Goal: Task Accomplishment & Management: Manage account settings

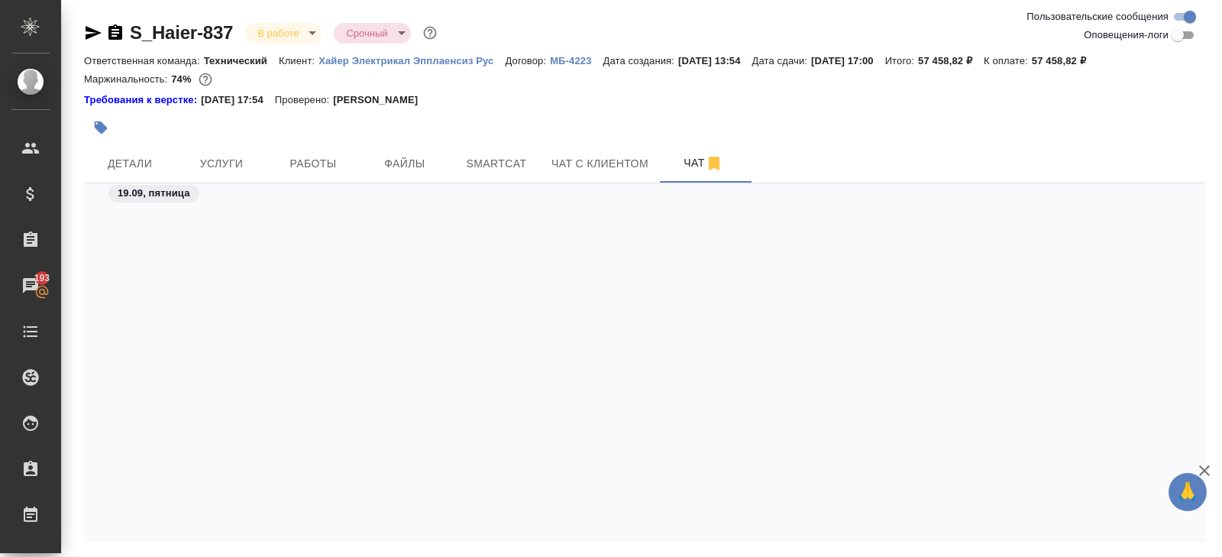
scroll to position [7795, 0]
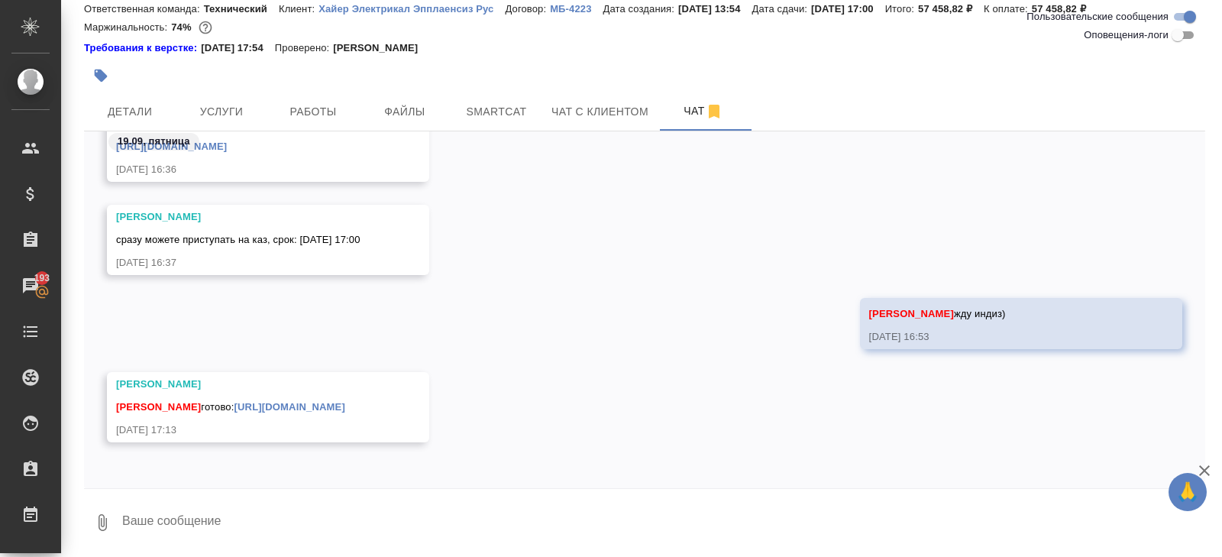
click at [345, 401] on link "https://drive.awatera.com/apps/files/files/10419030?dir=/Shares/%D0%A5%D0%B0%D0…" at bounding box center [289, 406] width 111 height 11
click at [501, 106] on span "Smartcat" at bounding box center [496, 111] width 73 height 19
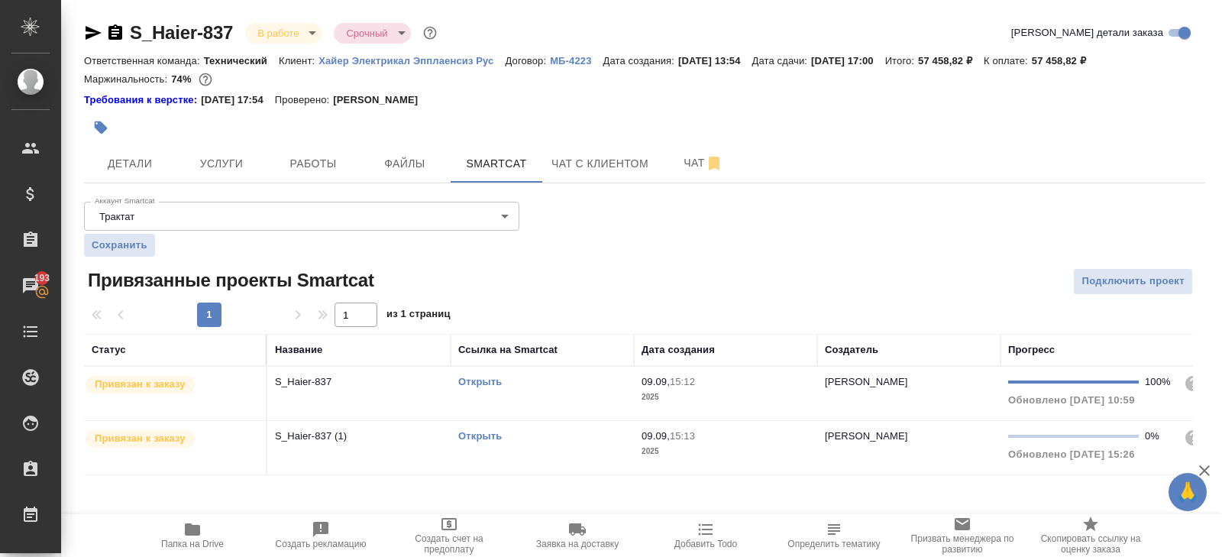
click at [471, 435] on link "Открыть" at bounding box center [480, 435] width 44 height 11
click at [698, 178] on button "Чат" at bounding box center [704, 163] width 92 height 38
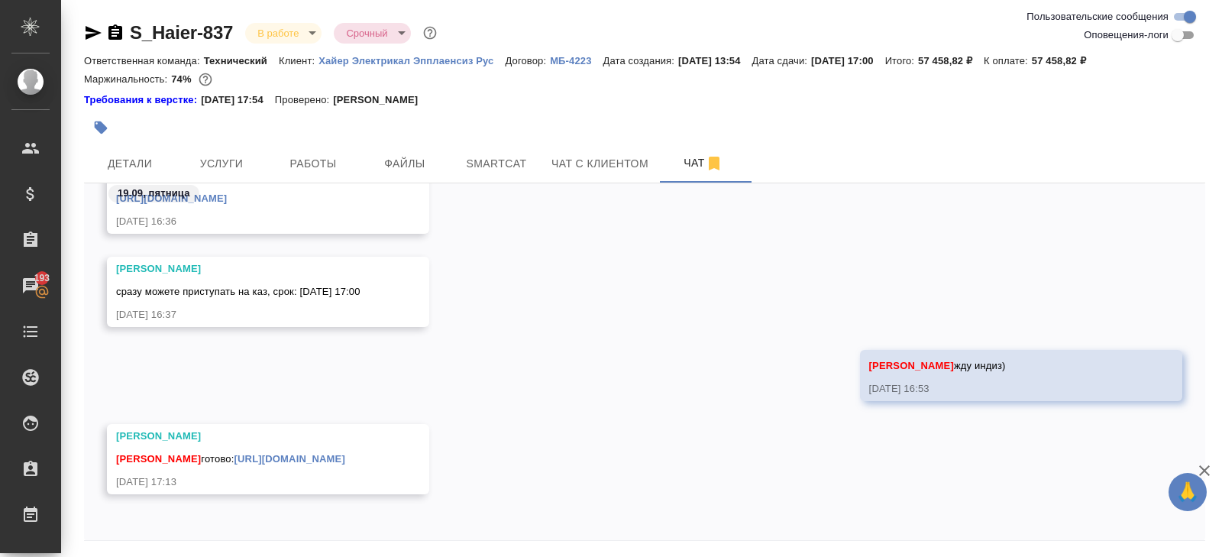
scroll to position [7795, 0]
click at [322, 149] on button "Работы" at bounding box center [313, 163] width 92 height 38
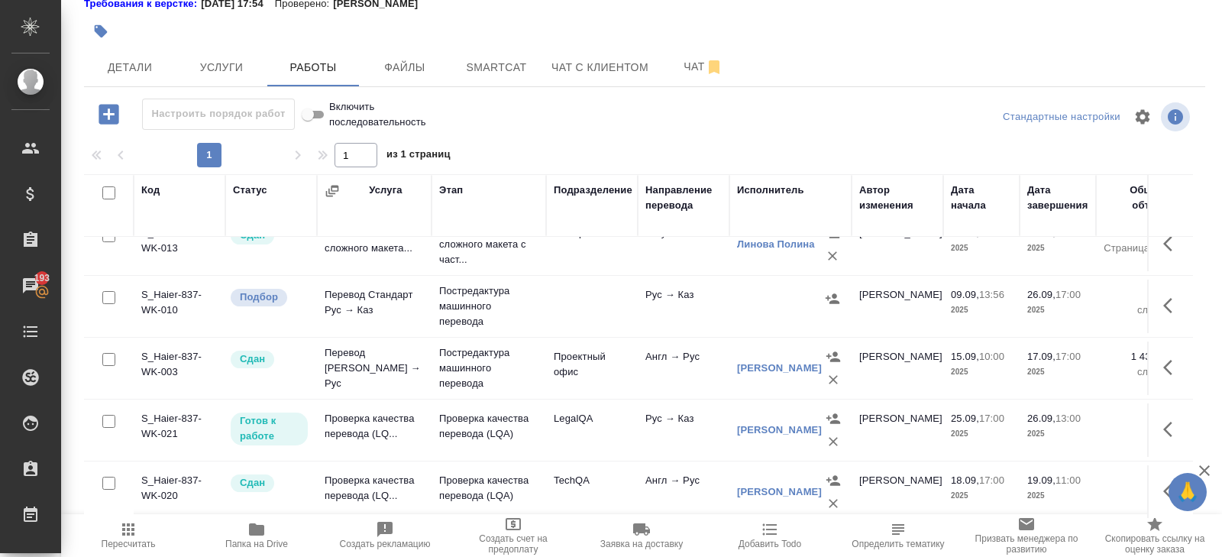
scroll to position [24, 0]
click at [1169, 426] on icon "button" at bounding box center [1172, 428] width 18 height 18
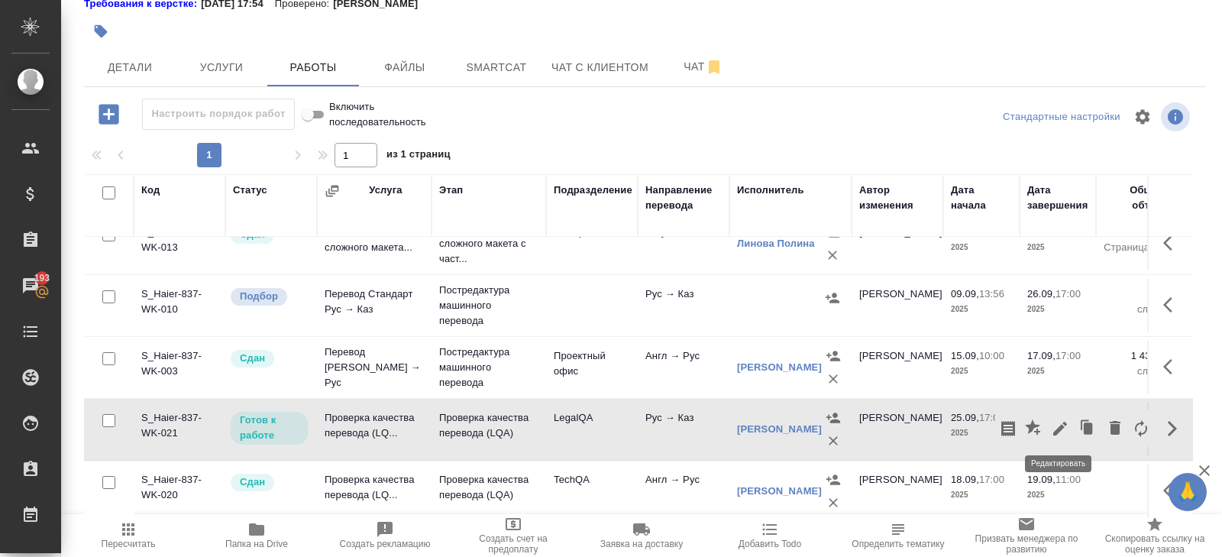
click at [1046, 423] on button "button" at bounding box center [1034, 428] width 26 height 37
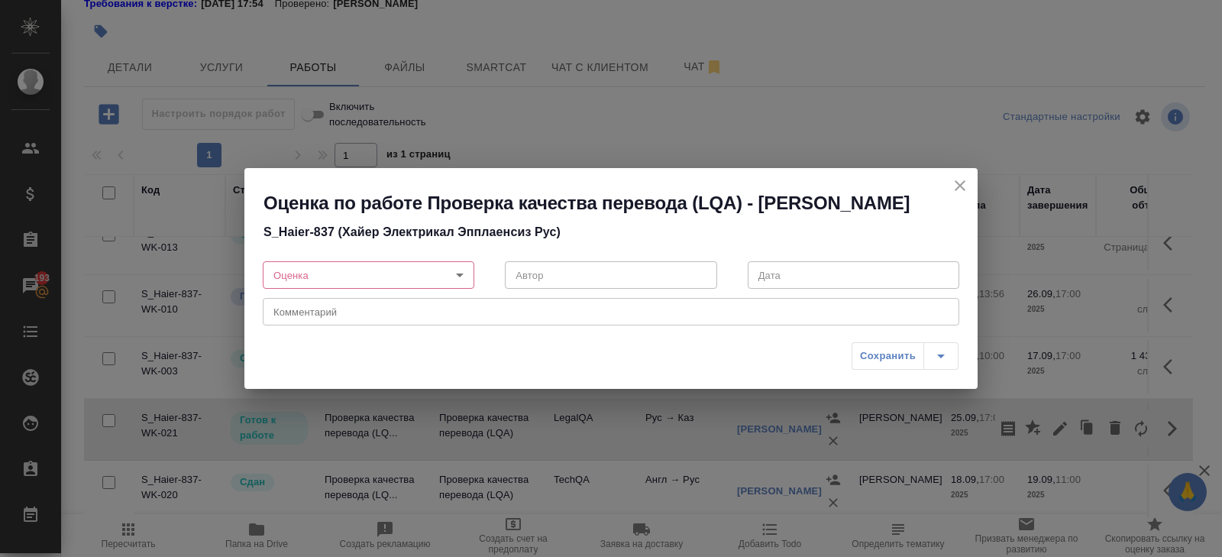
click at [1056, 425] on div "Оценка по работе Проверка качества перевода (LQA) - Ширина Сабина Даулетбековна…" at bounding box center [611, 278] width 1222 height 557
click at [960, 180] on icon "close" at bounding box center [960, 185] width 11 height 11
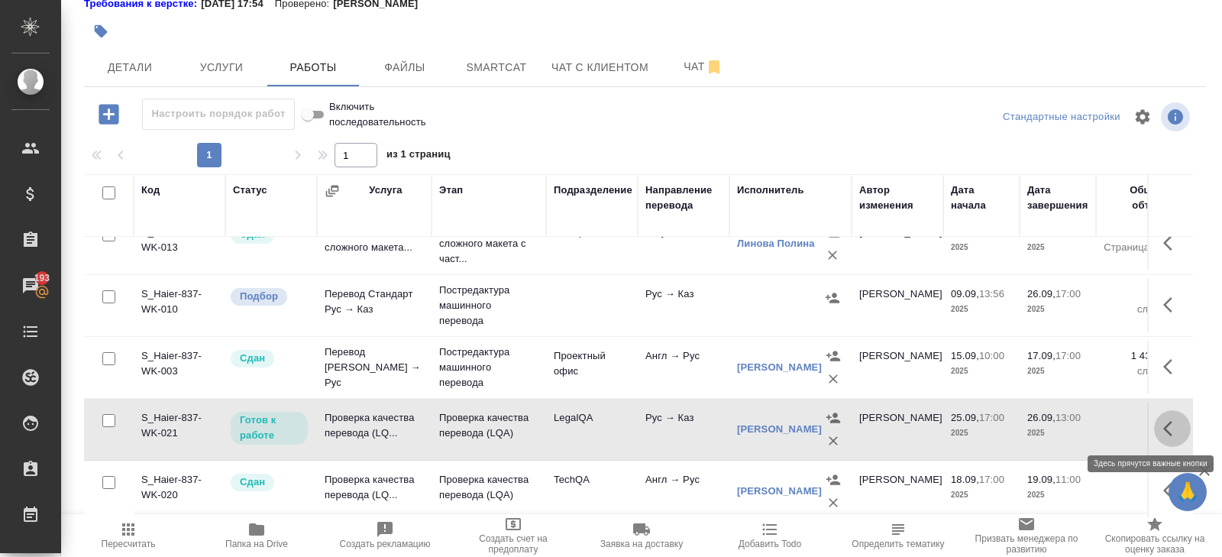
click at [1170, 430] on icon "button" at bounding box center [1172, 428] width 18 height 18
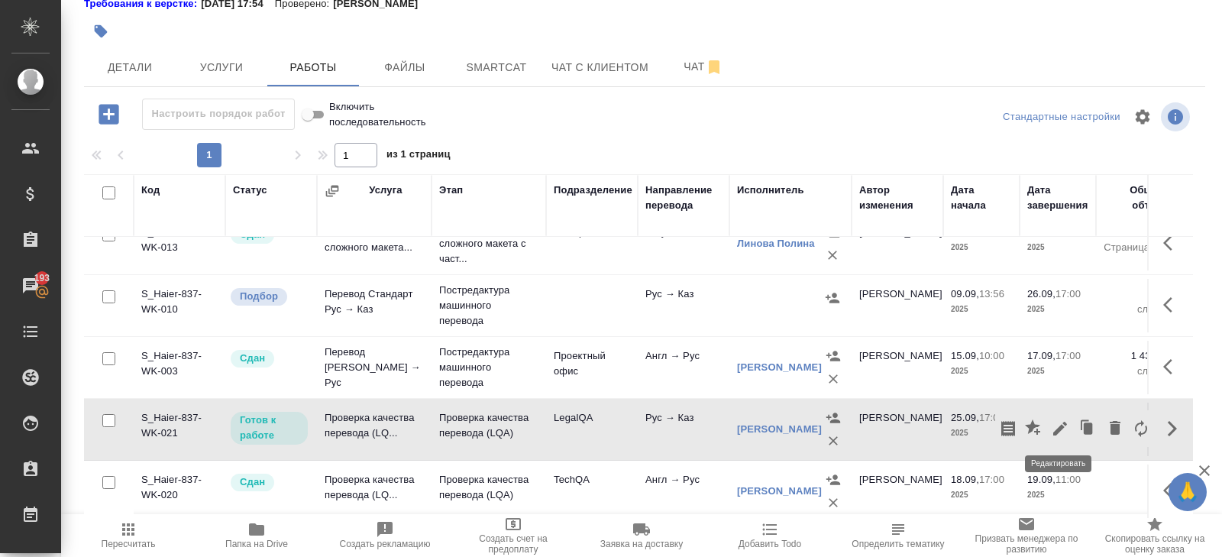
click at [1058, 428] on icon "button" at bounding box center [1060, 429] width 14 height 14
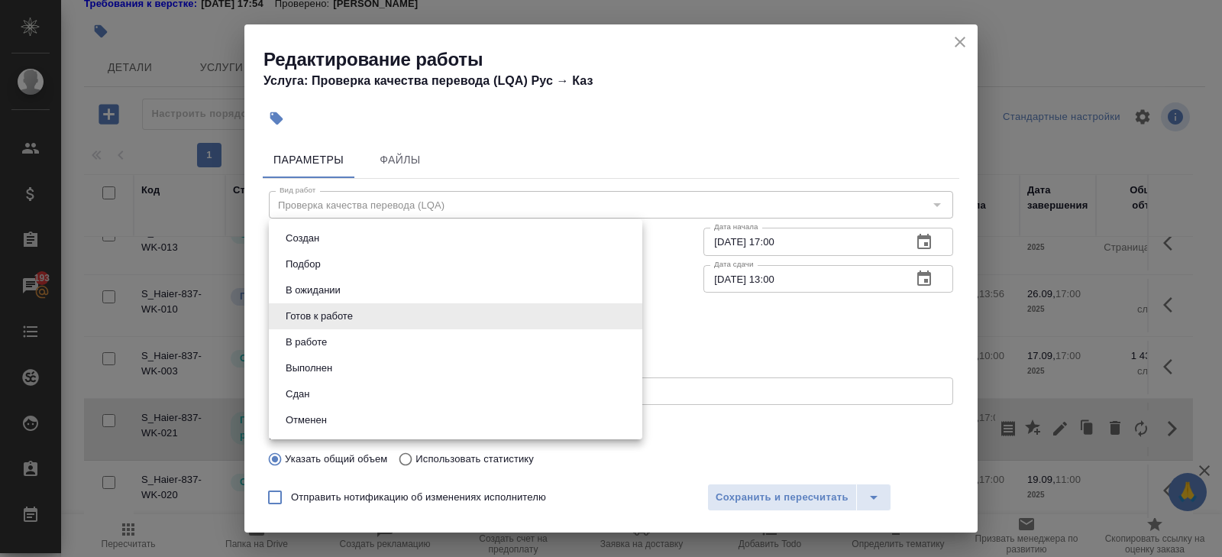
click at [335, 302] on body "🙏 .cls-1 fill:#fff; AWATERA Belyakova Yulia Клиенты Спецификации Заказы 193 Чат…" at bounding box center [611, 278] width 1222 height 557
click at [319, 291] on button "В ожидании" at bounding box center [313, 290] width 64 height 17
type input "pending"
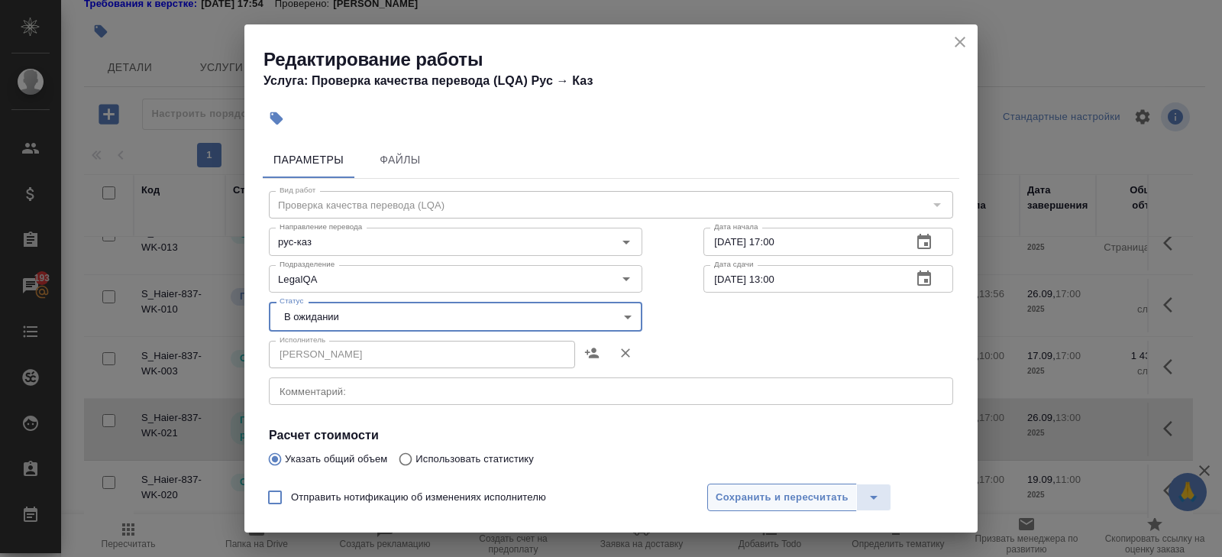
click at [732, 490] on span "Сохранить и пересчитать" at bounding box center [782, 498] width 133 height 18
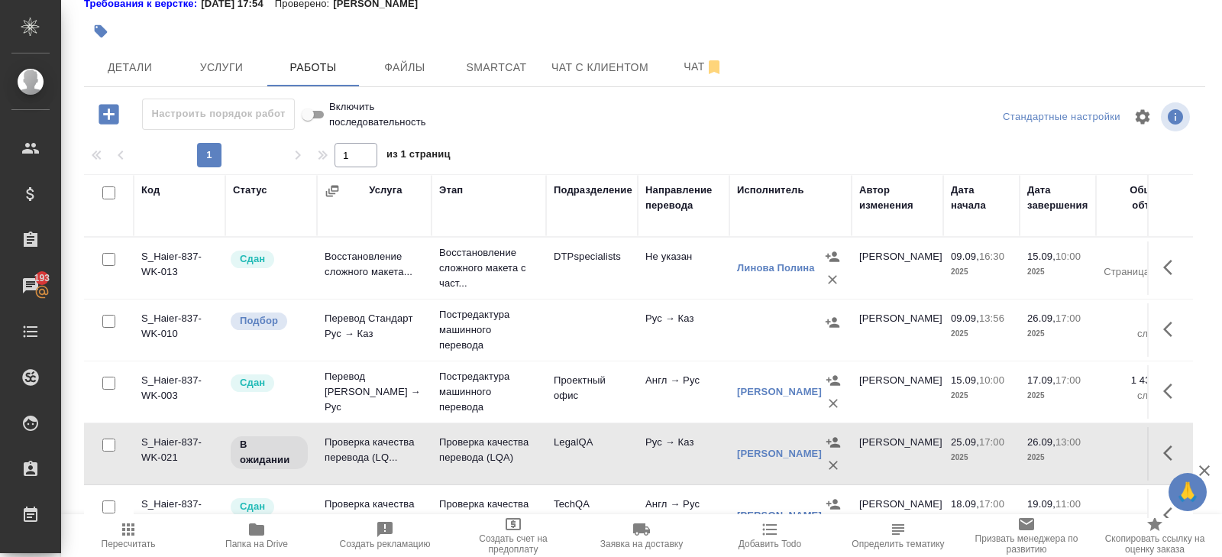
scroll to position [0, 0]
click at [1159, 326] on button "button" at bounding box center [1172, 329] width 37 height 37
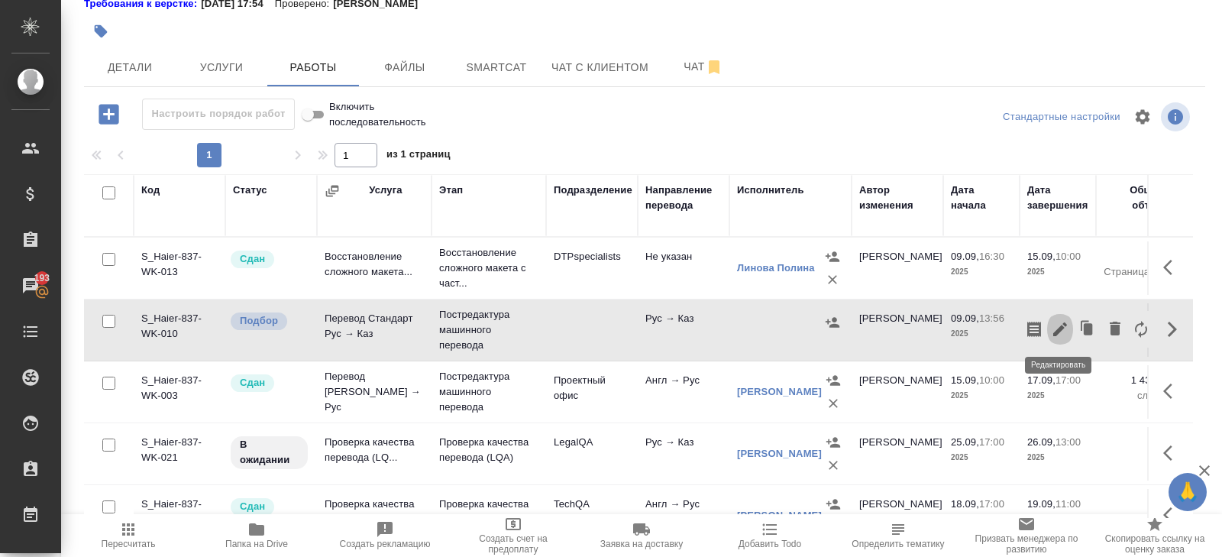
click at [1069, 328] on icon "button" at bounding box center [1060, 329] width 18 height 18
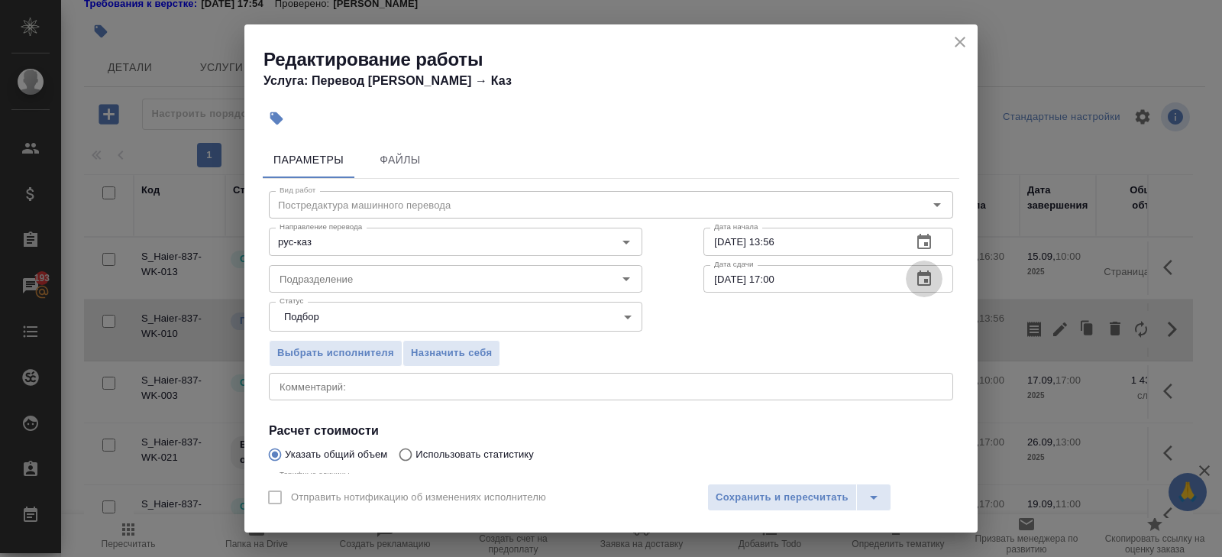
click at [928, 276] on icon "button" at bounding box center [924, 279] width 18 height 18
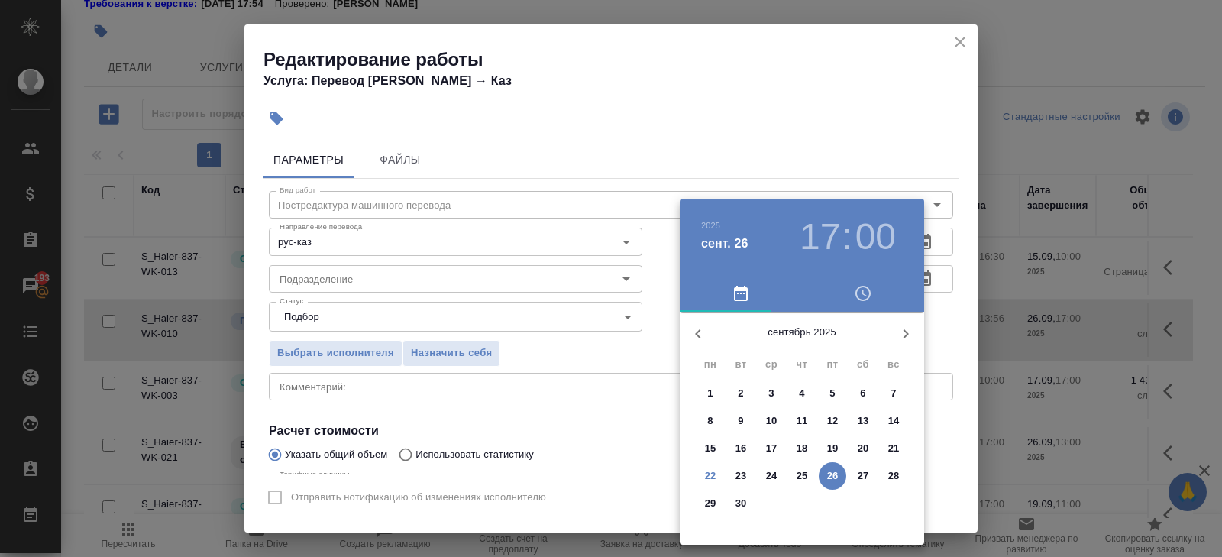
click at [767, 478] on p "24" at bounding box center [771, 475] width 11 height 15
type input "24.09.2025 17:00"
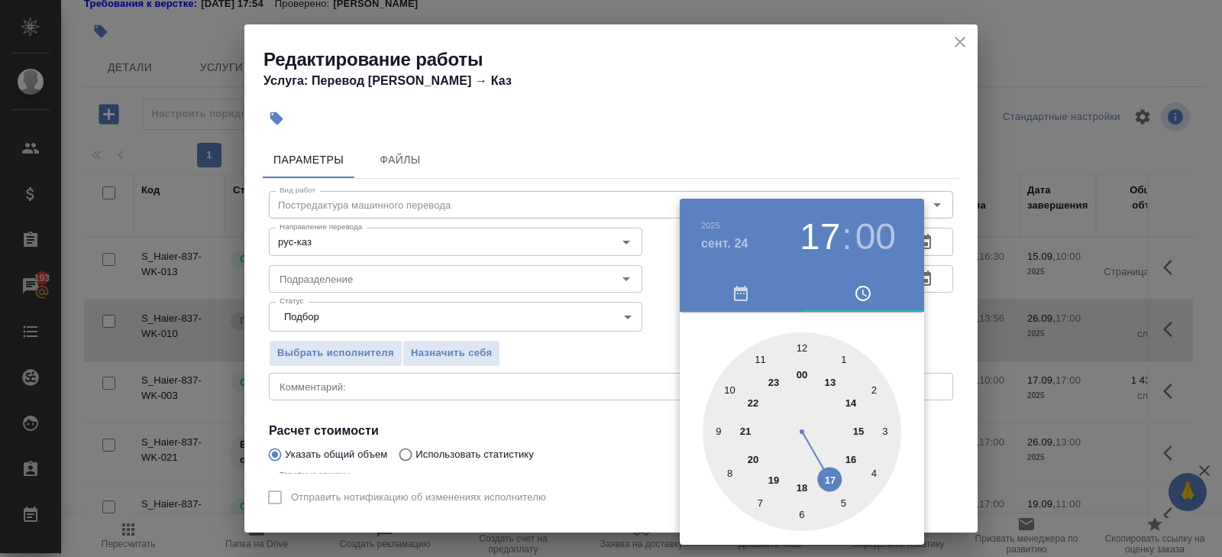
click at [942, 328] on div at bounding box center [611, 278] width 1222 height 557
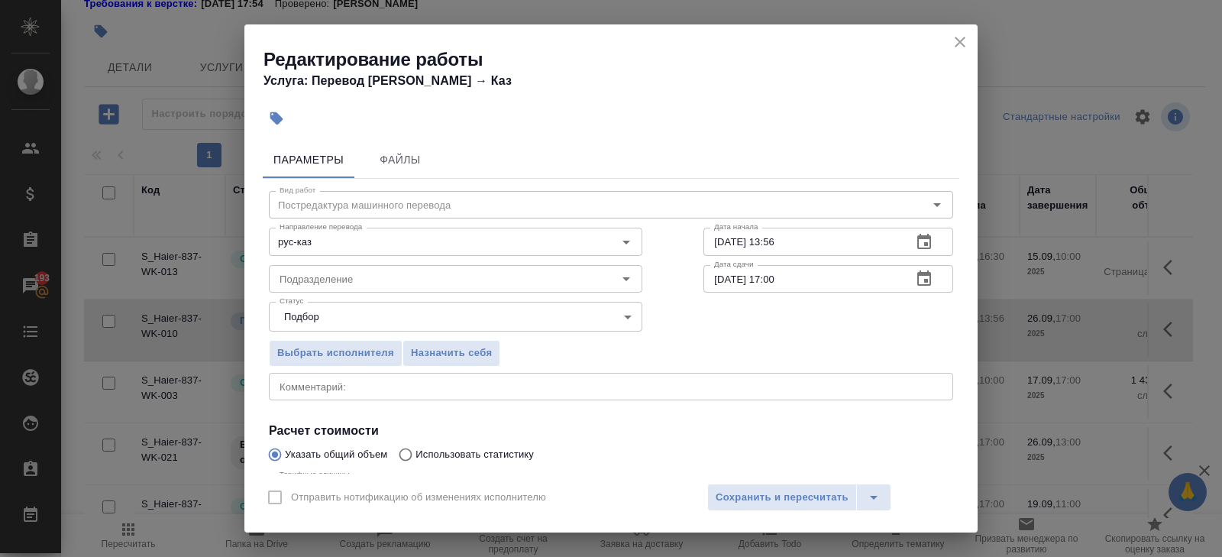
click at [928, 245] on icon "button" at bounding box center [924, 242] width 18 height 18
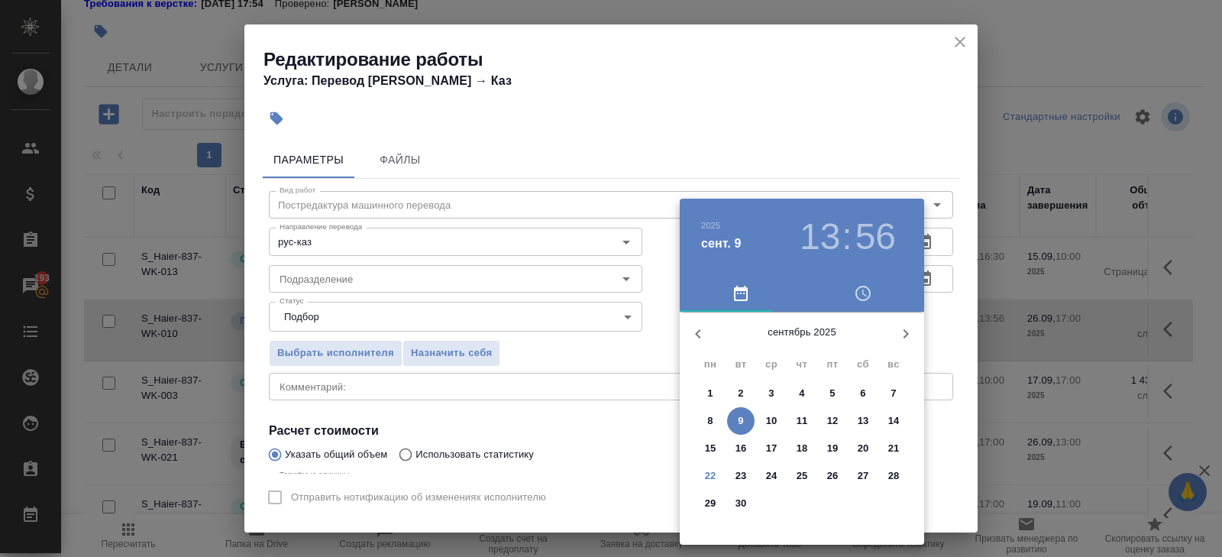
click at [716, 480] on span "22" at bounding box center [710, 475] width 27 height 15
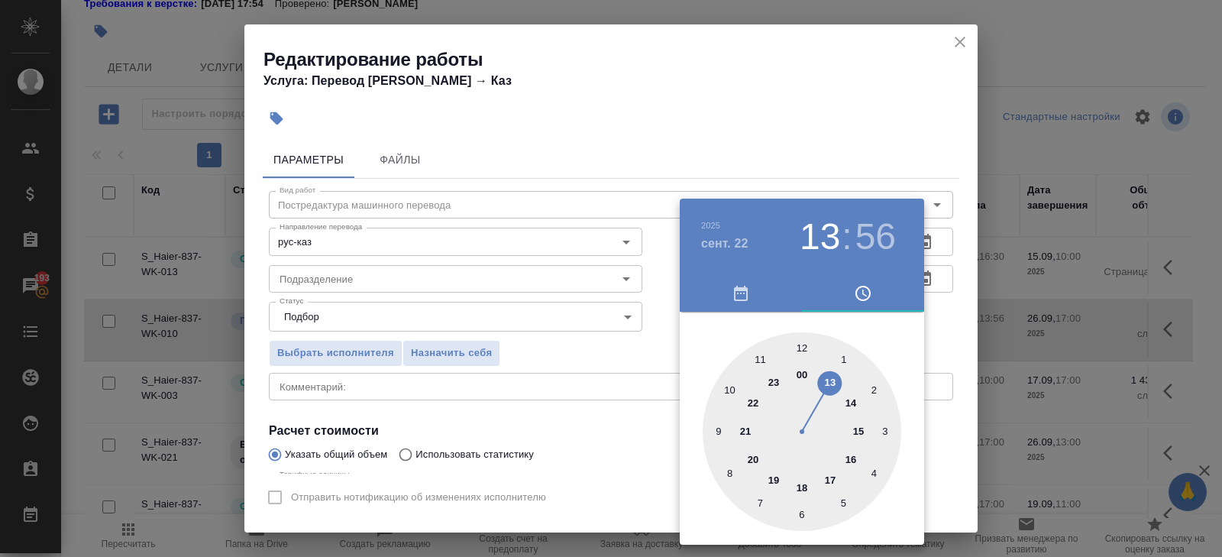
click at [727, 386] on div at bounding box center [802, 431] width 199 height 199
type input "22.09.2025 10:01"
click at [806, 348] on div at bounding box center [802, 431] width 199 height 199
click at [492, 325] on div at bounding box center [611, 278] width 1222 height 557
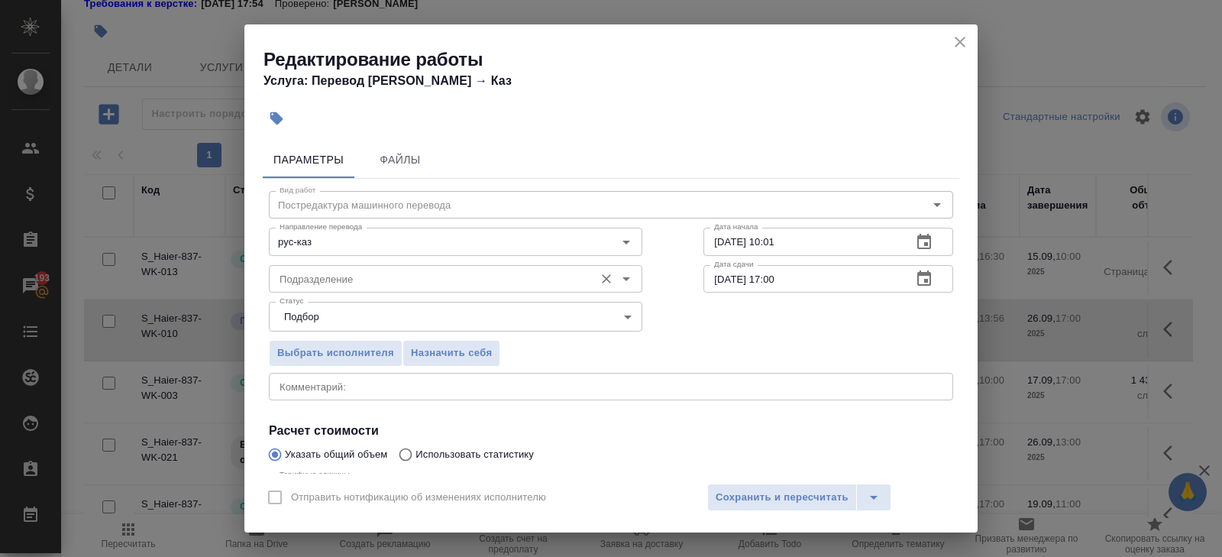
click at [325, 280] on input "Подразделение" at bounding box center [429, 279] width 313 height 18
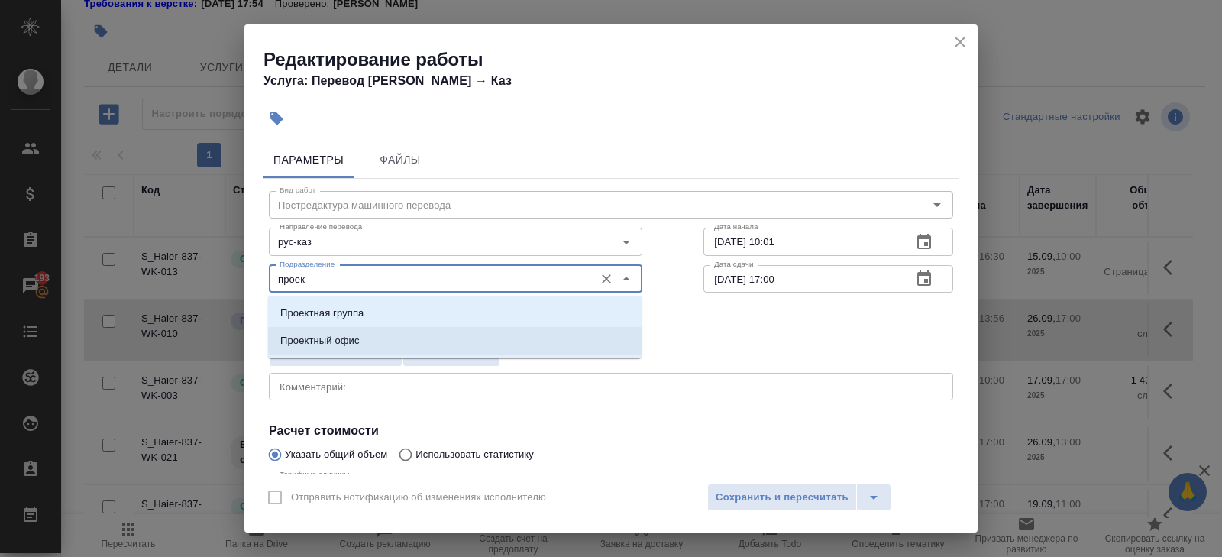
click at [296, 333] on p "Проектный офис" at bounding box center [319, 340] width 79 height 15
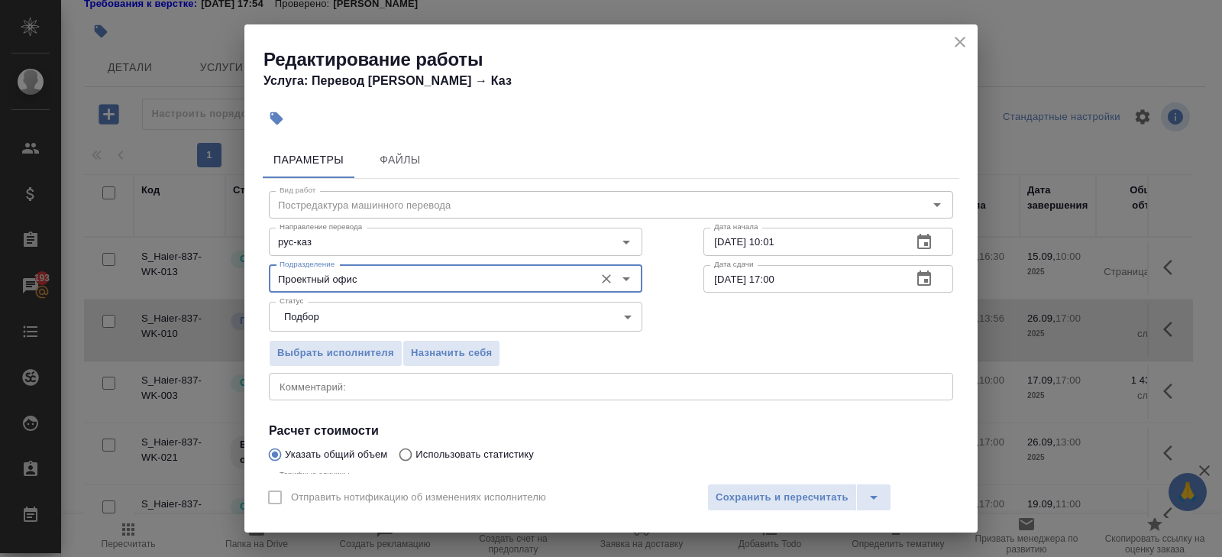
scroll to position [162, 0]
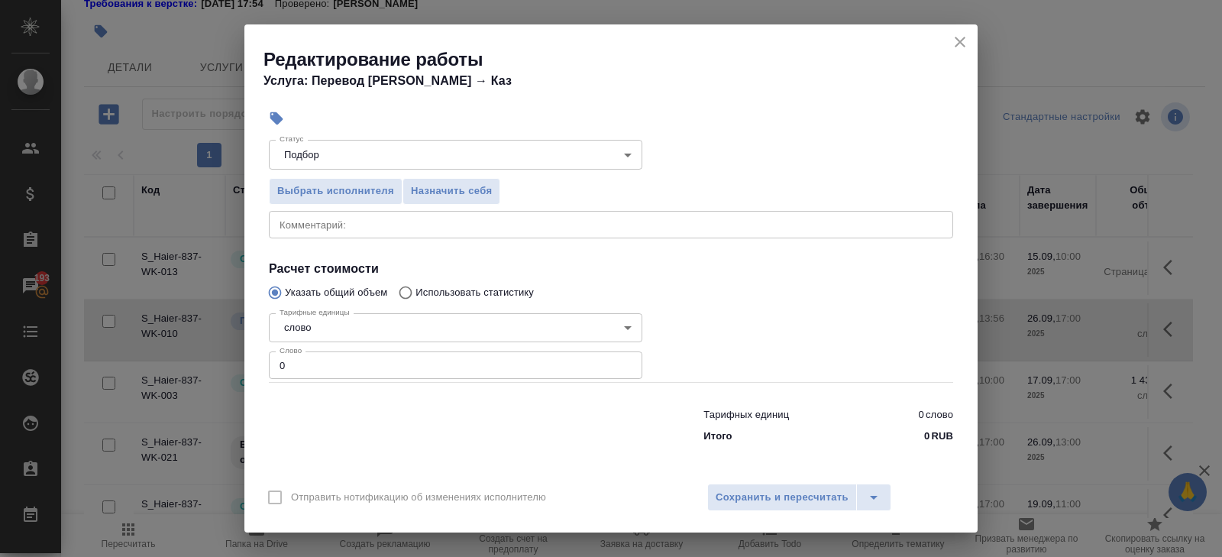
type input "Проектный офис"
click at [298, 361] on input "0" at bounding box center [455, 364] width 373 height 27
type input "822"
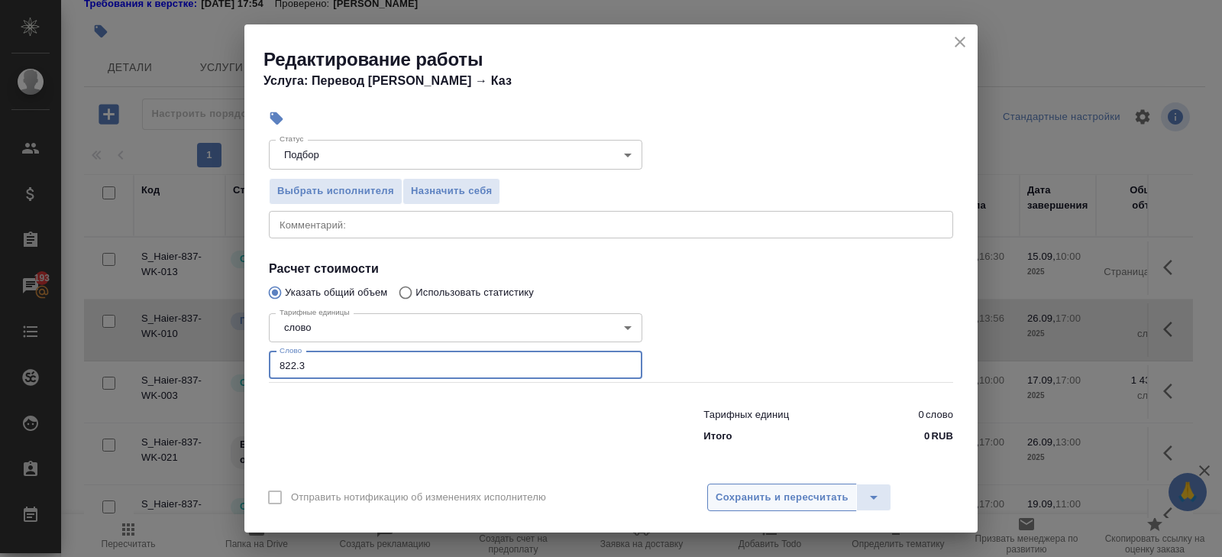
type input "822.3"
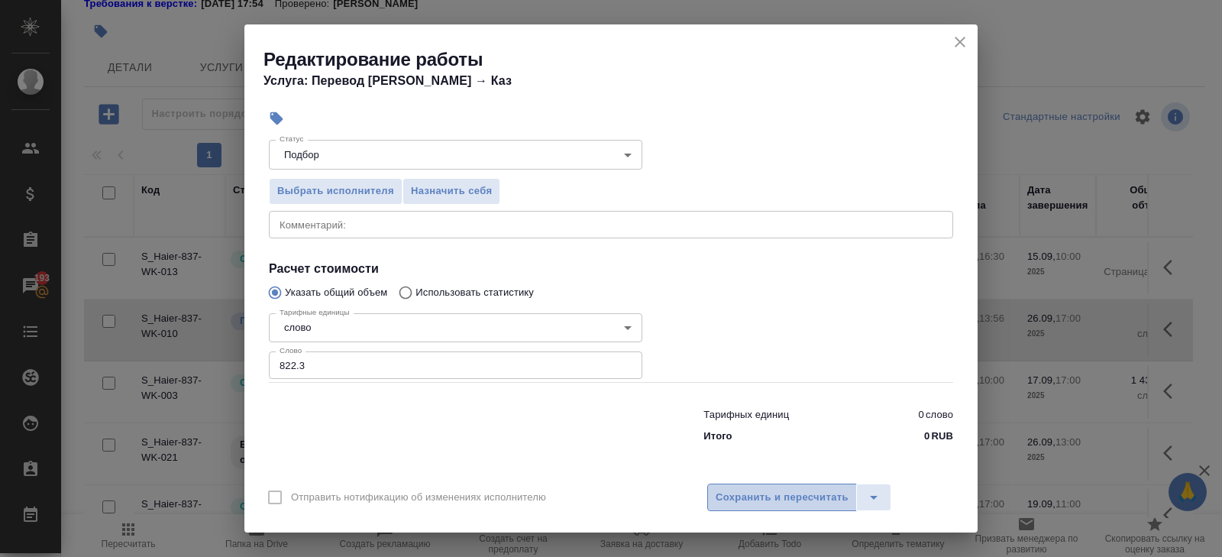
click at [764, 498] on span "Сохранить и пересчитать" at bounding box center [782, 498] width 133 height 18
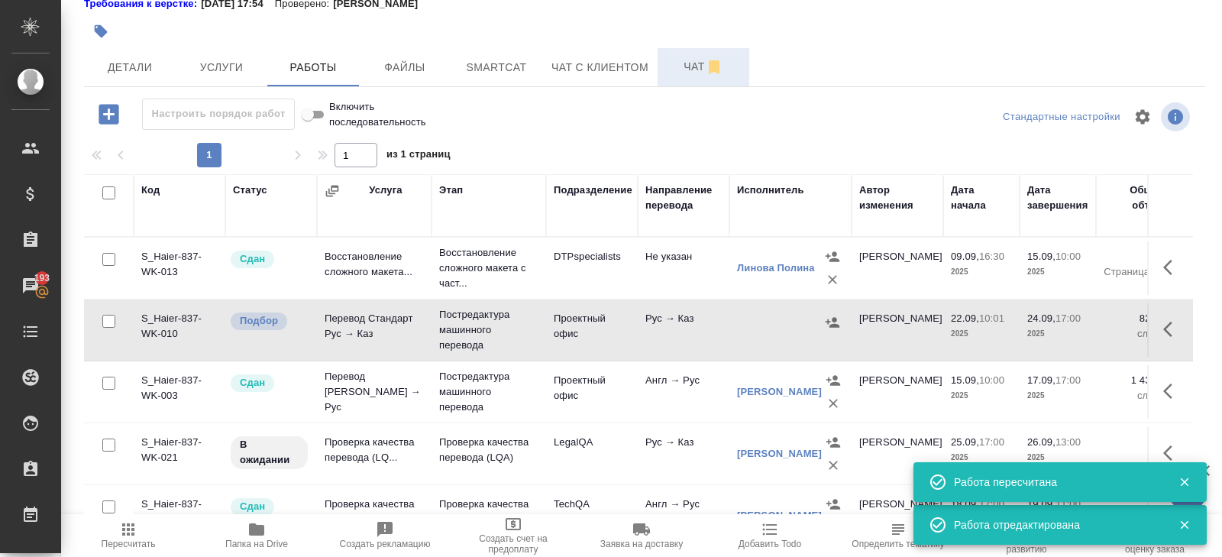
click at [699, 76] on button "Чат" at bounding box center [704, 67] width 92 height 38
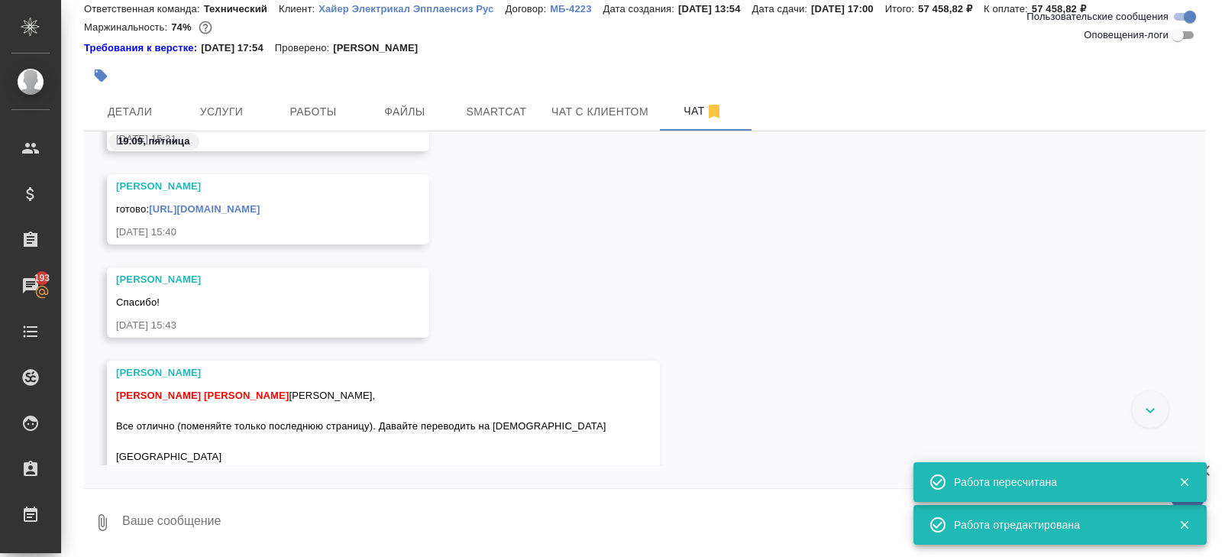
scroll to position [6788, 0]
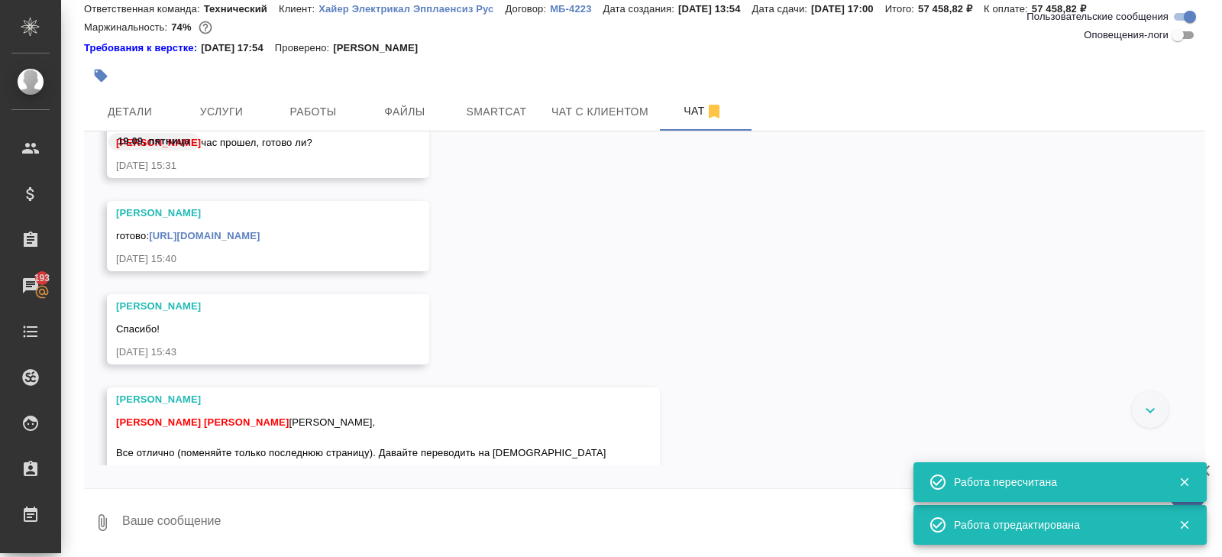
click at [211, 241] on link "https://drive.awatera.com/apps/files/files/10416662?dir=/Shares/%D0%A5%D0%B0%D0…" at bounding box center [204, 235] width 111 height 11
click at [154, 102] on span "Детали" at bounding box center [129, 111] width 73 height 19
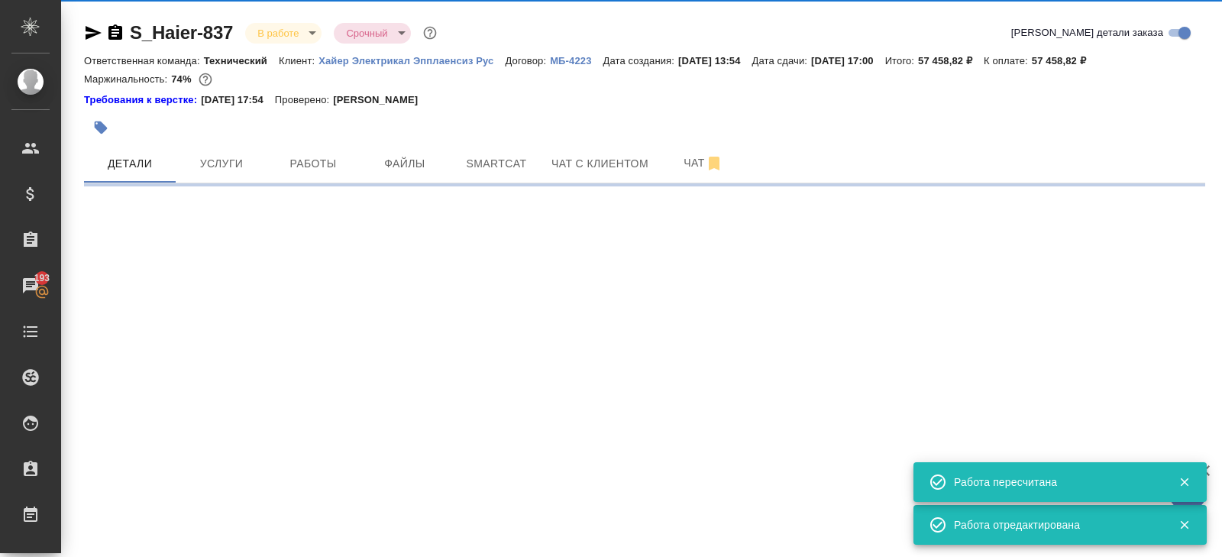
select select "RU"
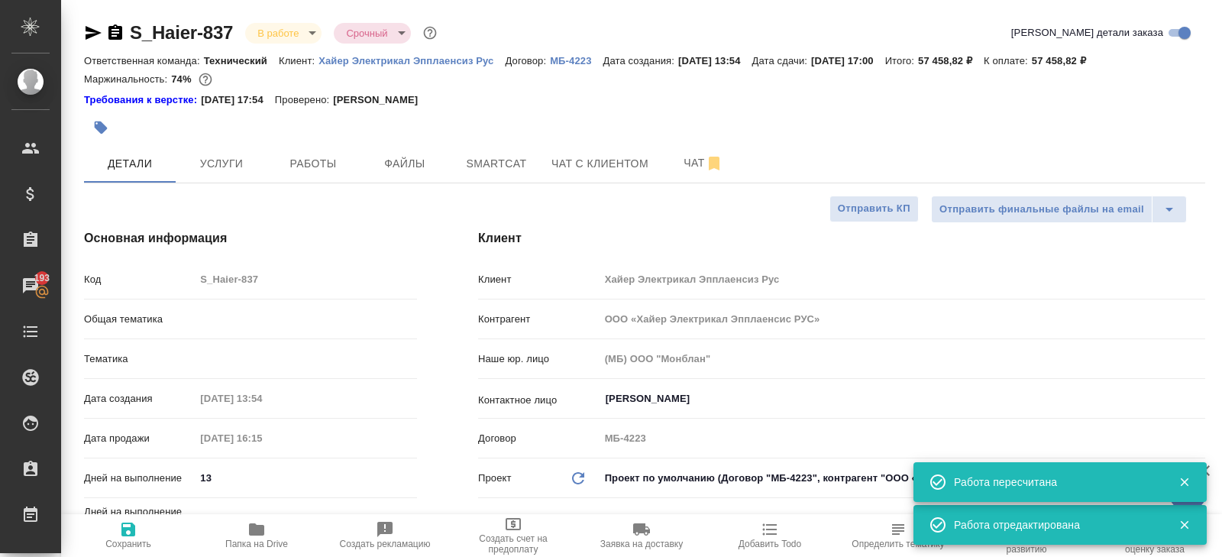
type textarea "x"
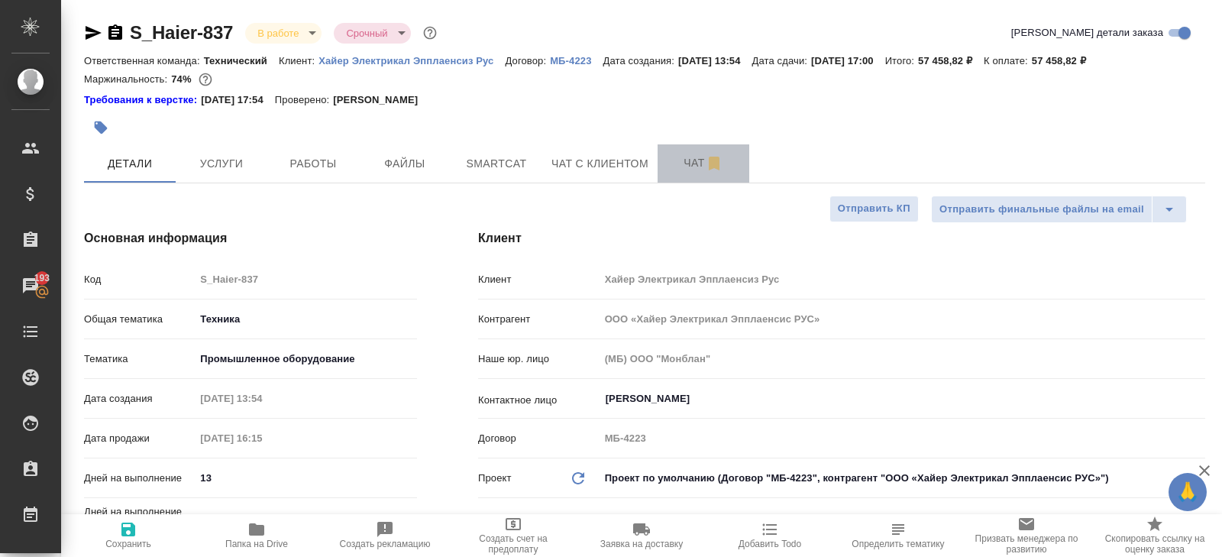
click at [708, 150] on button "Чат" at bounding box center [704, 163] width 92 height 38
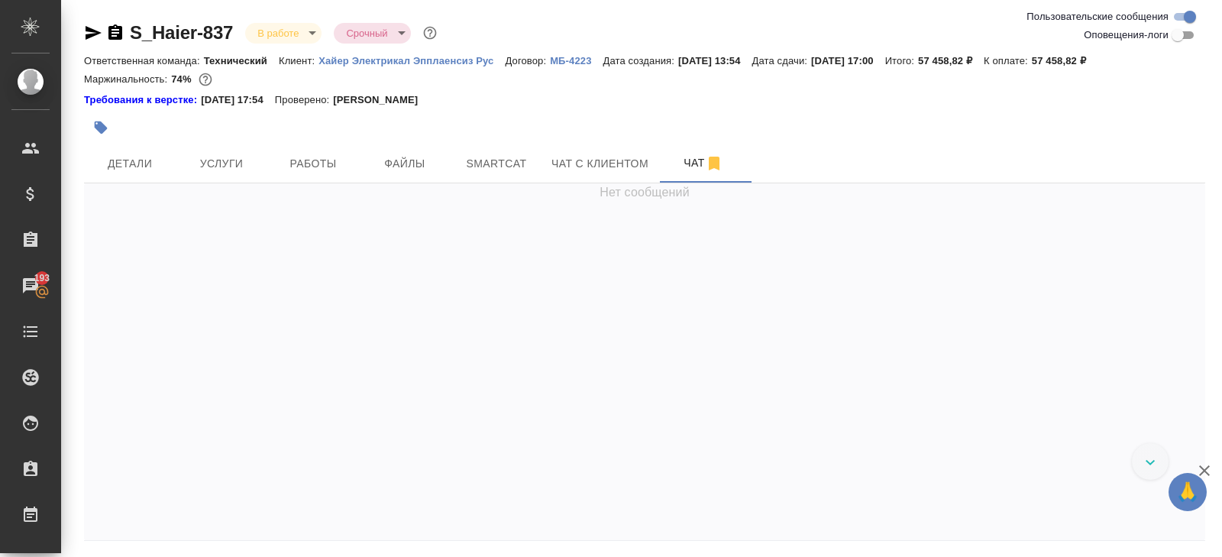
scroll to position [52, 0]
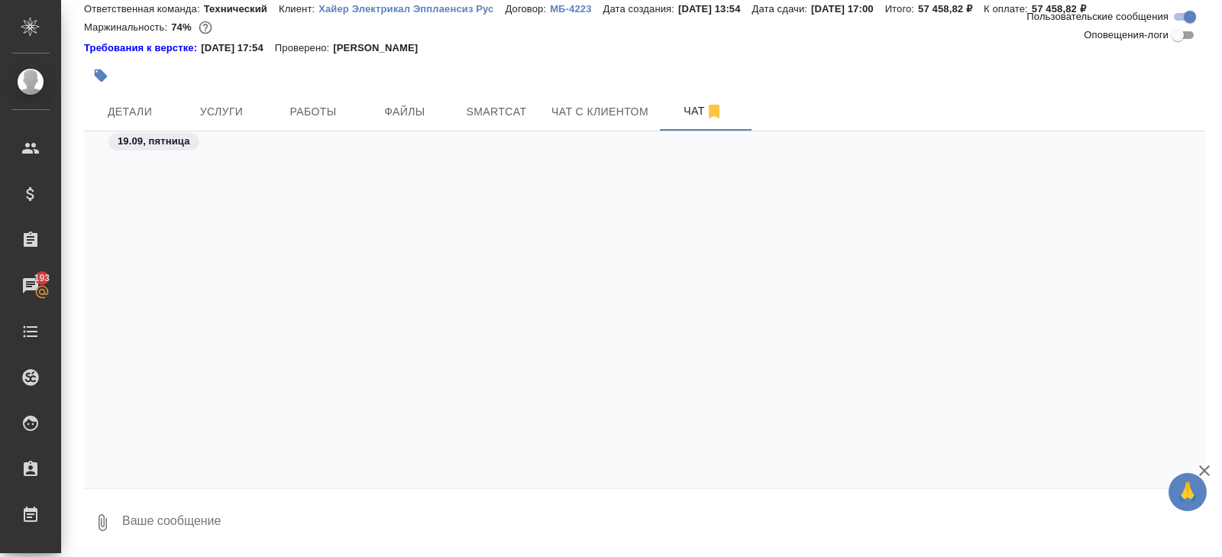
click at [170, 524] on textarea at bounding box center [663, 522] width 1085 height 52
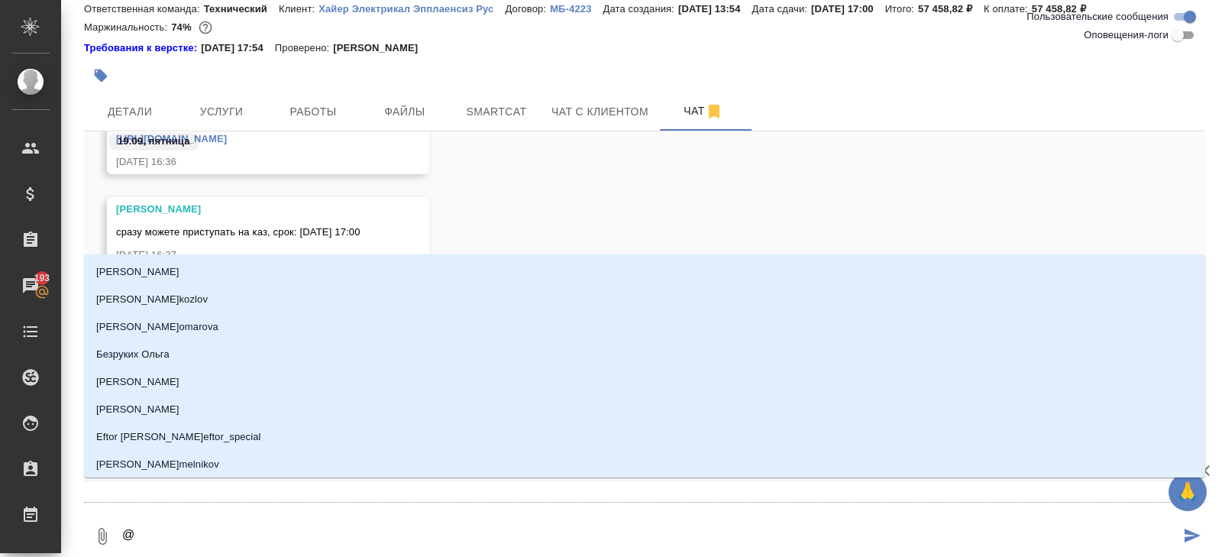
type textarea "@а"
type input "а"
type textarea "@аср"
type input "аср"
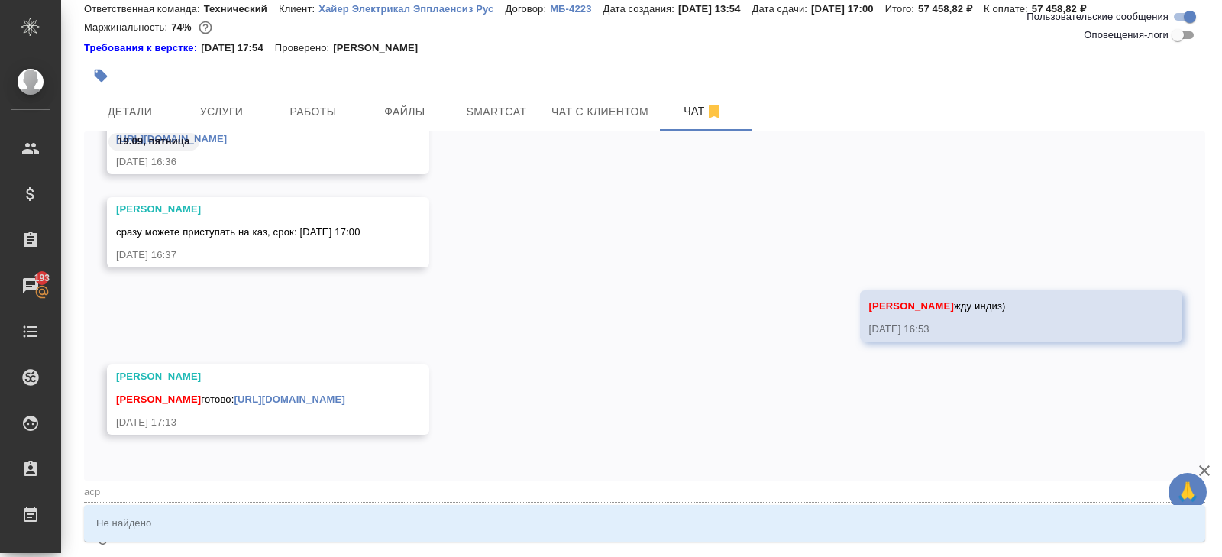
type textarea "@ас"
type input "ас"
type textarea "@а"
type input "а"
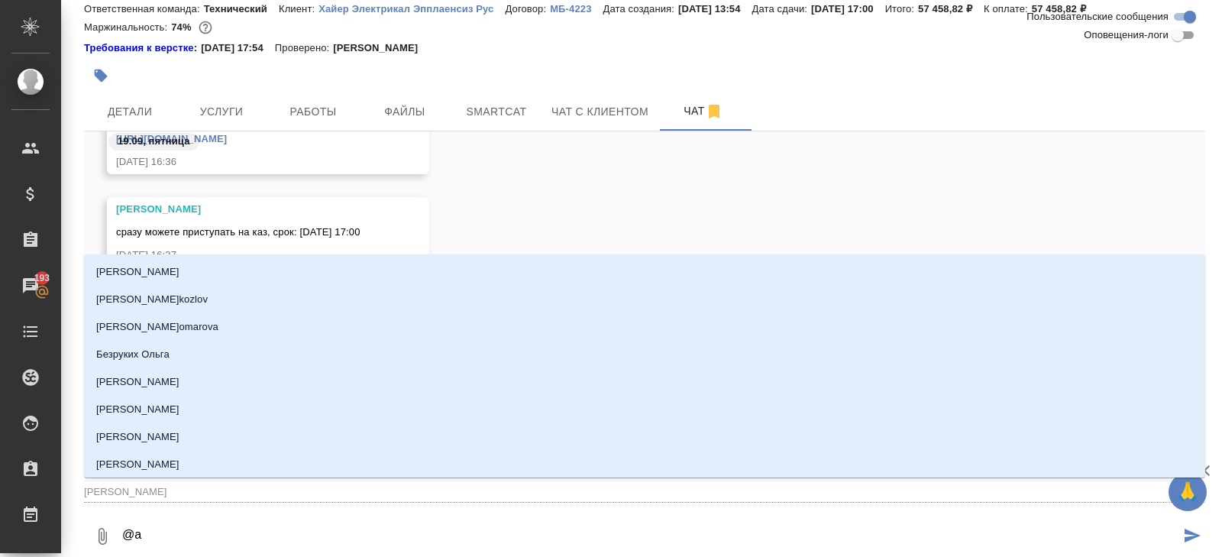
type textarea "@ар"
type input "ар"
type textarea "@арс"
type input "арс"
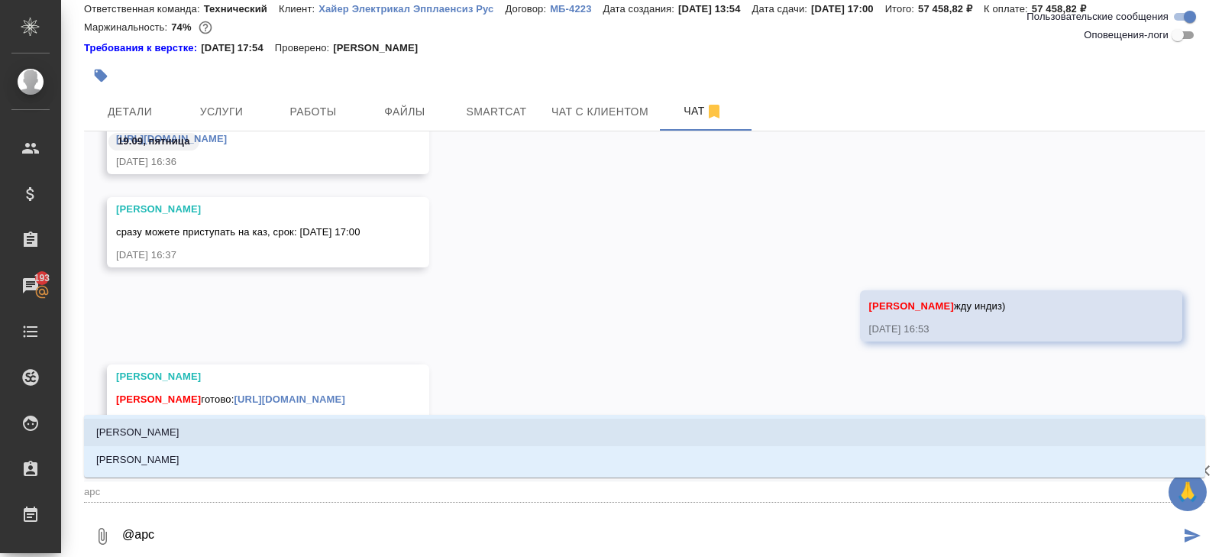
click at [135, 431] on p "Арсеньева Вера" at bounding box center [137, 432] width 83 height 15
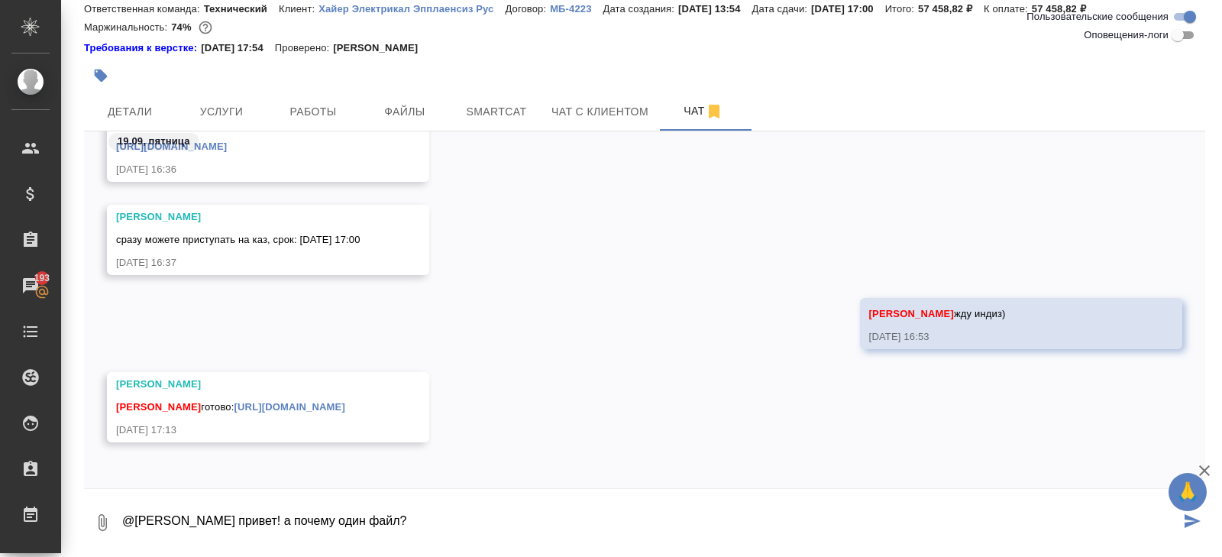
type textarea "@Арсеньева Вера привет! а почему один файл?"
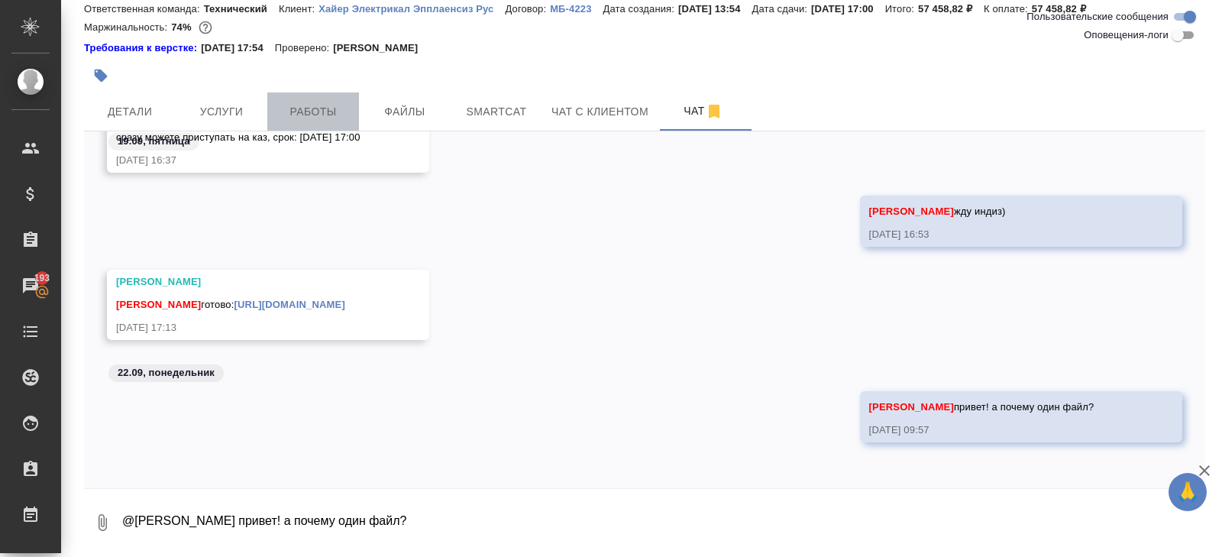
click at [314, 121] on button "Работы" at bounding box center [313, 111] width 92 height 38
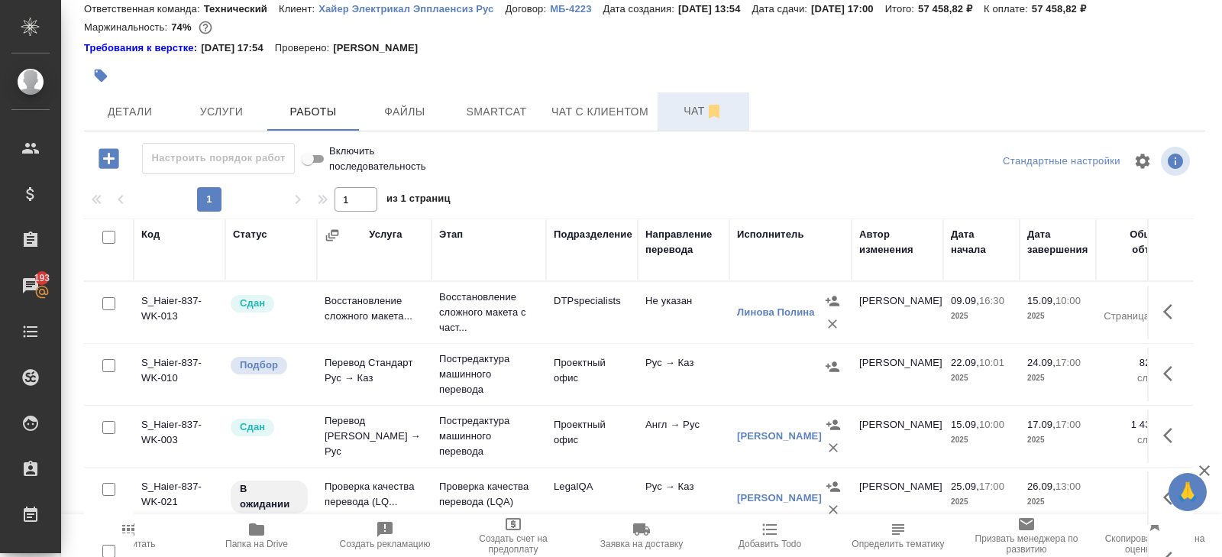
click at [696, 111] on span "Чат" at bounding box center [703, 111] width 73 height 19
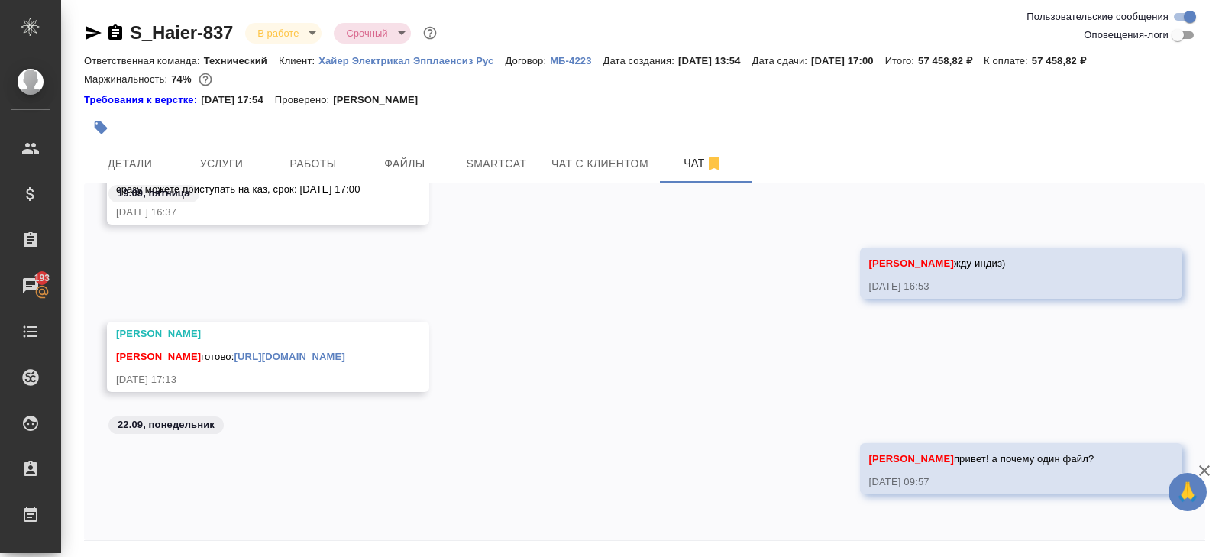
click at [95, 27] on icon "button" at bounding box center [93, 33] width 18 height 18
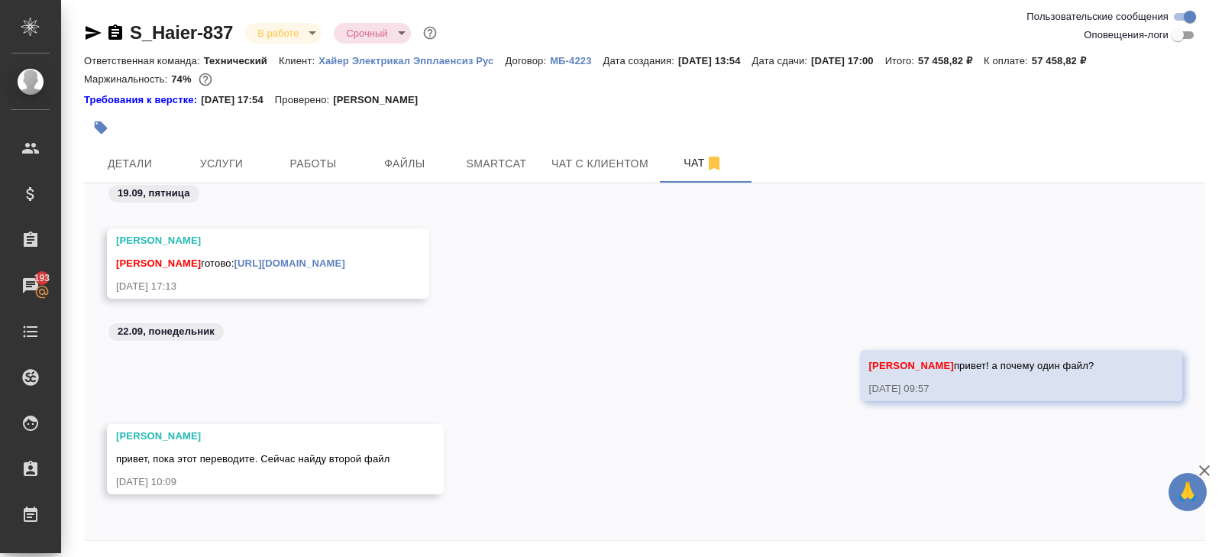
scroll to position [52, 0]
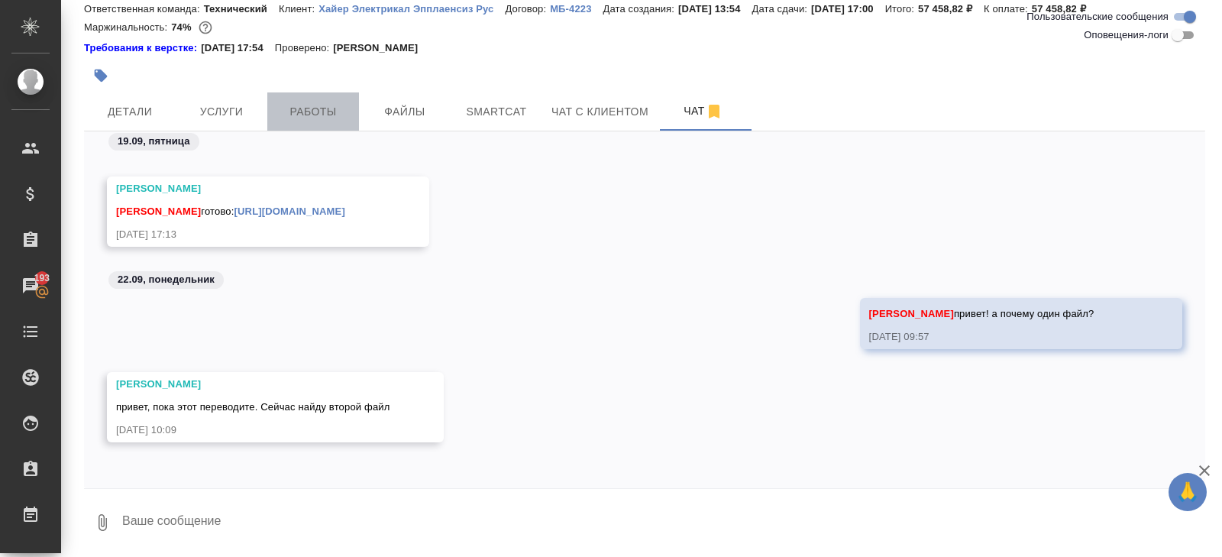
click at [296, 124] on button "Работы" at bounding box center [313, 111] width 92 height 38
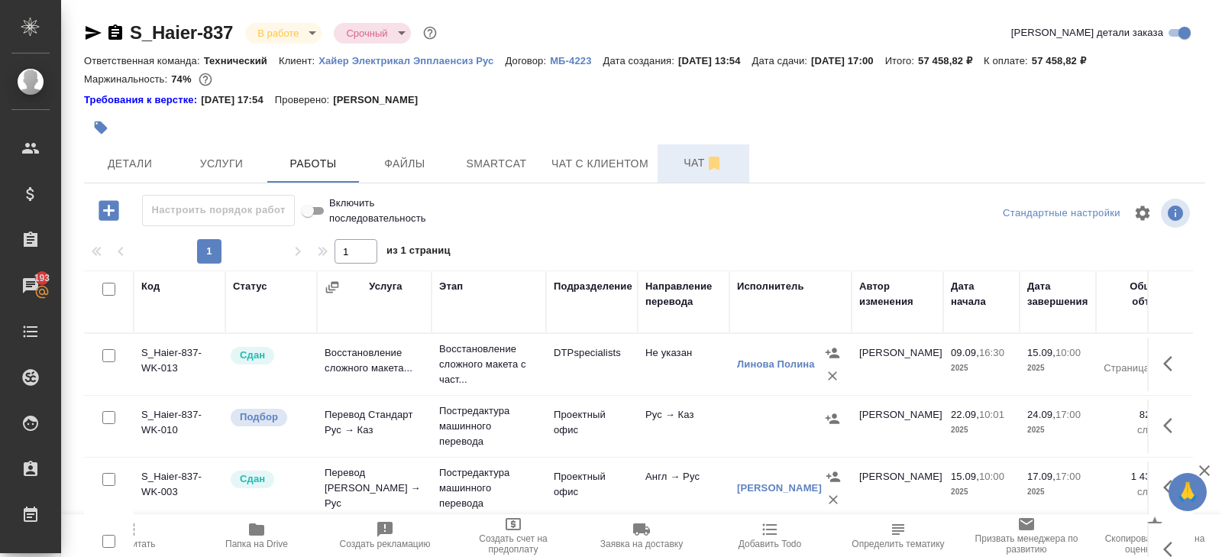
click at [710, 175] on button "Чат" at bounding box center [704, 163] width 92 height 38
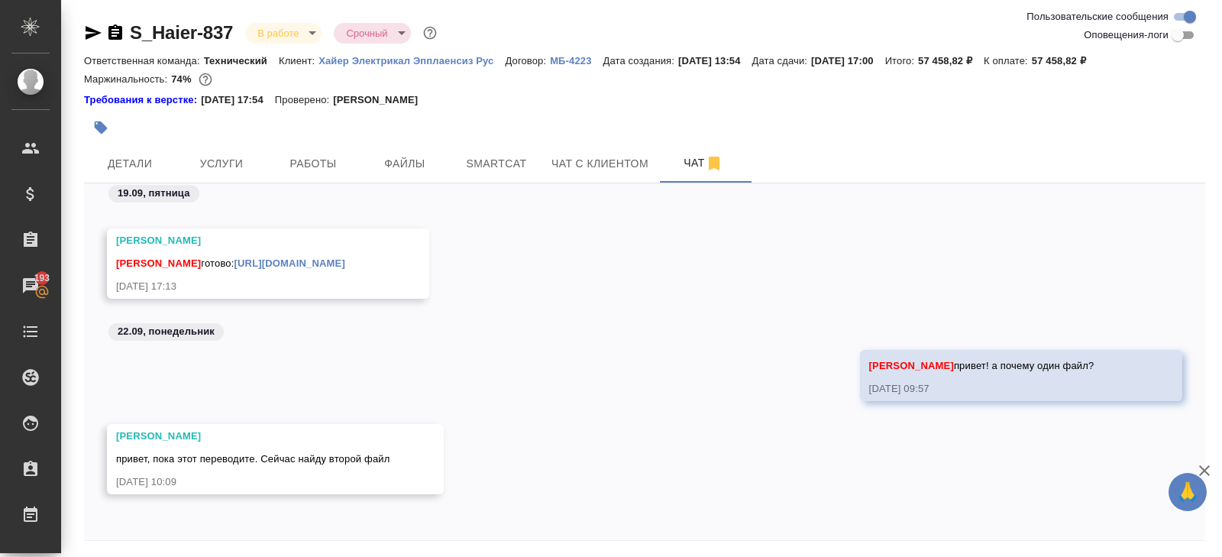
scroll to position [8443, 0]
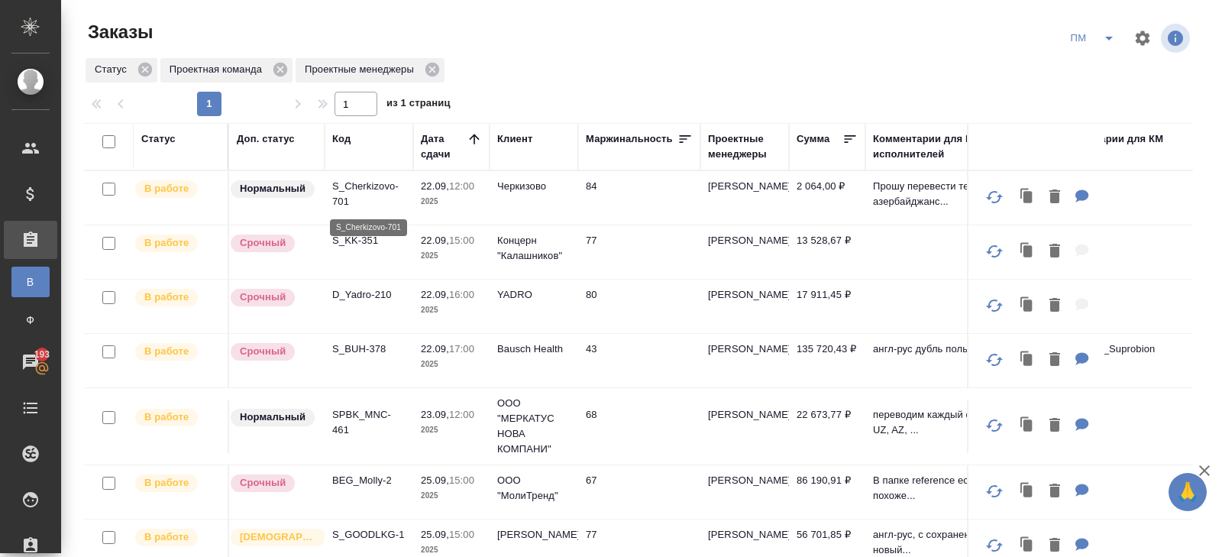
click at [353, 194] on p "S_Cherkizovo-701" at bounding box center [368, 194] width 73 height 31
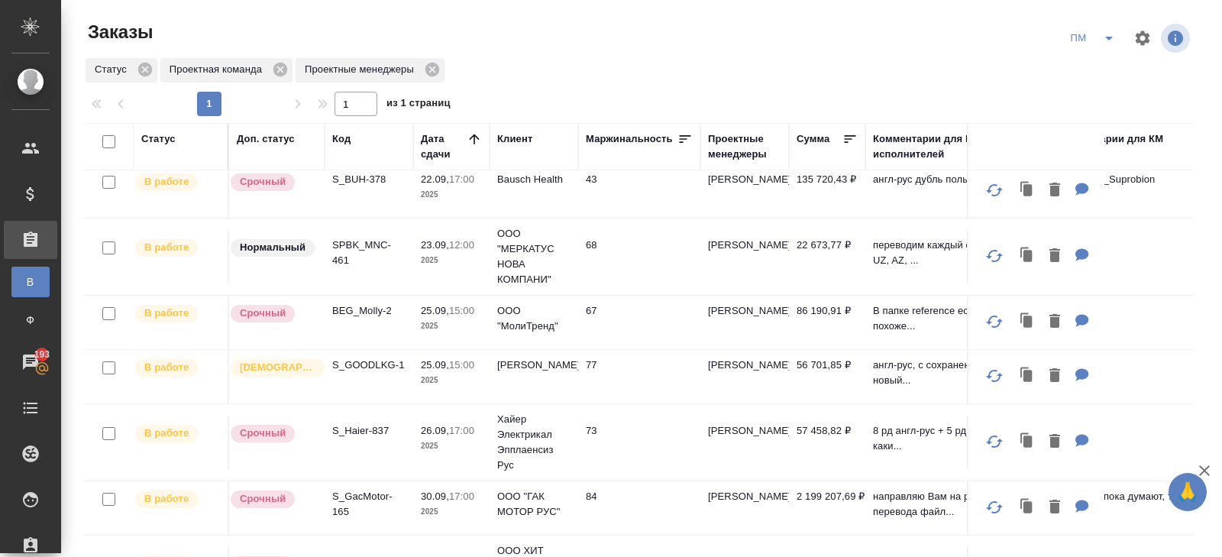
scroll to position [169, 0]
click at [341, 242] on p "SPBK_MNC-461" at bounding box center [368, 253] width 73 height 31
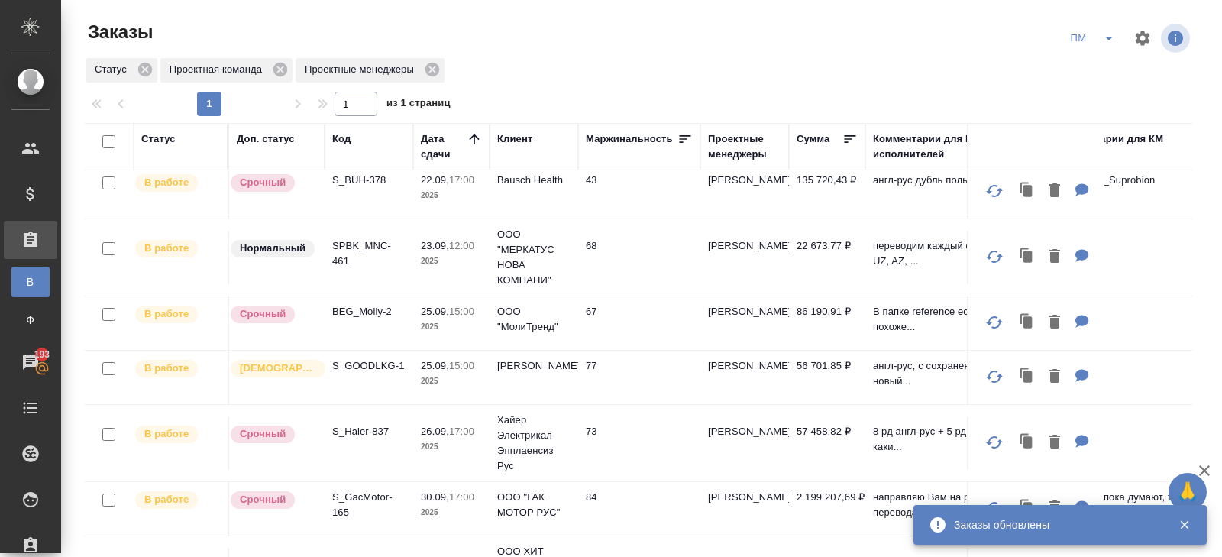
scroll to position [0, 0]
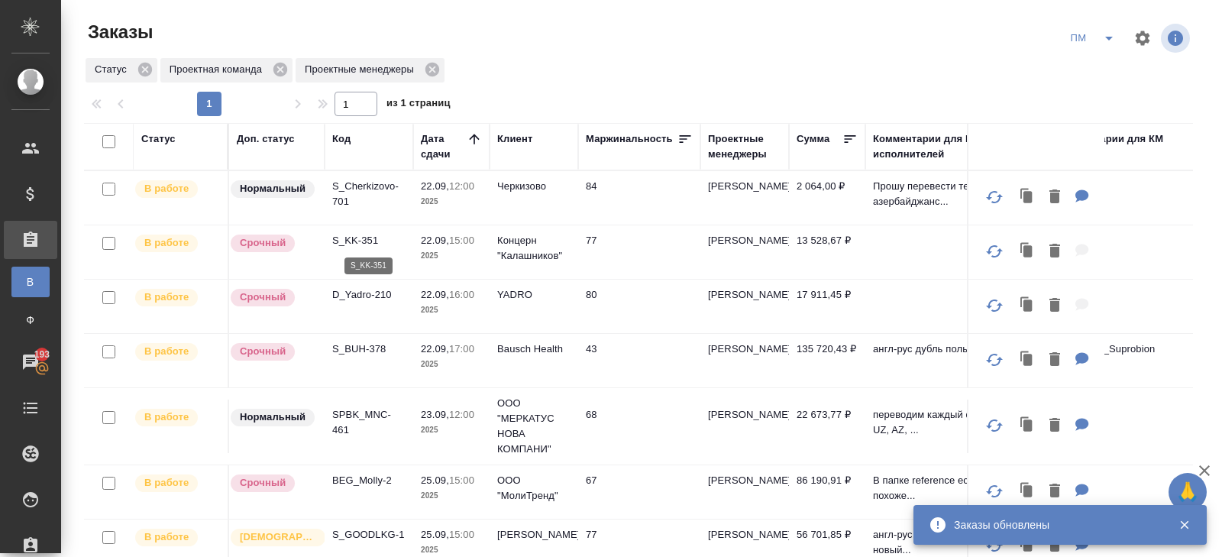
click at [350, 239] on p "S_KK-351" at bounding box center [368, 240] width 73 height 15
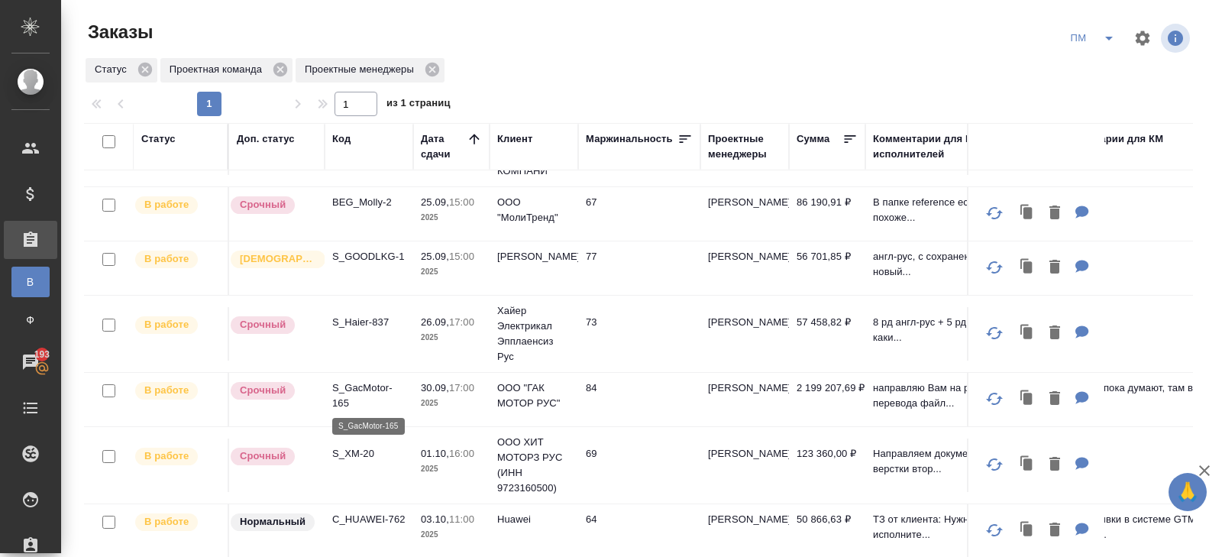
scroll to position [235, 0]
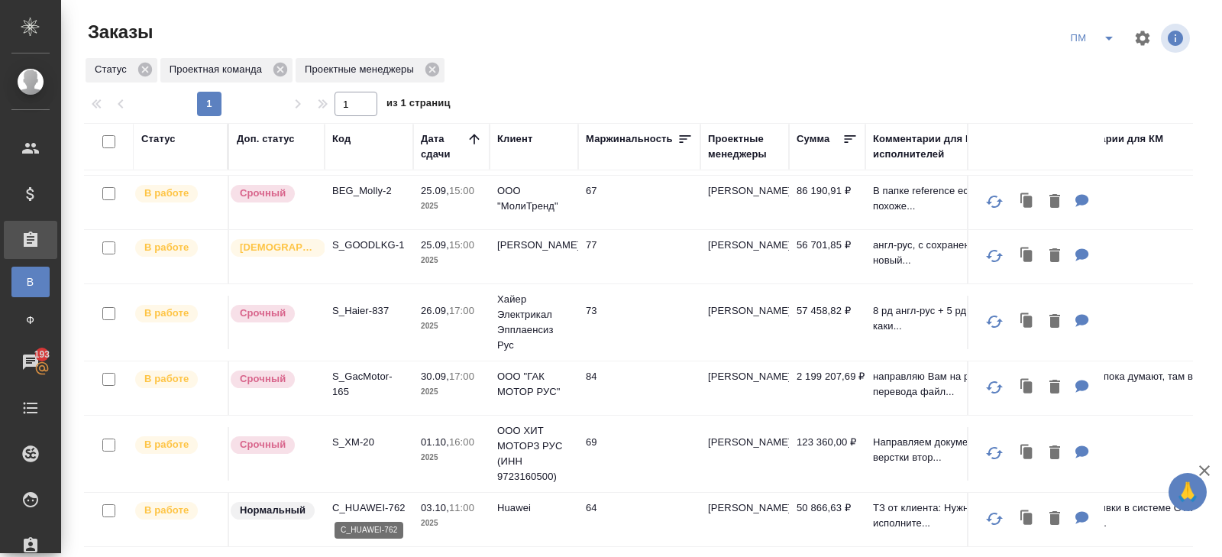
click at [365, 502] on p "C_HUAWEI-762" at bounding box center [368, 507] width 73 height 15
click at [1108, 36] on icon "split button" at bounding box center [1109, 38] width 18 height 18
click at [1102, 67] on li "В работу!" at bounding box center [1093, 69] width 77 height 24
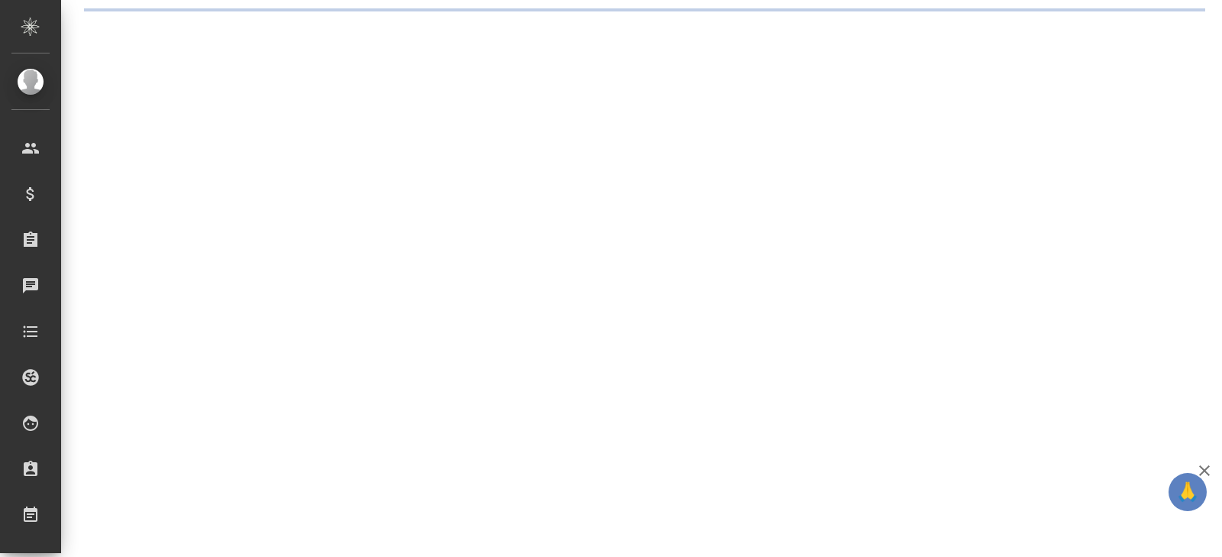
select select "RU"
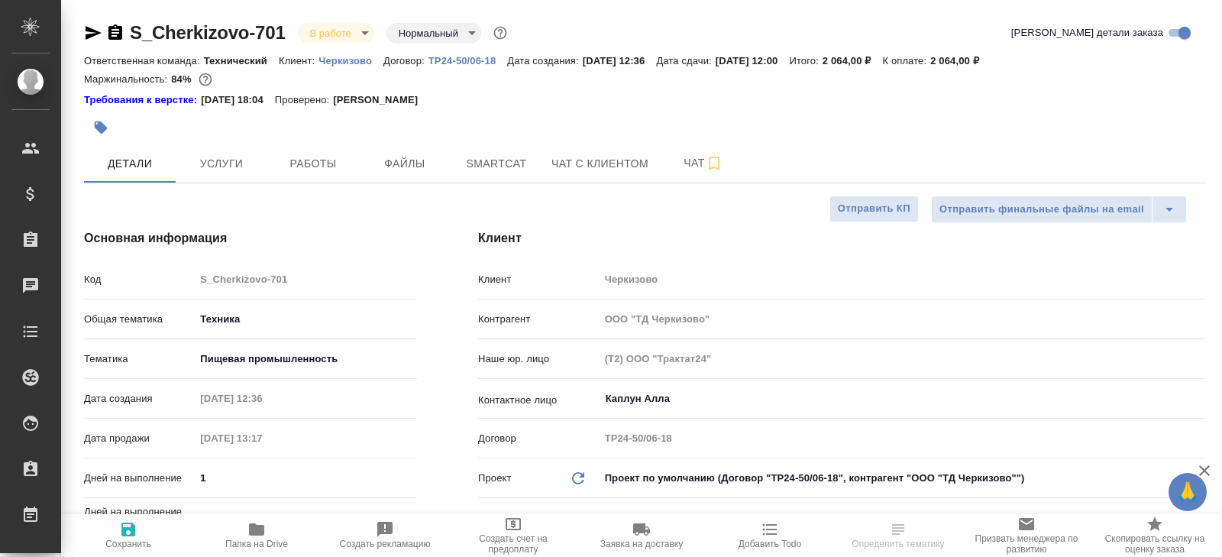
type textarea "x"
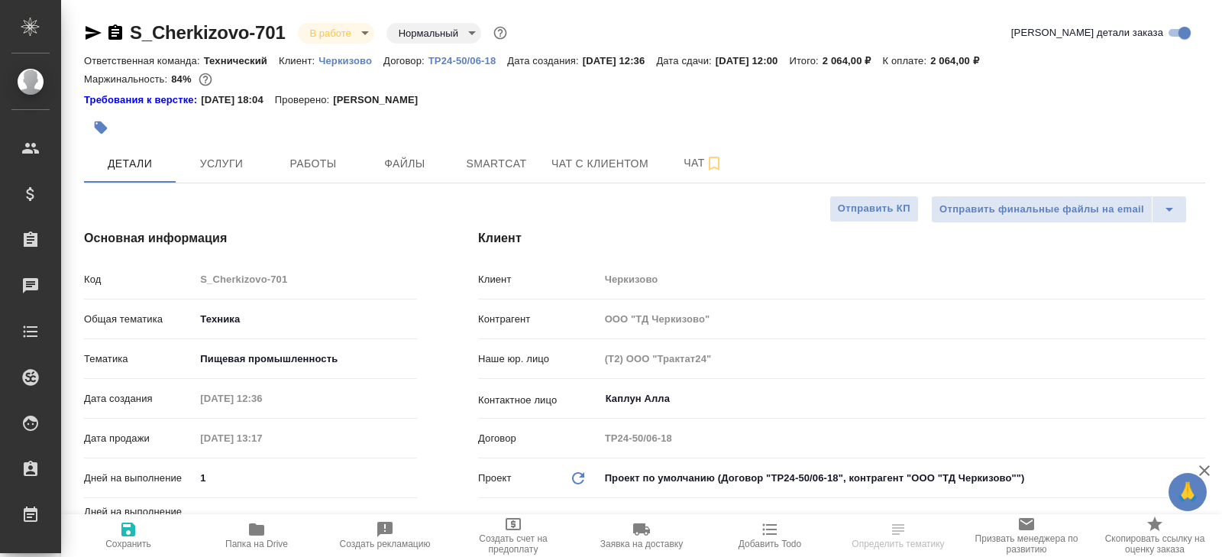
type textarea "x"
click at [257, 535] on icon "button" at bounding box center [256, 529] width 18 height 18
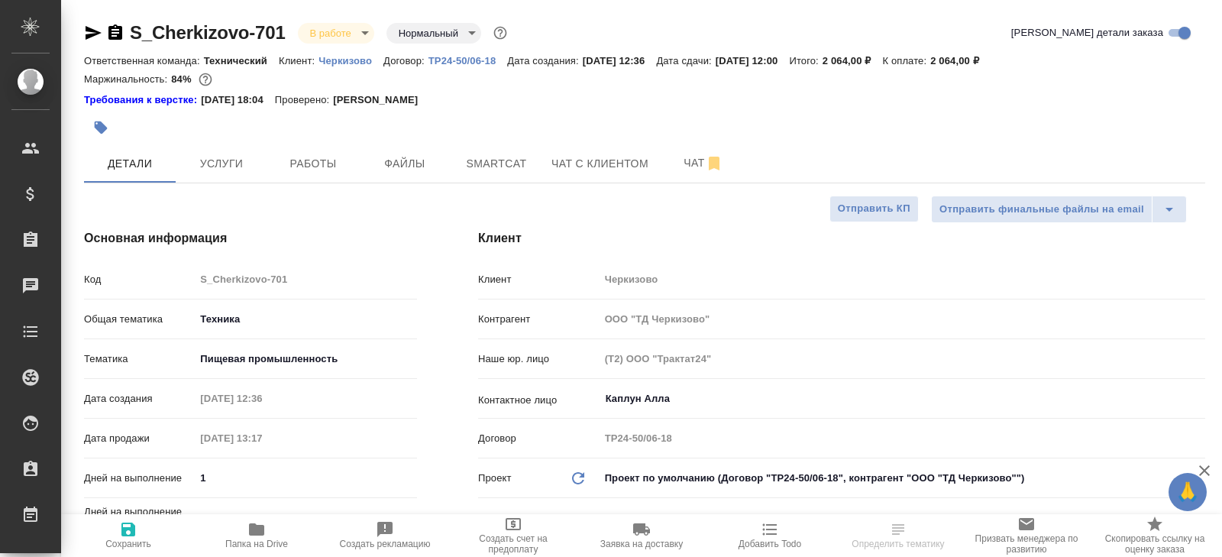
type textarea "x"
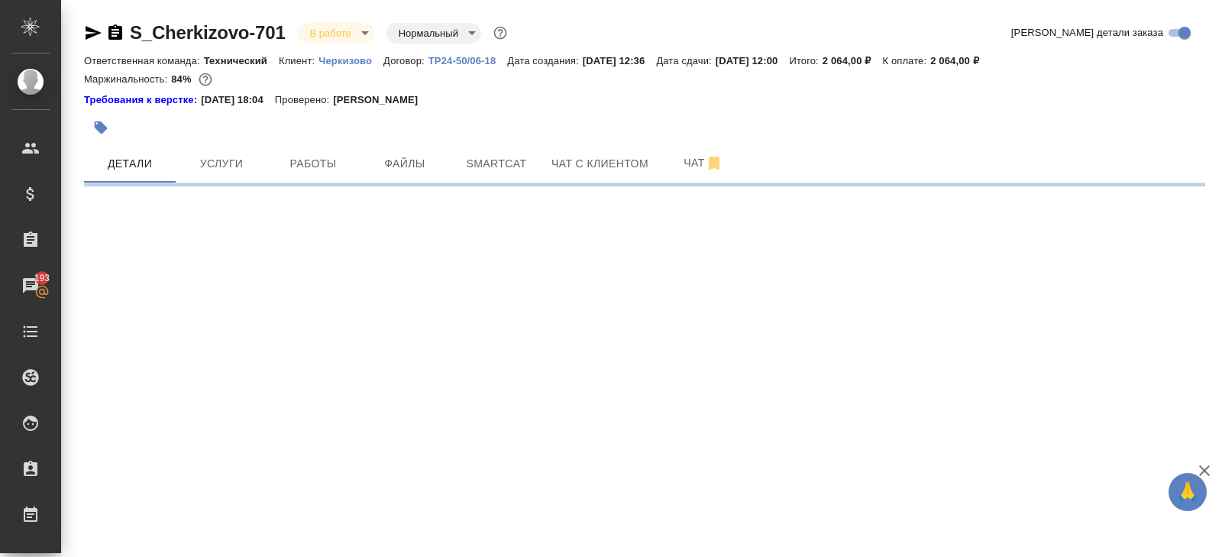
select select "RU"
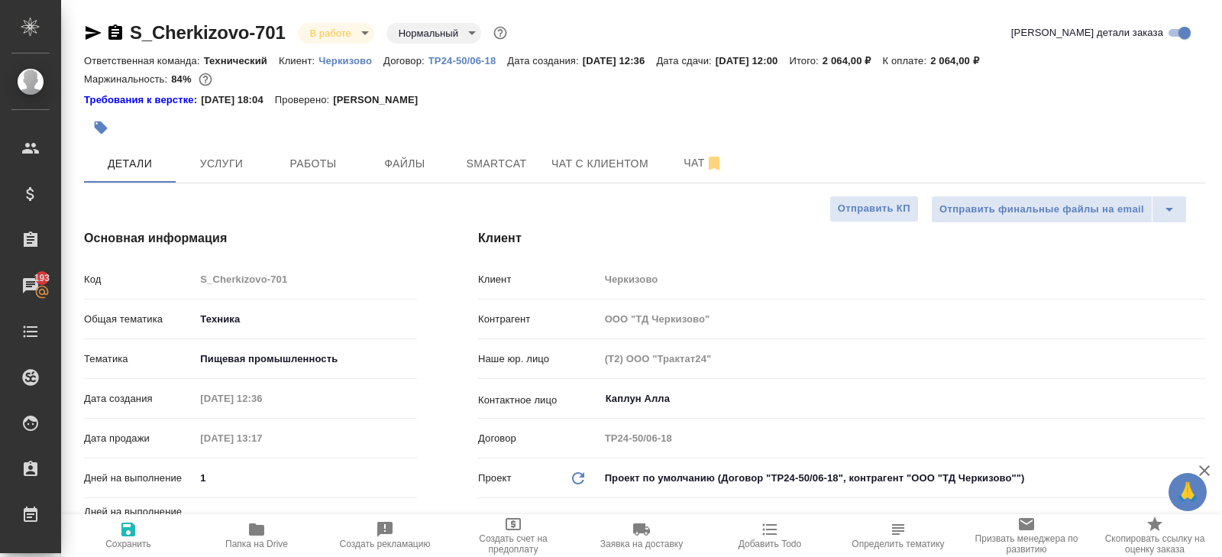
type textarea "x"
click at [717, 163] on icon "button" at bounding box center [714, 164] width 11 height 14
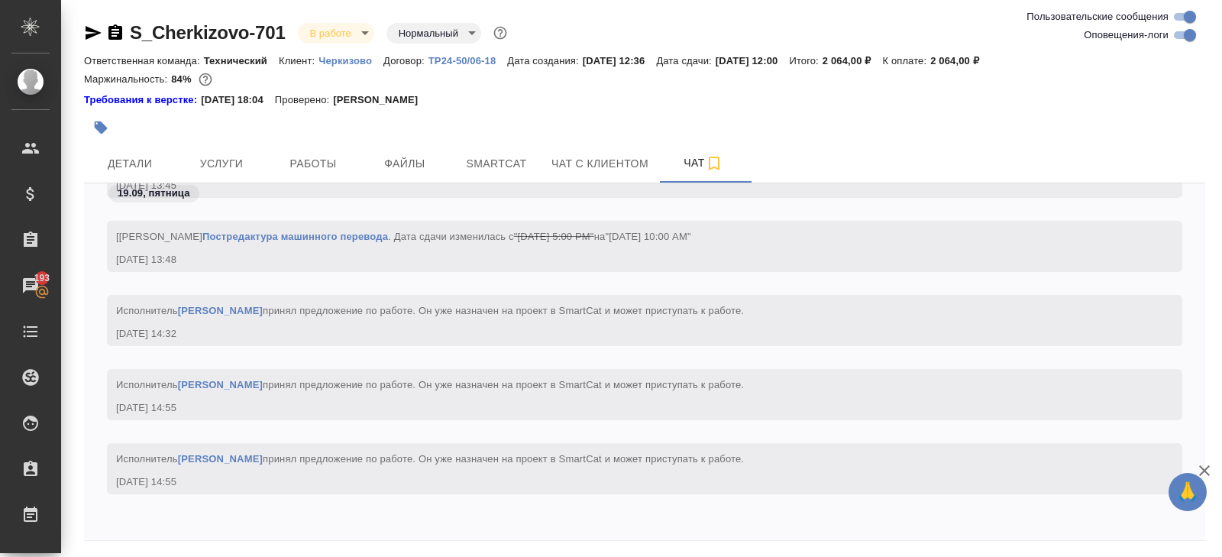
click at [1185, 46] on div "S_Cherkizovo-701 В работе inProgress Нормальный normal" at bounding box center [644, 36] width 1121 height 31
click at [1181, 37] on input "Оповещения-логи" at bounding box center [1189, 35] width 55 height 18
checkbox input "false"
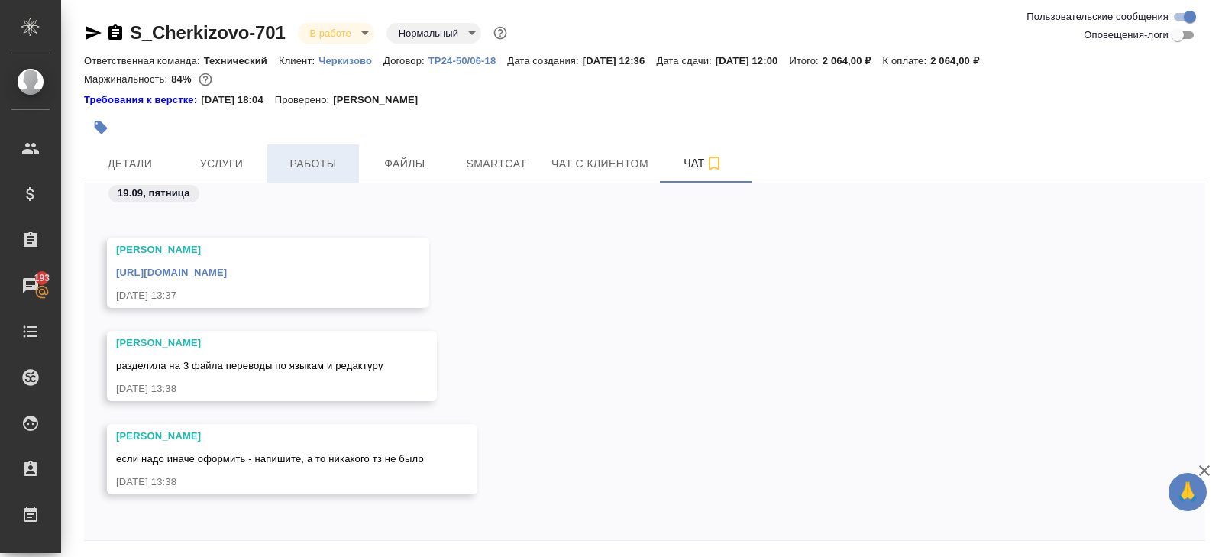
click at [325, 154] on span "Работы" at bounding box center [312, 163] width 73 height 19
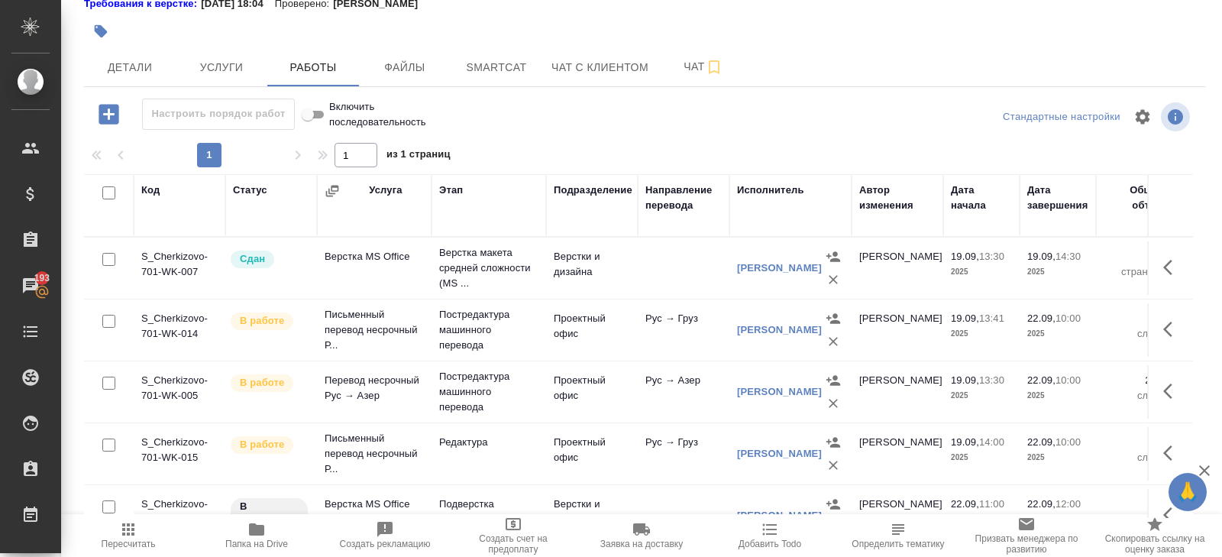
scroll to position [26, 0]
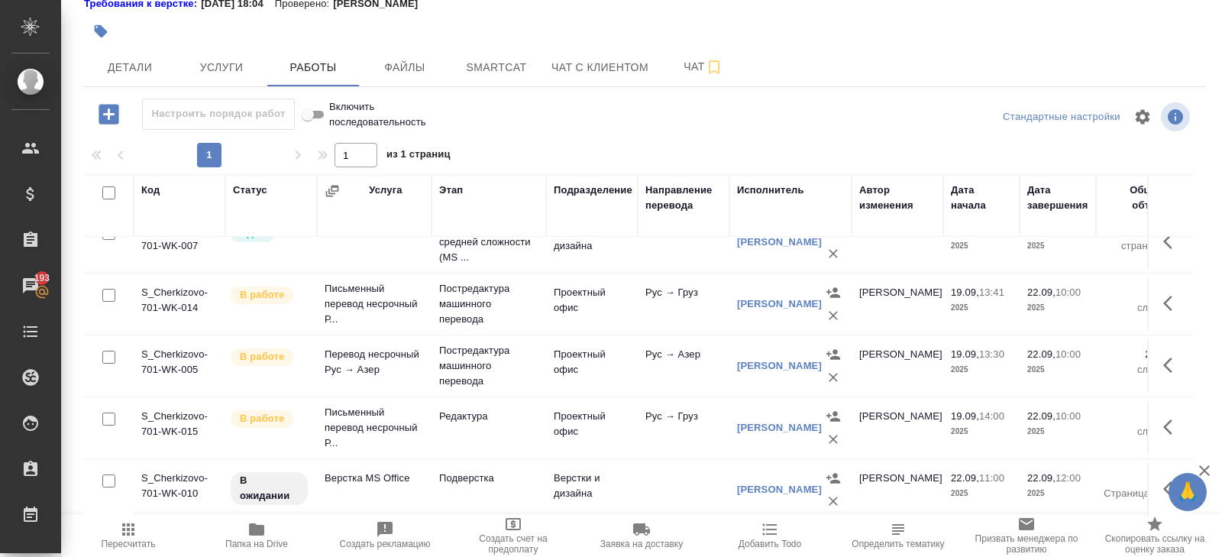
click at [1164, 425] on icon "button" at bounding box center [1172, 427] width 18 height 18
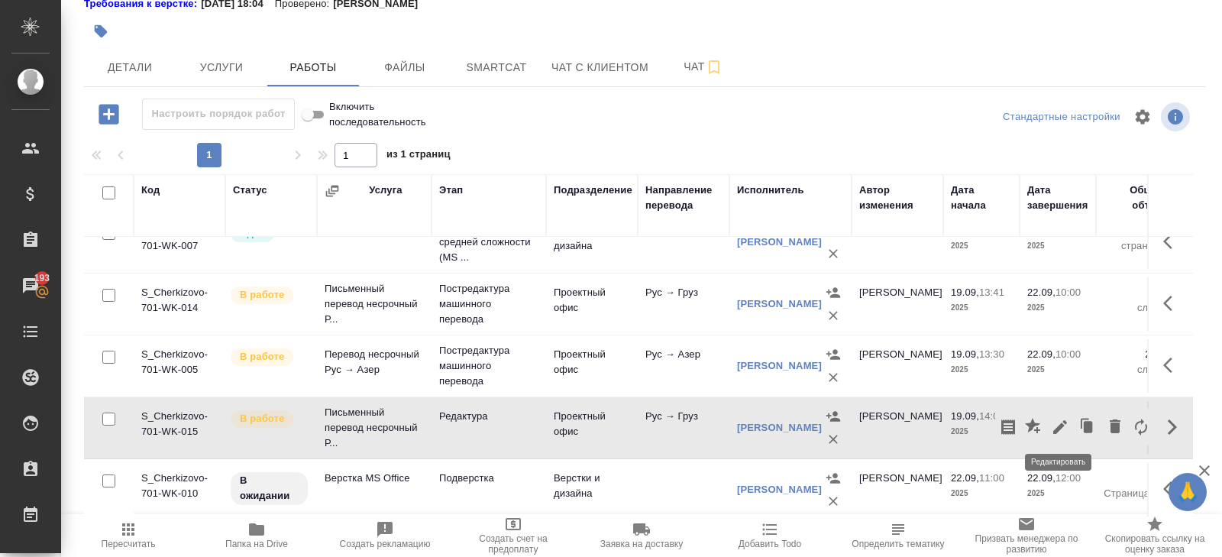
click at [1063, 425] on icon "button" at bounding box center [1060, 427] width 18 height 18
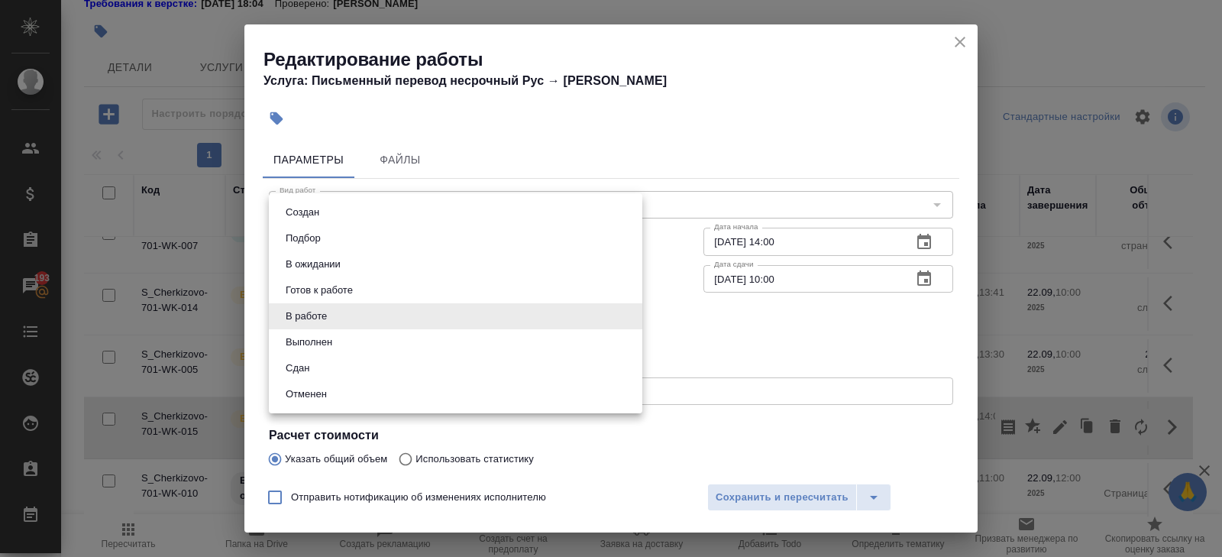
click at [319, 316] on body "🙏 .cls-1 fill:#fff; AWATERA Belyakova Yulia Клиенты Спецификации Заказы 193 Чат…" at bounding box center [611, 278] width 1222 height 557
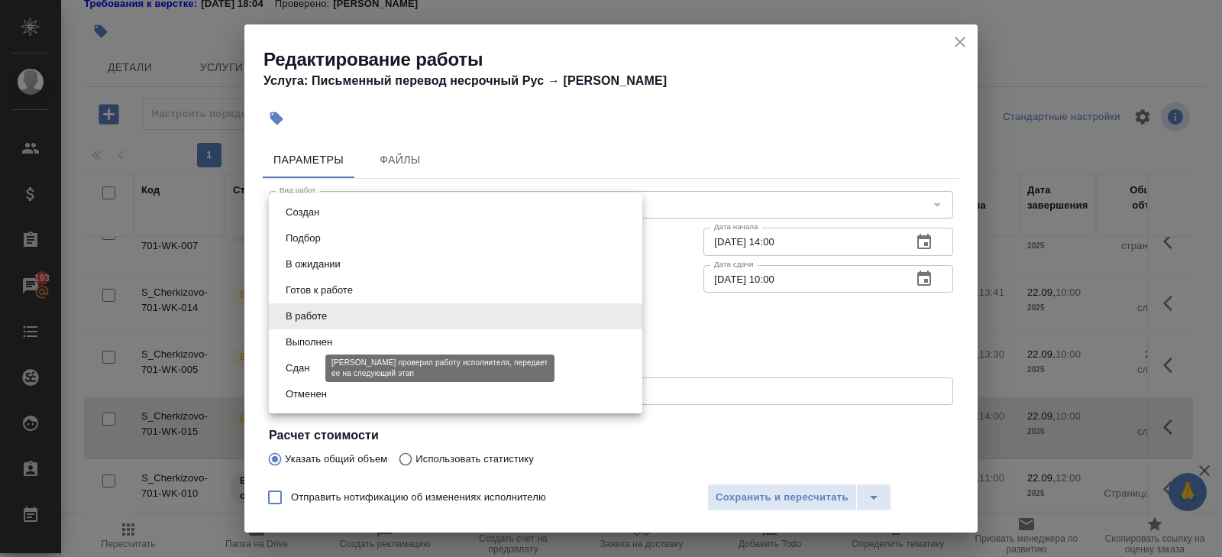
click at [306, 371] on button "Сдан" at bounding box center [297, 368] width 33 height 17
type input "closed"
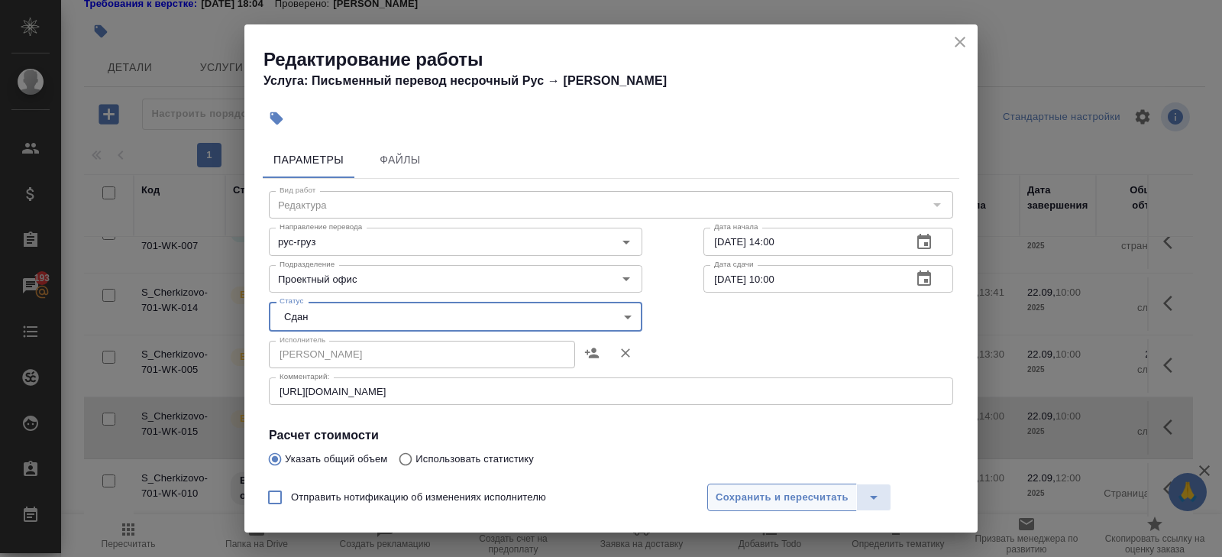
click at [735, 494] on span "Сохранить и пересчитать" at bounding box center [782, 498] width 133 height 18
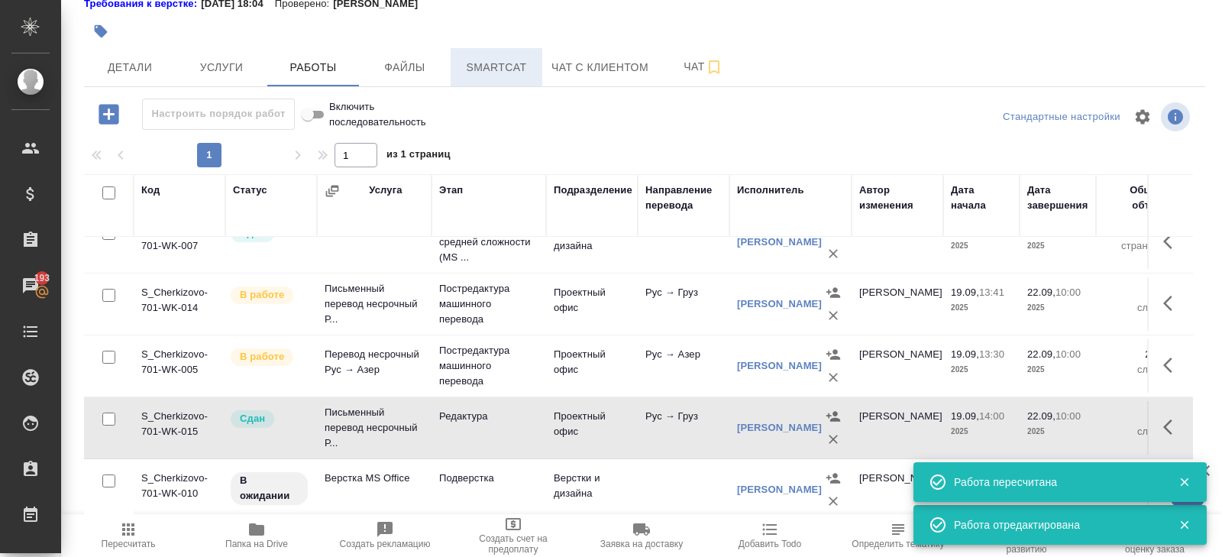
click at [503, 77] on button "Smartcat" at bounding box center [497, 67] width 92 height 38
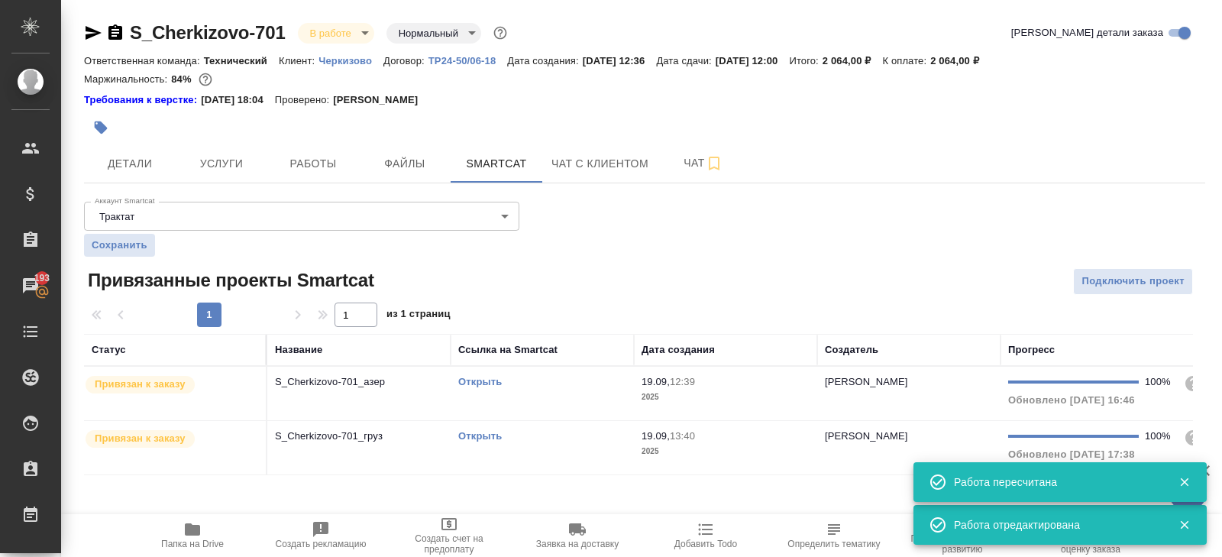
click at [470, 380] on link "Открыть" at bounding box center [480, 381] width 44 height 11
click at [477, 434] on link "Открыть" at bounding box center [480, 435] width 44 height 11
click at [331, 148] on button "Работы" at bounding box center [313, 163] width 92 height 38
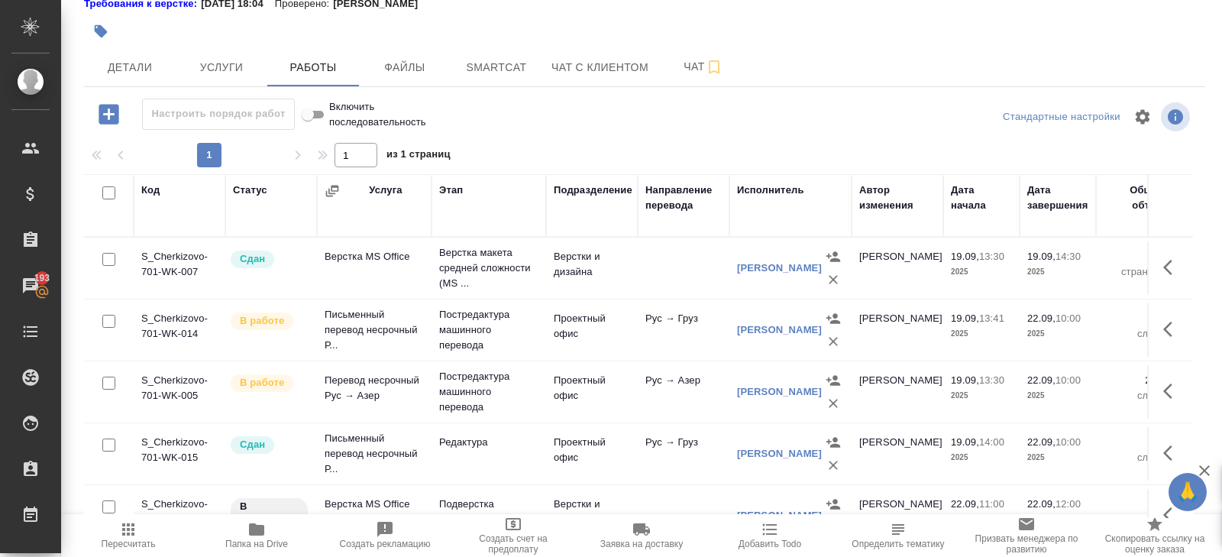
scroll to position [26, 0]
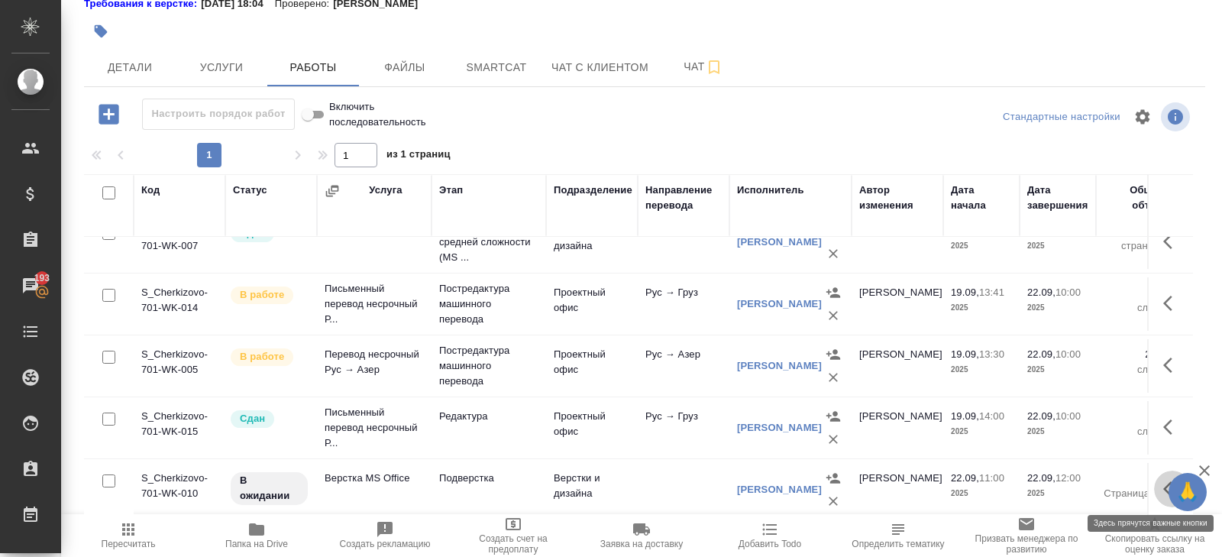
click at [1165, 486] on icon "button" at bounding box center [1167, 488] width 9 height 15
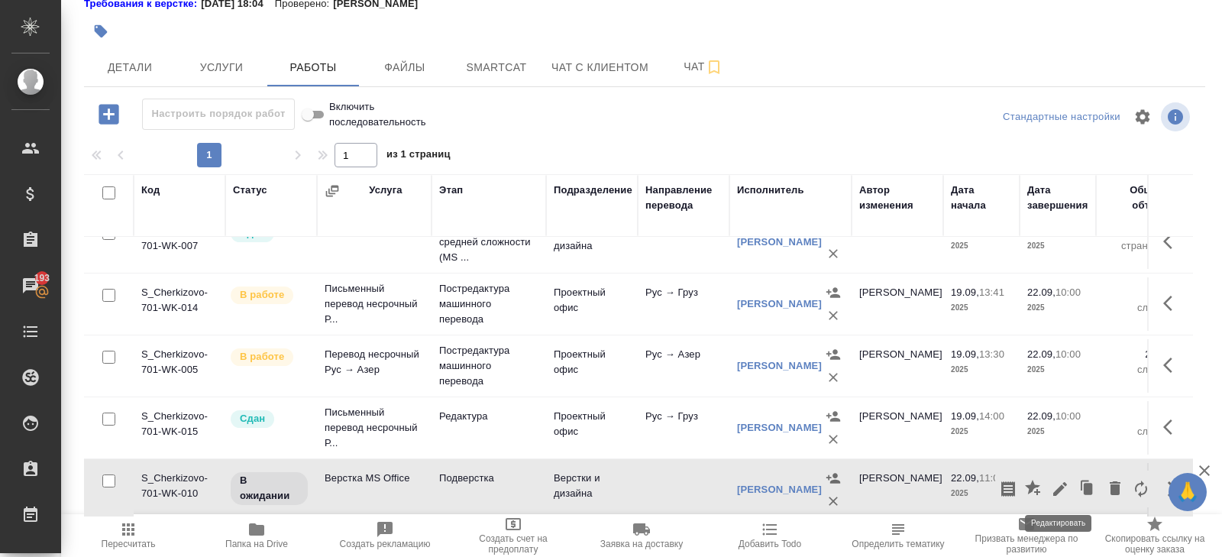
click at [1059, 490] on icon "button" at bounding box center [1060, 489] width 18 height 18
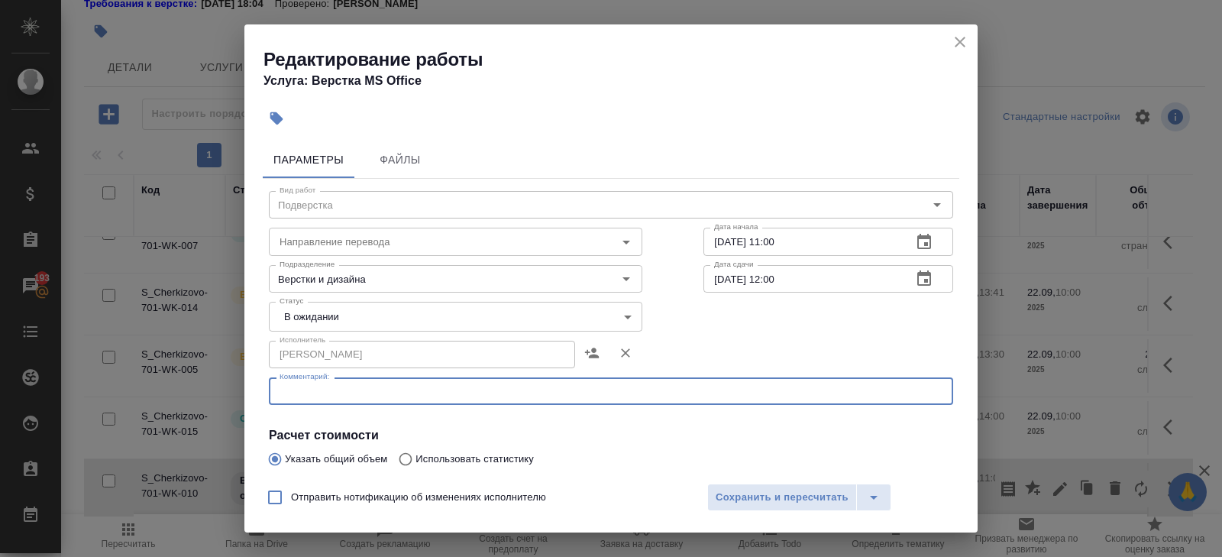
click at [356, 391] on textarea at bounding box center [611, 391] width 663 height 11
paste textarea "https://drive.awatera.com/s/xRLpmK9FfrKYZLy"
type textarea "https://drive.awatera.com/s/xRLpmK9FfrKYZLy"
click at [311, 317] on body "🙏 .cls-1 fill:#fff; AWATERA Belyakova Yulia Клиенты Спецификации Заказы 193 Чат…" at bounding box center [611, 278] width 1222 height 557
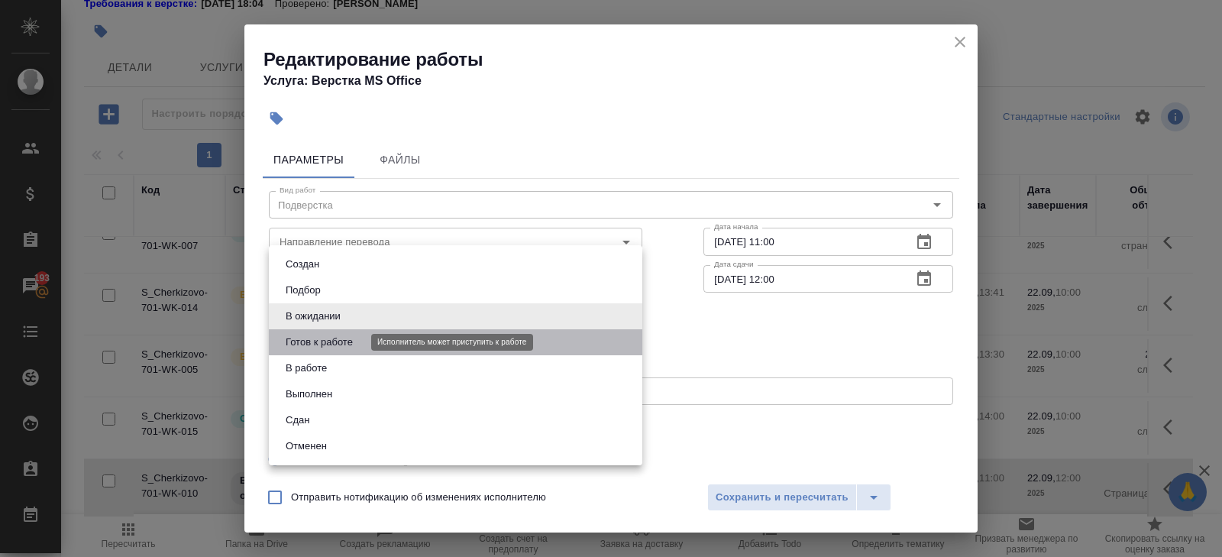
click at [311, 341] on button "Готов к работе" at bounding box center [319, 342] width 76 height 17
type input "readyForWork"
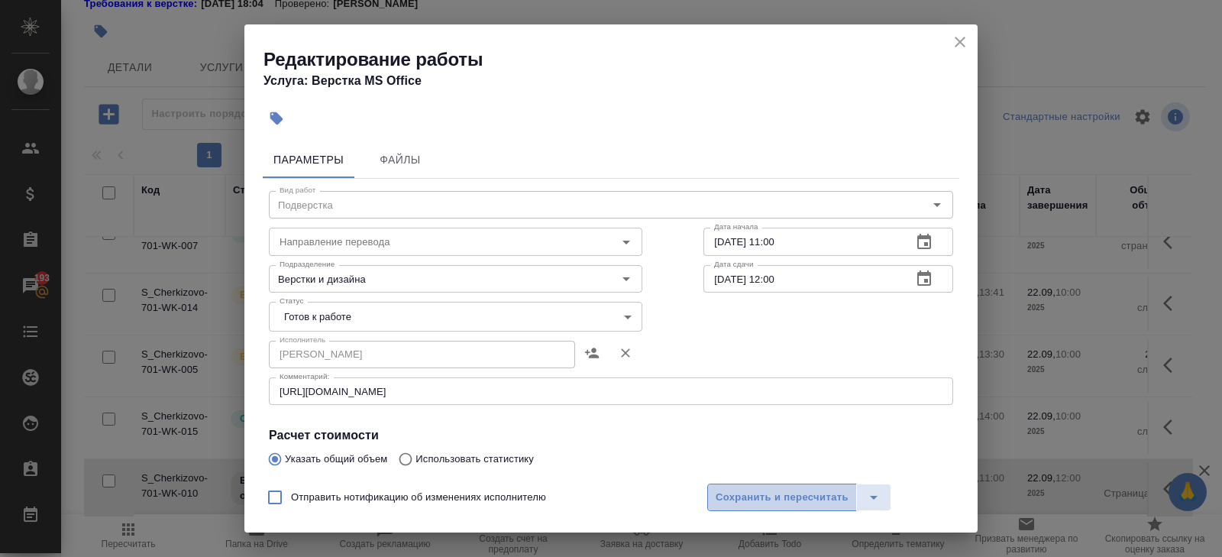
click at [720, 487] on button "Сохранить и пересчитать" at bounding box center [782, 496] width 150 height 27
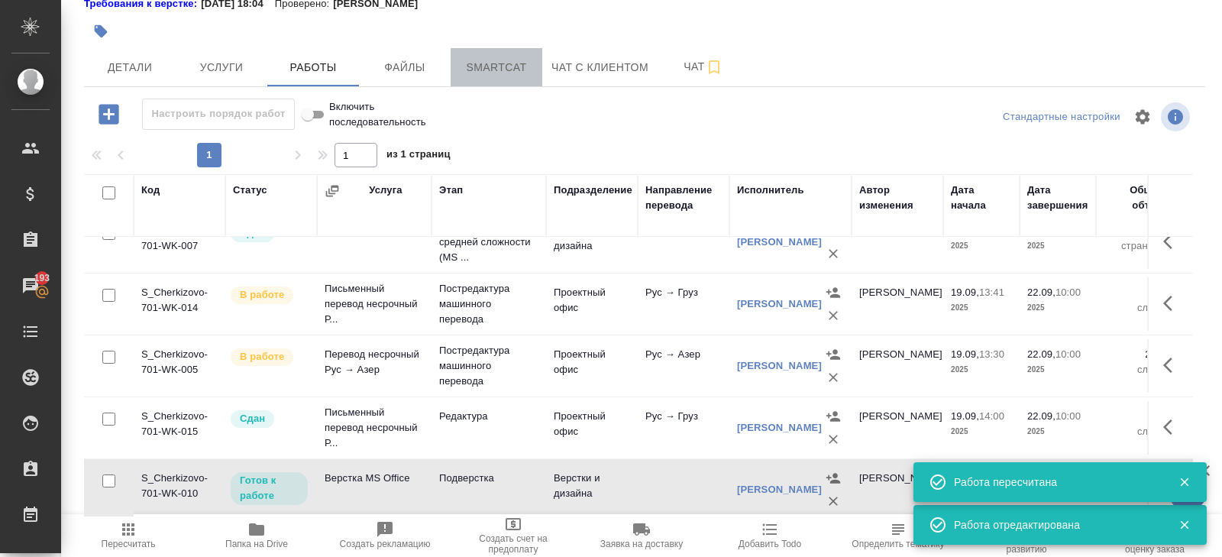
click at [493, 70] on span "Smartcat" at bounding box center [496, 67] width 73 height 19
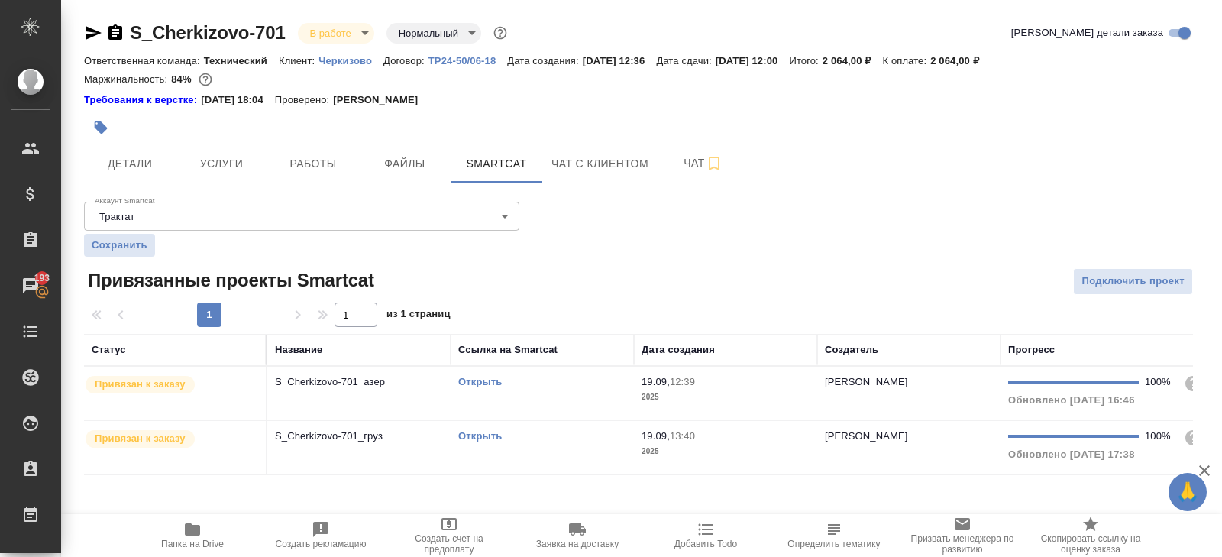
click at [555, 380] on div "Открыть" at bounding box center [542, 381] width 168 height 15
click at [771, 453] on p "2025" at bounding box center [726, 451] width 168 height 15
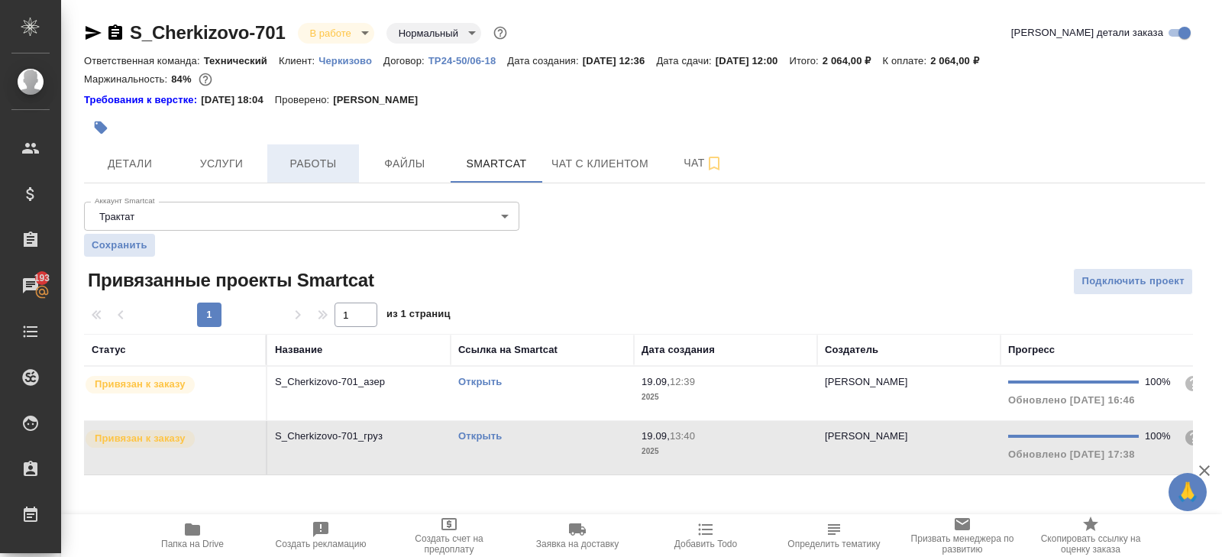
click at [306, 160] on span "Работы" at bounding box center [312, 163] width 73 height 19
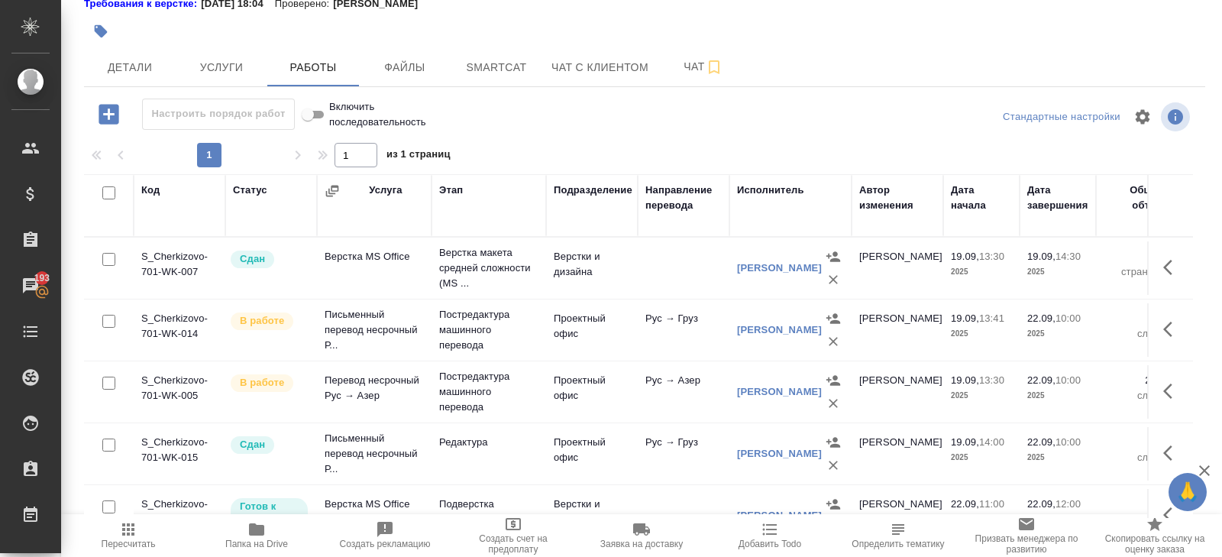
scroll to position [26, 0]
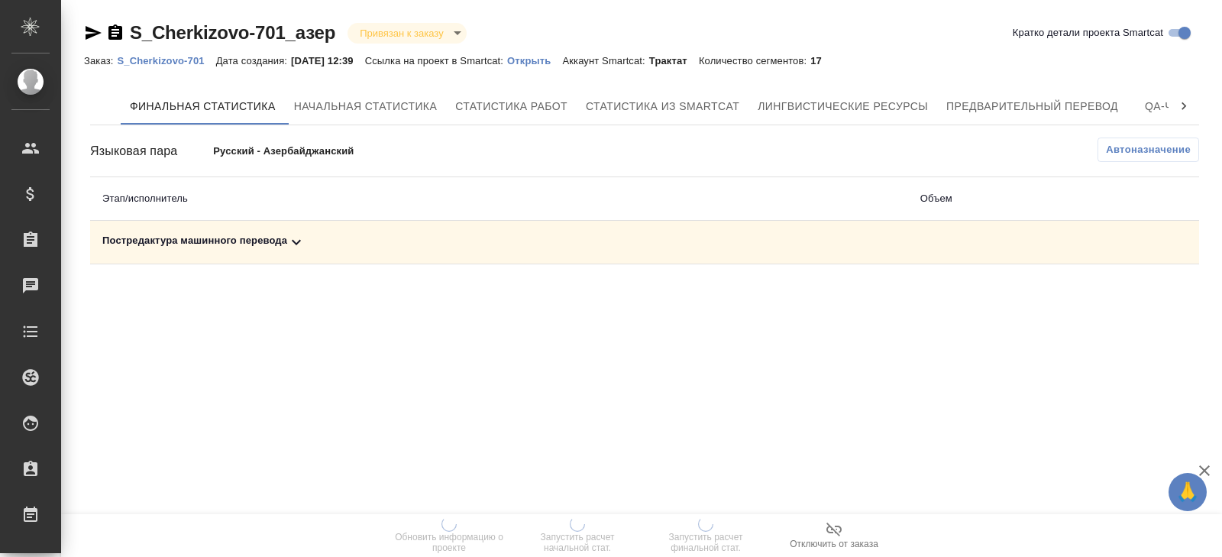
click at [1146, 142] on span "Автоназначение" at bounding box center [1148, 149] width 85 height 15
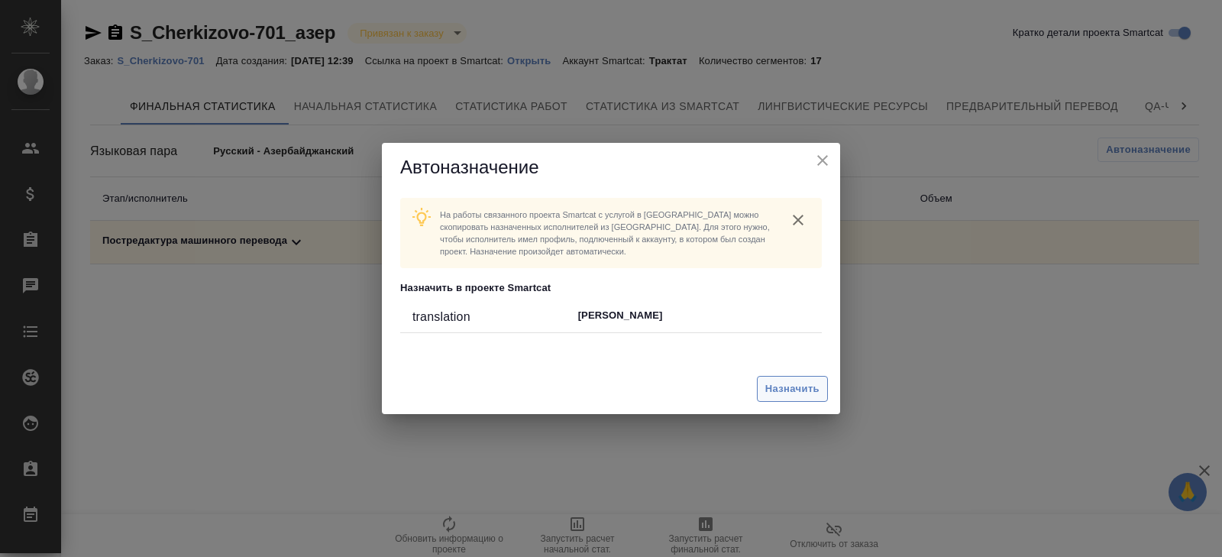
click at [808, 386] on span "Назначить" at bounding box center [792, 389] width 54 height 18
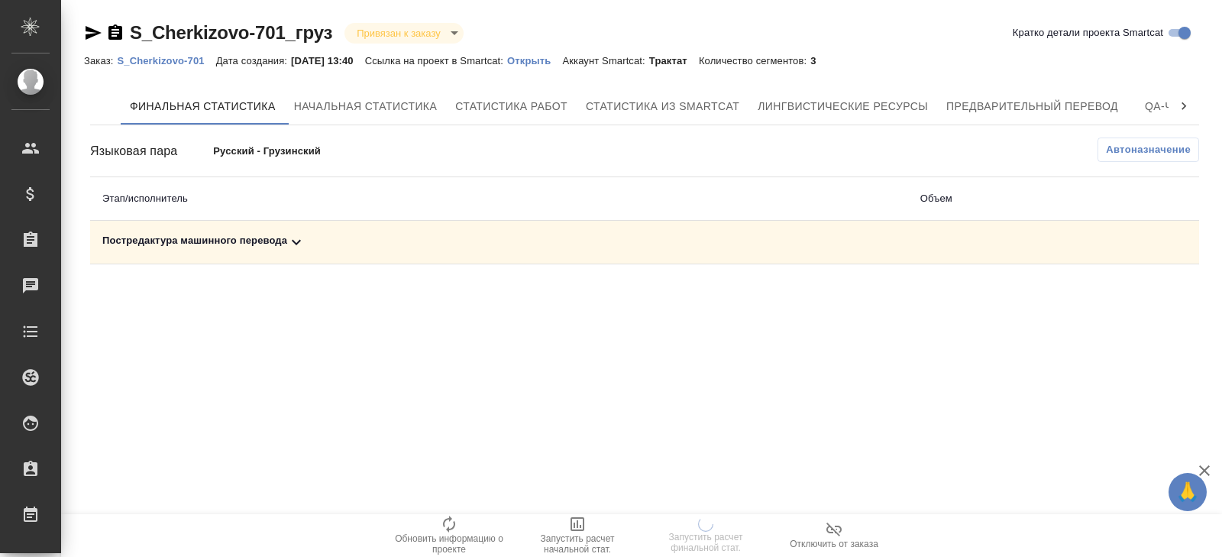
click at [1152, 148] on span "Автоназначение" at bounding box center [1148, 149] width 85 height 15
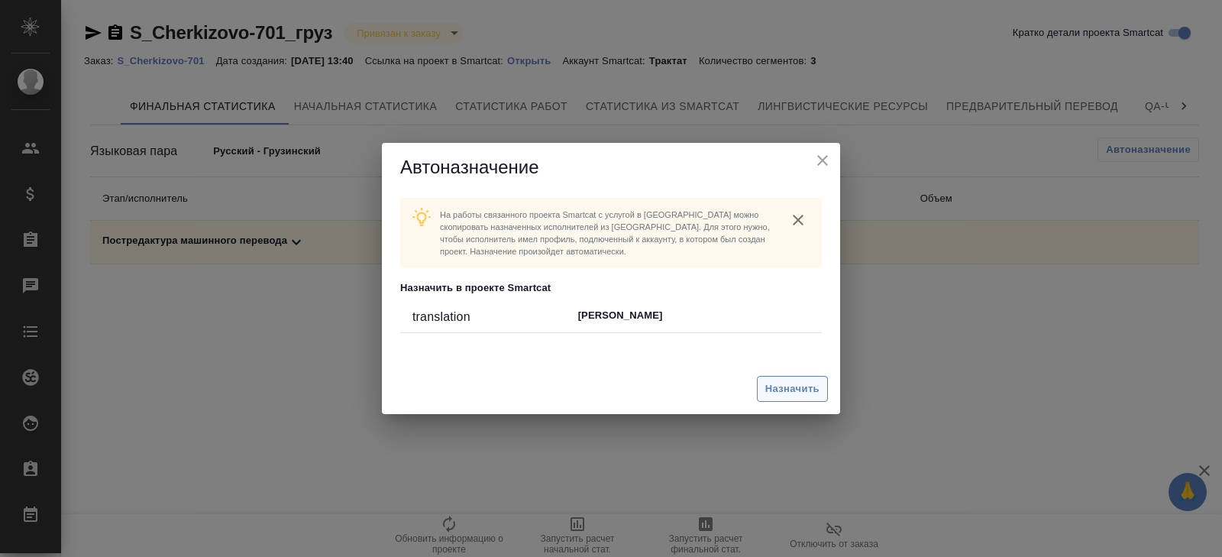
click at [801, 383] on span "Назначить" at bounding box center [792, 389] width 54 height 18
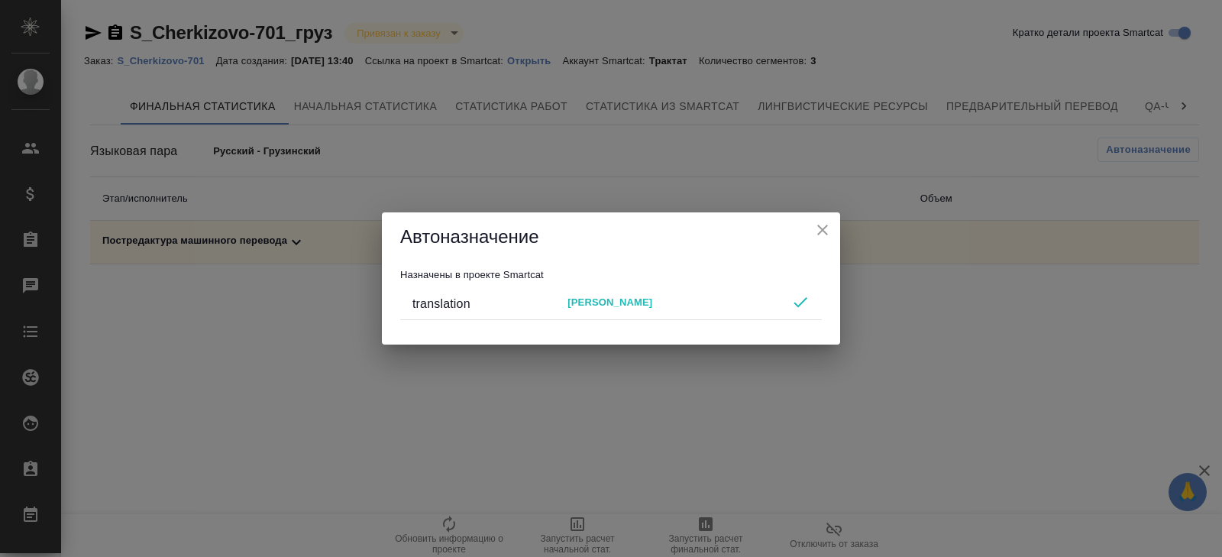
click at [693, 439] on div "Автоназначение Назначены в проекте Smartcat translation [PERSON_NAME]" at bounding box center [611, 278] width 1222 height 557
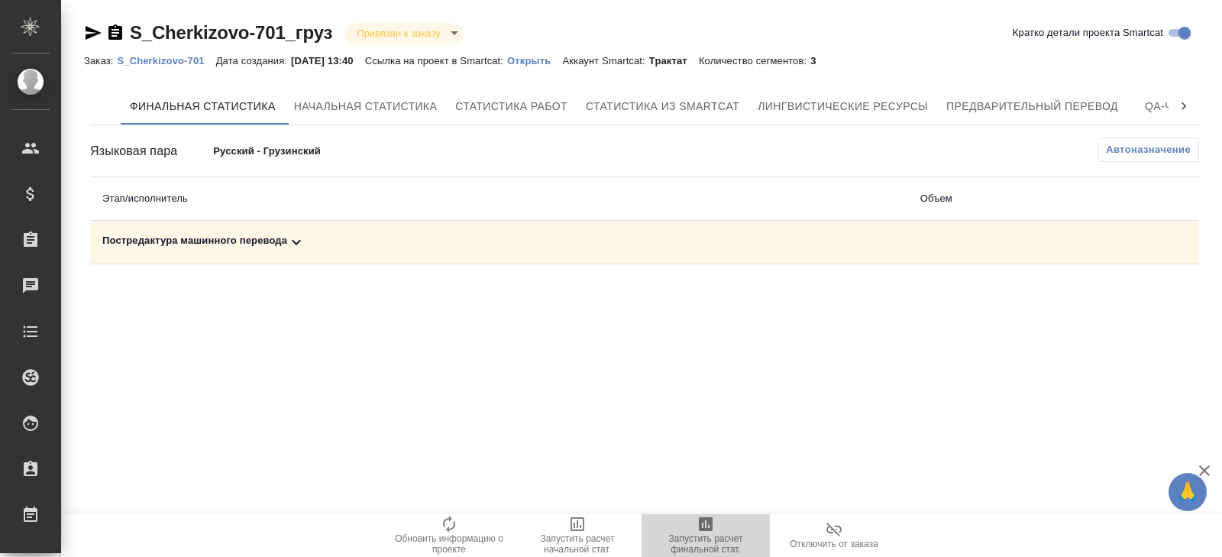
click at [694, 522] on span "Запустить расчет финальной стат." at bounding box center [706, 535] width 110 height 40
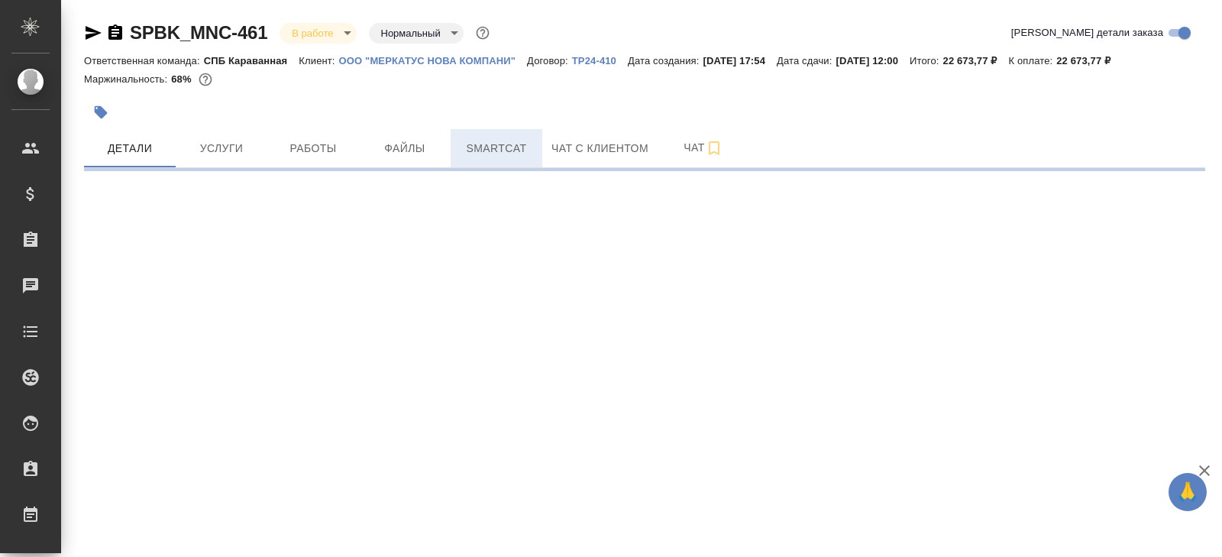
click at [493, 149] on span "Smartcat" at bounding box center [496, 148] width 73 height 19
select select "RU"
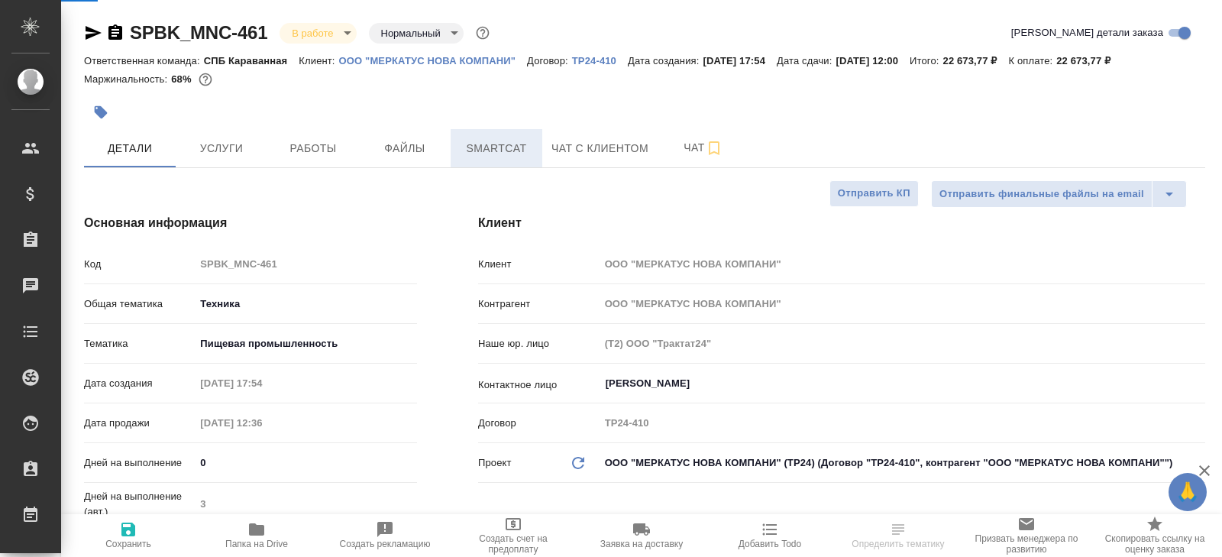
type textarea "x"
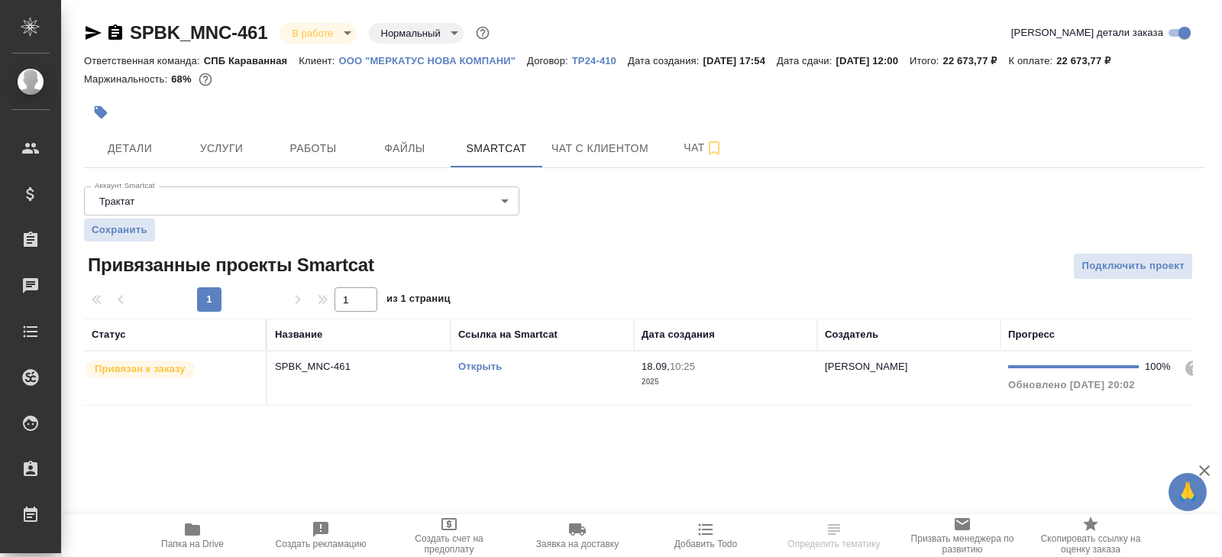
click at [485, 364] on link "Открыть" at bounding box center [480, 366] width 44 height 11
click at [186, 537] on icon "button" at bounding box center [192, 529] width 18 height 18
click at [331, 151] on span "Работы" at bounding box center [312, 148] width 73 height 19
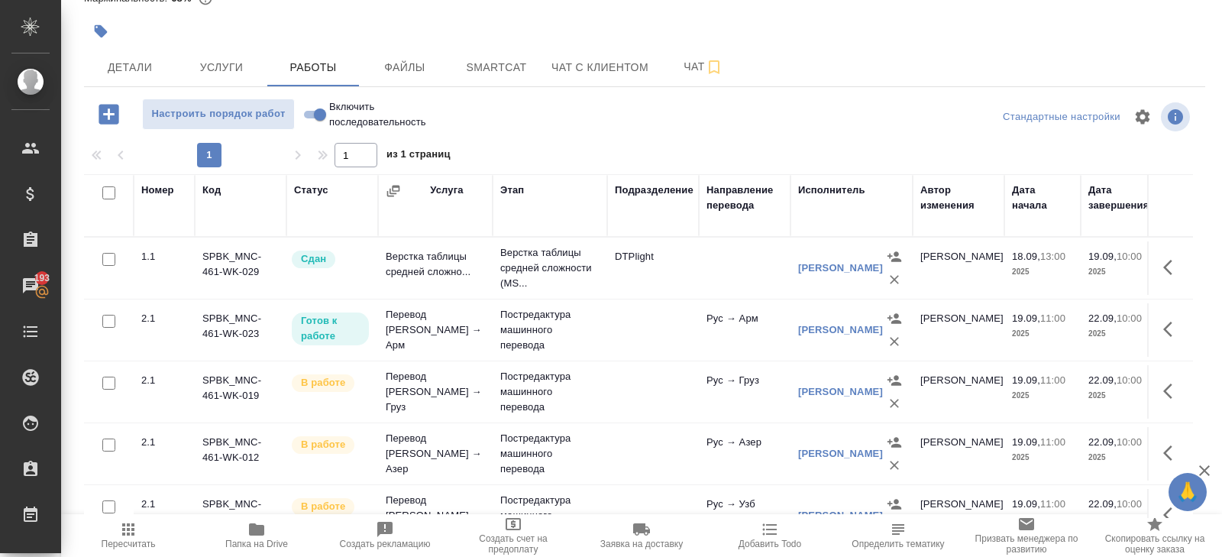
scroll to position [149, 0]
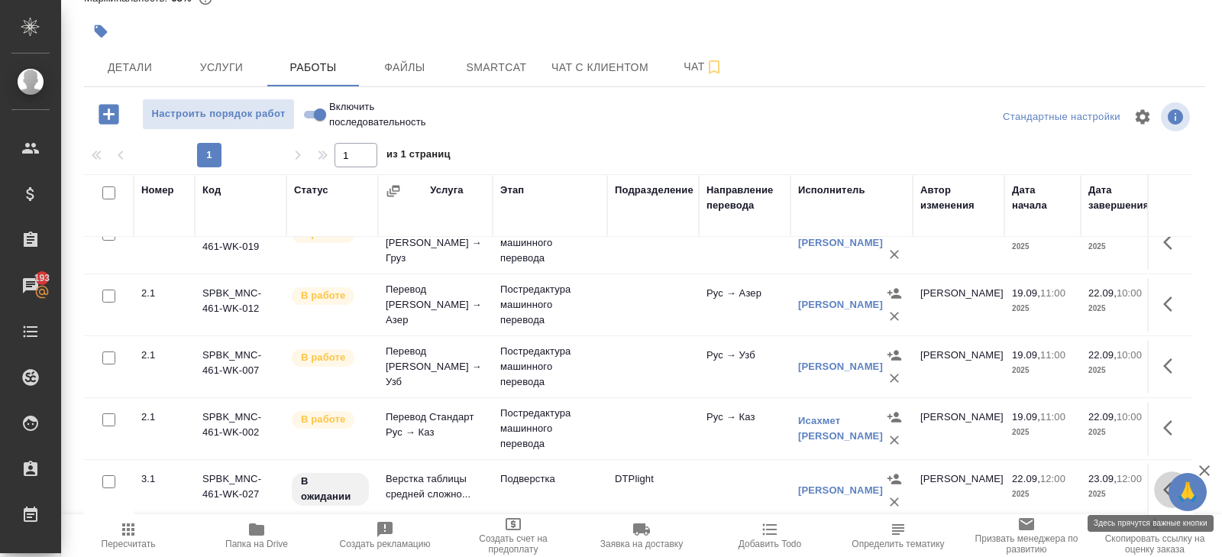
click at [1161, 484] on button "button" at bounding box center [1172, 489] width 37 height 37
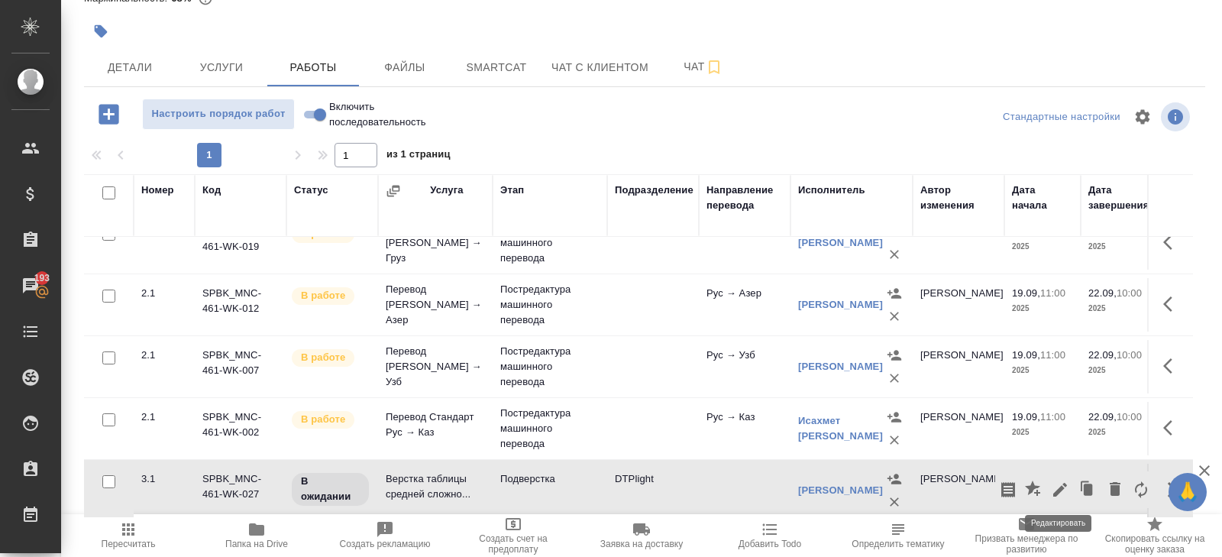
click at [1053, 483] on icon "button" at bounding box center [1060, 489] width 18 height 18
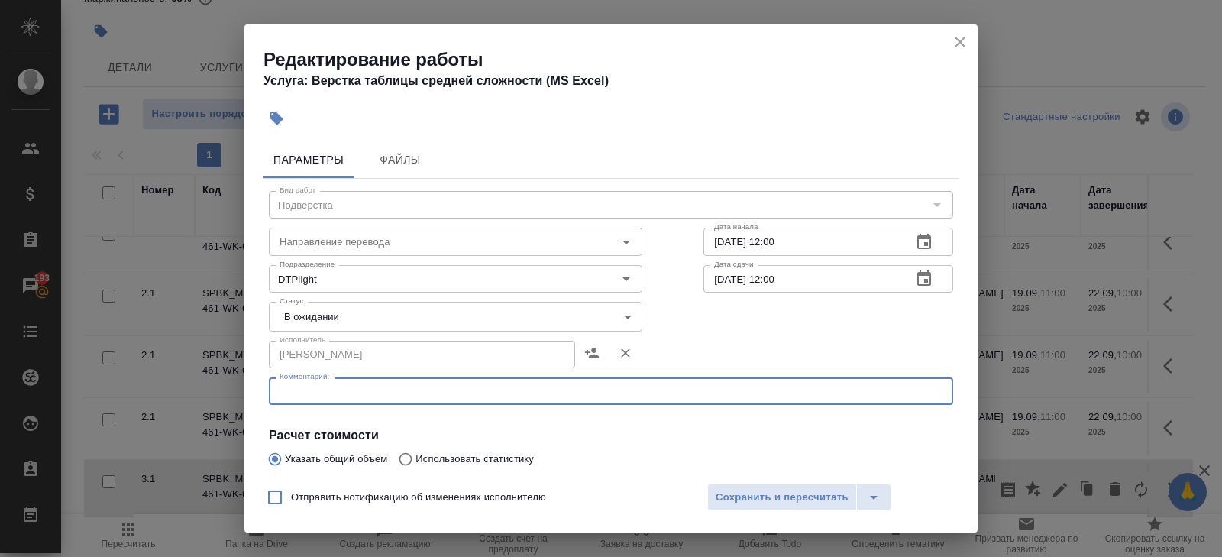
click at [425, 386] on textarea at bounding box center [611, 391] width 663 height 11
paste textarea "[URL][DOMAIN_NAME]"
type textarea "[URL][DOMAIN_NAME]"
click at [328, 310] on body "🙏 .cls-1 fill:#fff; AWATERA [PERSON_NAME] Спецификации Заказы 193 Чаты Todo Про…" at bounding box center [611, 278] width 1222 height 557
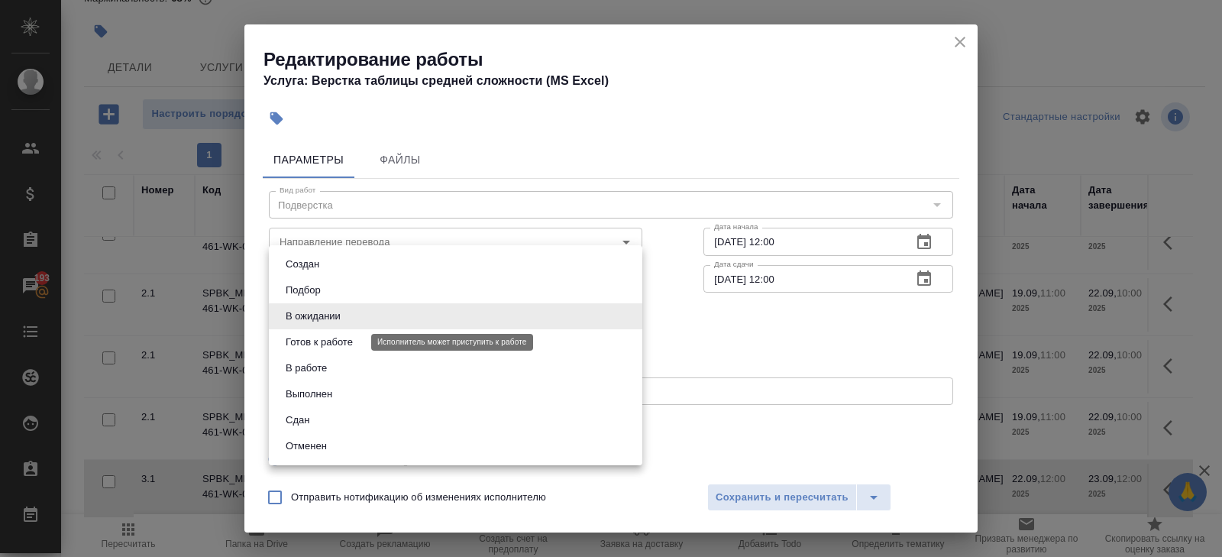
click at [328, 338] on button "Готов к работе" at bounding box center [319, 342] width 76 height 17
type input "readyForWork"
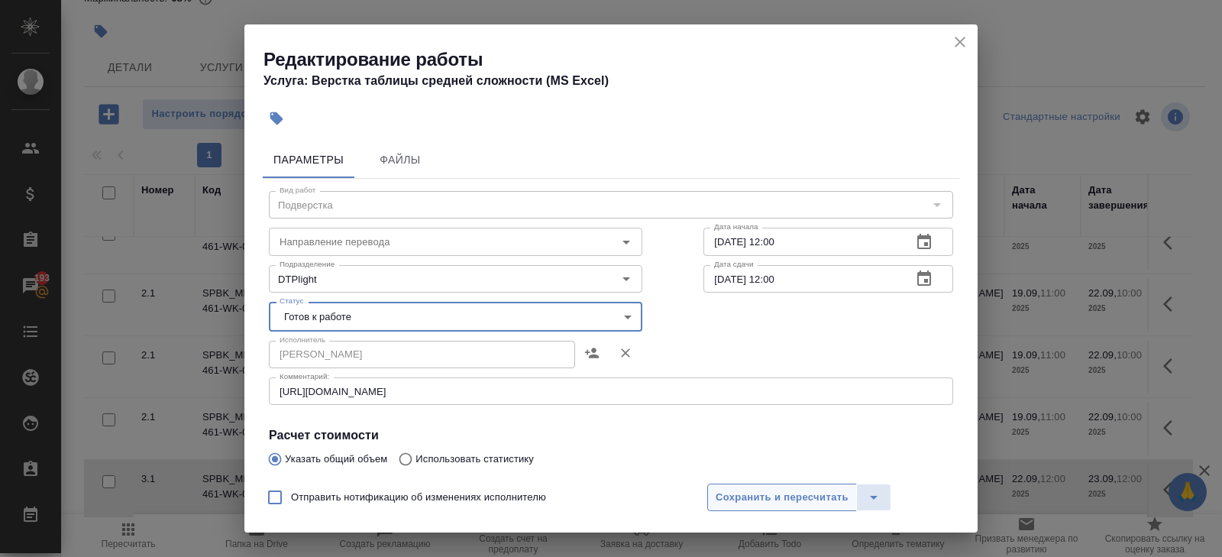
click at [739, 504] on span "Сохранить и пересчитать" at bounding box center [782, 498] width 133 height 18
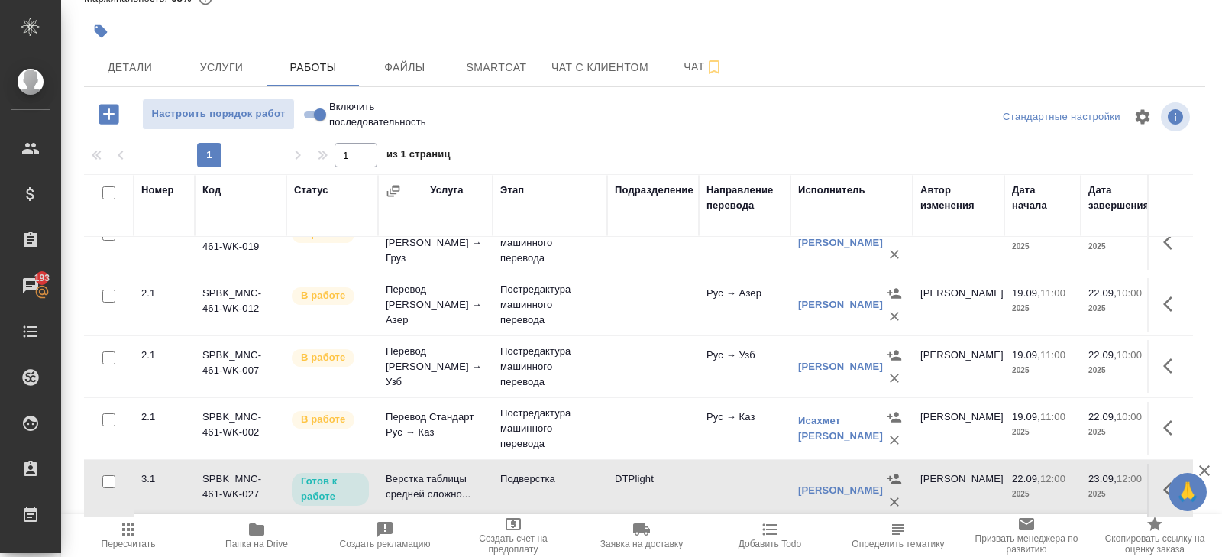
scroll to position [0, 0]
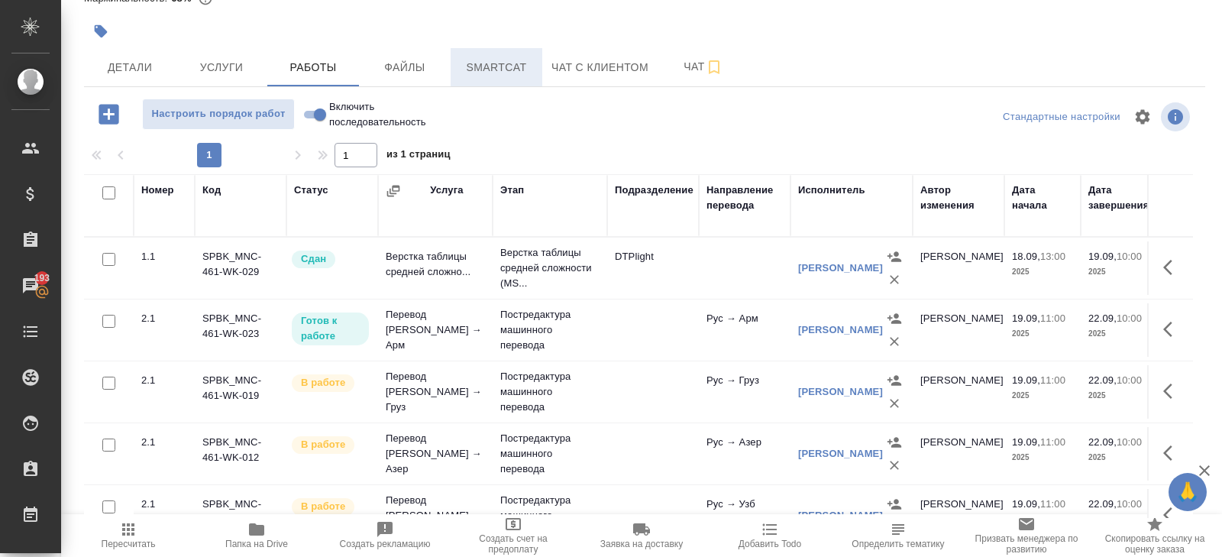
click at [480, 58] on span "Smartcat" at bounding box center [496, 67] width 73 height 19
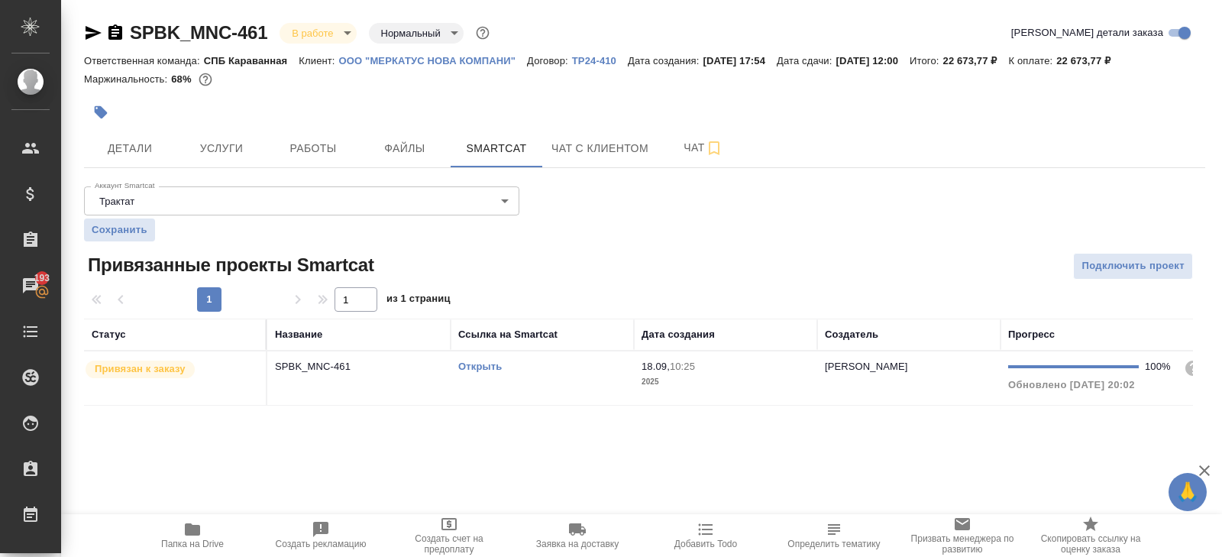
click at [519, 369] on div "Открыть" at bounding box center [542, 366] width 168 height 15
click at [303, 159] on button "Работы" at bounding box center [313, 148] width 92 height 38
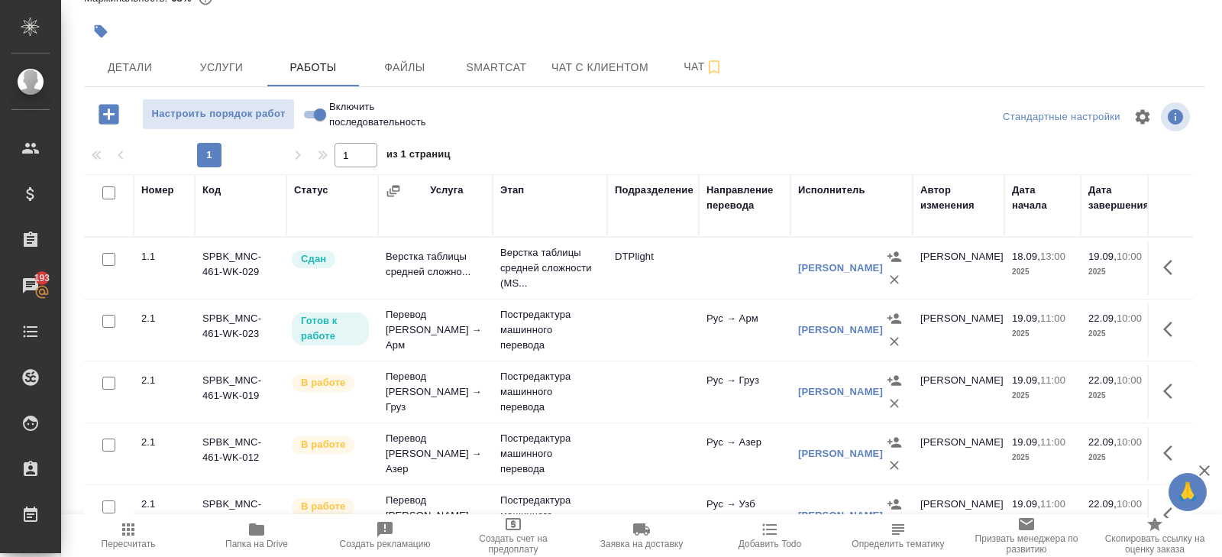
scroll to position [149, 0]
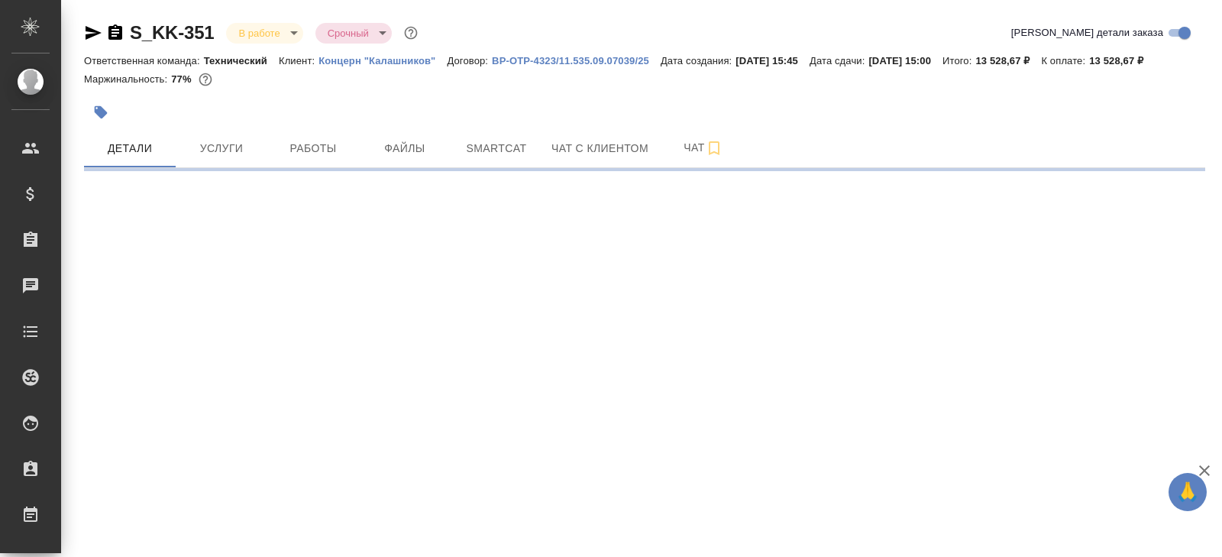
select select "RU"
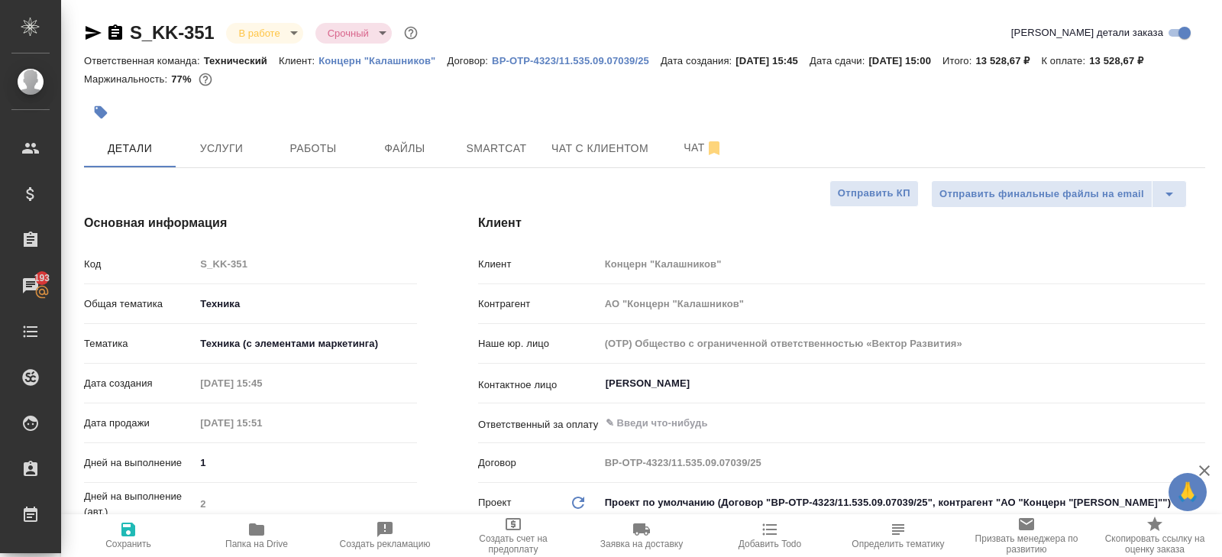
type textarea "x"
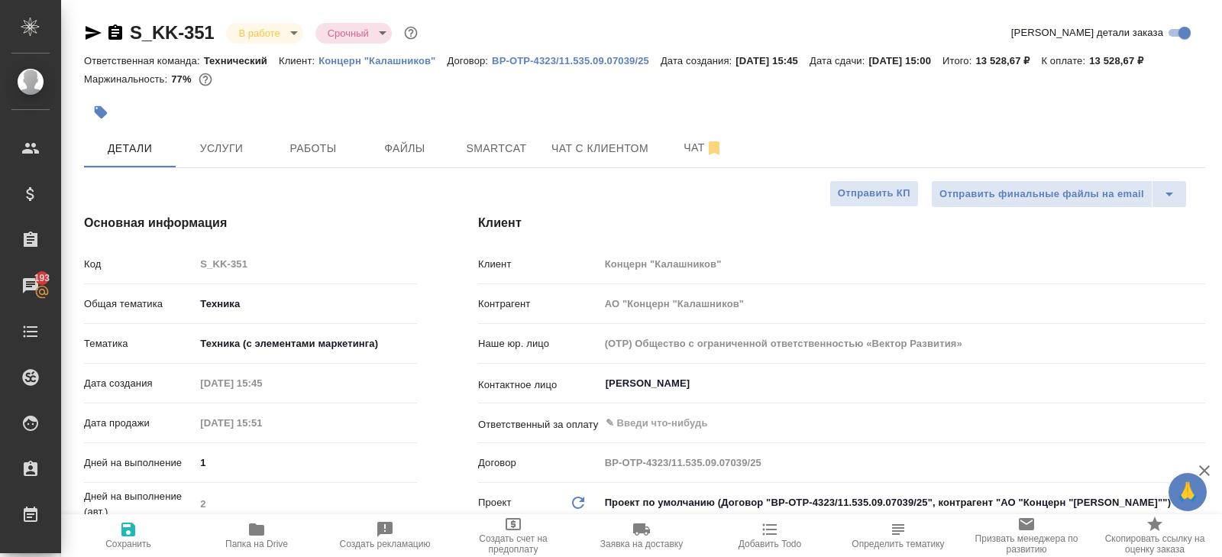
type textarea "x"
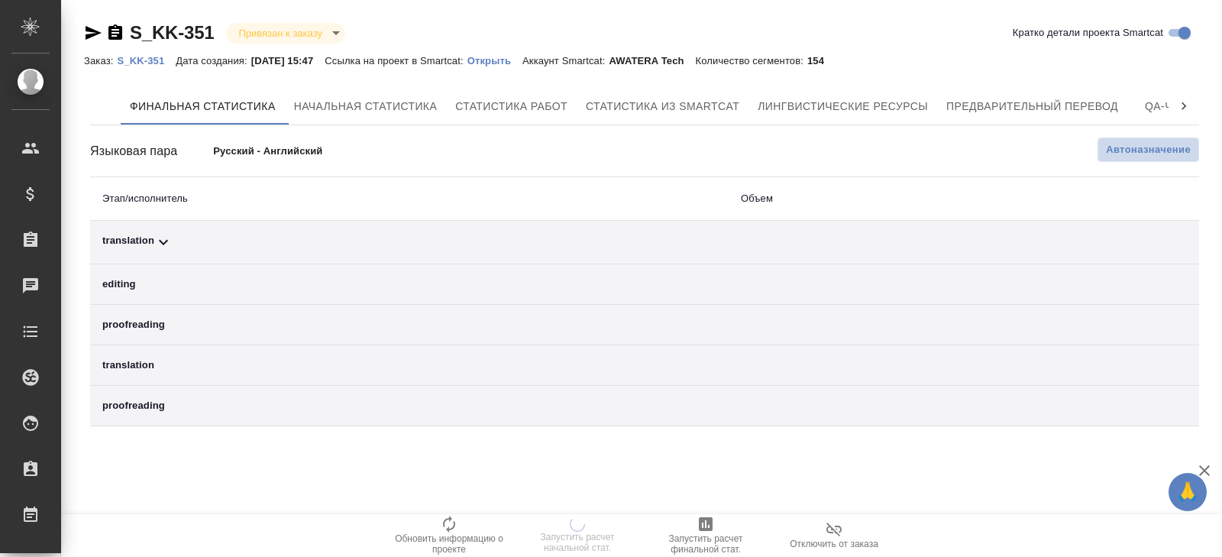
click at [1150, 144] on span "Автоназначение" at bounding box center [1148, 149] width 85 height 15
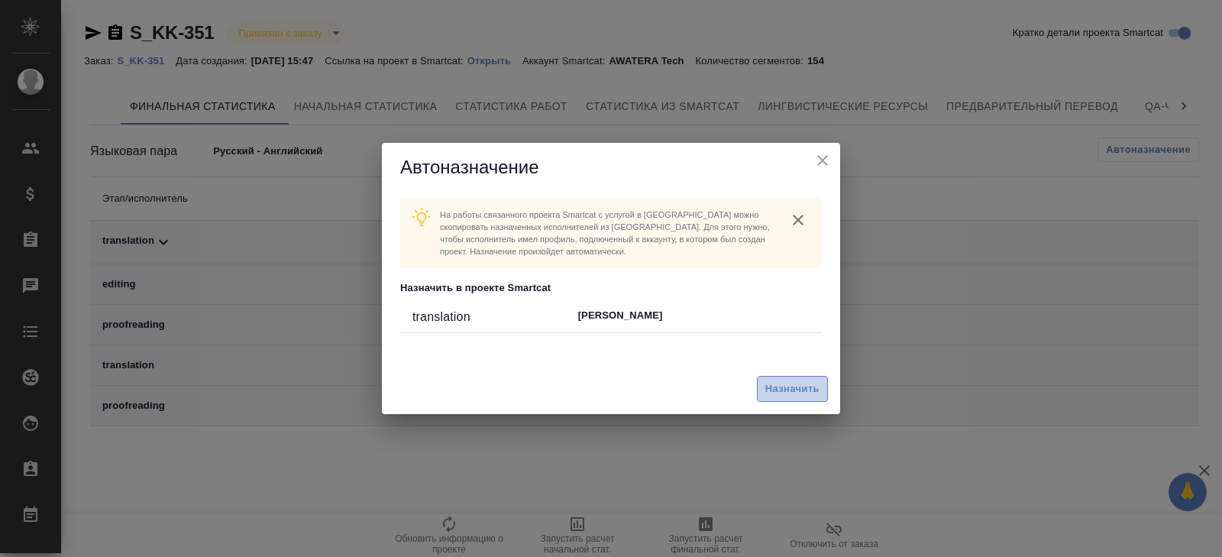
click at [801, 376] on button "Назначить" at bounding box center [792, 389] width 71 height 27
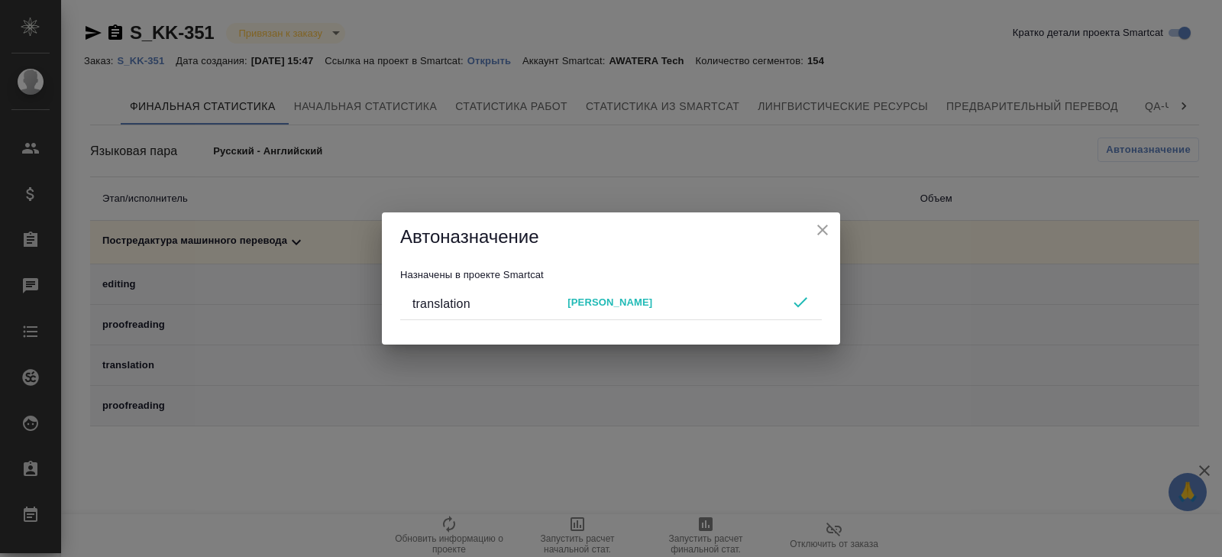
click at [742, 461] on div "Автоназначение Назначены в проекте Smartcat translation [PERSON_NAME]" at bounding box center [611, 278] width 1222 height 557
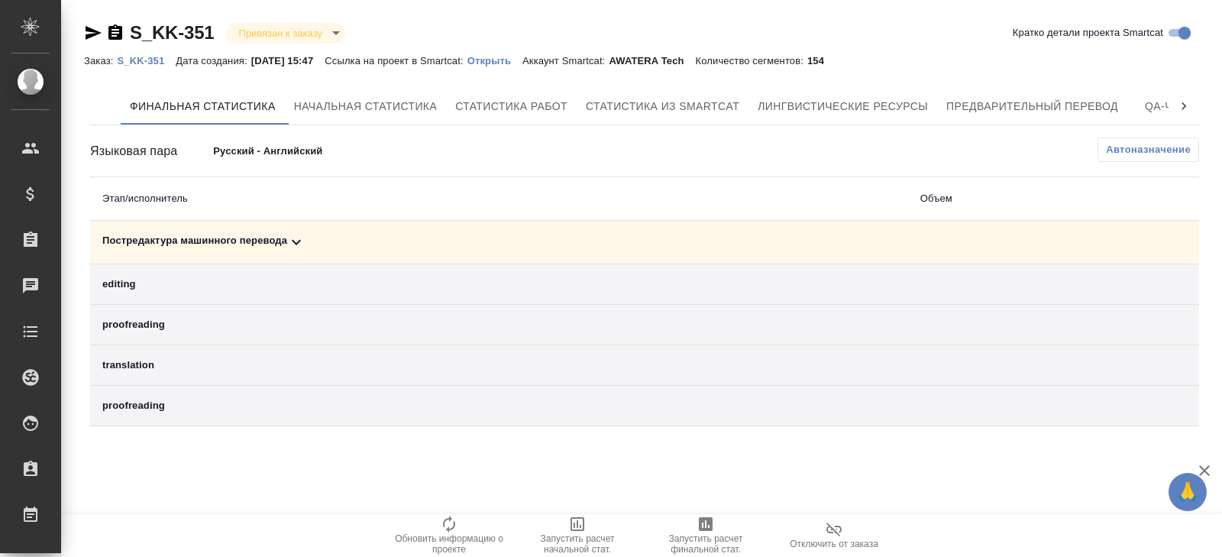
click at [700, 532] on icon "button" at bounding box center [706, 524] width 18 height 18
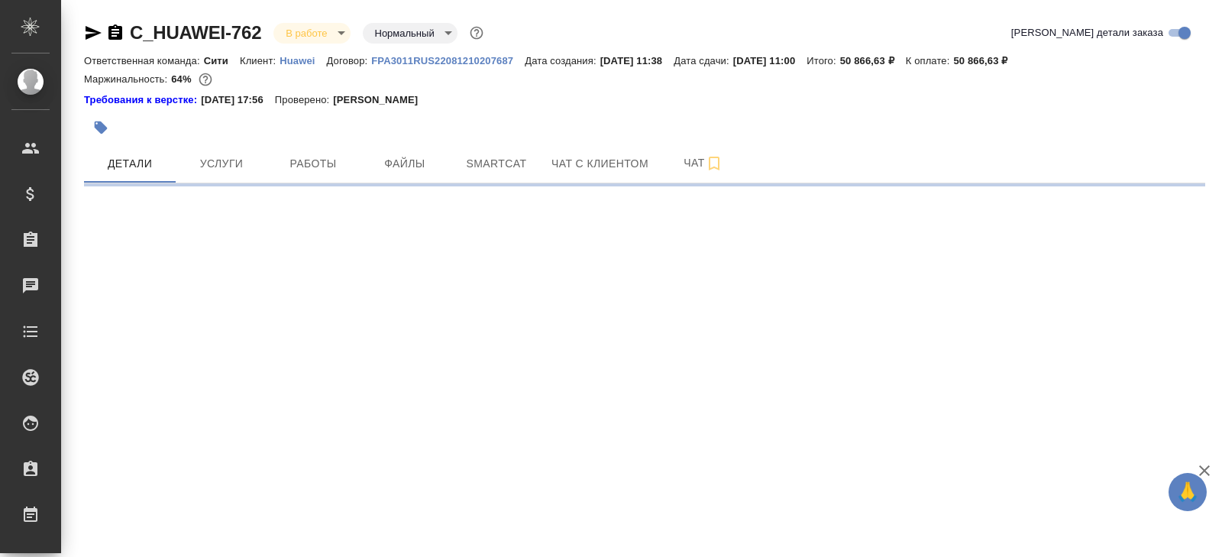
select select "RU"
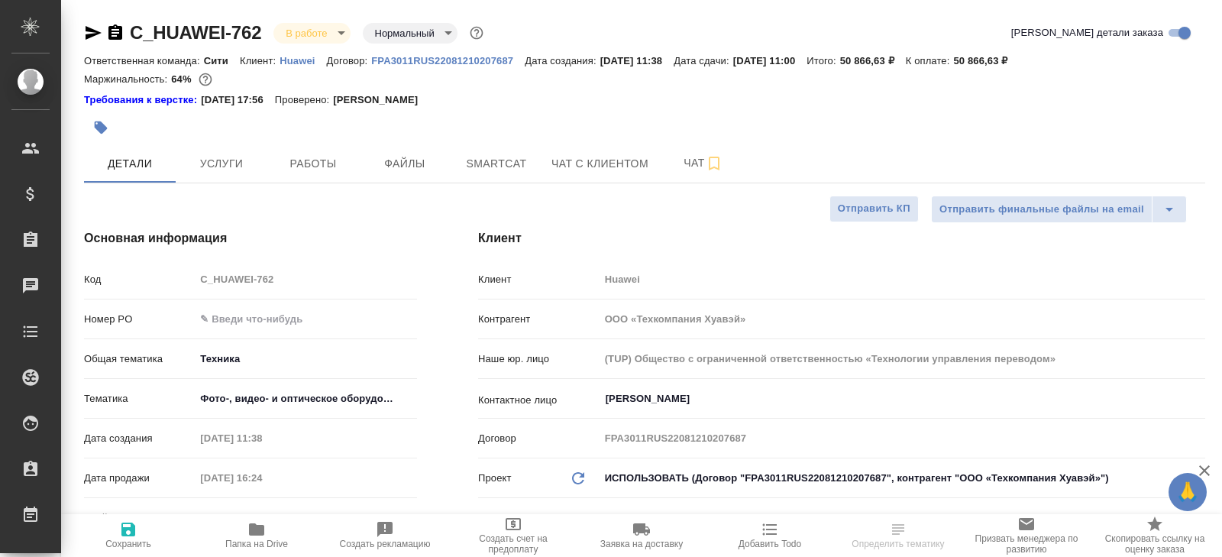
type textarea "x"
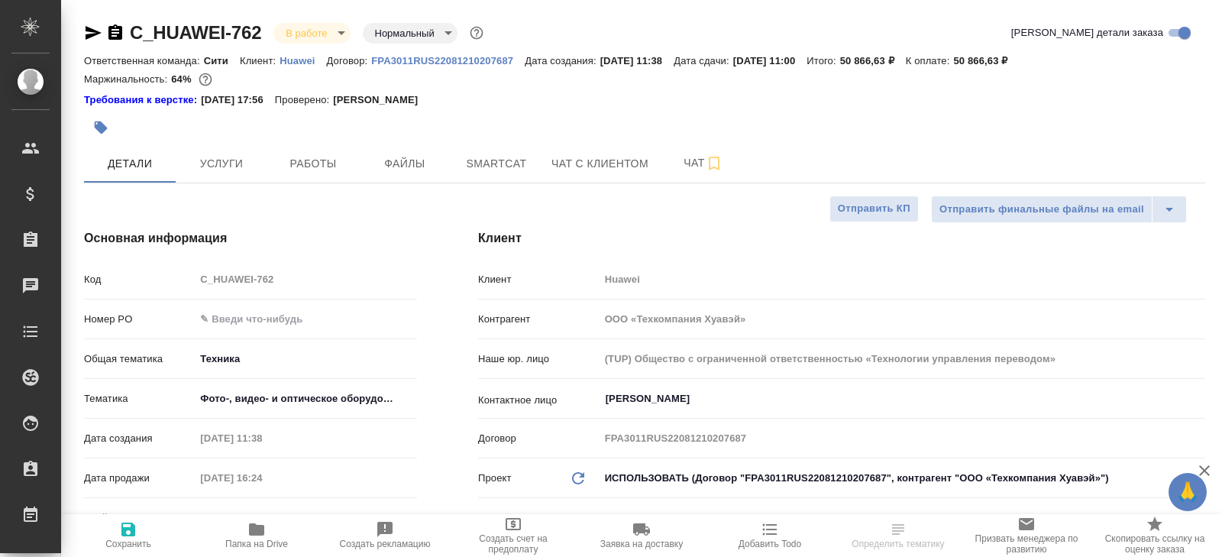
type textarea "x"
click at [312, 170] on span "Работы" at bounding box center [312, 163] width 73 height 19
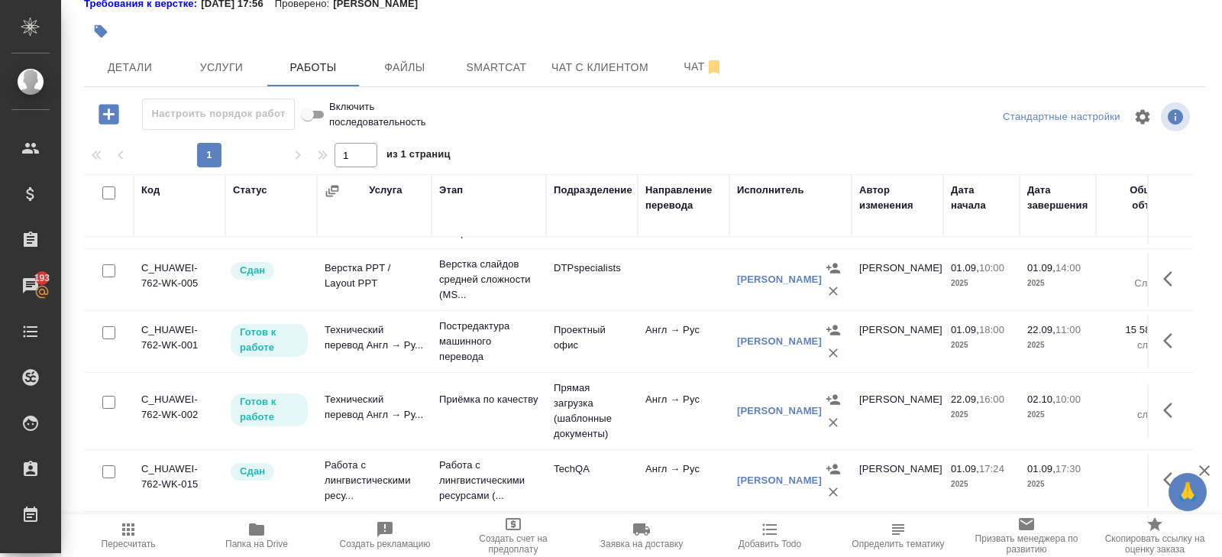
scroll to position [50, 0]
click at [1166, 411] on icon "button" at bounding box center [1172, 411] width 18 height 18
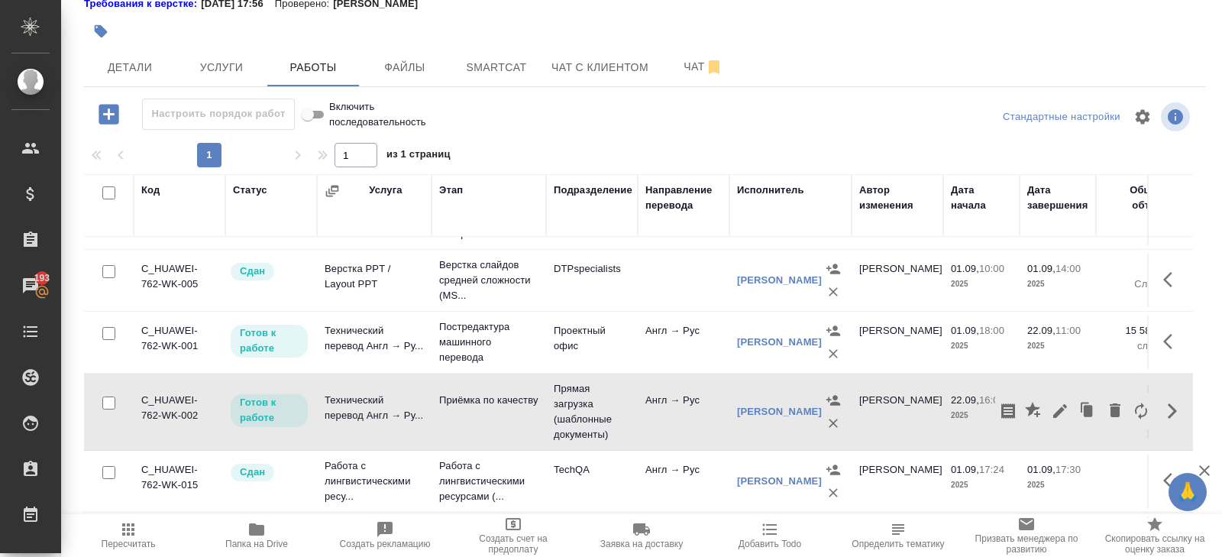
click at [855, 86] on div "Детали Услуги Работы Файлы Smartcat Чат с клиентом Чат" at bounding box center [644, 67] width 1121 height 38
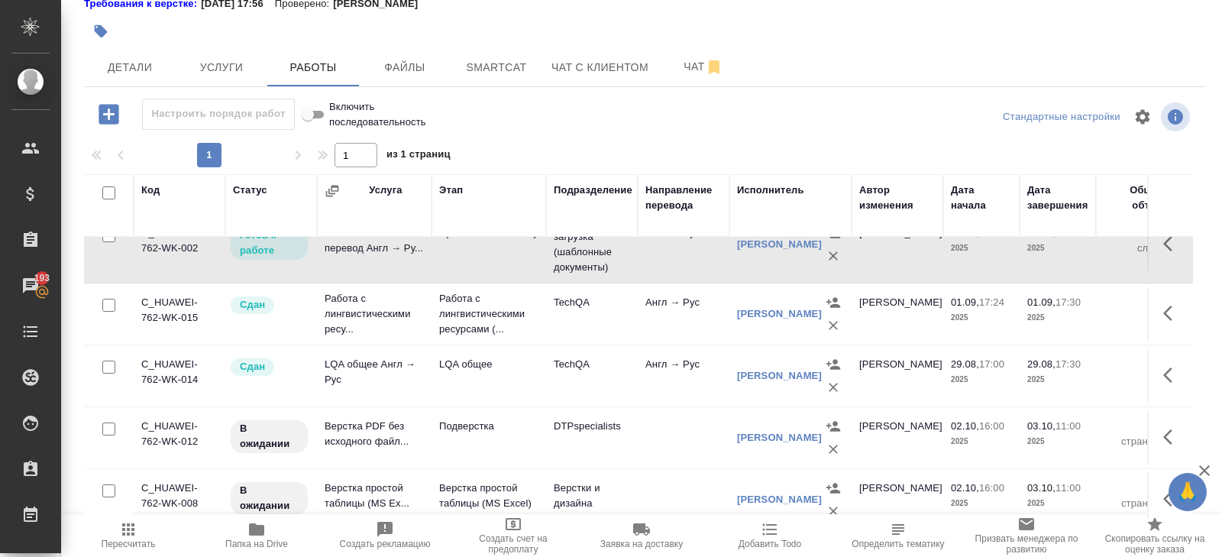
scroll to position [226, 0]
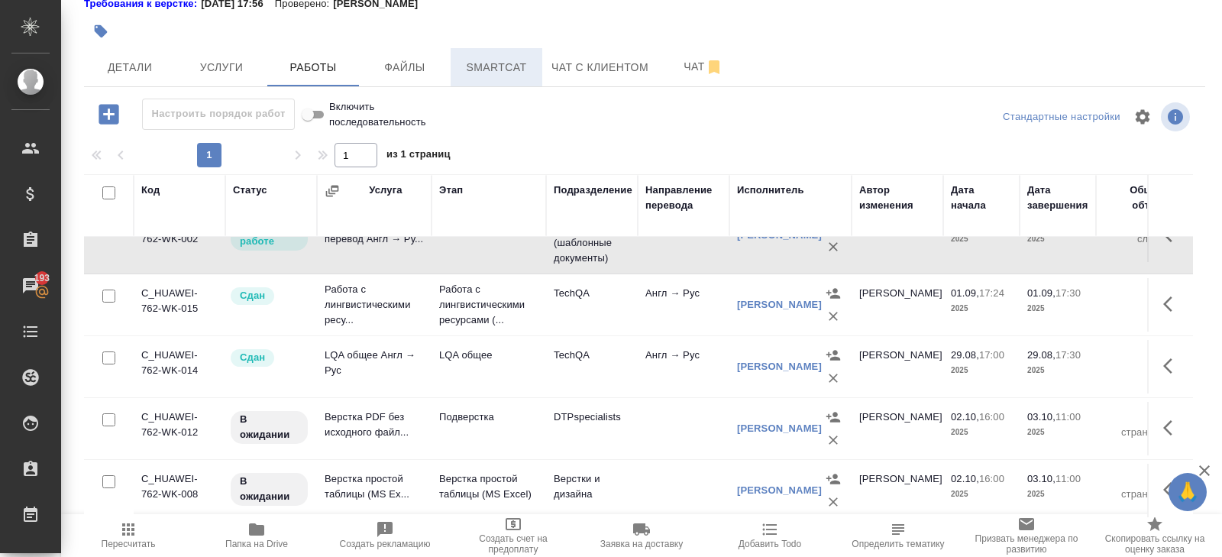
click at [489, 86] on button "Smartcat" at bounding box center [497, 67] width 92 height 38
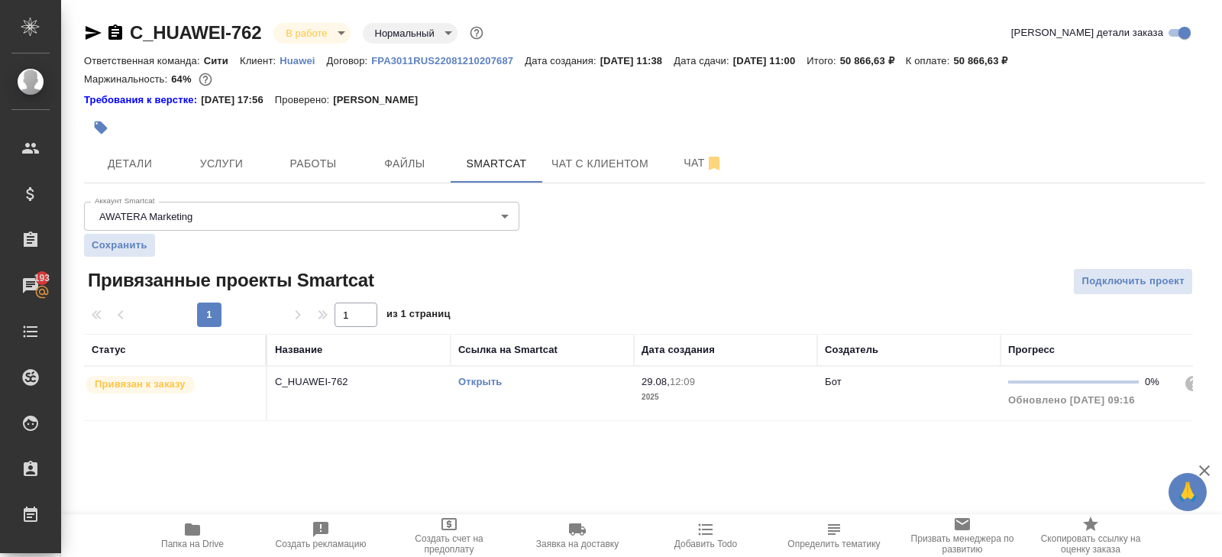
click at [483, 381] on link "Открыть" at bounding box center [480, 381] width 44 height 11
click at [202, 525] on span "Папка на Drive" at bounding box center [192, 534] width 110 height 29
click at [149, 165] on span "Детали" at bounding box center [129, 163] width 73 height 19
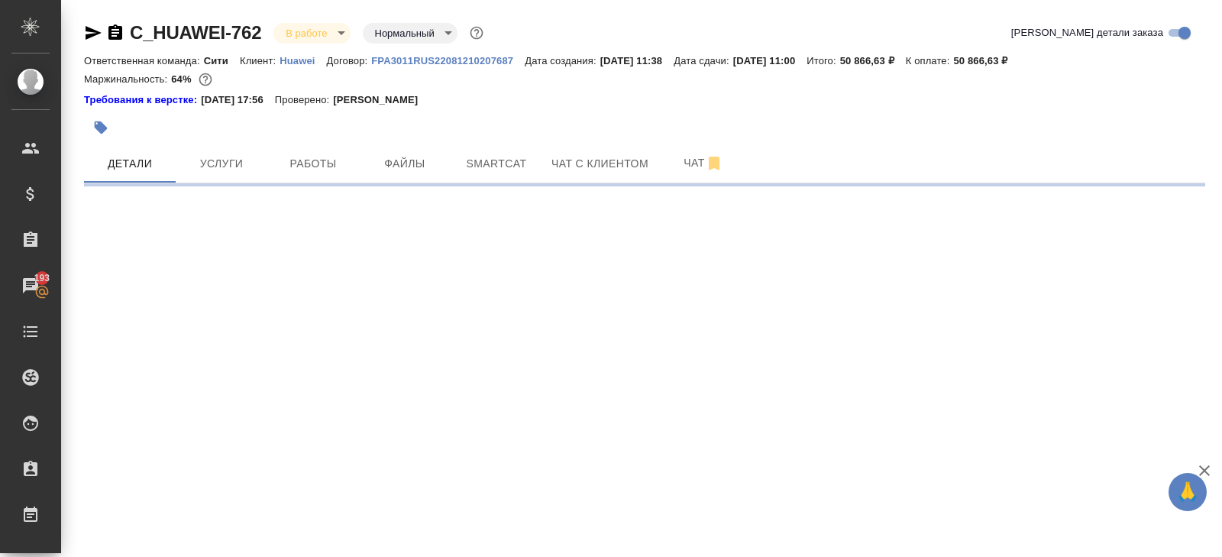
select select "RU"
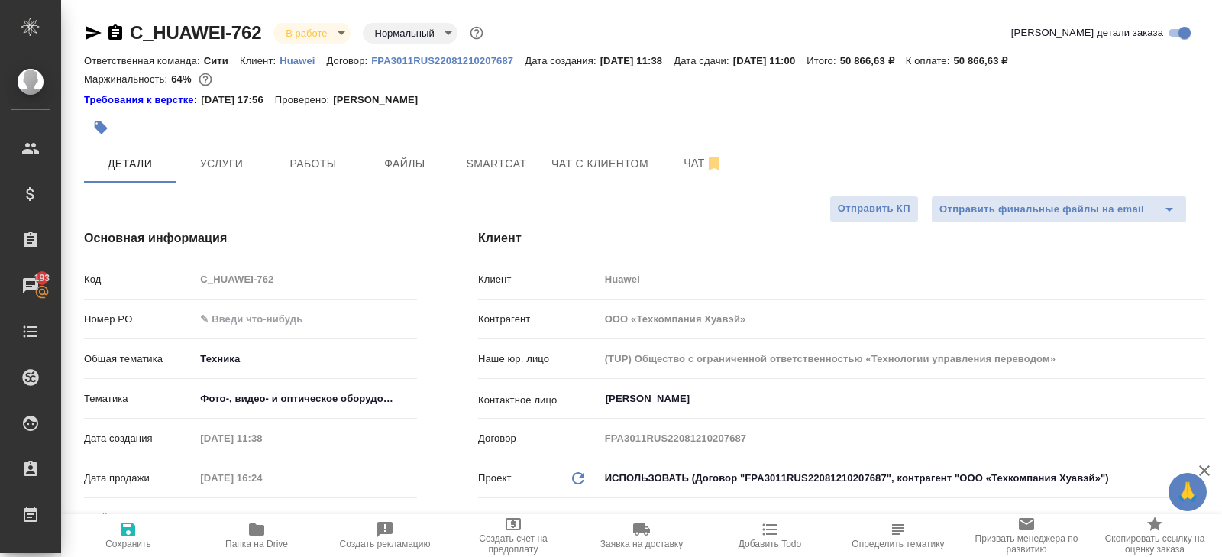
type textarea "x"
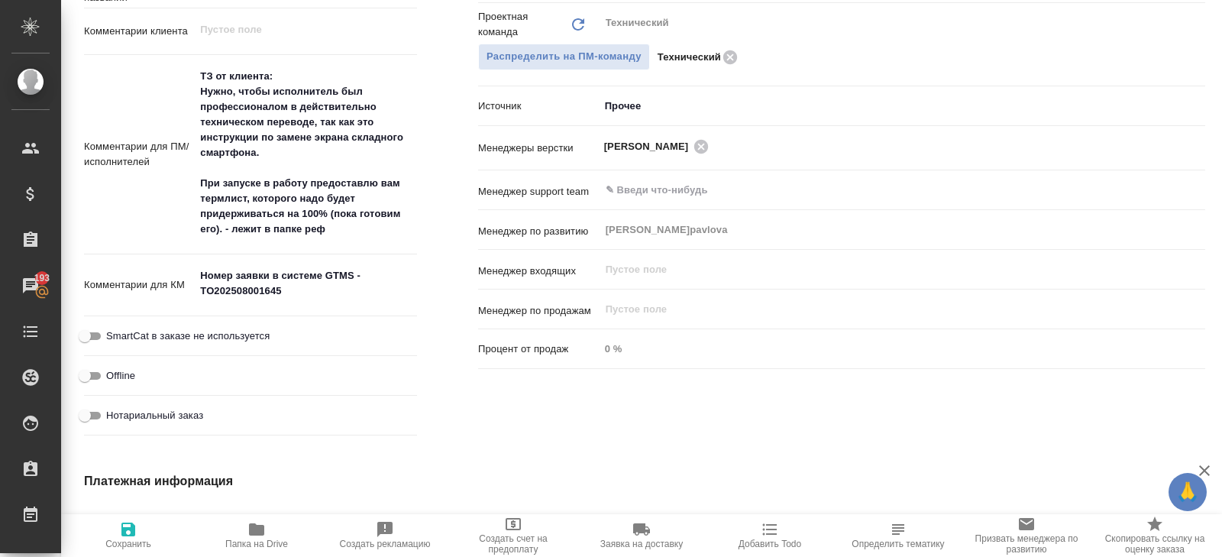
scroll to position [866, 0]
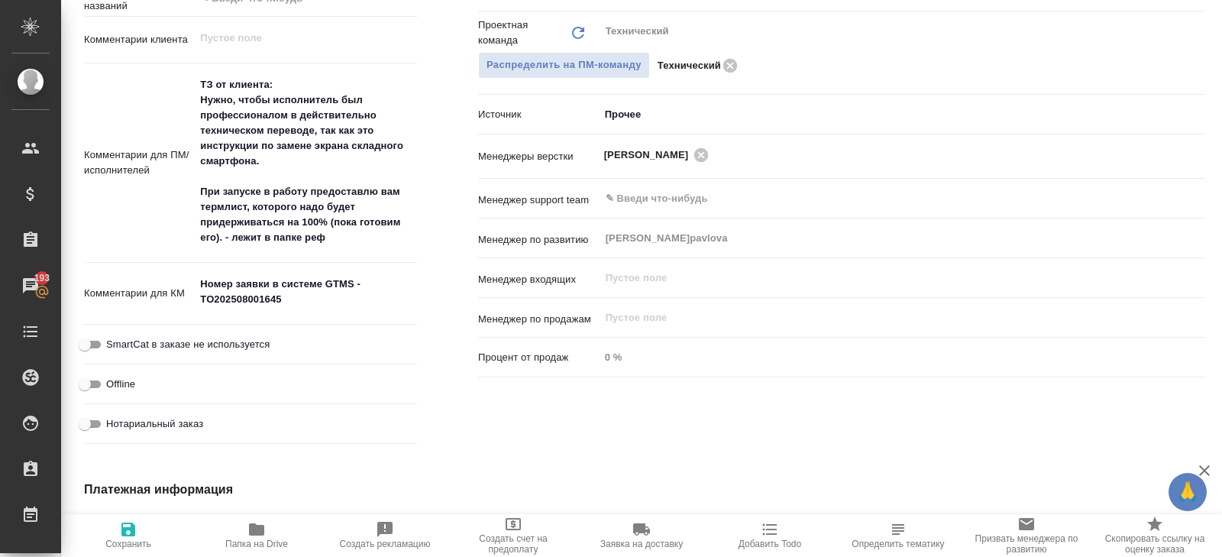
type textarea "x"
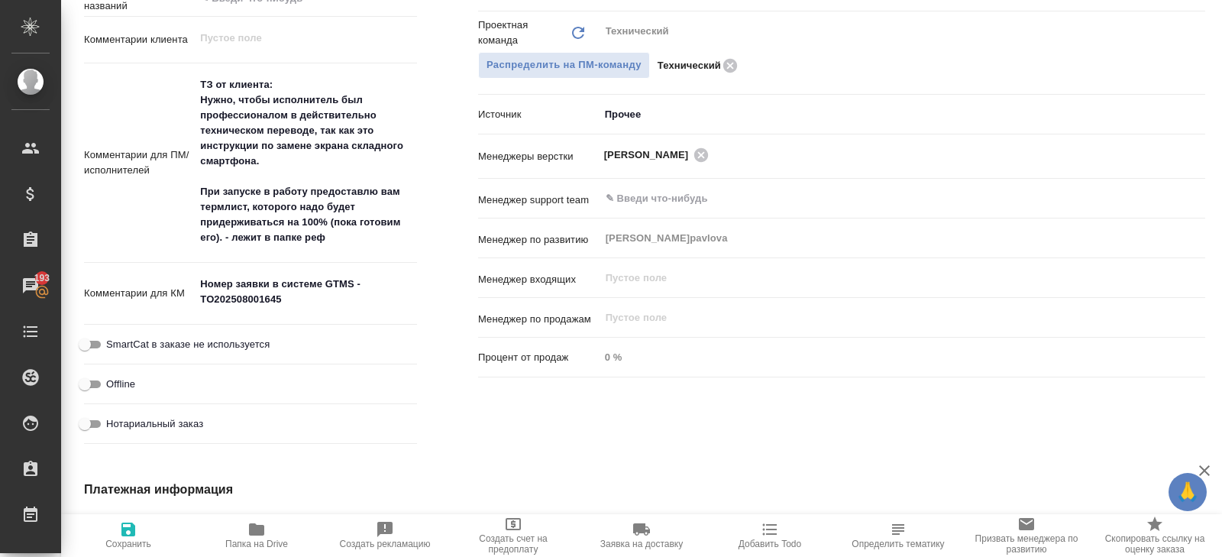
type textarea "x"
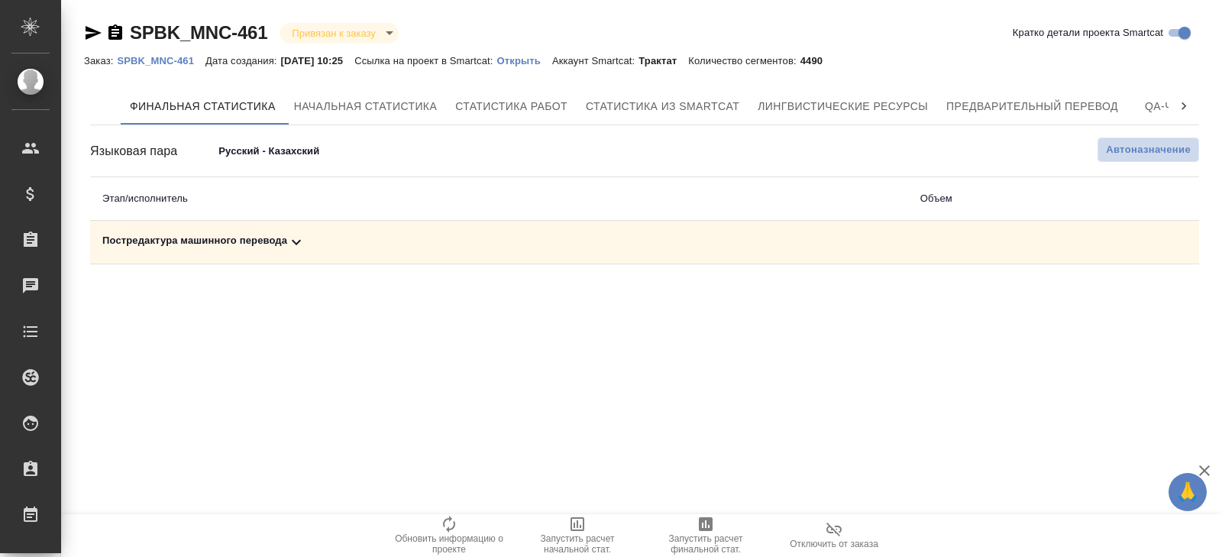
click at [1141, 157] on button "Автоназначение" at bounding box center [1149, 149] width 102 height 24
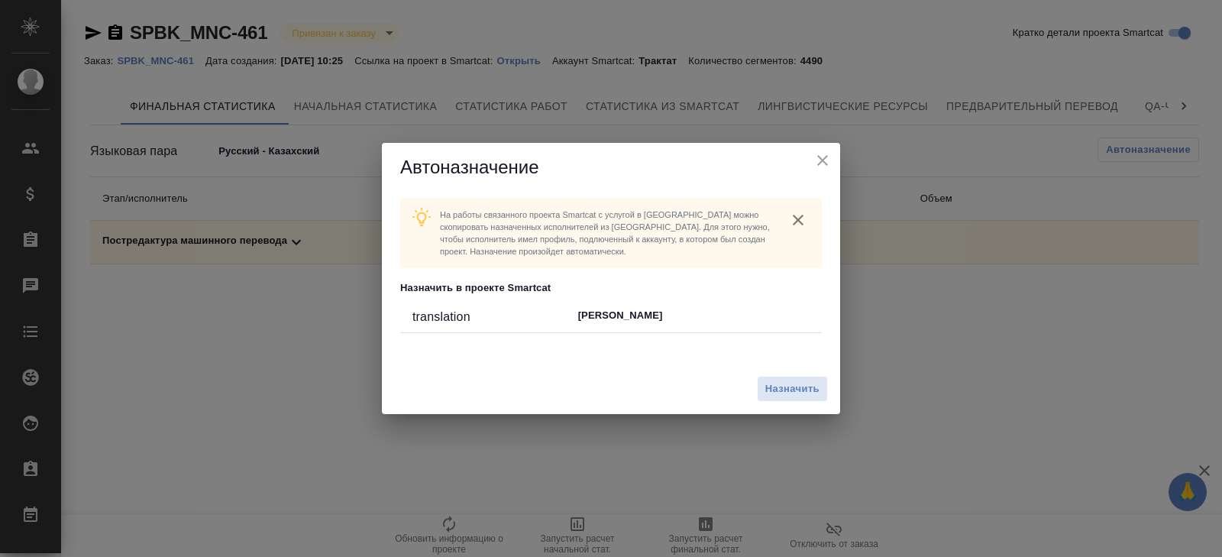
click at [824, 156] on icon "close" at bounding box center [822, 160] width 18 height 18
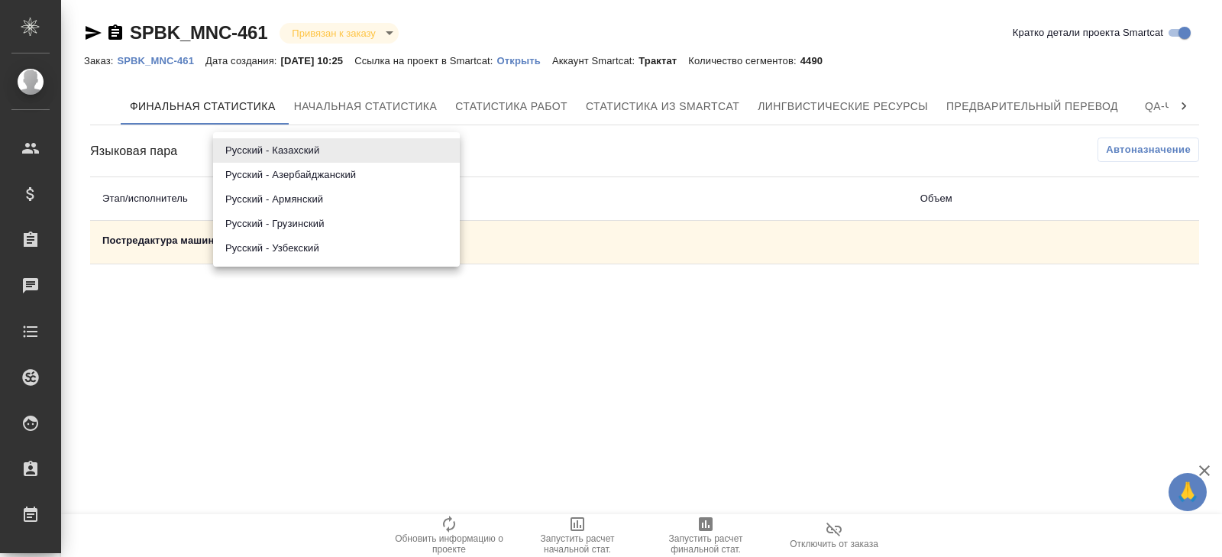
click at [322, 142] on body "🙏 .cls-1 fill:#fff; AWATERA [PERSON_NAME] Клиенты Спецификации Заказы Чаты Todo…" at bounding box center [611, 278] width 1222 height 557
click at [312, 174] on li "Русский - Азербайджанский" at bounding box center [336, 175] width 247 height 24
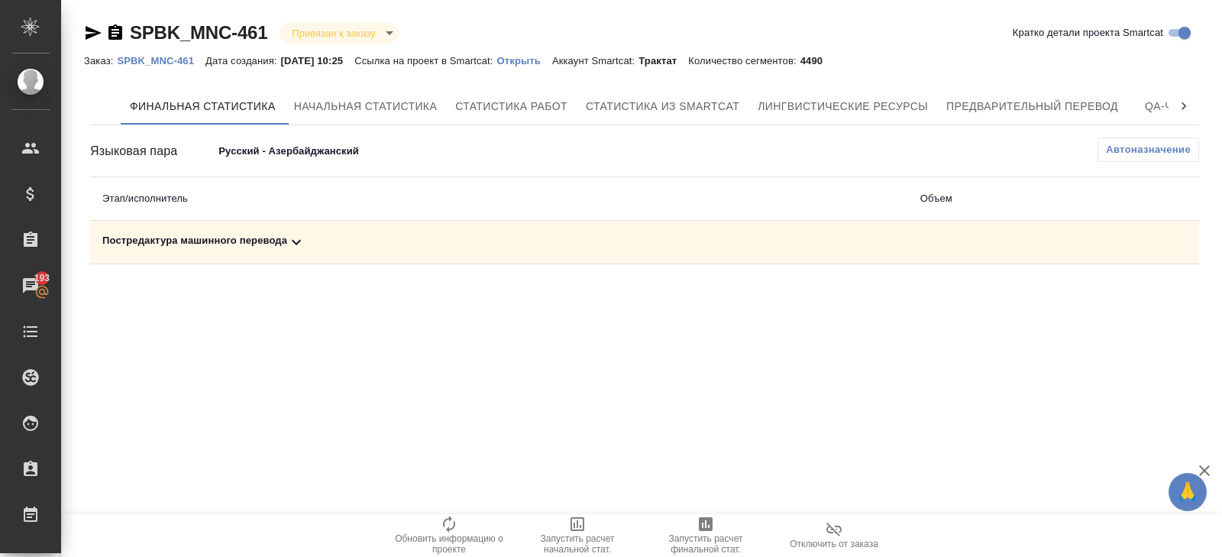
click at [1127, 142] on span "Автоназначение" at bounding box center [1148, 149] width 85 height 15
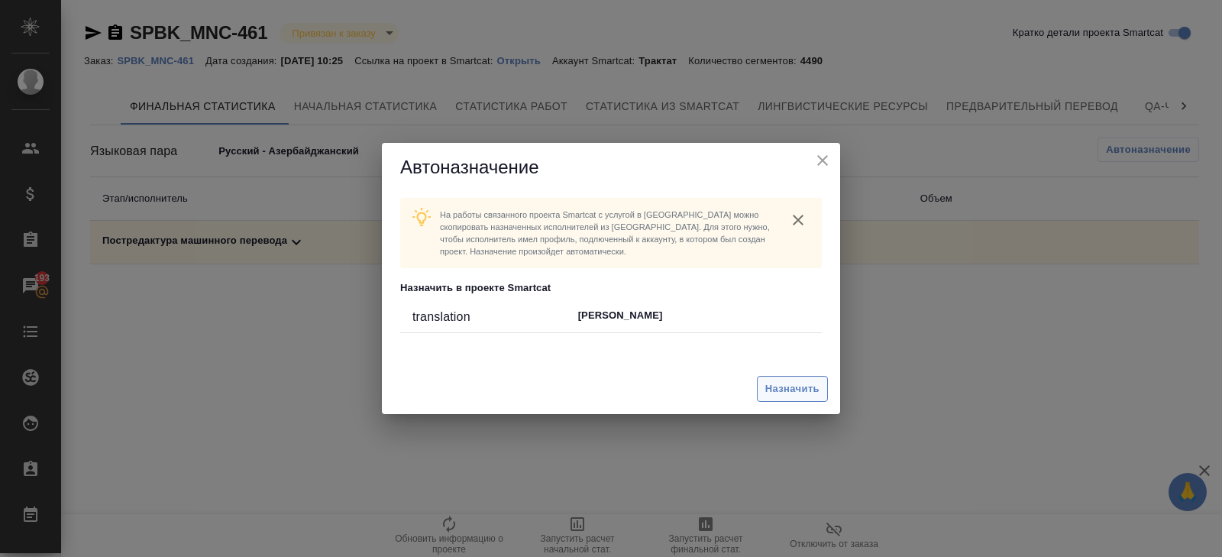
click at [791, 382] on span "Назначить" at bounding box center [792, 389] width 54 height 18
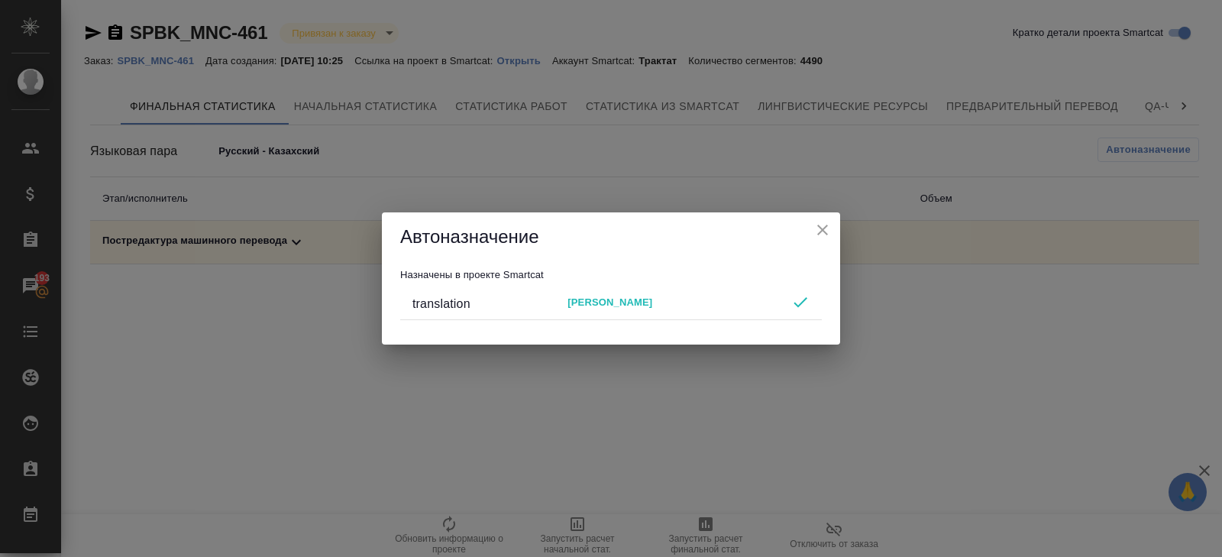
click at [823, 228] on icon "close" at bounding box center [822, 230] width 11 height 11
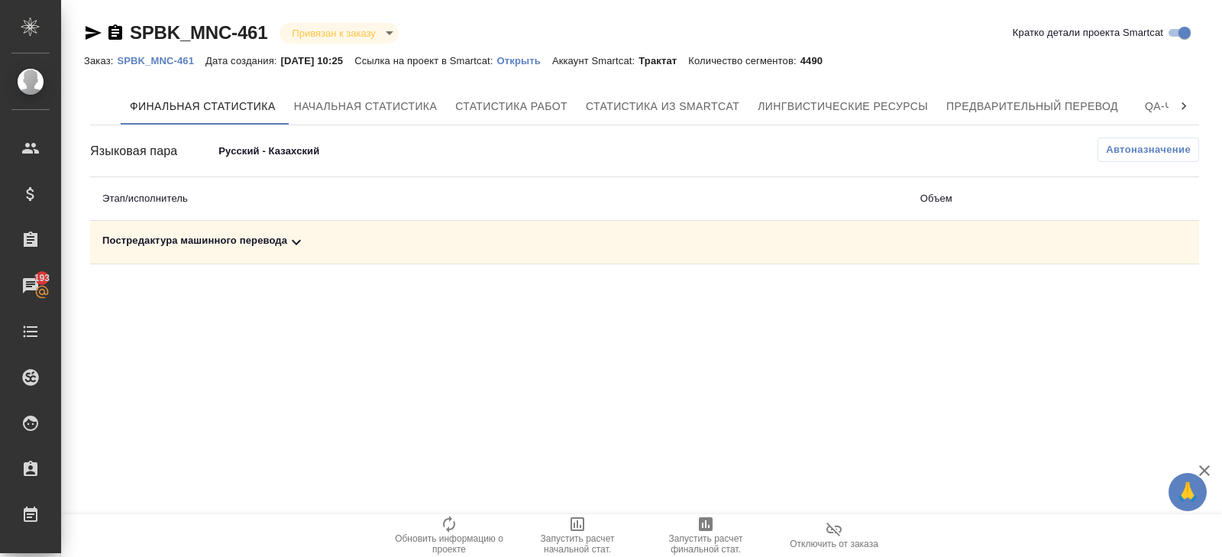
click at [258, 154] on body "🙏 .cls-1 fill:#fff; AWATERA Belyakova Yulia Клиенты Спецификации Заказы 193 Чат…" at bounding box center [611, 278] width 1222 height 557
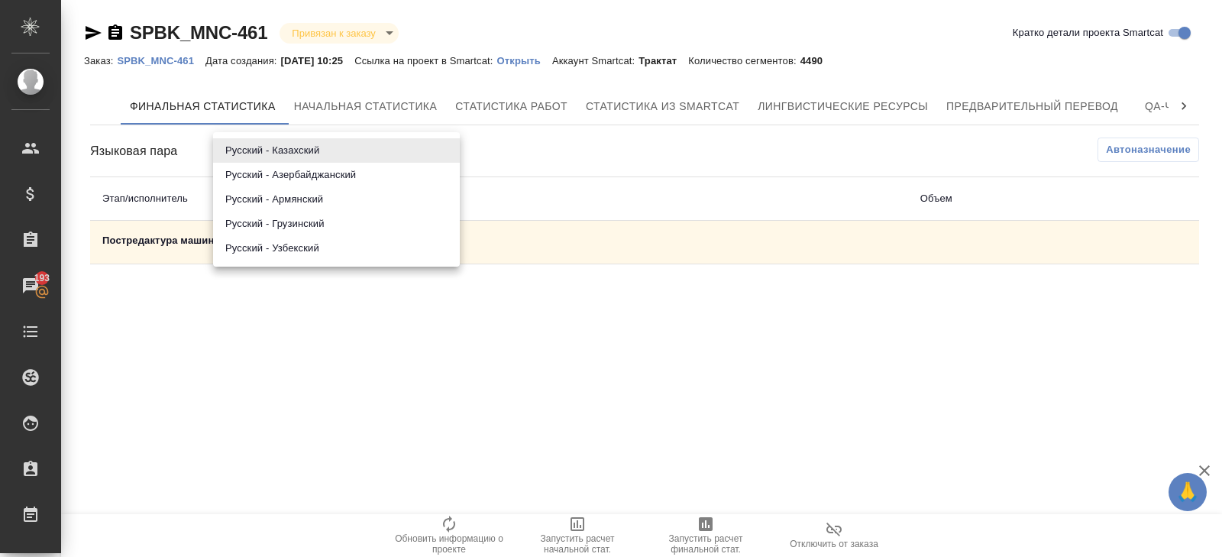
click at [259, 197] on li "Русский - Армянский" at bounding box center [336, 199] width 247 height 24
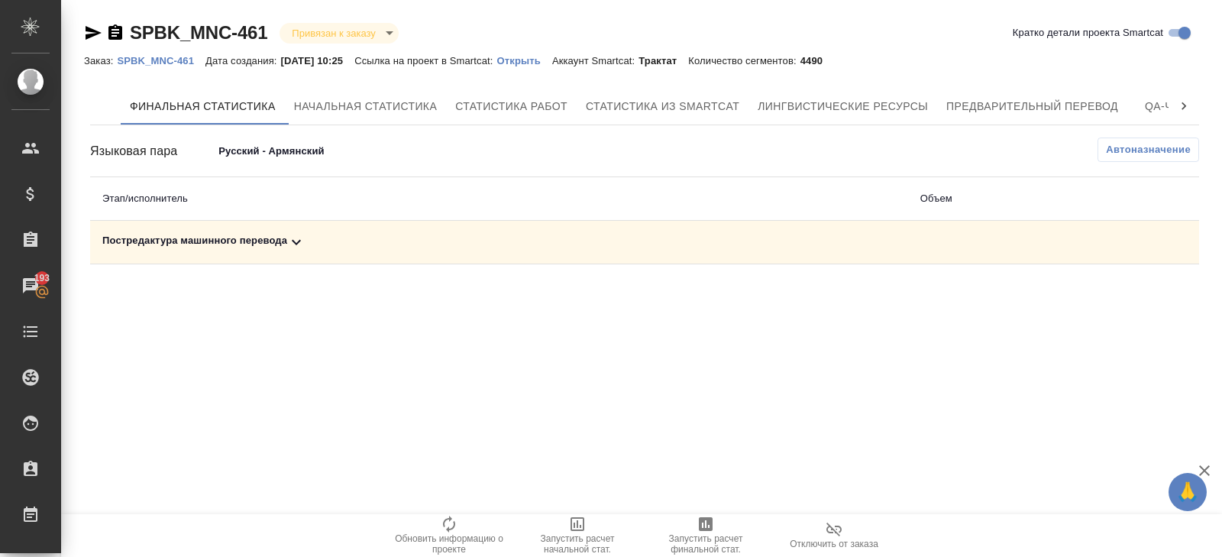
click at [1133, 144] on span "Автоназначение" at bounding box center [1148, 149] width 85 height 15
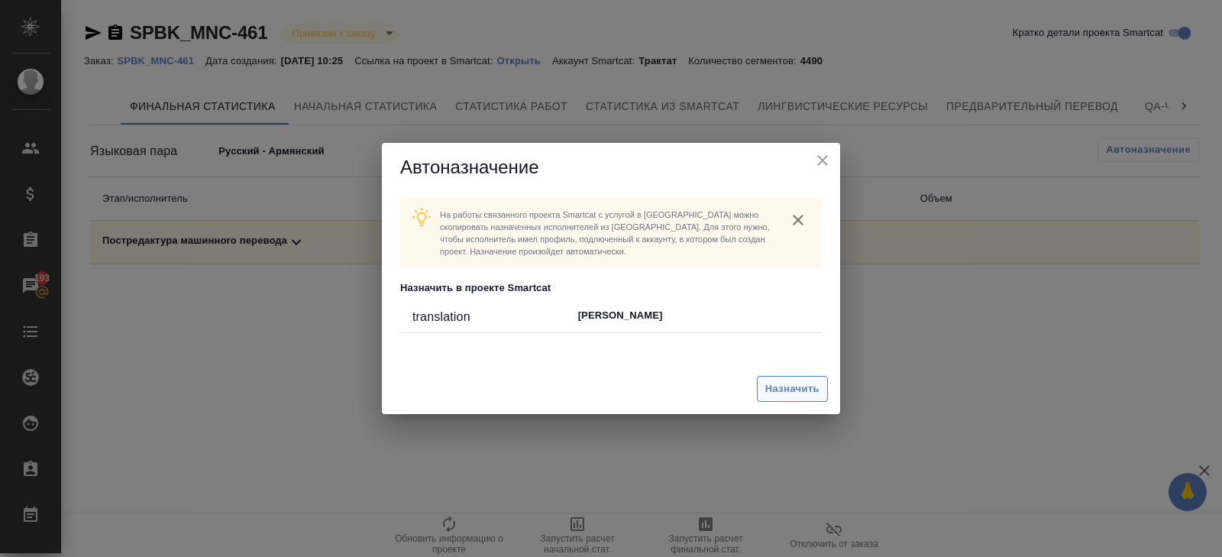
click at [807, 386] on span "Назначить" at bounding box center [792, 389] width 54 height 18
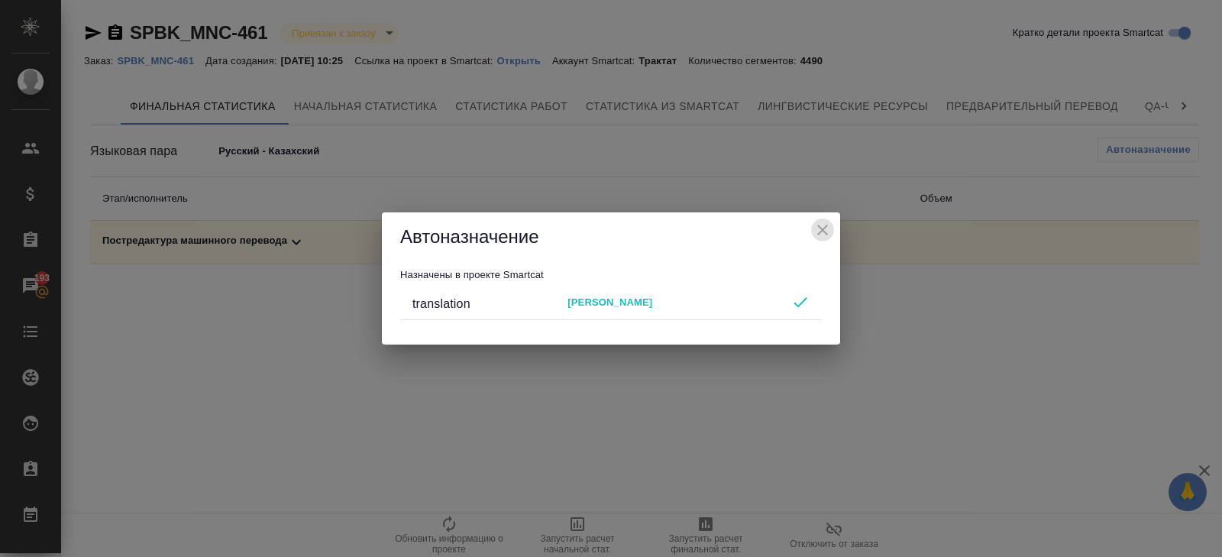
click at [823, 231] on icon "close" at bounding box center [822, 230] width 18 height 18
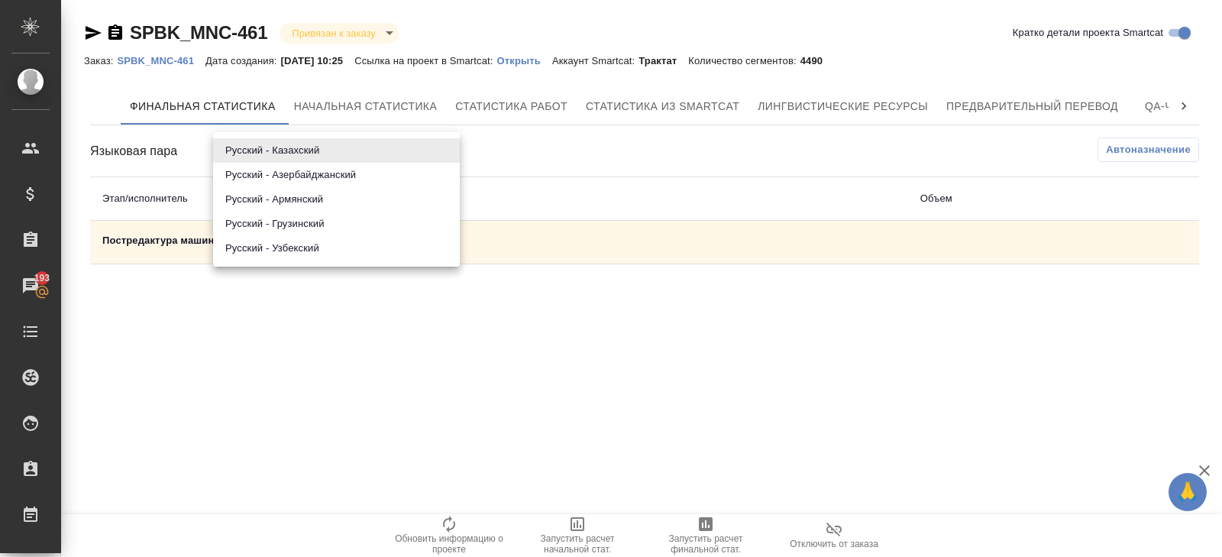
click at [319, 148] on body "🙏 .cls-1 fill:#fff; AWATERA Belyakova Yulia Клиенты Спецификации Заказы 193 Чат…" at bounding box center [611, 278] width 1222 height 557
click at [297, 224] on li "Русский - Грузинский" at bounding box center [336, 224] width 247 height 24
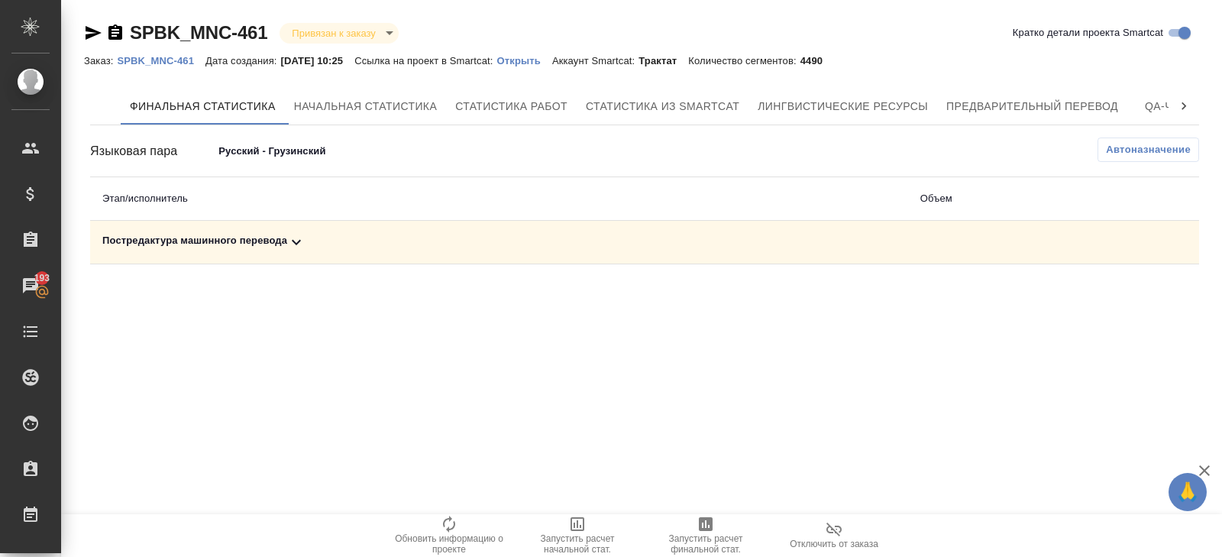
click at [1142, 149] on span "Автоназначение" at bounding box center [1148, 149] width 85 height 15
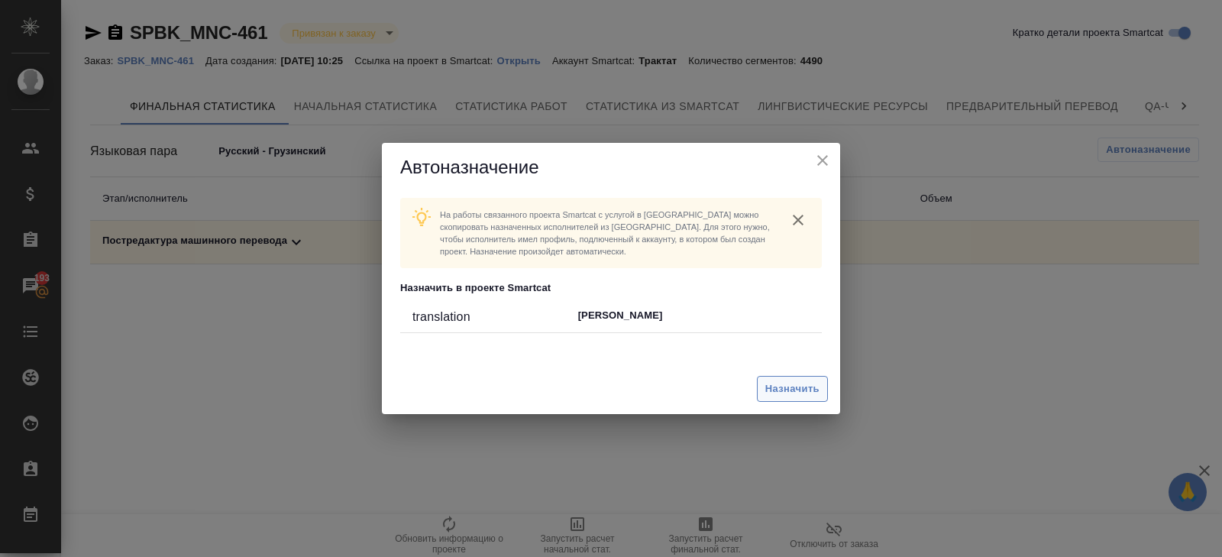
click at [791, 389] on span "Назначить" at bounding box center [792, 389] width 54 height 18
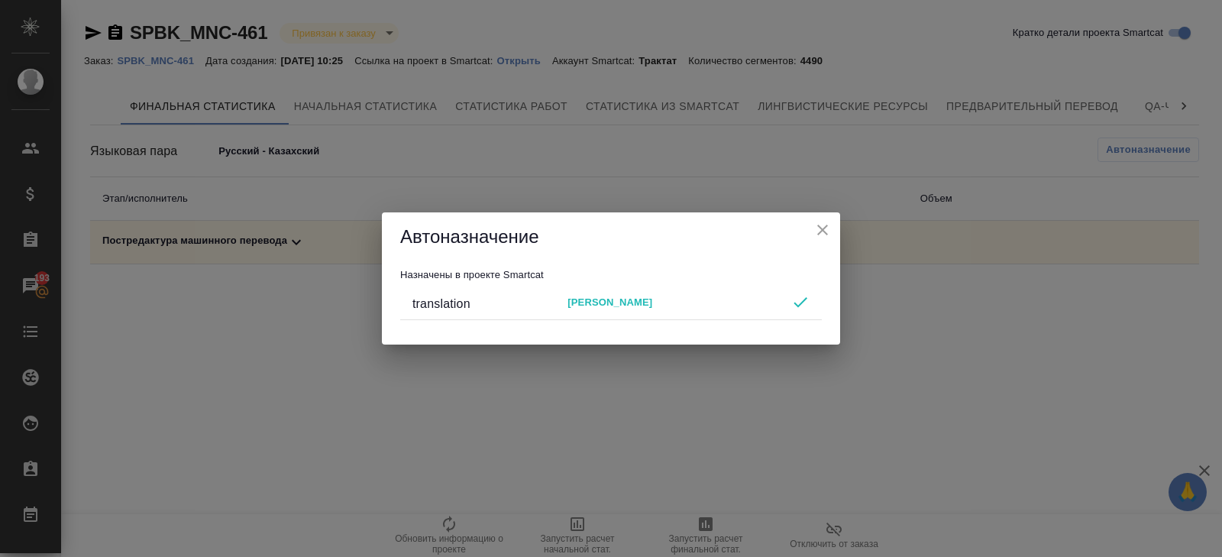
click at [822, 228] on icon "close" at bounding box center [822, 230] width 18 height 18
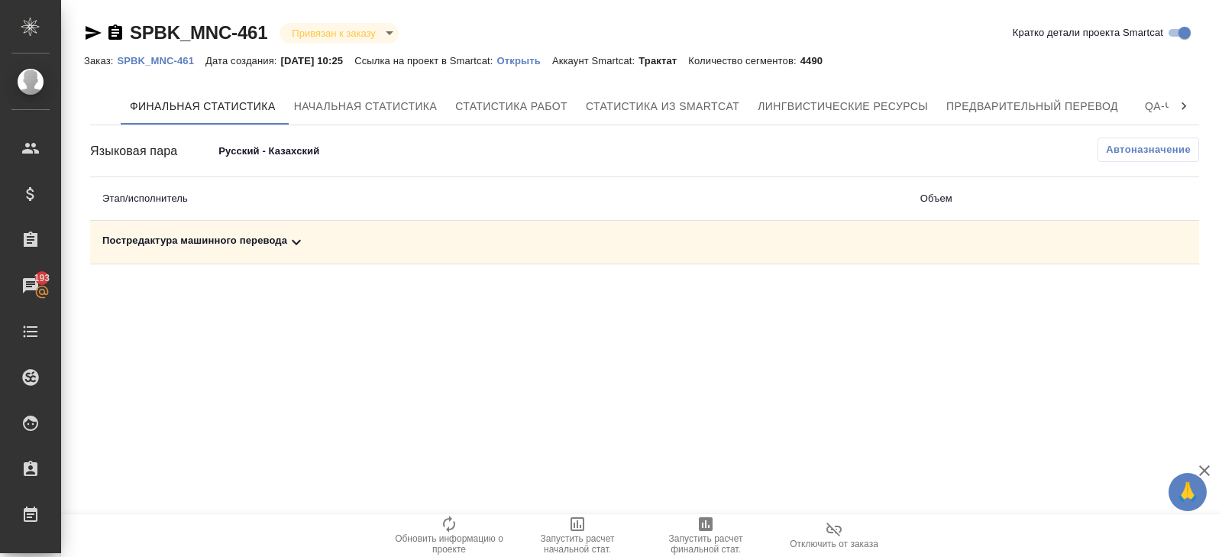
click at [259, 150] on body "🙏 .cls-1 fill:#fff; AWATERA Belyakova Yulia Клиенты Спецификации Заказы 193 Чат…" at bounding box center [611, 278] width 1222 height 557
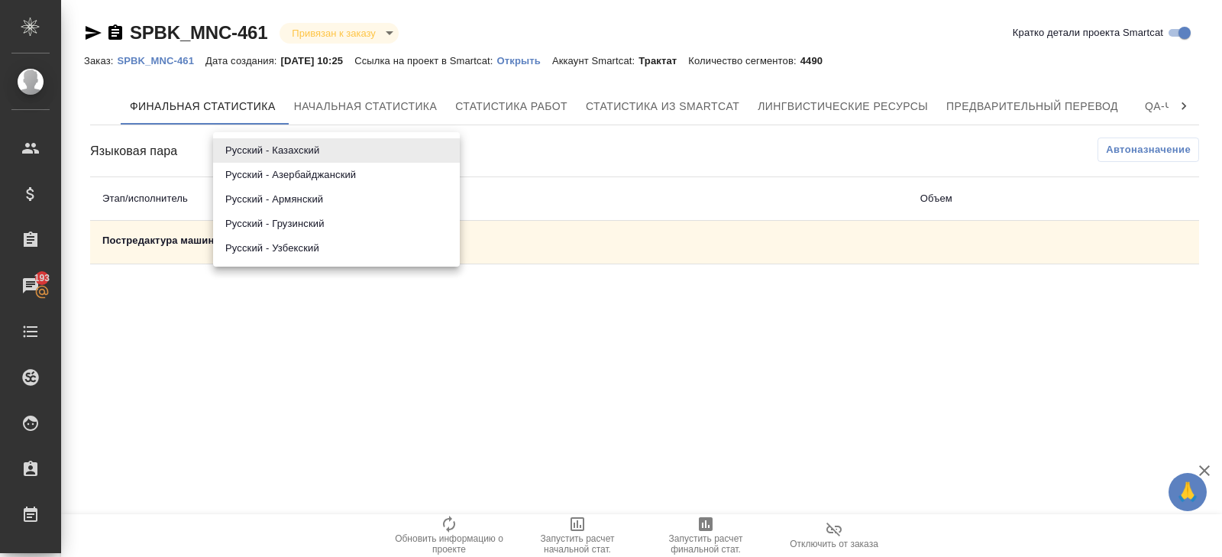
click at [261, 254] on li "Русский - Узбекский" at bounding box center [336, 248] width 247 height 24
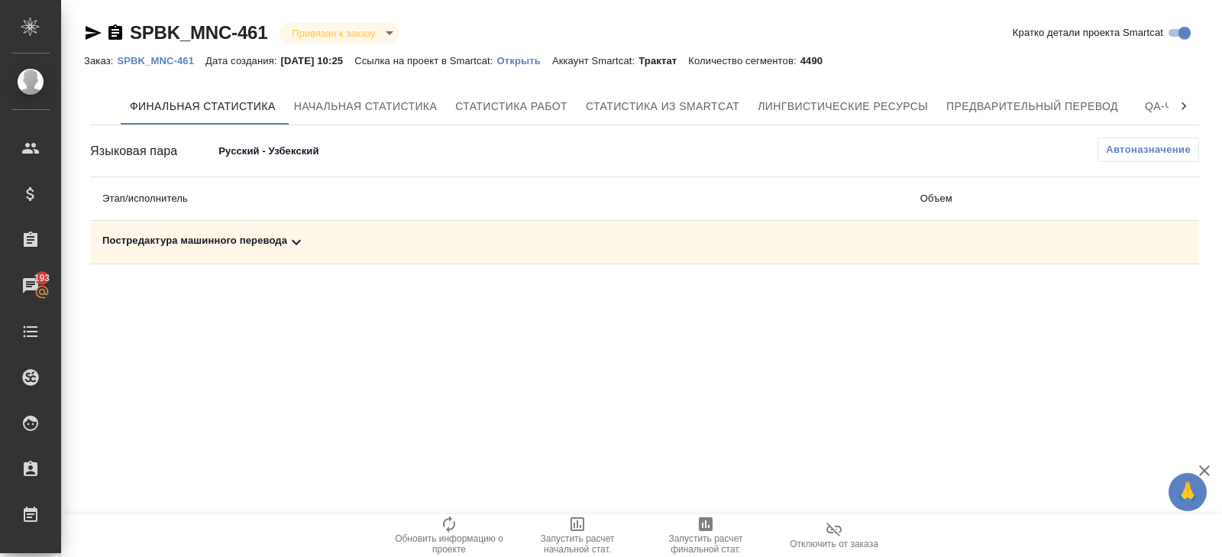
click at [1122, 147] on span "Автоназначение" at bounding box center [1148, 149] width 85 height 15
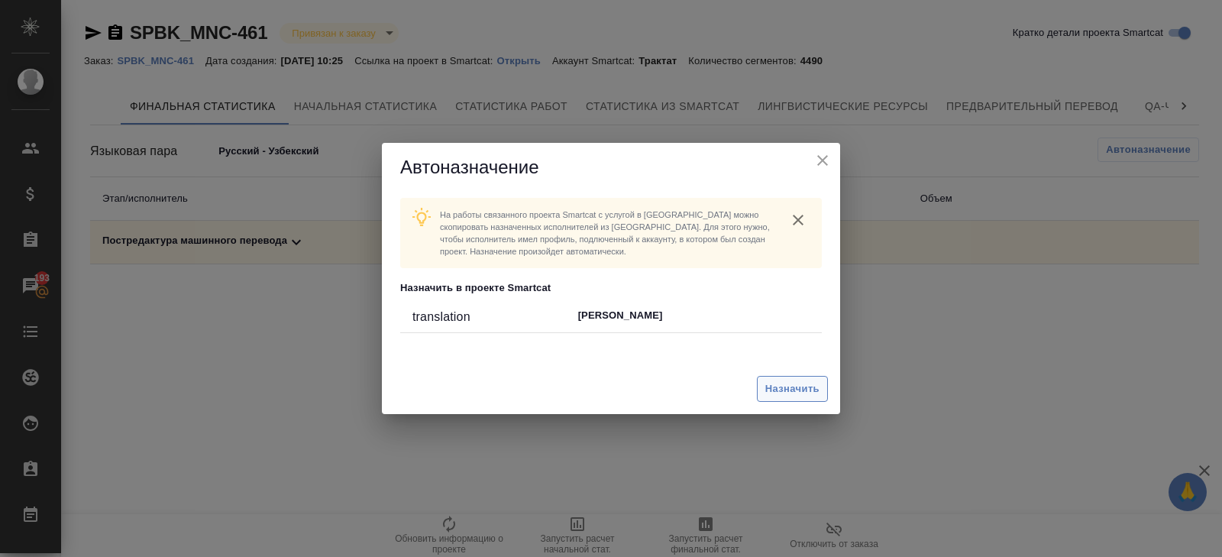
click at [800, 401] on button "Назначить" at bounding box center [792, 389] width 71 height 27
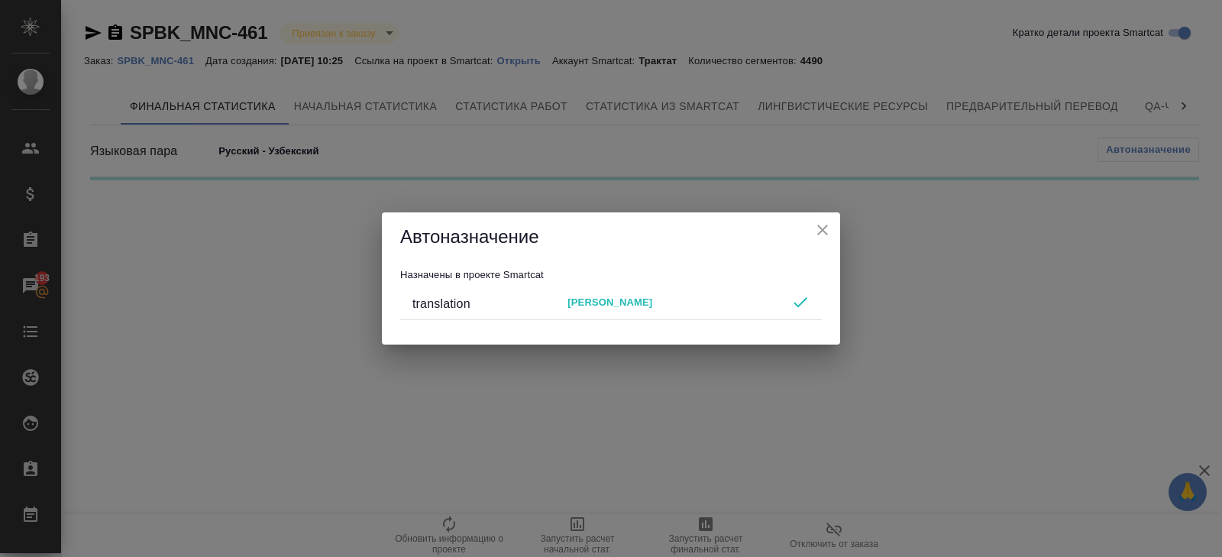
type input "68cbb3e4e419cce8b0d36e94"
click at [710, 425] on div "Автоназначение Назначены в проекте Smartcat translation Sagieva Dinara" at bounding box center [611, 278] width 1222 height 557
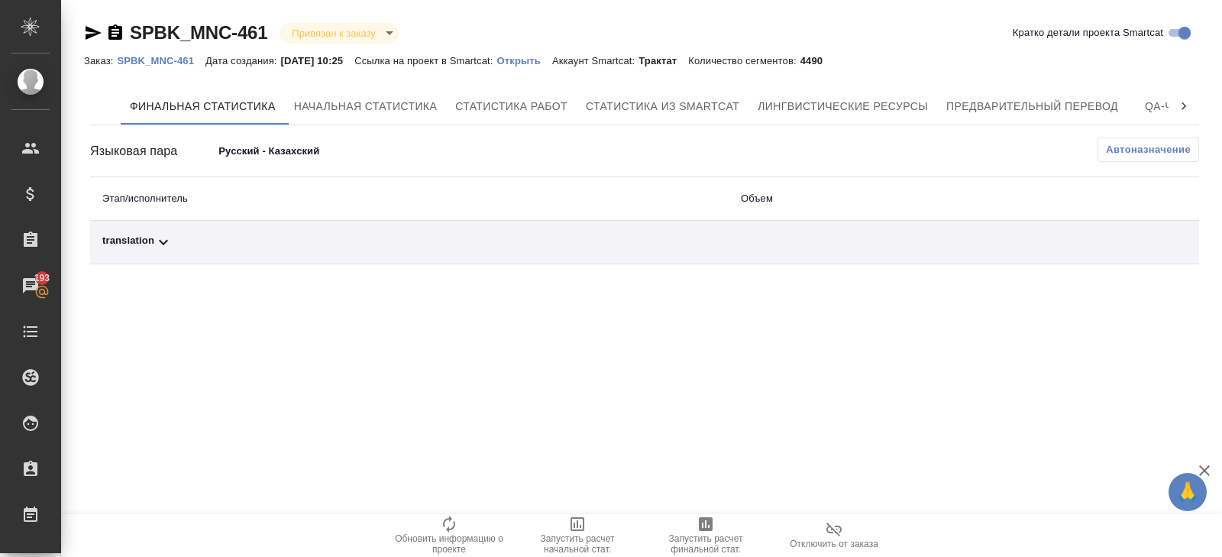
click at [693, 518] on span "Запустить расчет финальной стат." at bounding box center [706, 535] width 110 height 40
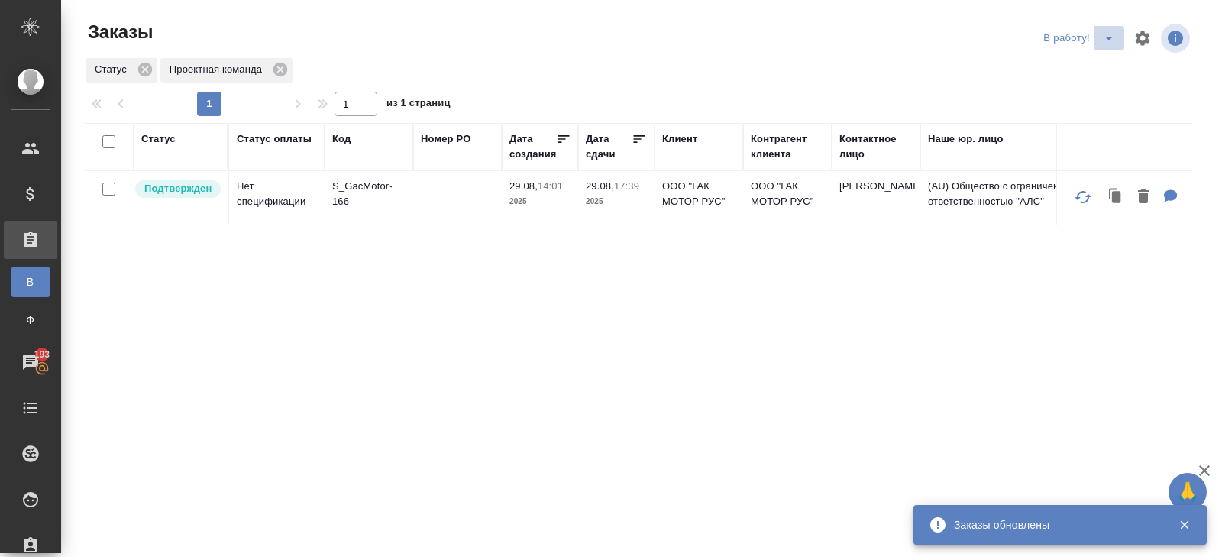
click at [1109, 38] on icon "split button" at bounding box center [1109, 39] width 8 height 4
click at [1104, 69] on li "ПМ" at bounding box center [1081, 69] width 85 height 24
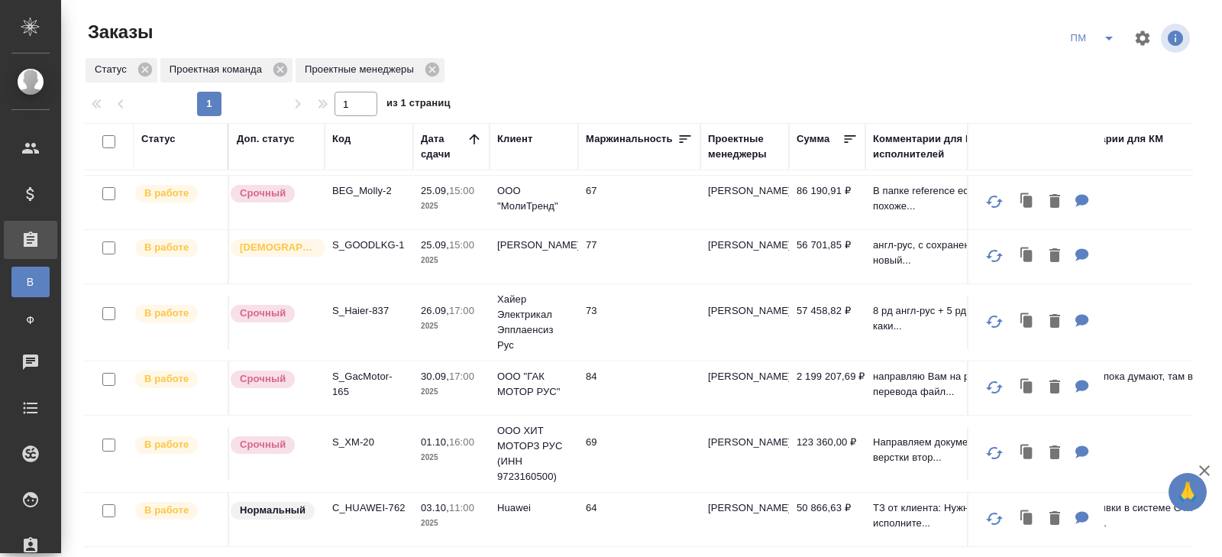
scroll to position [124, 0]
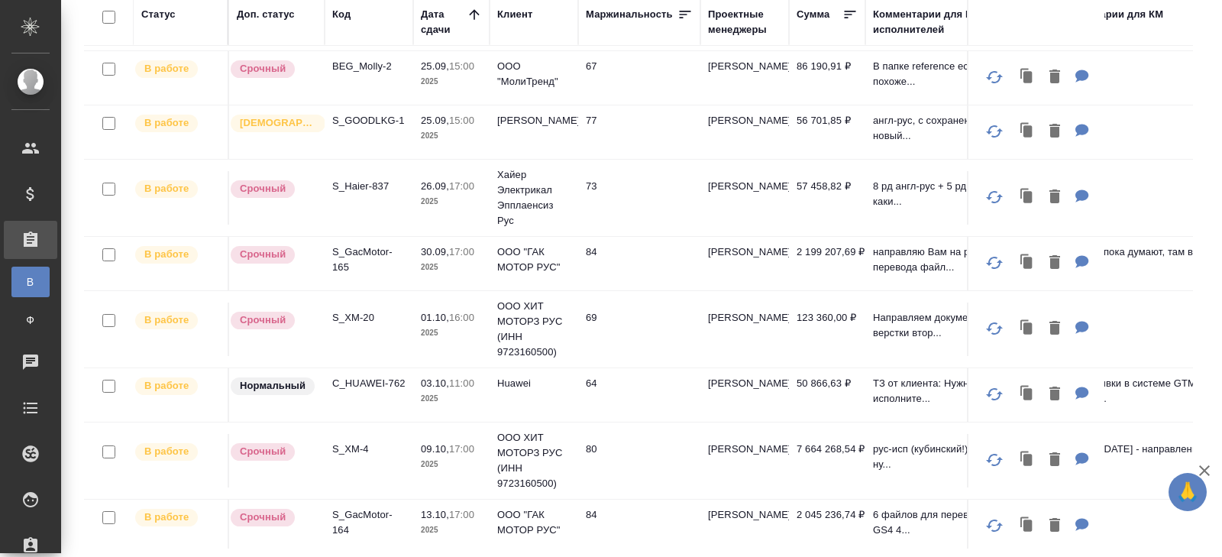
click at [338, 519] on p "S_GacMotor-164" at bounding box center [368, 522] width 73 height 31
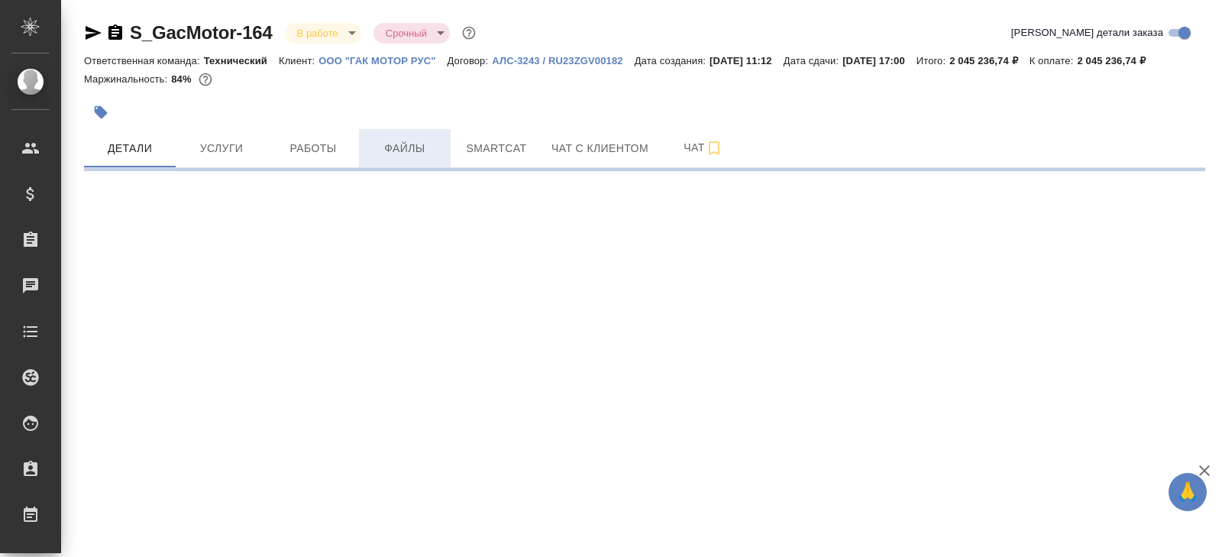
select select "RU"
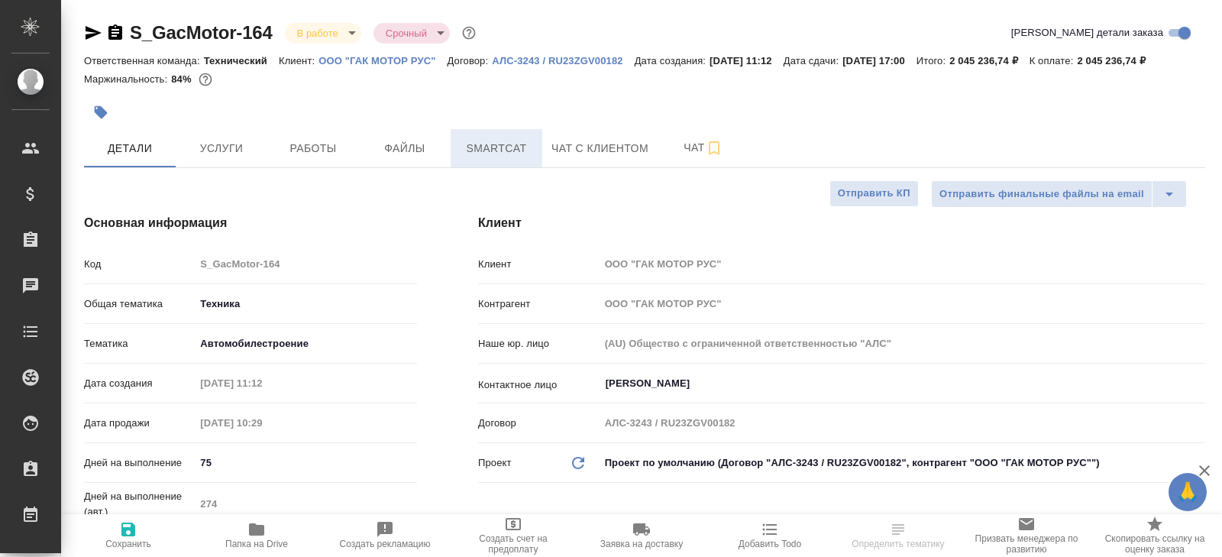
type textarea "x"
click at [475, 158] on span "Smartcat" at bounding box center [496, 148] width 73 height 19
type textarea "x"
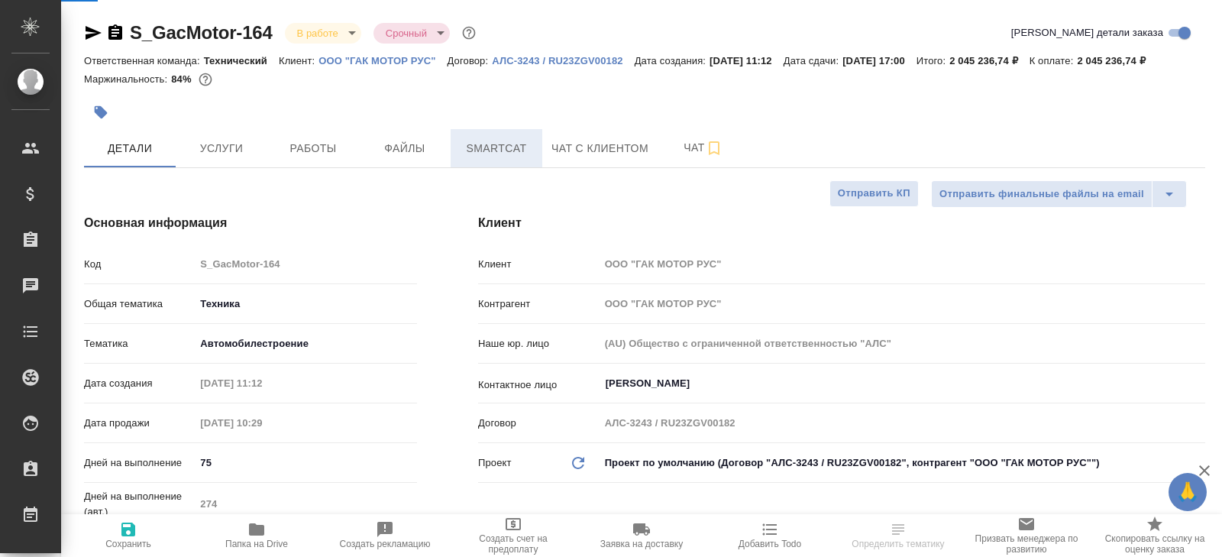
type textarea "x"
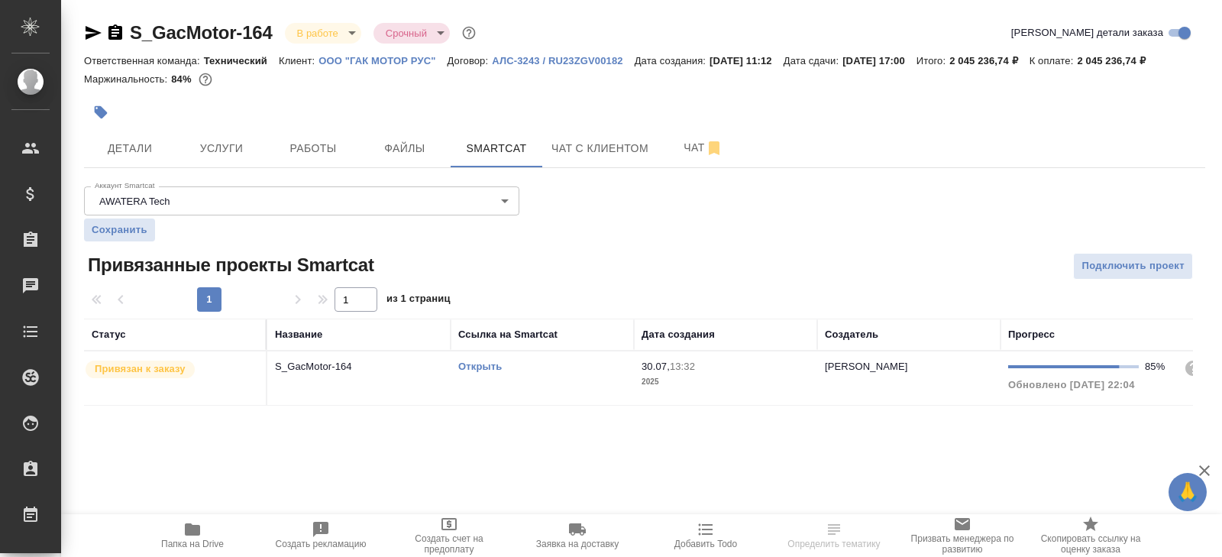
click at [483, 372] on link "Открыть" at bounding box center [480, 366] width 44 height 11
click at [325, 153] on button "Работы" at bounding box center [313, 148] width 92 height 38
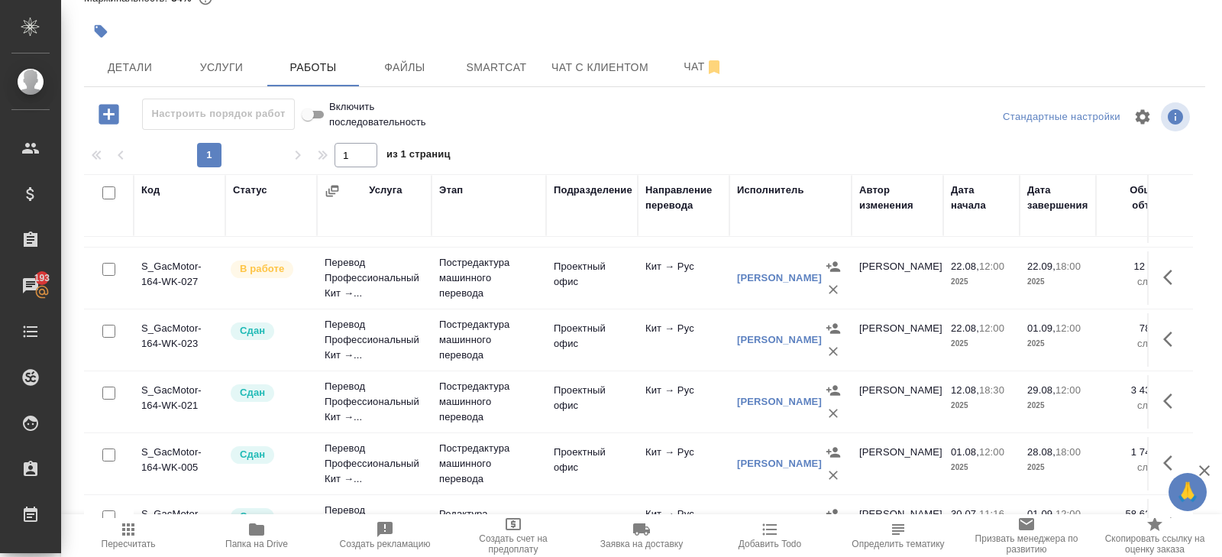
scroll to position [357, 0]
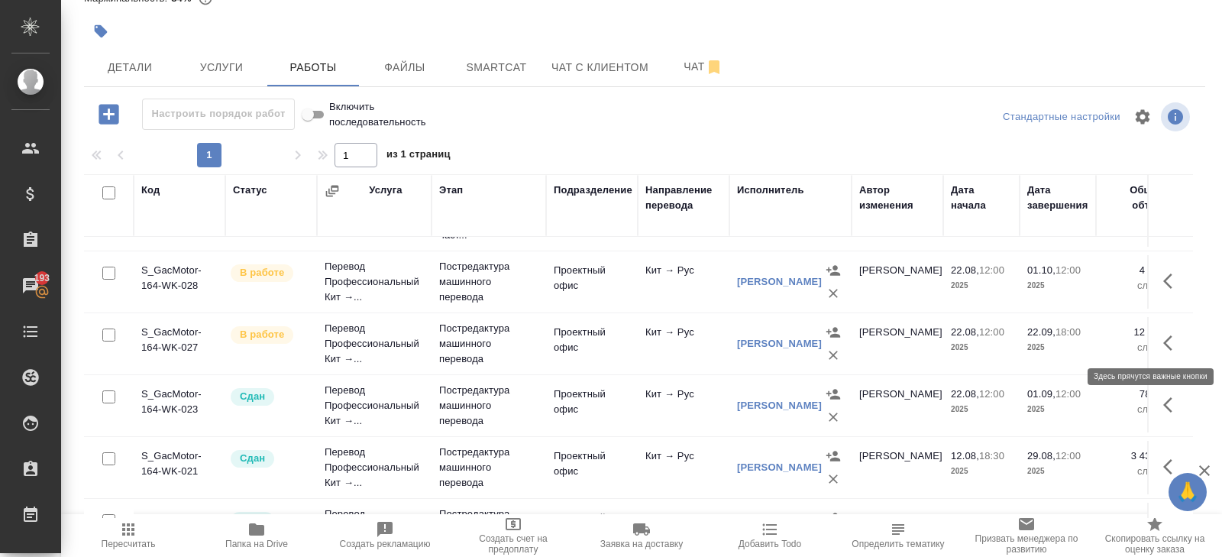
click at [1168, 344] on icon "button" at bounding box center [1172, 343] width 18 height 18
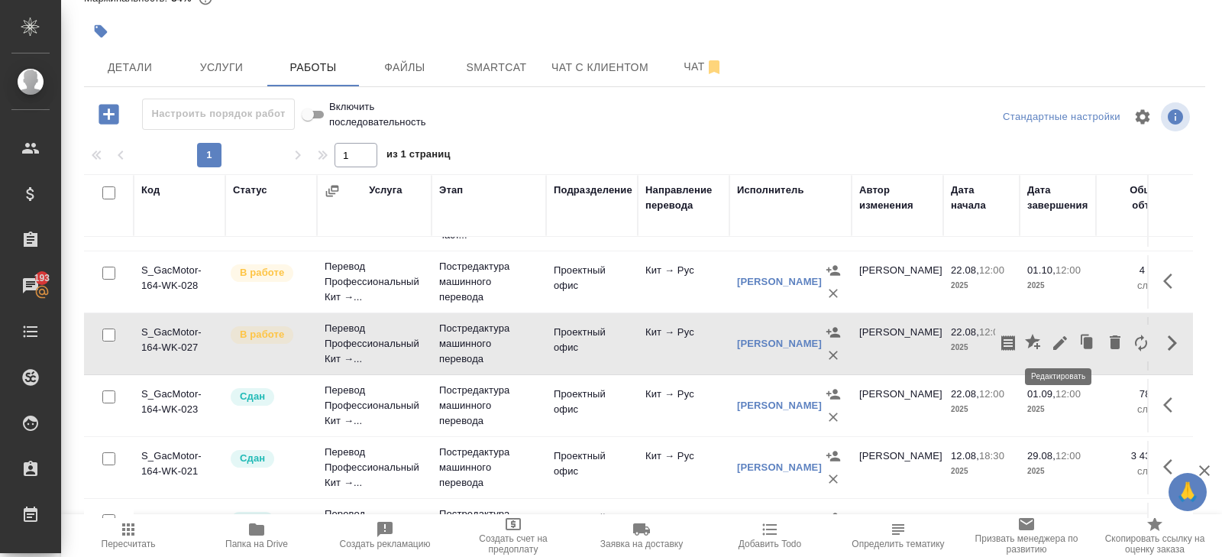
click at [1060, 348] on button "button" at bounding box center [1060, 343] width 26 height 37
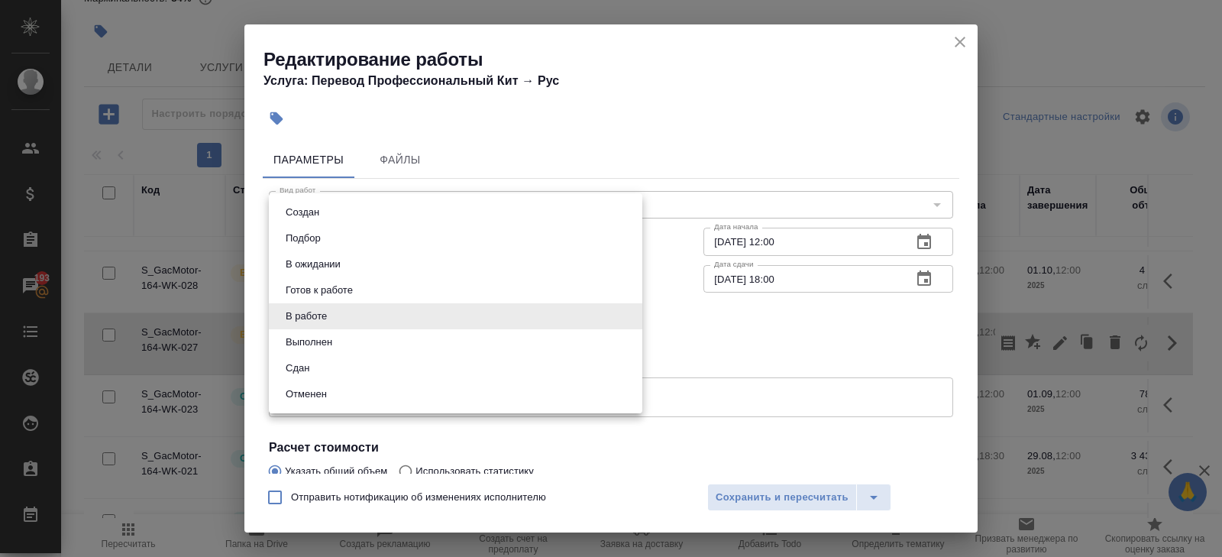
click at [330, 319] on body "🙏 .cls-1 fill:#fff; AWATERA Belyakova Yulia Клиенты Спецификации Заказы 193 Чат…" at bounding box center [611, 278] width 1222 height 557
click at [320, 347] on button "Выполнен" at bounding box center [309, 342] width 56 height 17
type input "completed"
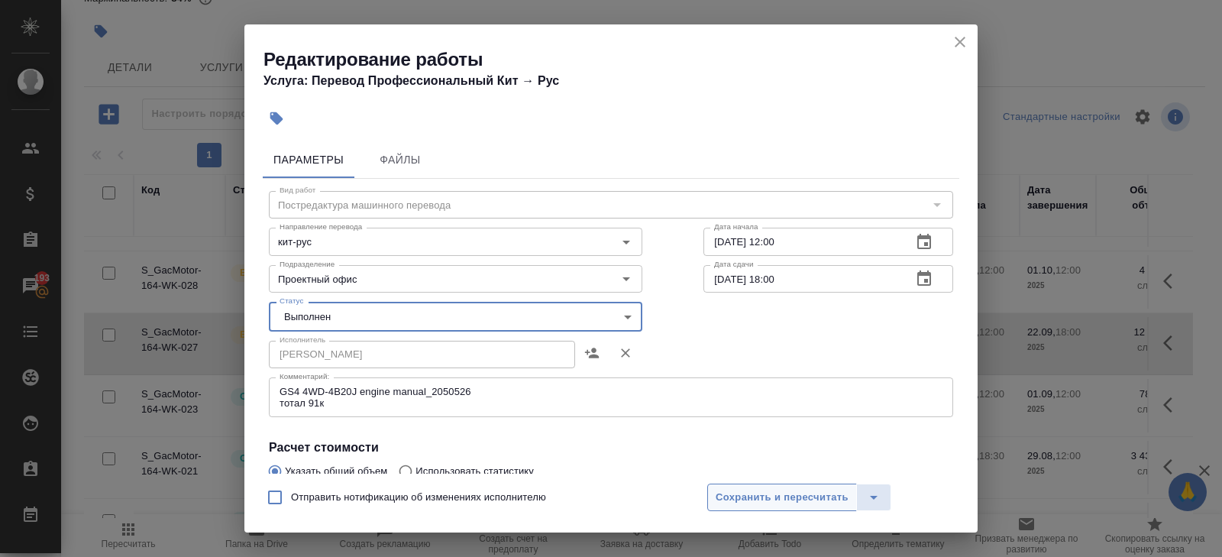
click at [735, 506] on button "Сохранить и пересчитать" at bounding box center [782, 496] width 150 height 27
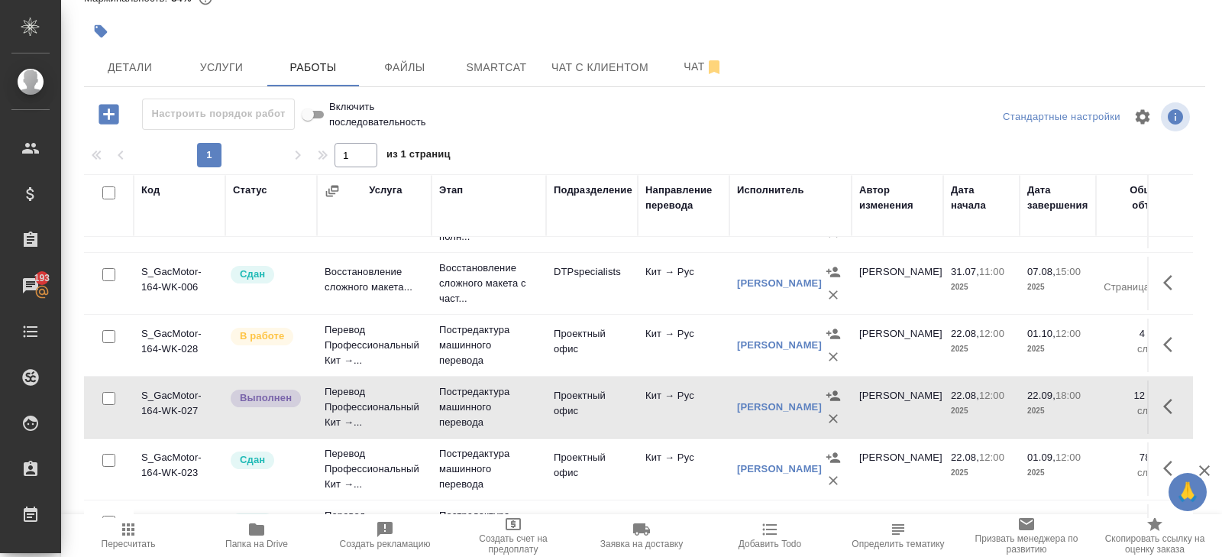
scroll to position [357, 0]
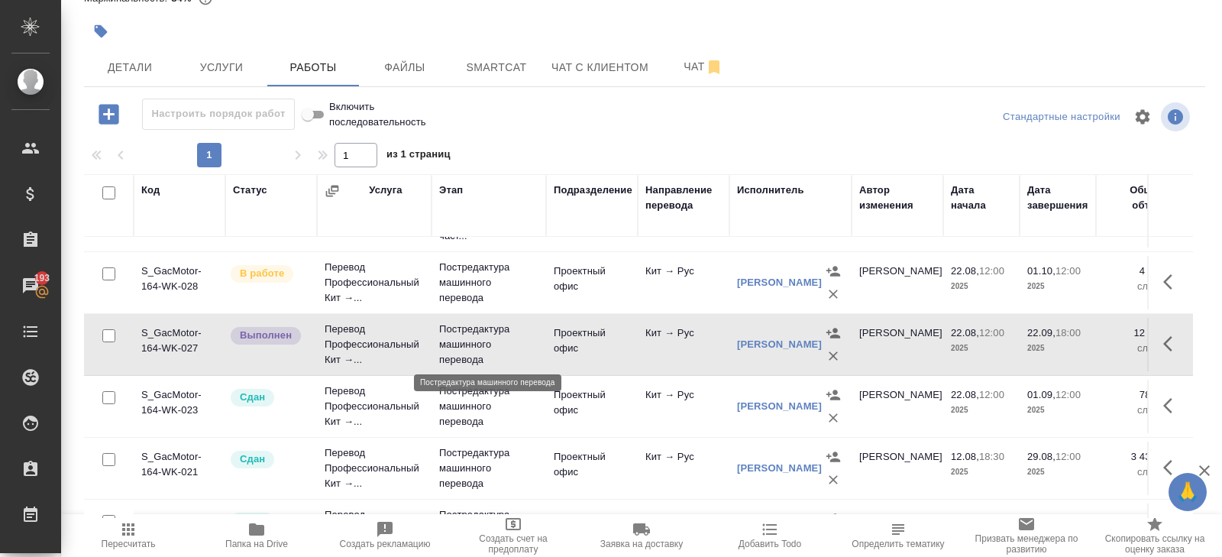
click at [477, 351] on p "Постредактура машинного перевода" at bounding box center [488, 345] width 99 height 46
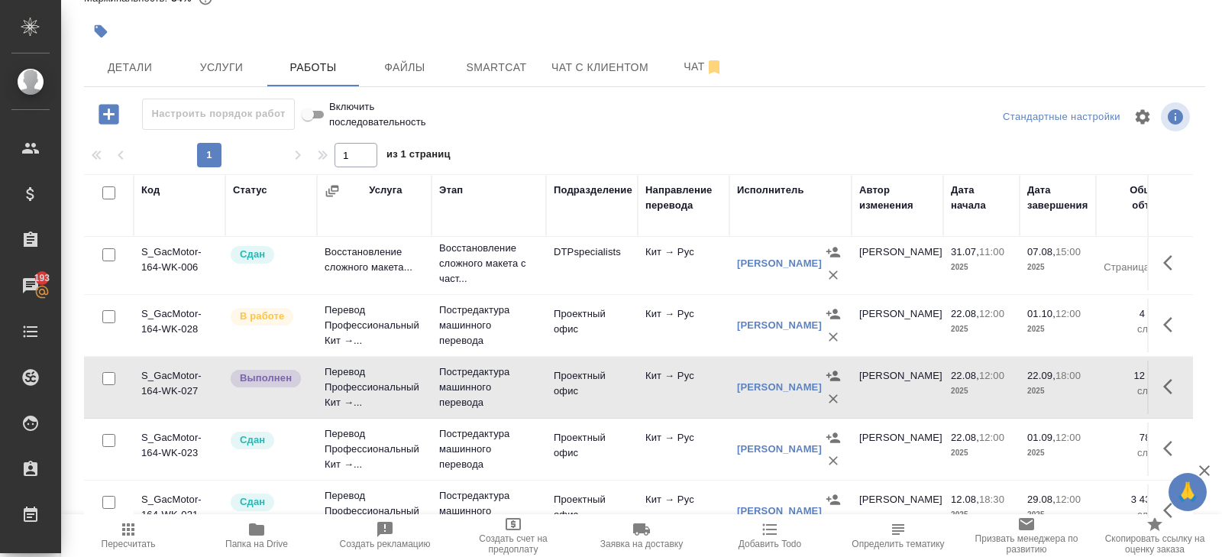
scroll to position [306, 0]
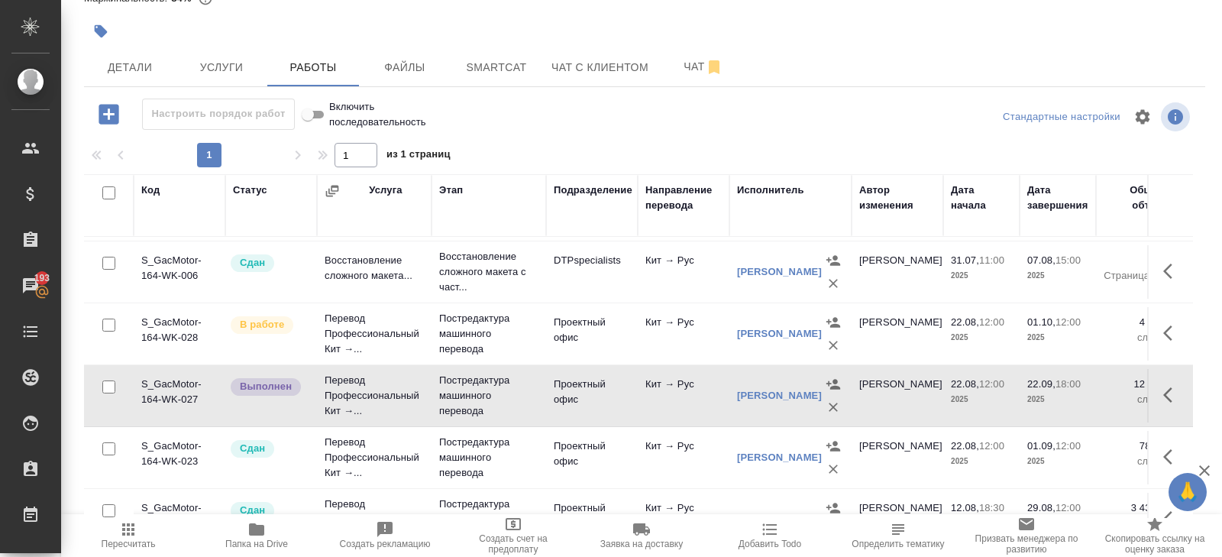
click at [1163, 331] on icon "button" at bounding box center [1172, 333] width 18 height 18
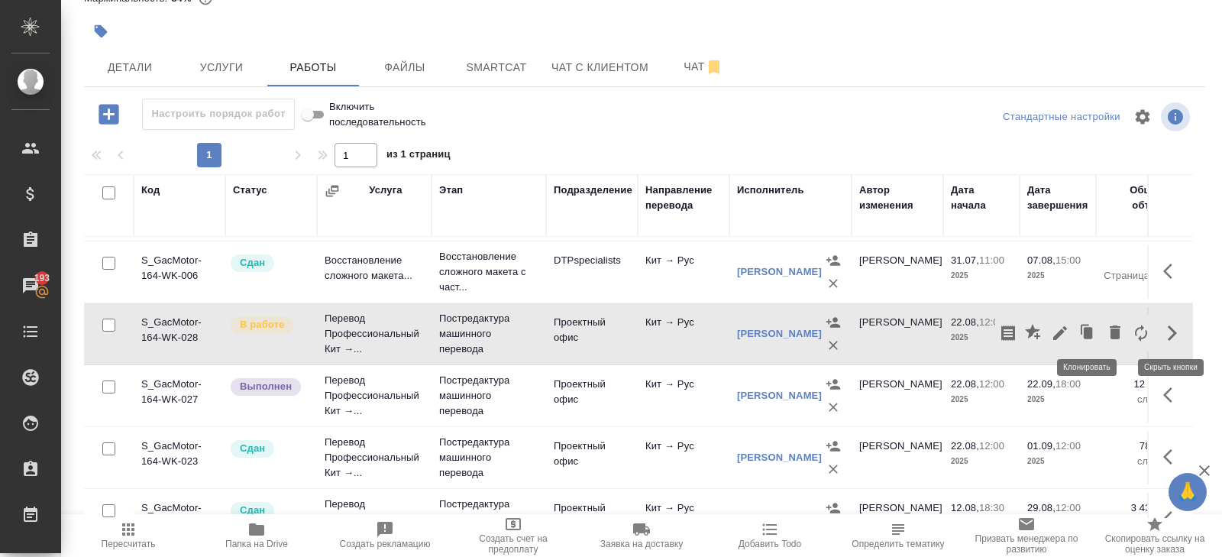
click at [1064, 331] on icon "button" at bounding box center [1060, 333] width 18 height 18
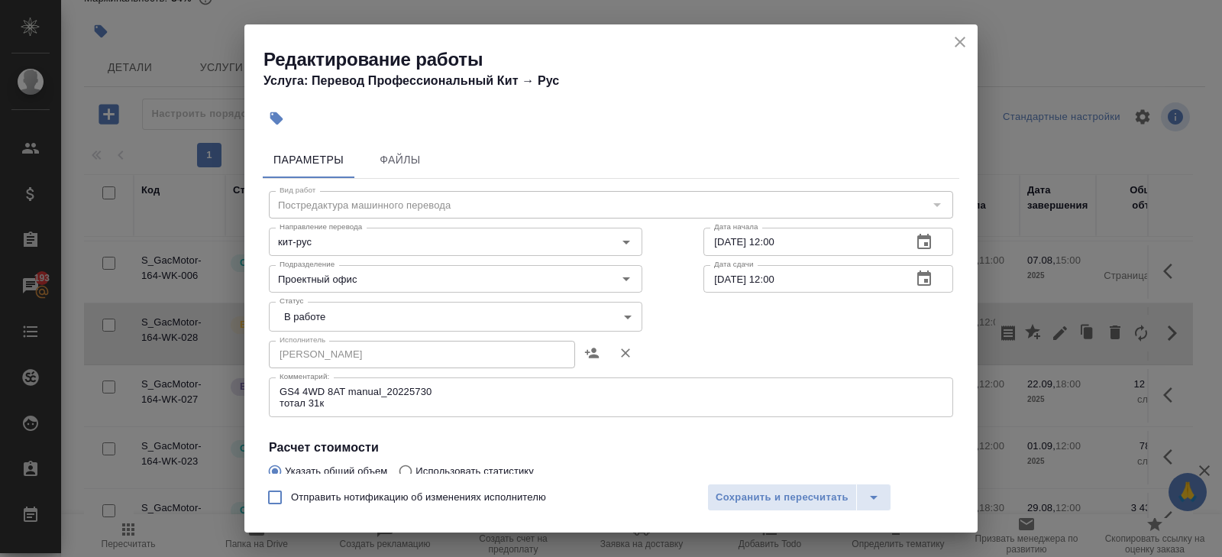
click at [959, 40] on icon "close" at bounding box center [960, 42] width 11 height 11
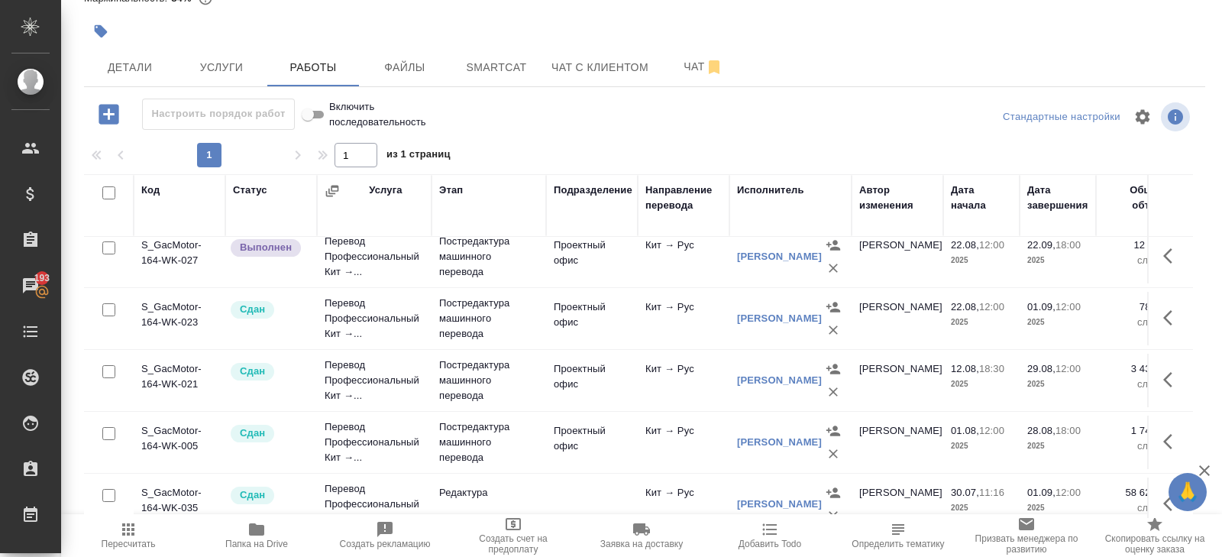
scroll to position [432, 0]
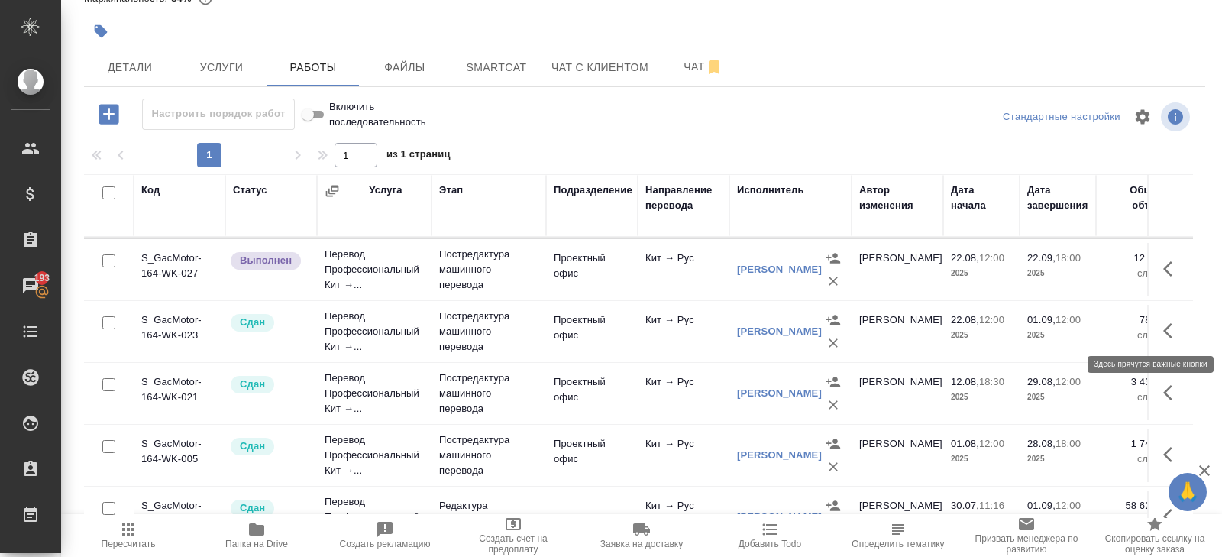
click at [1163, 323] on icon "button" at bounding box center [1172, 331] width 18 height 18
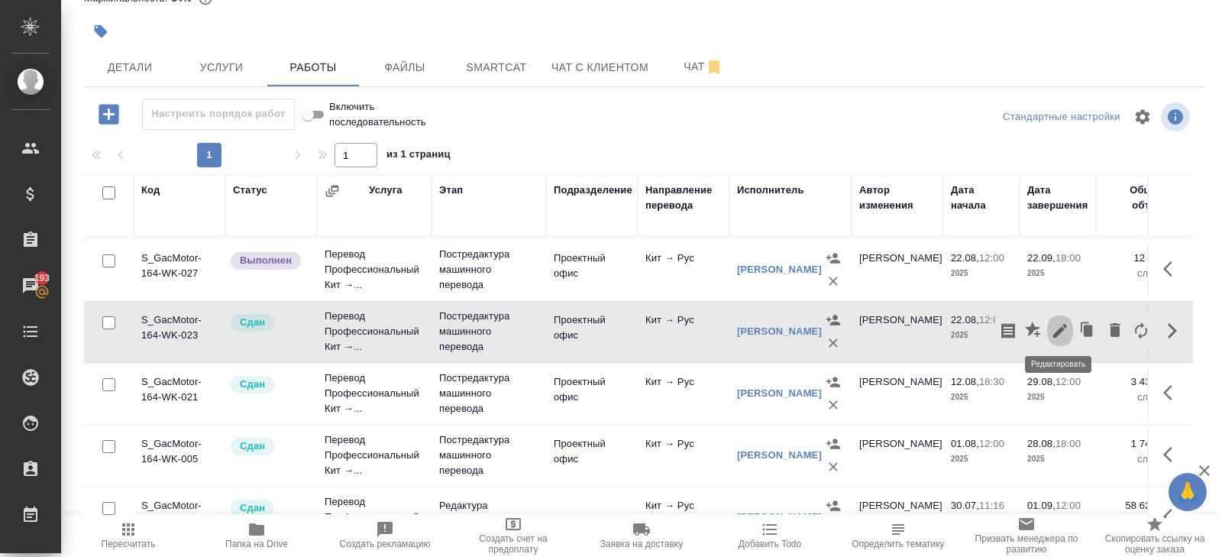
click at [1062, 330] on icon "button" at bounding box center [1060, 331] width 18 height 18
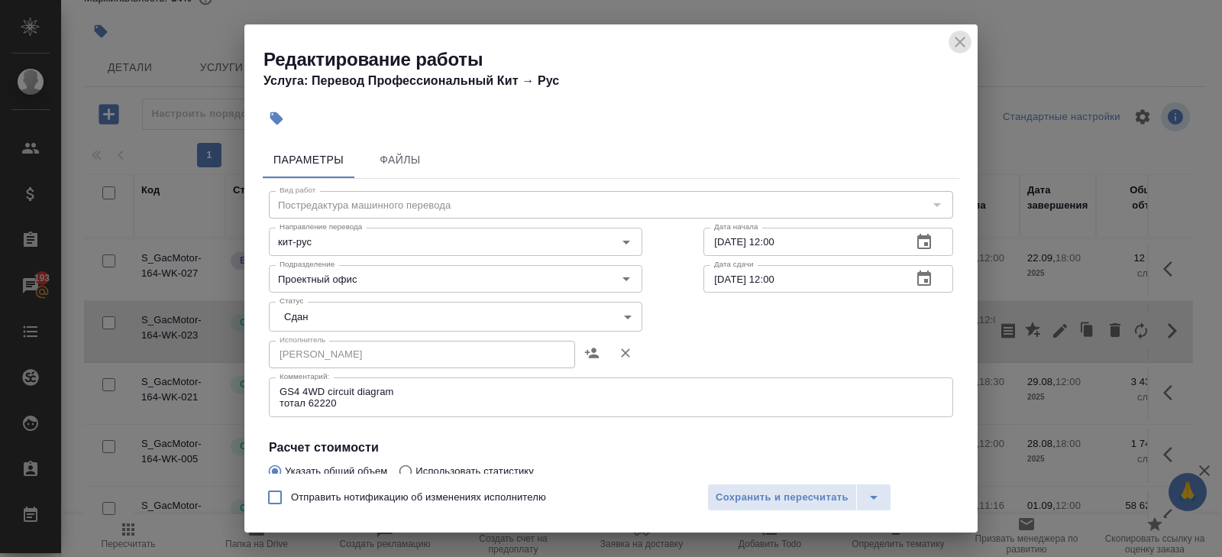
drag, startPoint x: 959, startPoint y: 42, endPoint x: 923, endPoint y: 66, distance: 43.0
click at [959, 42] on icon "close" at bounding box center [960, 42] width 11 height 11
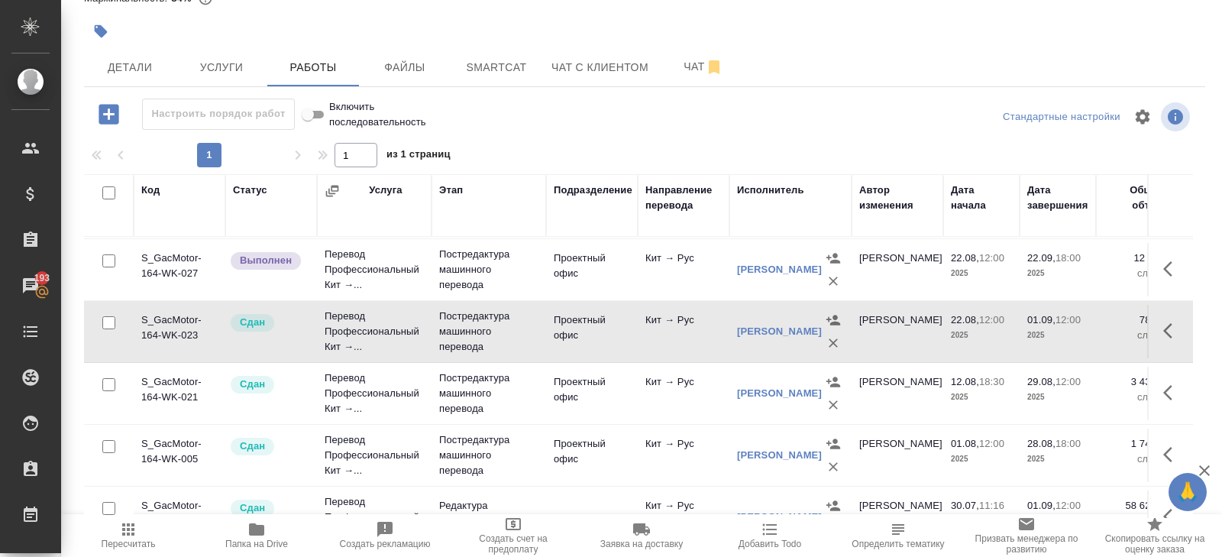
click at [419, 325] on td "Перевод Профессиональный Кит →..." at bounding box center [374, 331] width 115 height 61
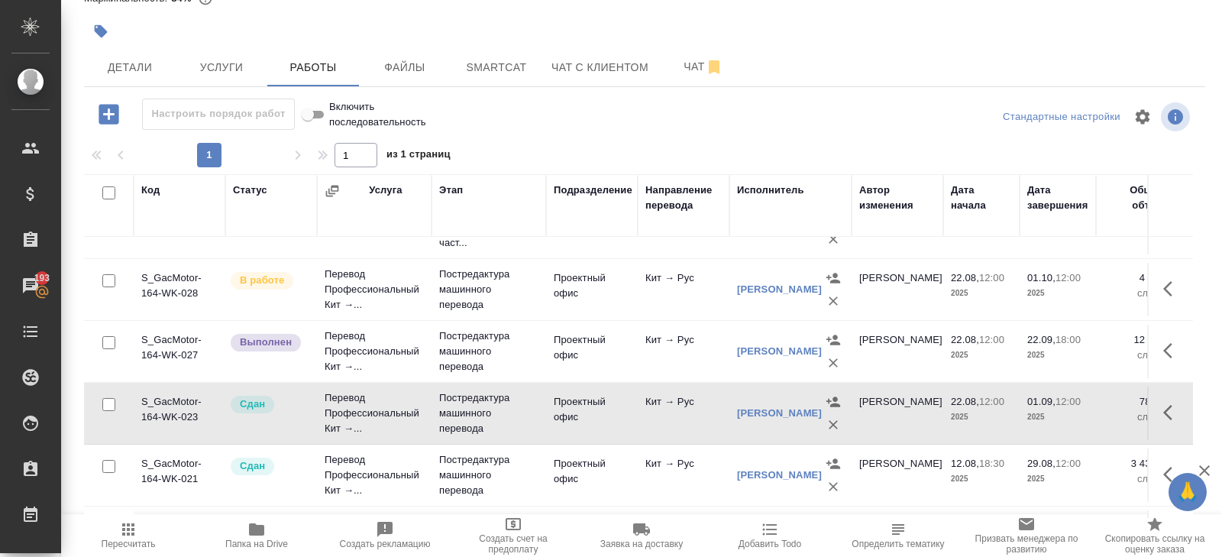
scroll to position [347, 0]
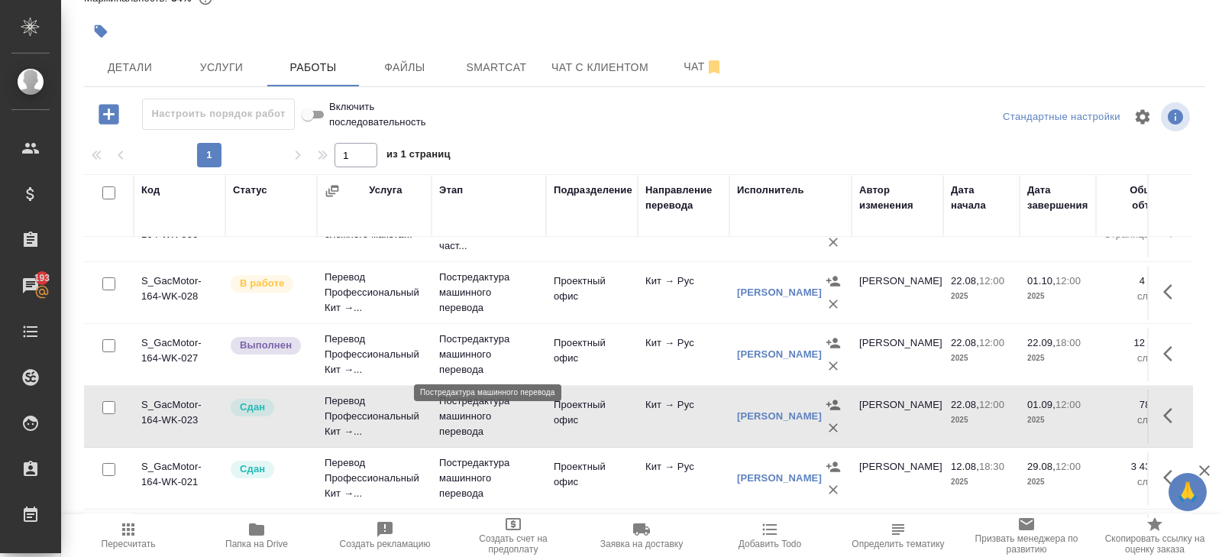
click at [439, 357] on p "Постредактура машинного перевода" at bounding box center [488, 354] width 99 height 46
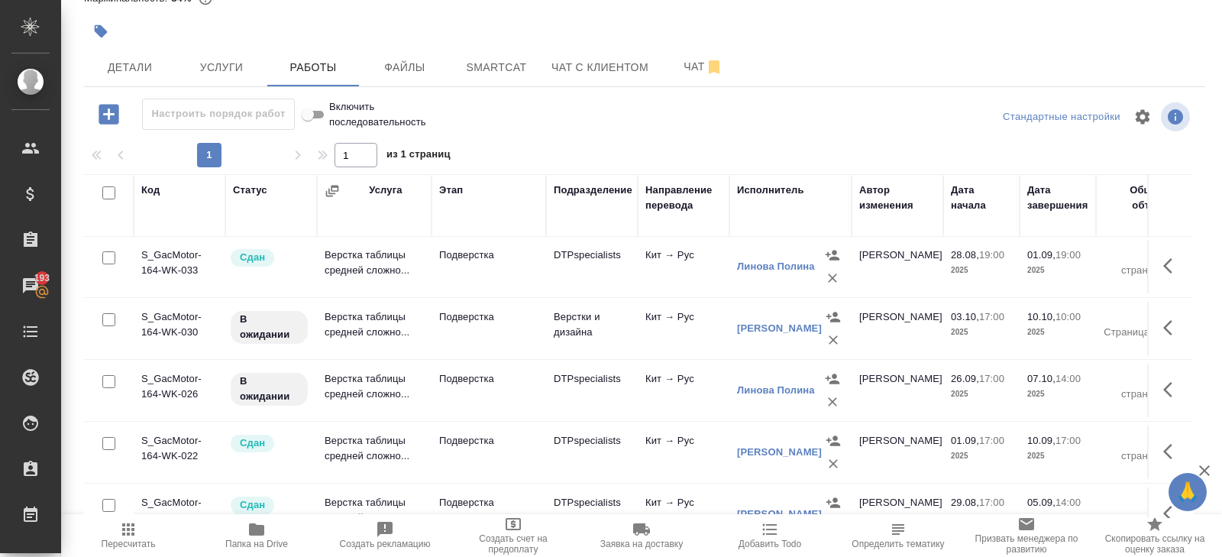
scroll to position [1111, 0]
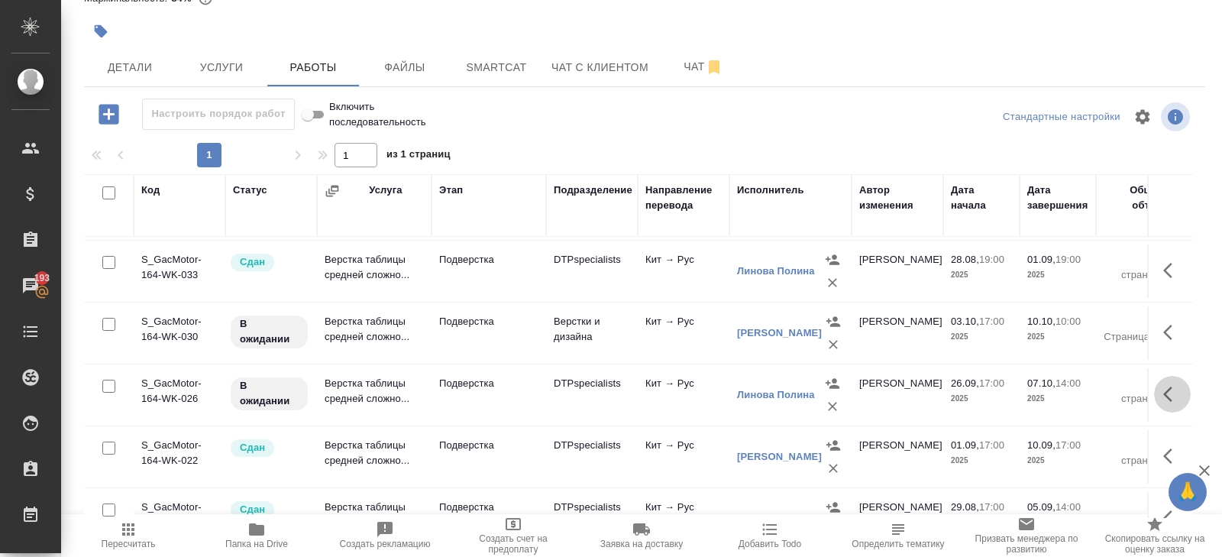
click at [1168, 386] on icon "button" at bounding box center [1167, 393] width 9 height 15
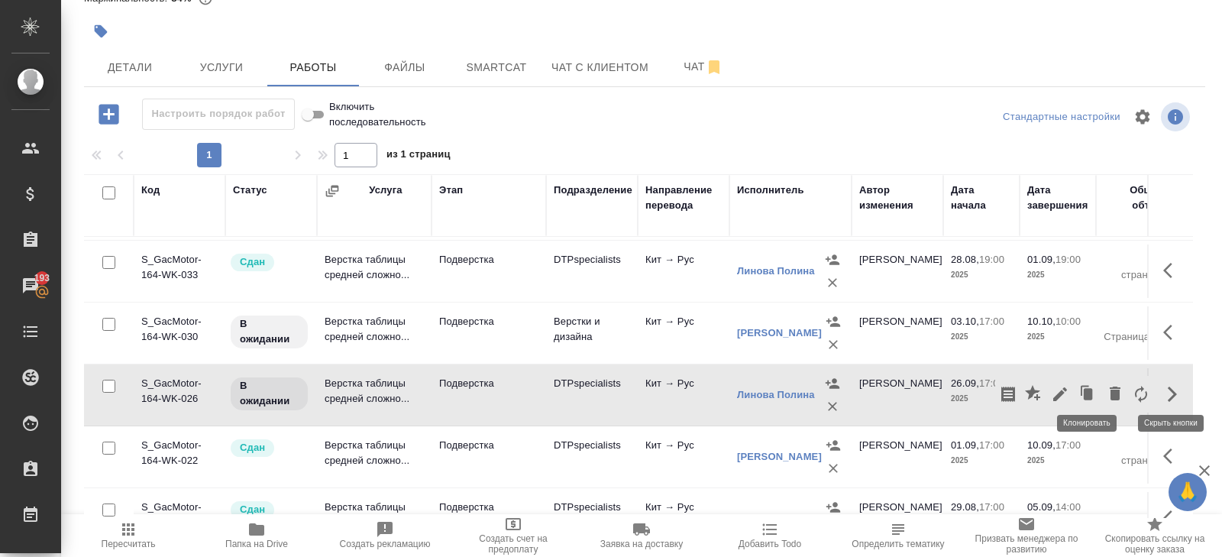
click at [1063, 387] on icon "button" at bounding box center [1060, 394] width 14 height 14
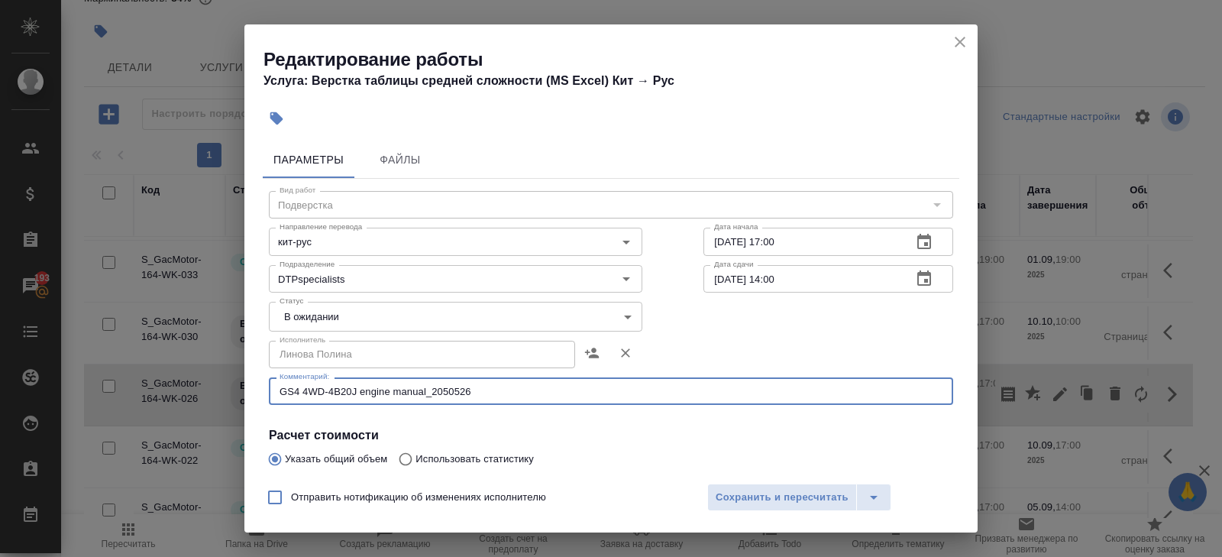
click at [509, 394] on textarea "GS4 4WD-4B20J engine manual_2050526" at bounding box center [611, 391] width 663 height 11
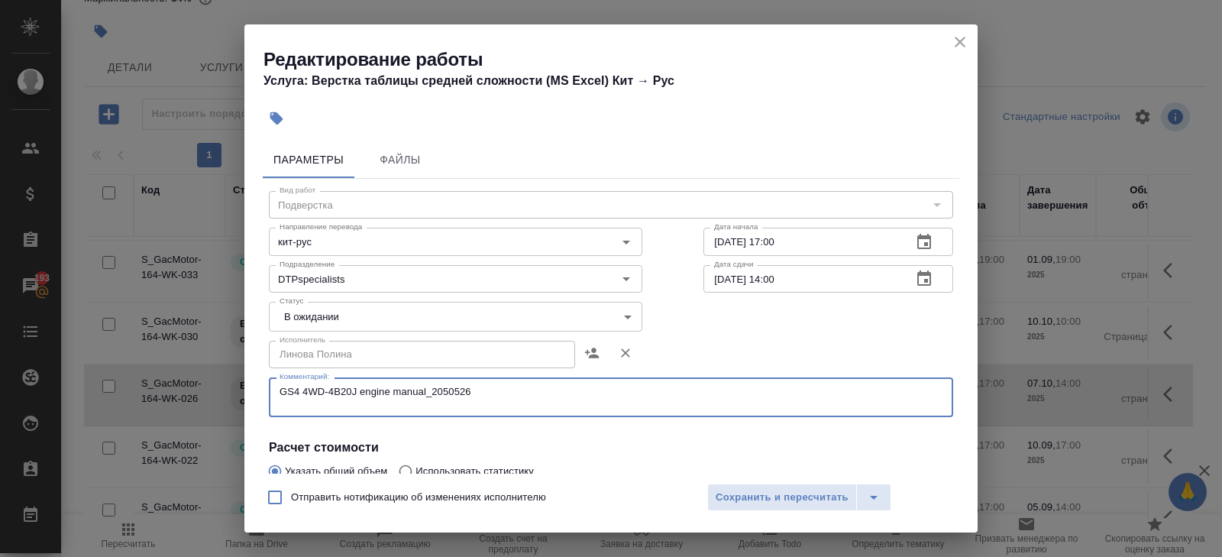
paste textarea "https://drive.awatera.com/s/TAqDtiMAx9CqAZB"
type textarea "GS4 4WD-4B20J engine manual_2050526 https://drive.awatera.com/s/TAqDtiMAx9CqAZB"
click at [347, 322] on body "🙏 .cls-1 fill:#fff; AWATERA Belyakova Yulia Клиенты Спецификации Заказы 193 Чат…" at bounding box center [611, 278] width 1222 height 557
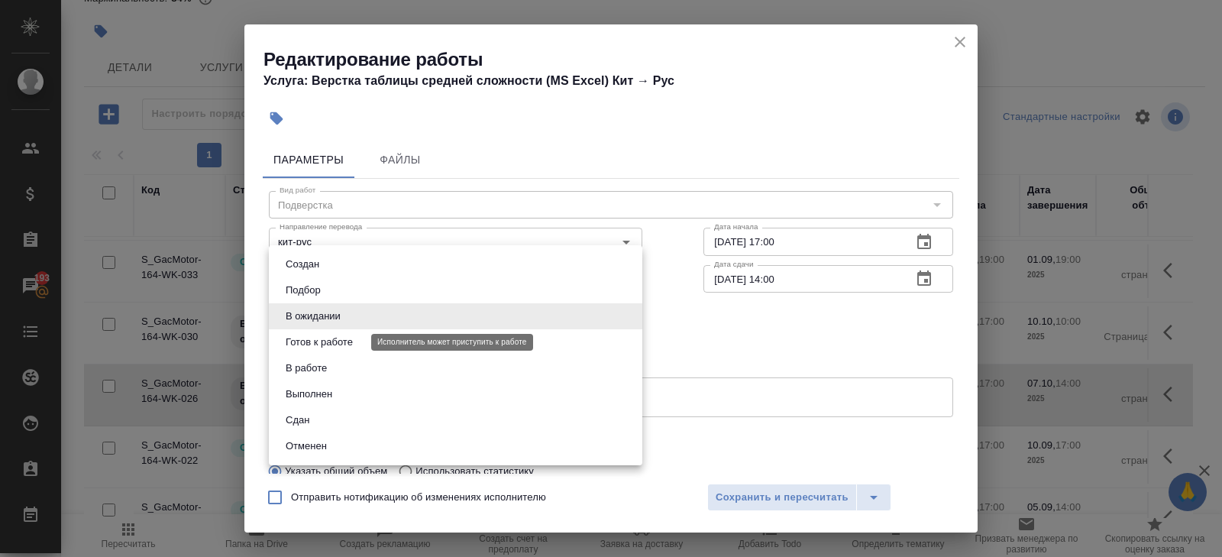
click at [336, 349] on button "Готов к работе" at bounding box center [319, 342] width 76 height 17
type input "readyForWork"
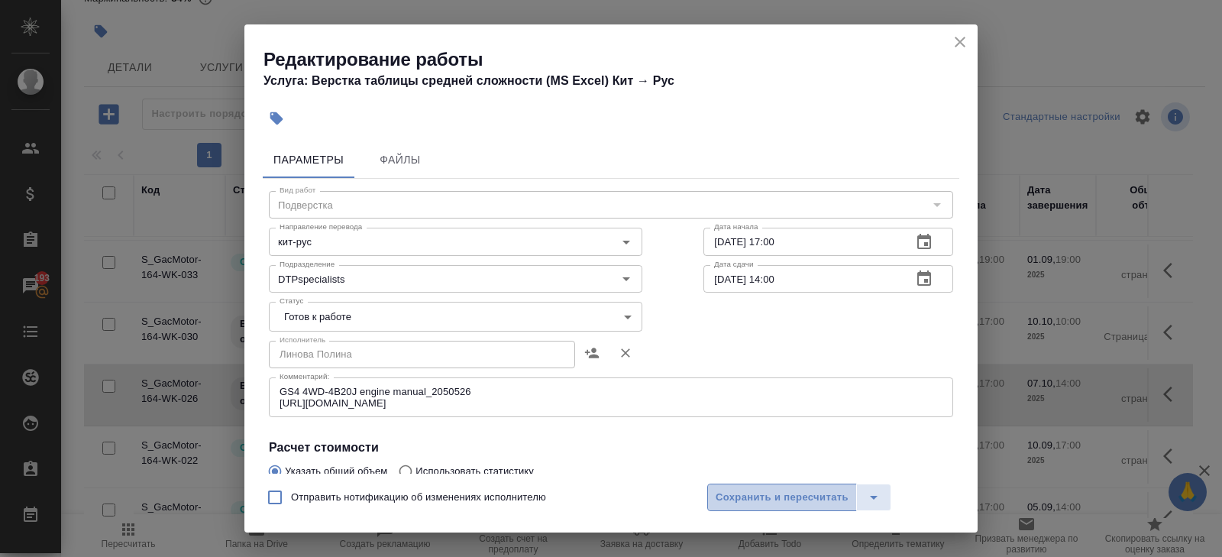
click at [728, 493] on span "Сохранить и пересчитать" at bounding box center [782, 498] width 133 height 18
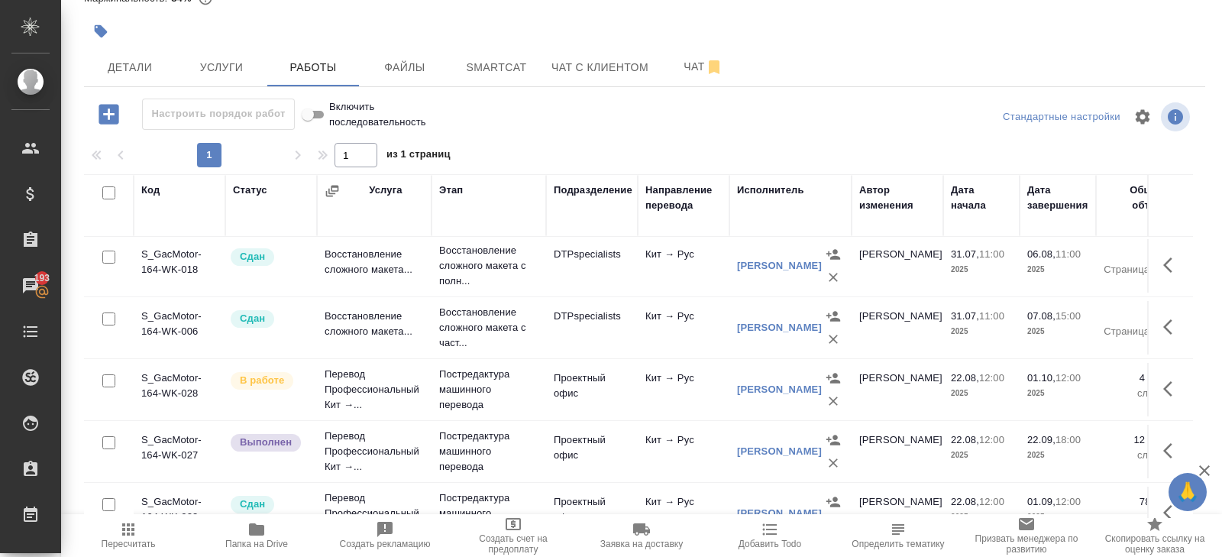
scroll to position [260, 0]
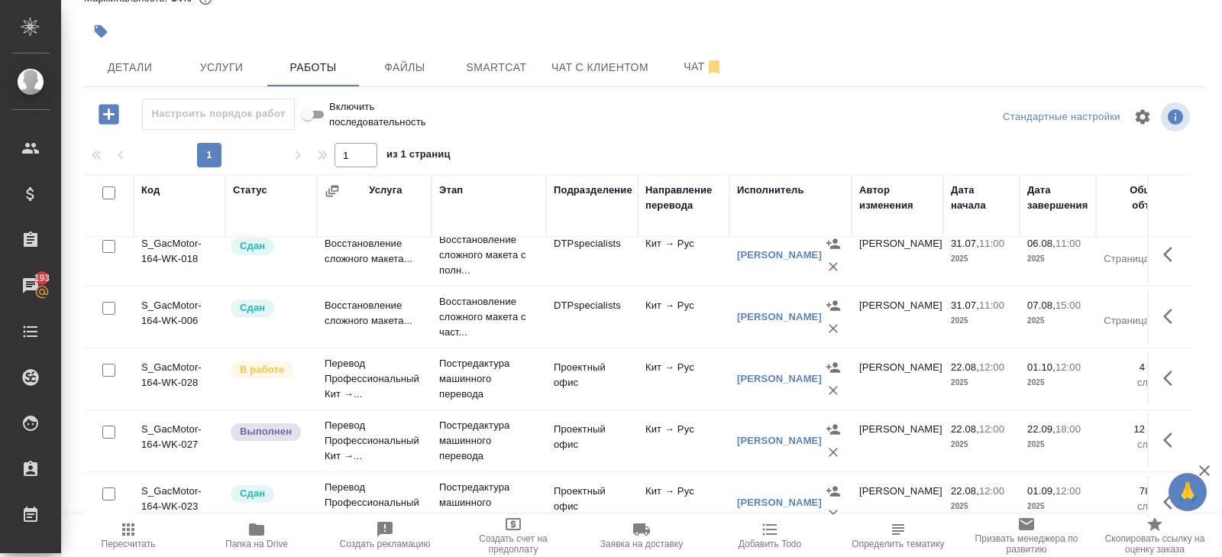
click at [1168, 377] on icon "button" at bounding box center [1167, 377] width 9 height 15
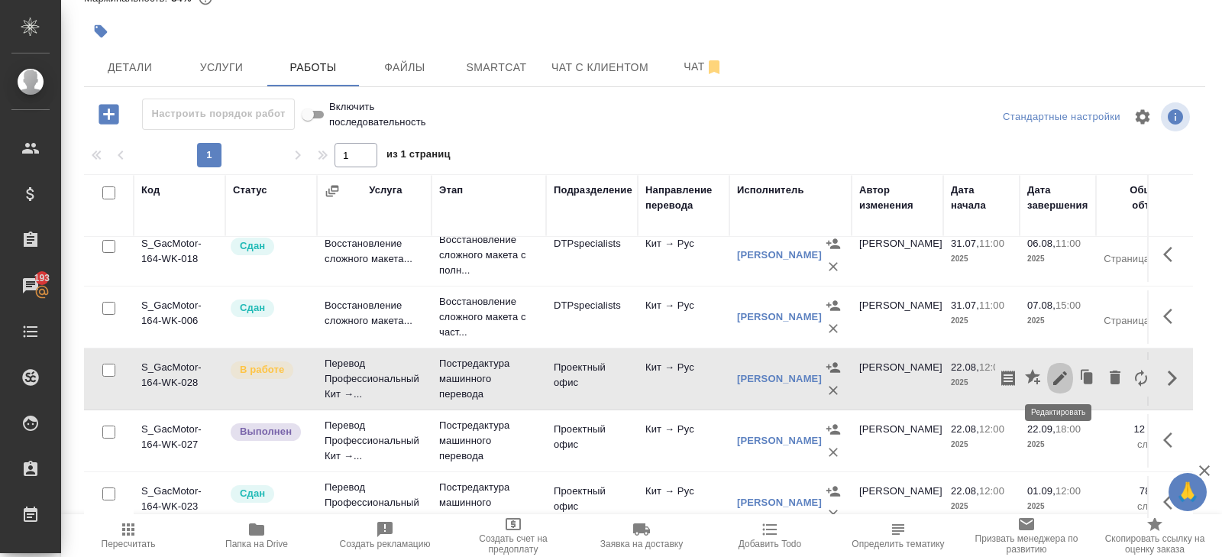
click at [1062, 375] on icon "button" at bounding box center [1060, 378] width 14 height 14
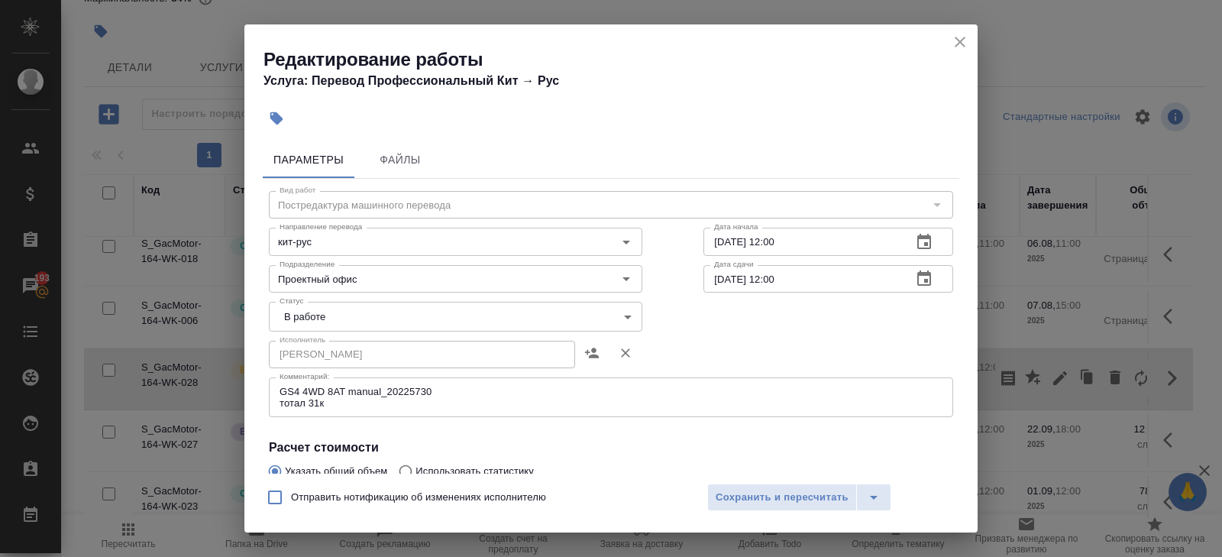
click at [956, 42] on icon "close" at bounding box center [960, 42] width 18 height 18
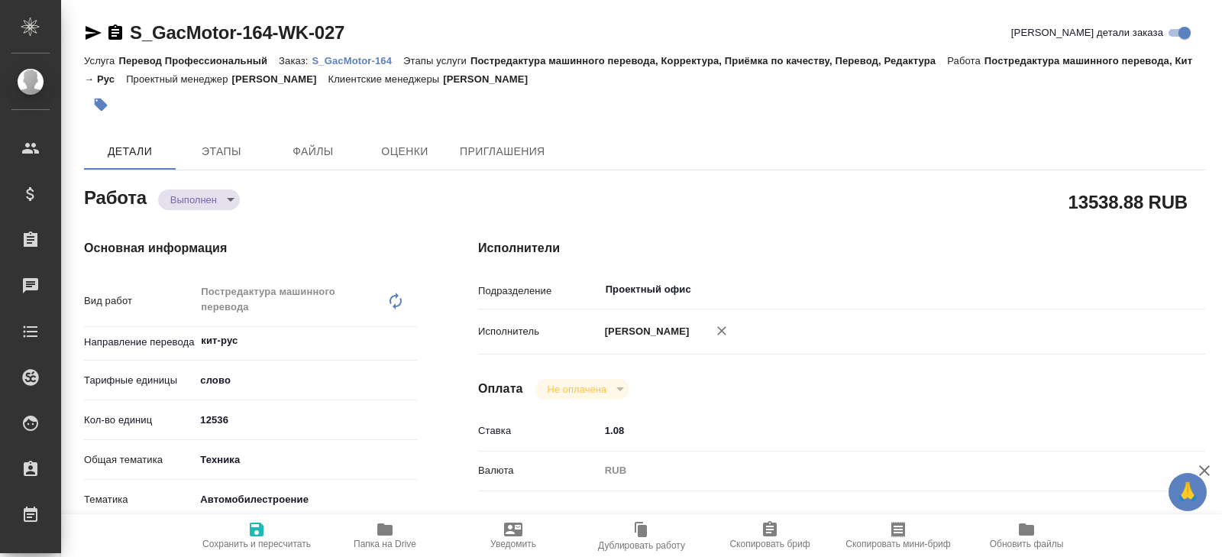
type textarea "x"
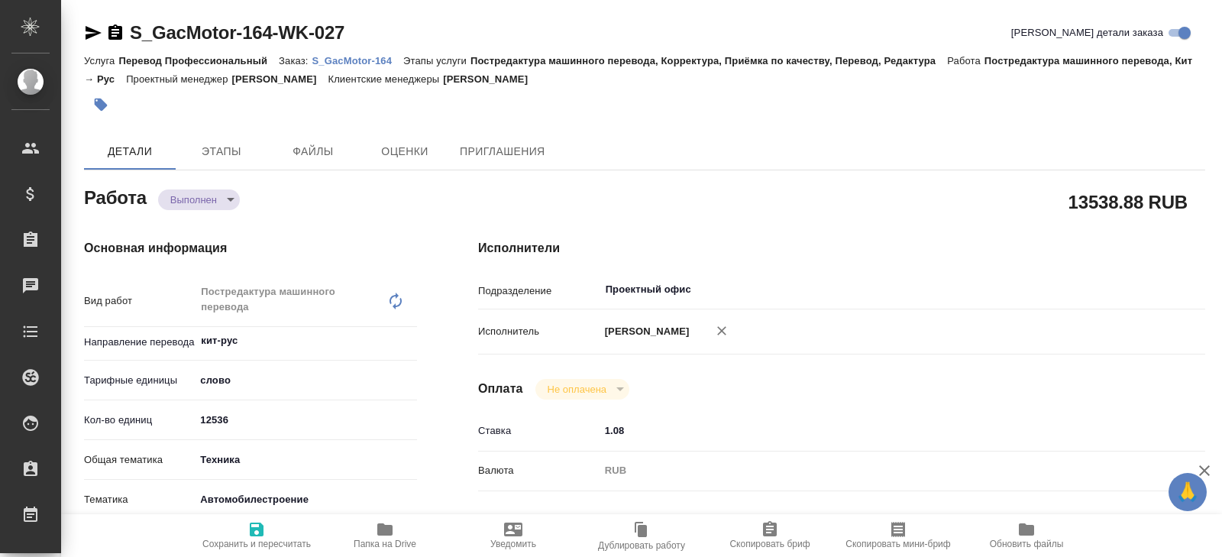
type textarea "x"
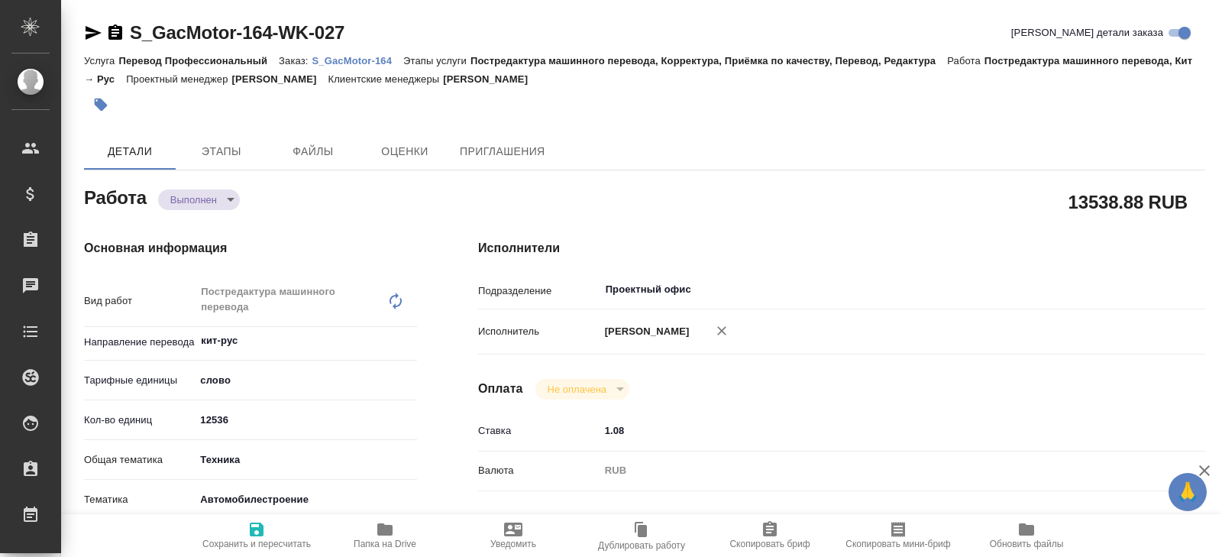
type textarea "x"
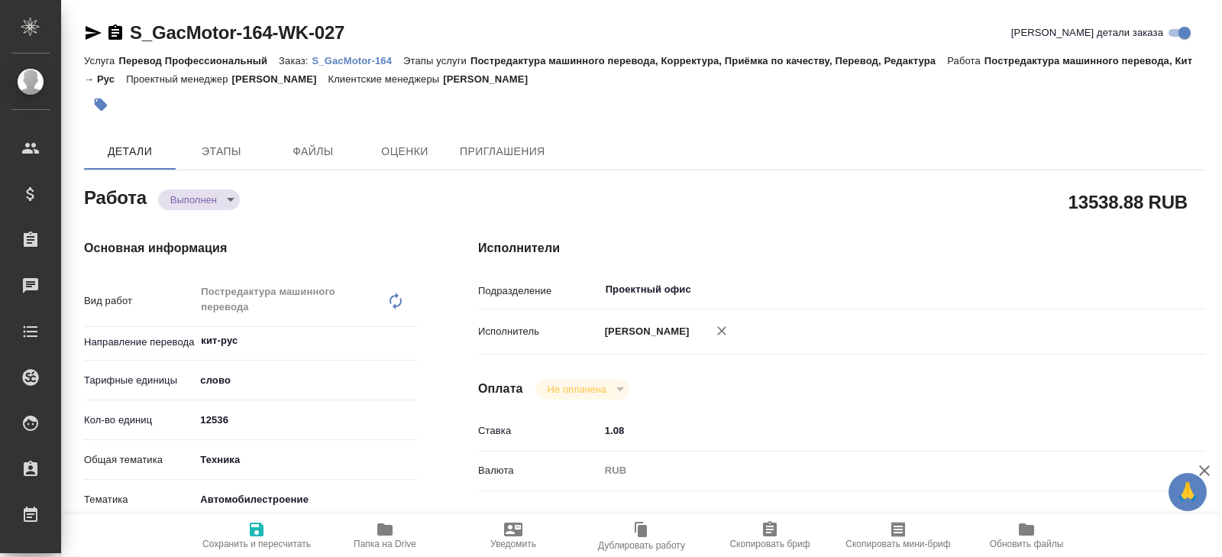
type textarea "x"
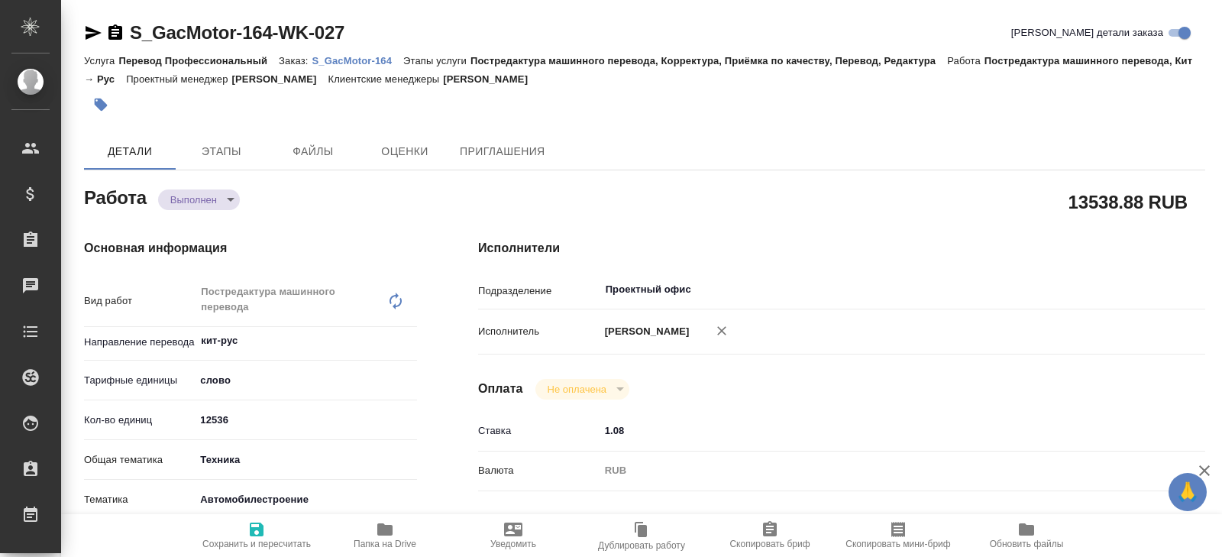
type textarea "x"
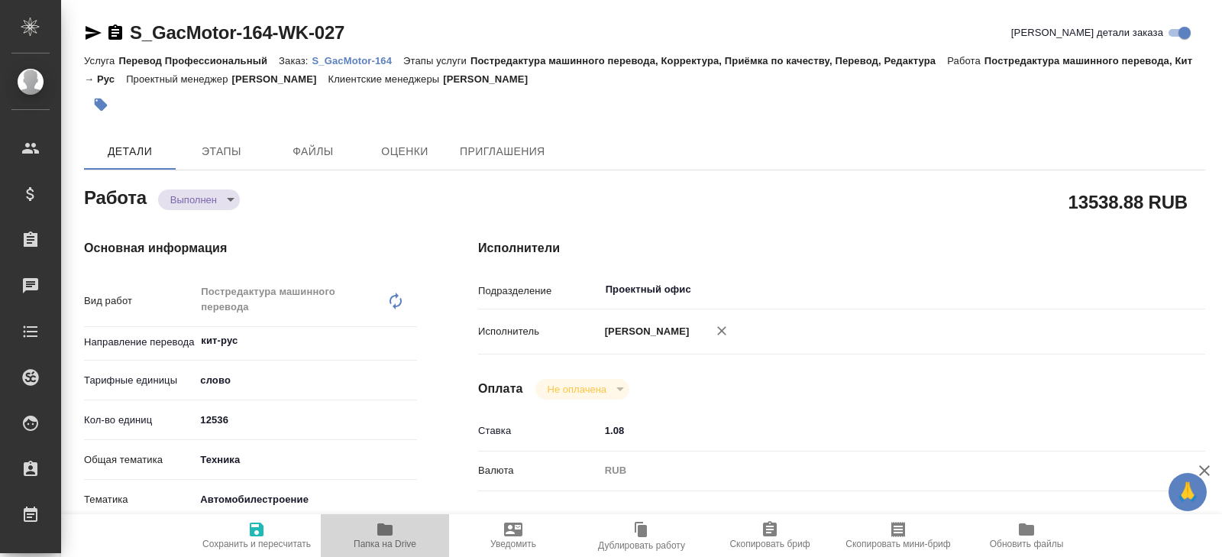
type textarea "x"
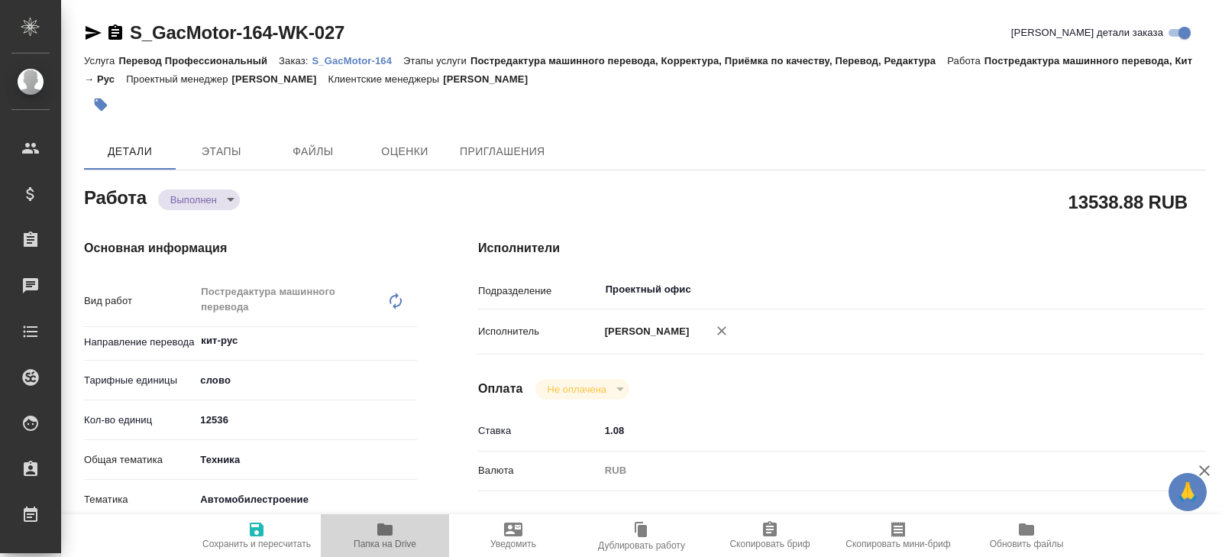
click at [384, 534] on icon "button" at bounding box center [384, 529] width 15 height 12
type textarea "x"
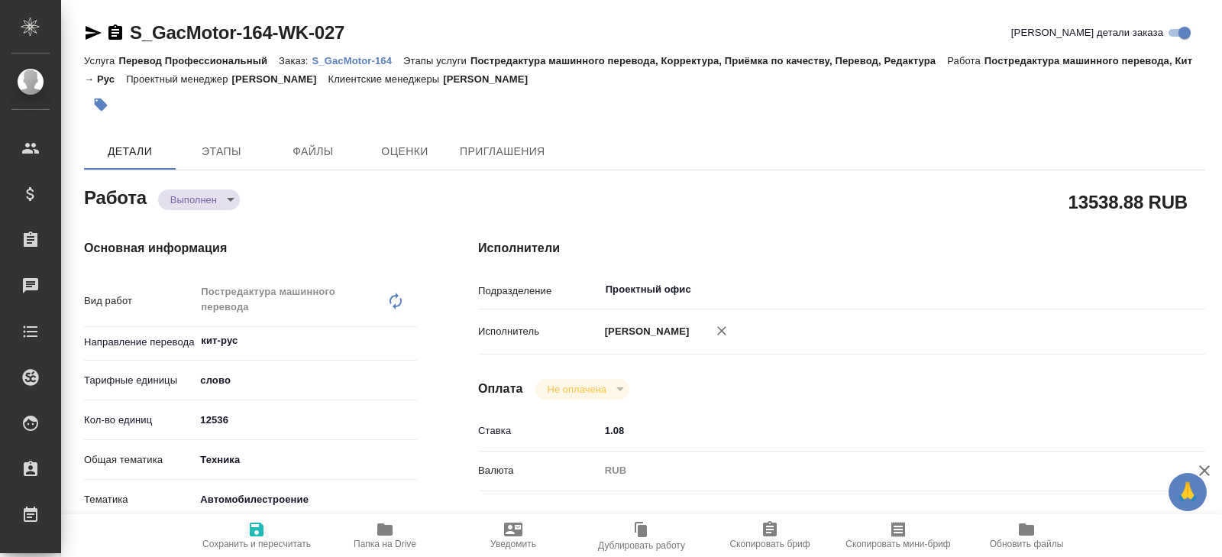
type textarea "x"
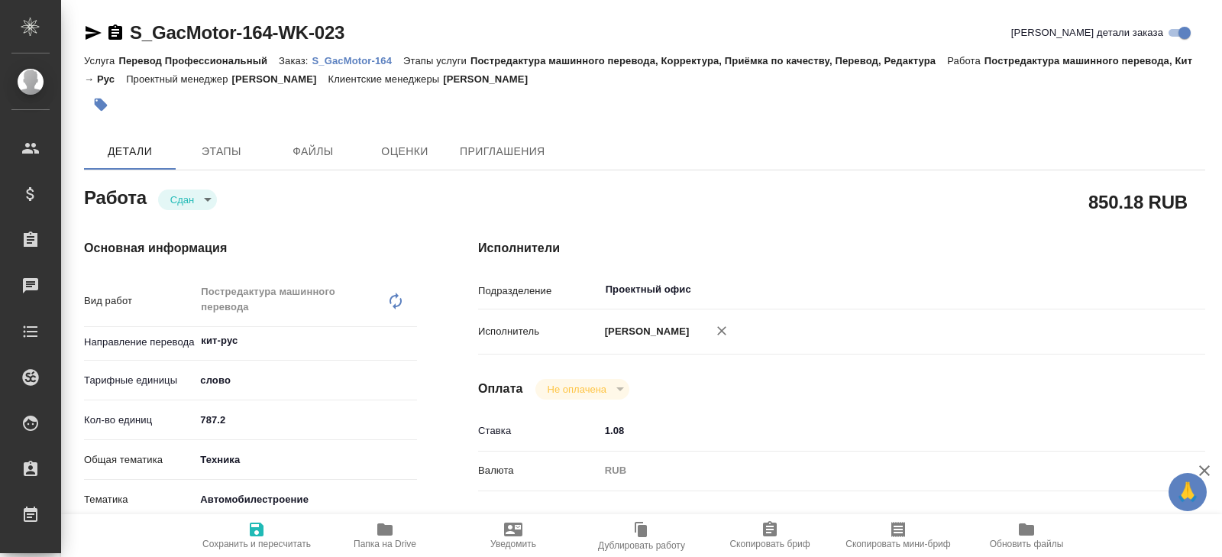
type textarea "x"
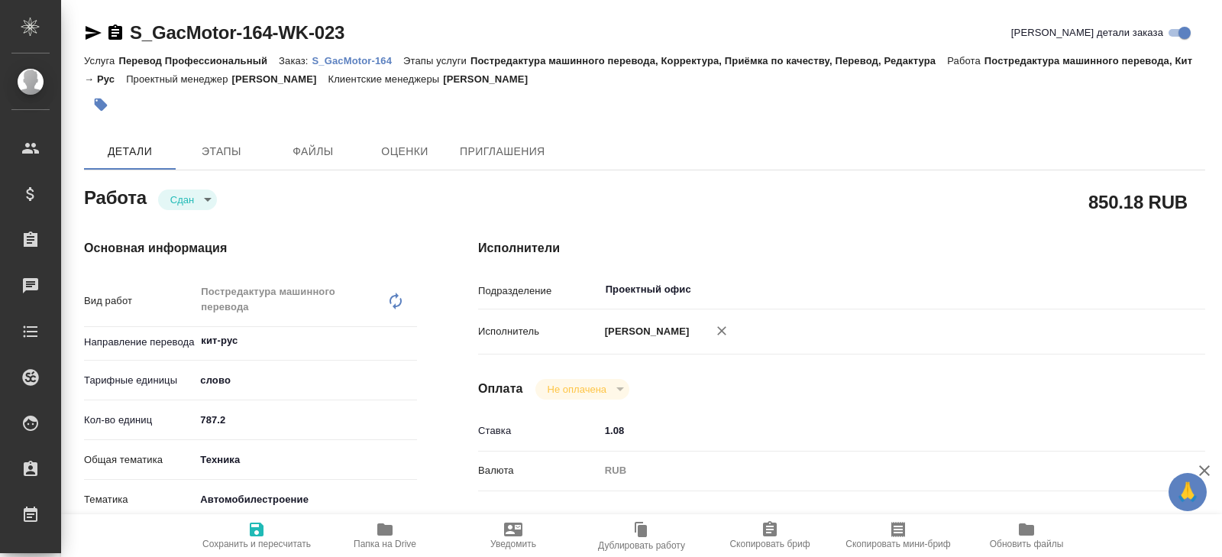
type textarea "x"
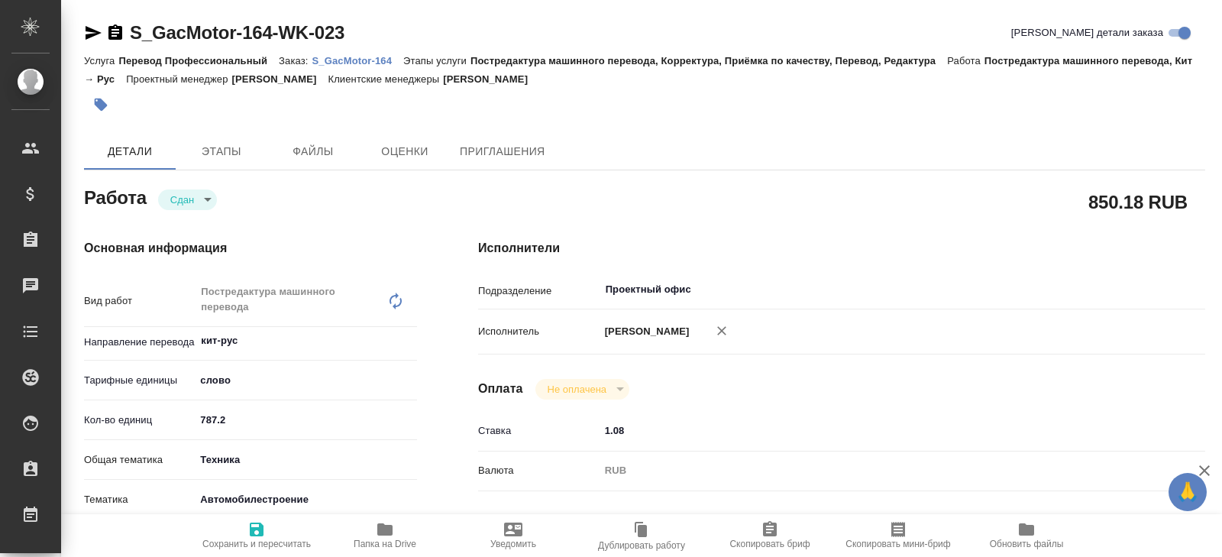
type textarea "x"
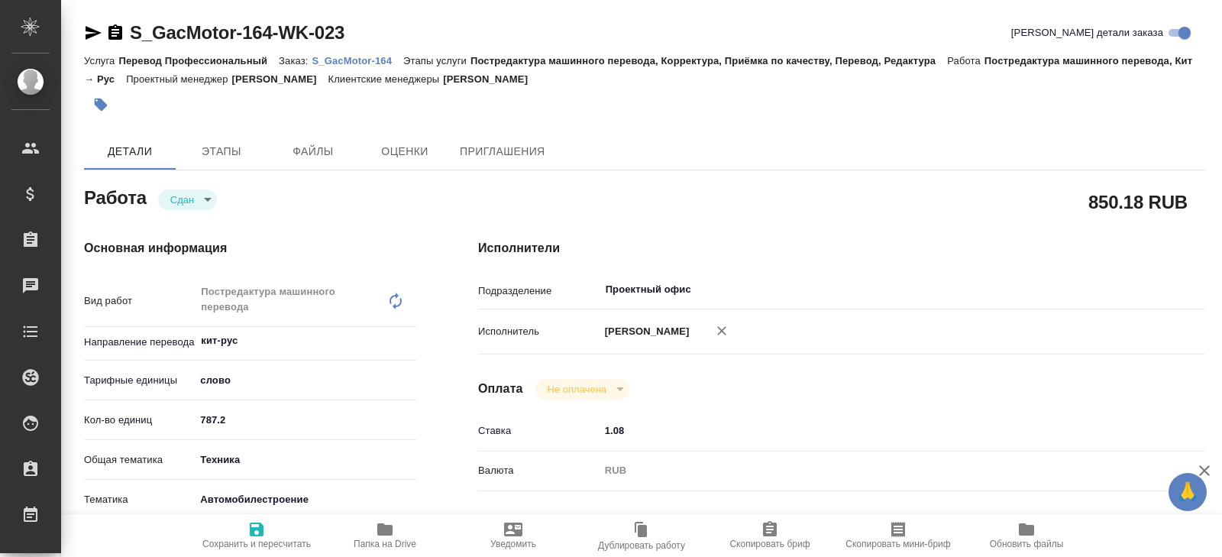
type textarea "x"
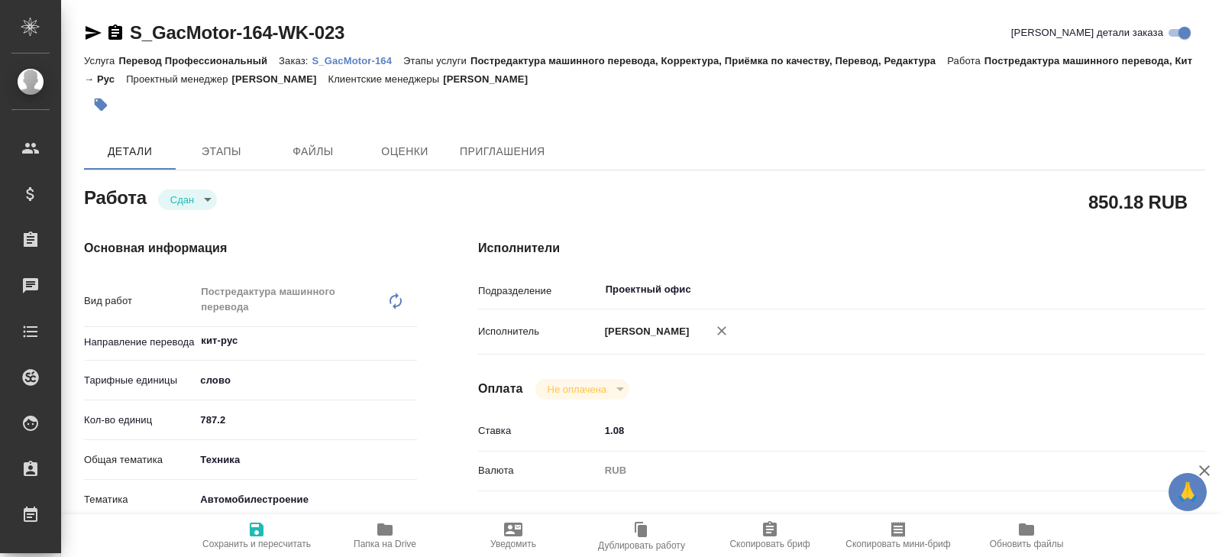
type textarea "x"
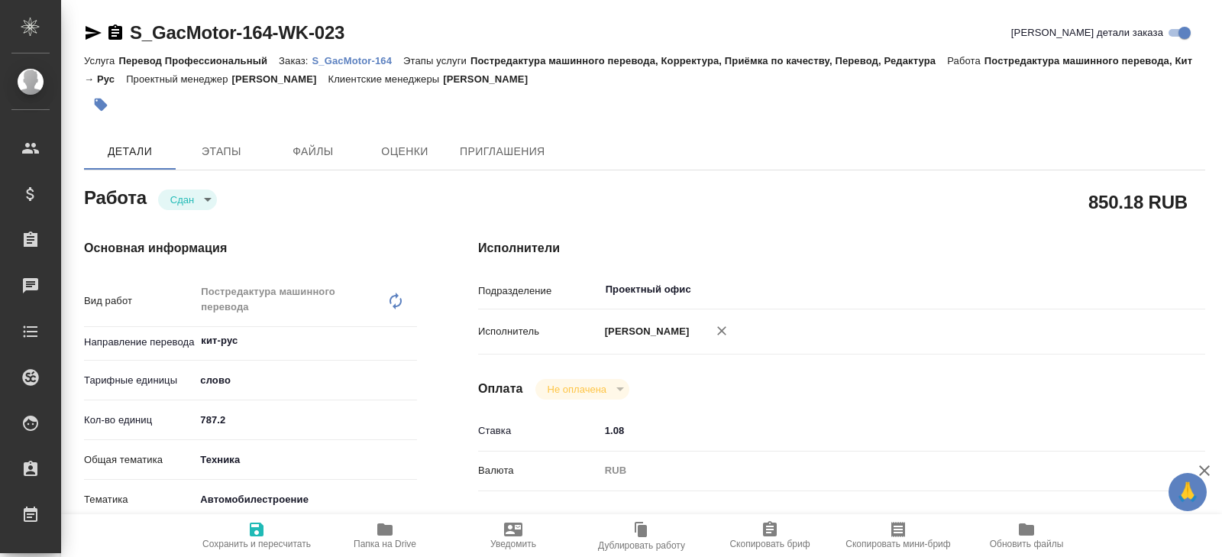
type textarea "x"
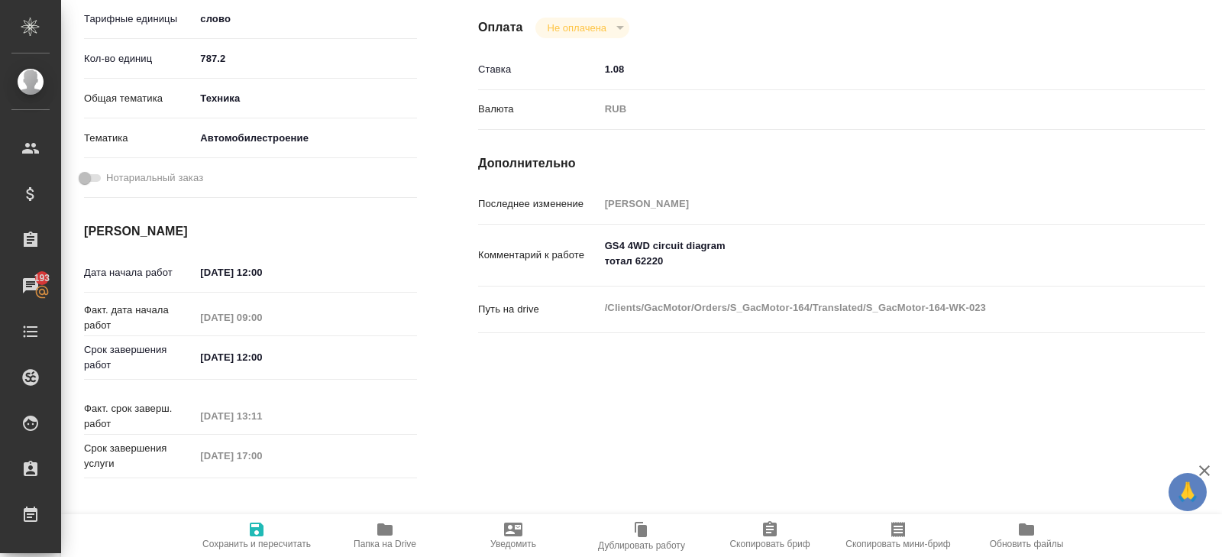
scroll to position [370, 0]
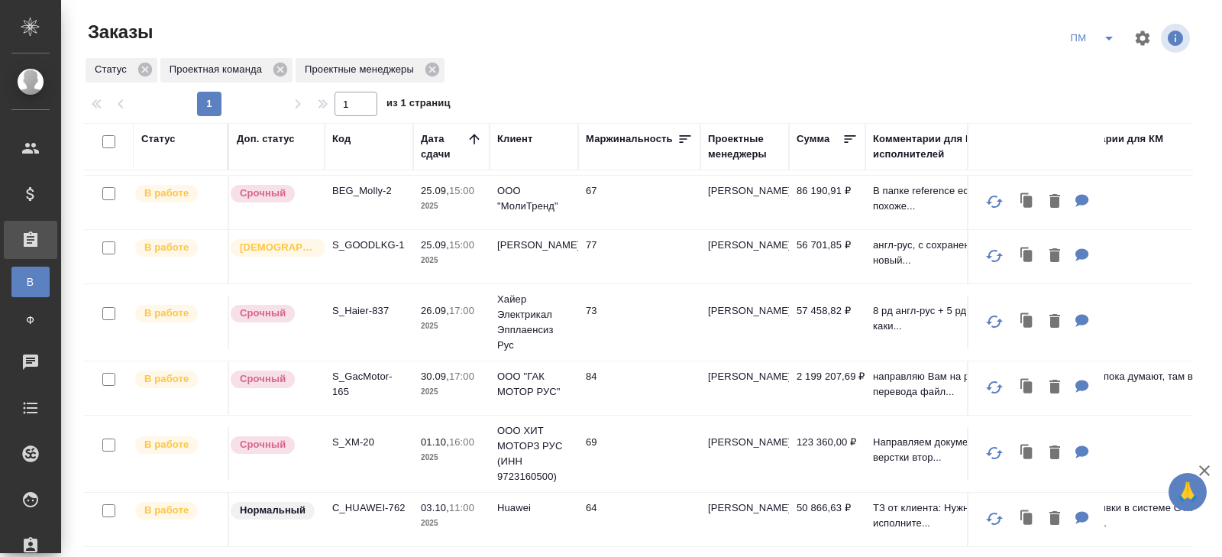
scroll to position [234, 0]
click at [380, 503] on p "C_HUAWEI-762" at bounding box center [368, 509] width 73 height 15
click at [1099, 30] on span "split button" at bounding box center [1109, 38] width 23 height 18
click at [1100, 66] on li "В работу!" at bounding box center [1093, 69] width 77 height 24
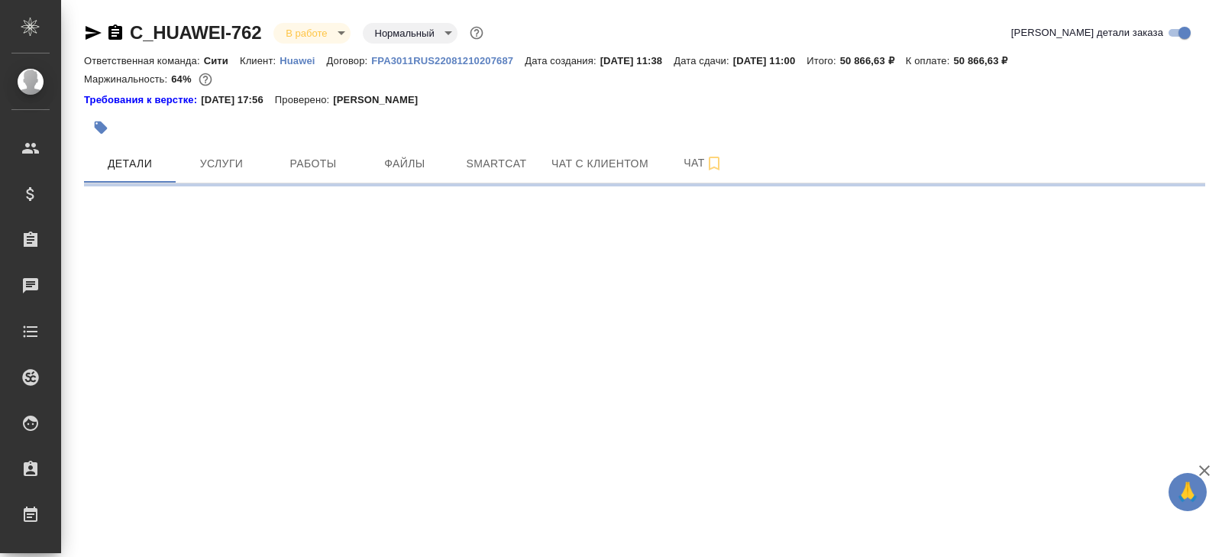
select select "RU"
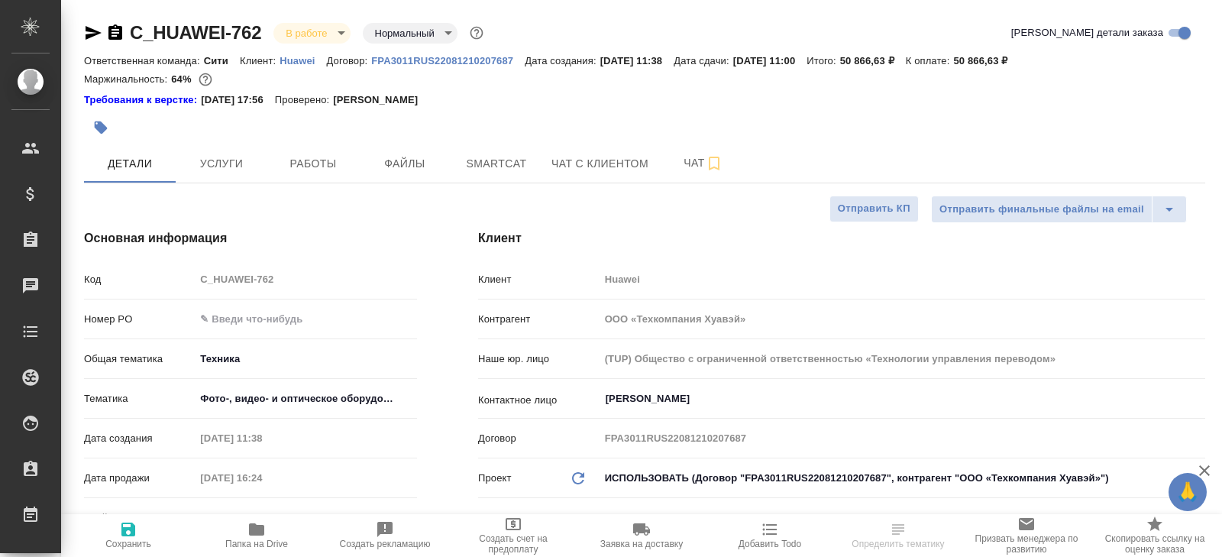
type textarea "x"
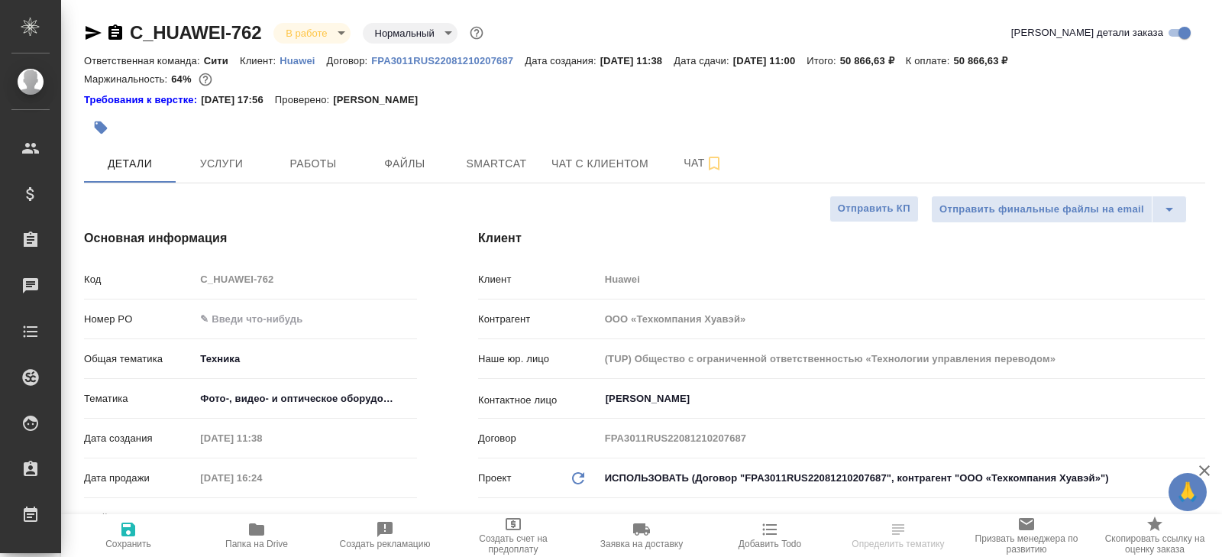
type textarea "x"
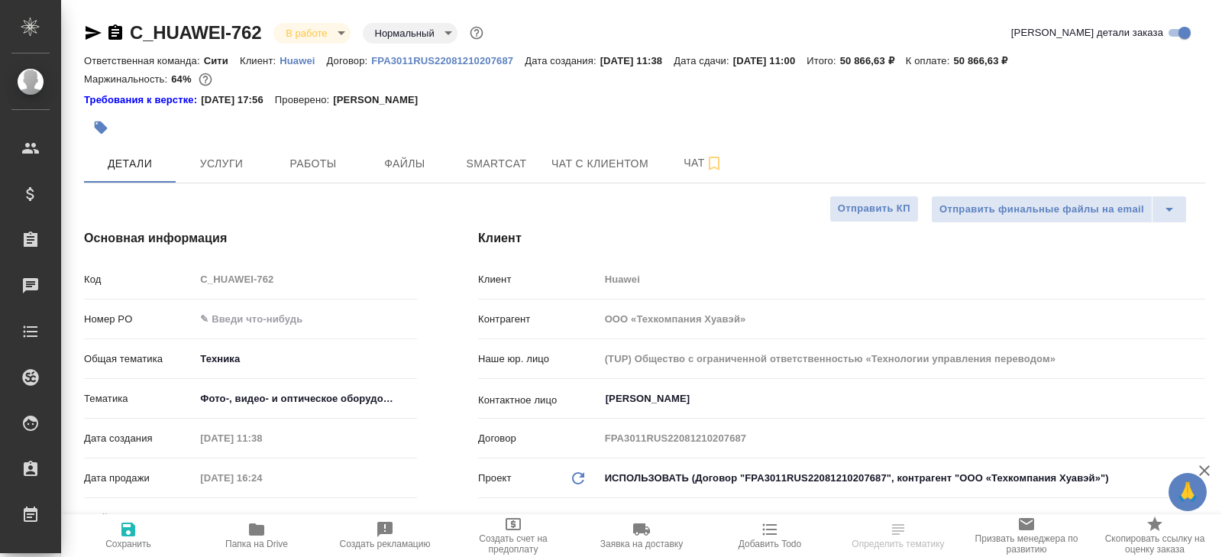
type textarea "x"
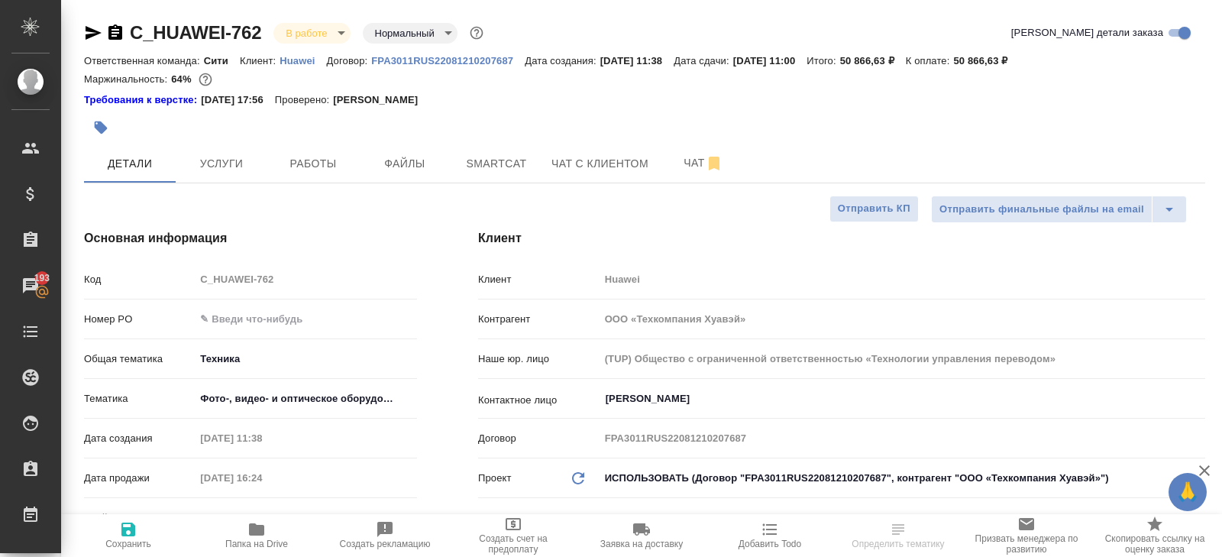
select select "RU"
type textarea "x"
click at [692, 172] on button "Чат" at bounding box center [704, 163] width 92 height 38
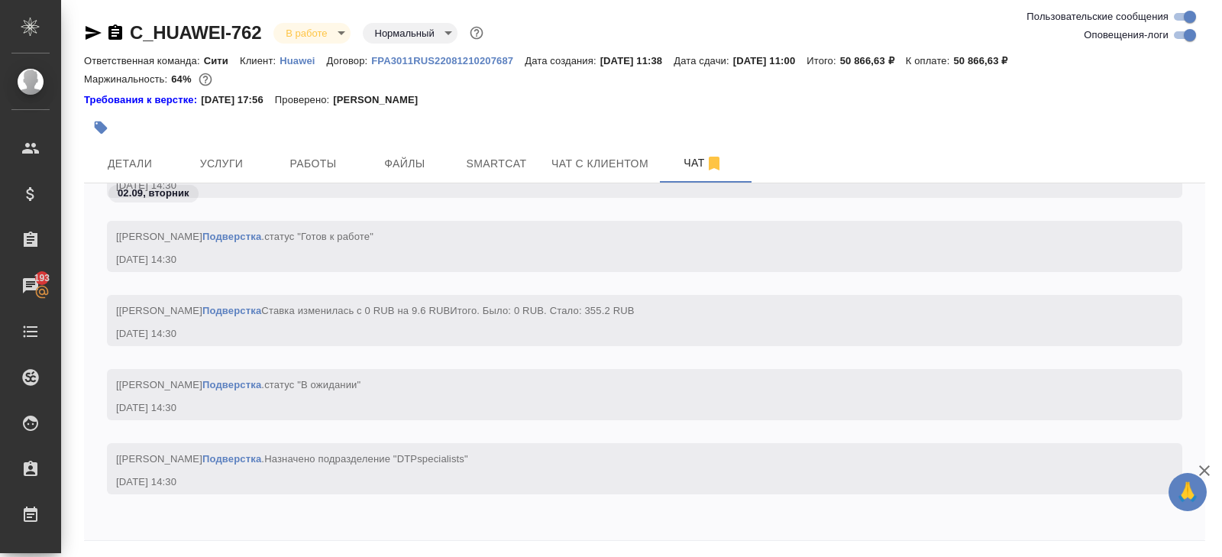
click at [1175, 40] on input "Оповещения-логи" at bounding box center [1189, 35] width 55 height 18
checkbox input "false"
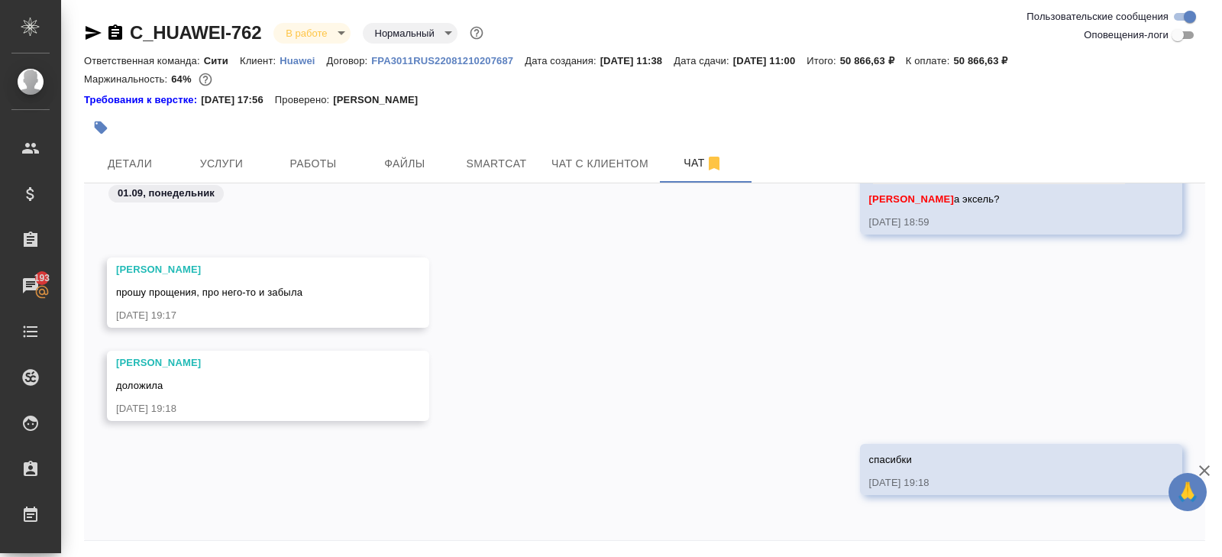
scroll to position [52, 0]
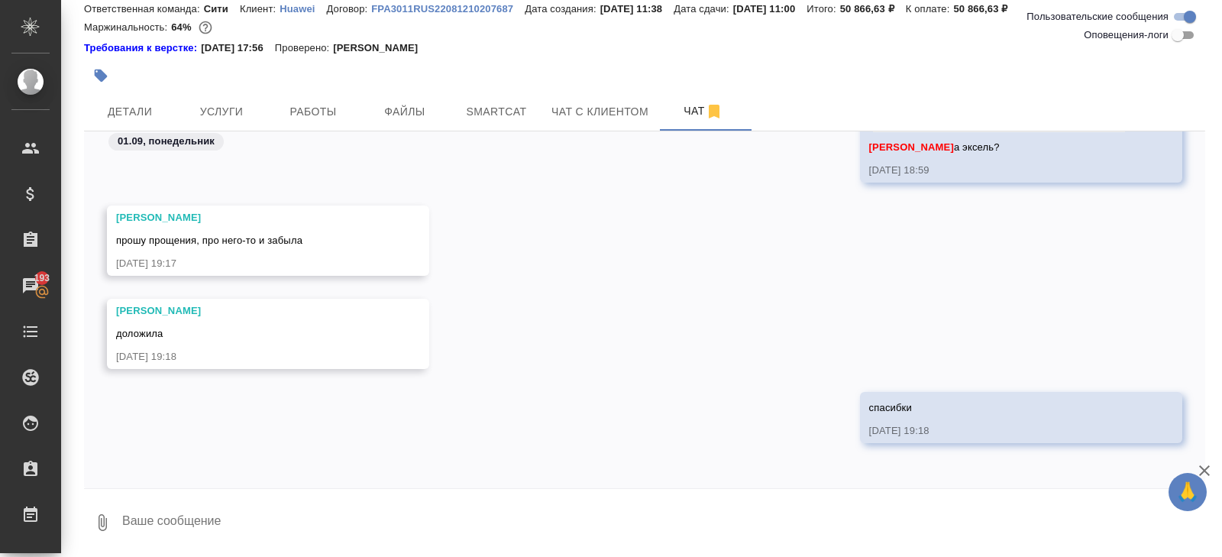
click at [276, 515] on textarea at bounding box center [663, 522] width 1085 height 52
type textarea """
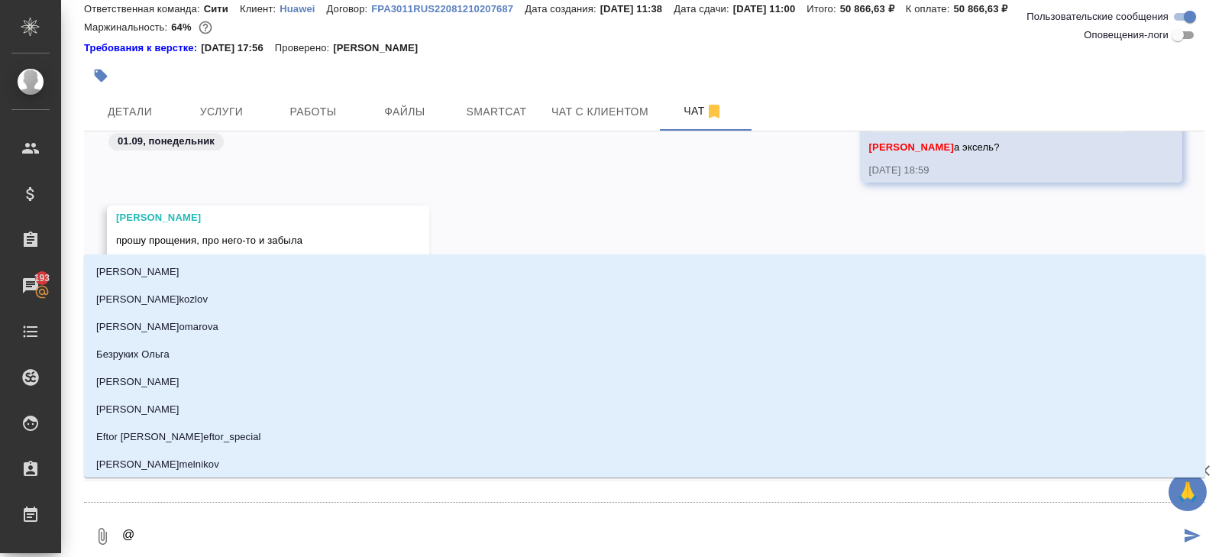
type textarea "@м"
type input "м"
type textarea "@ма"
type input "ма"
type textarea "@мал"
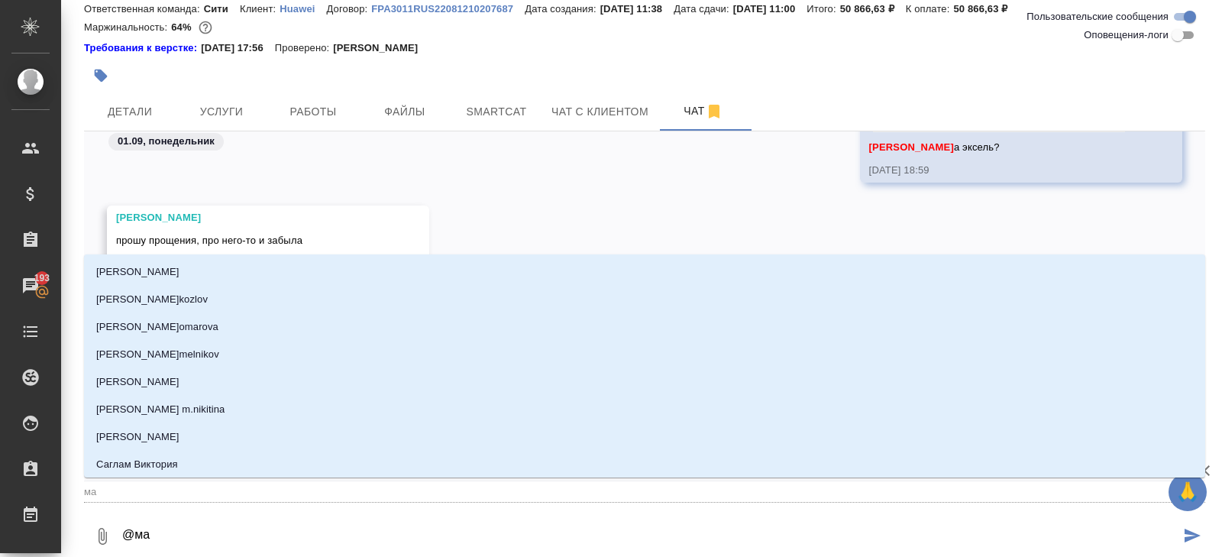
type input "мал"
type textarea "@мало"
type input "мало"
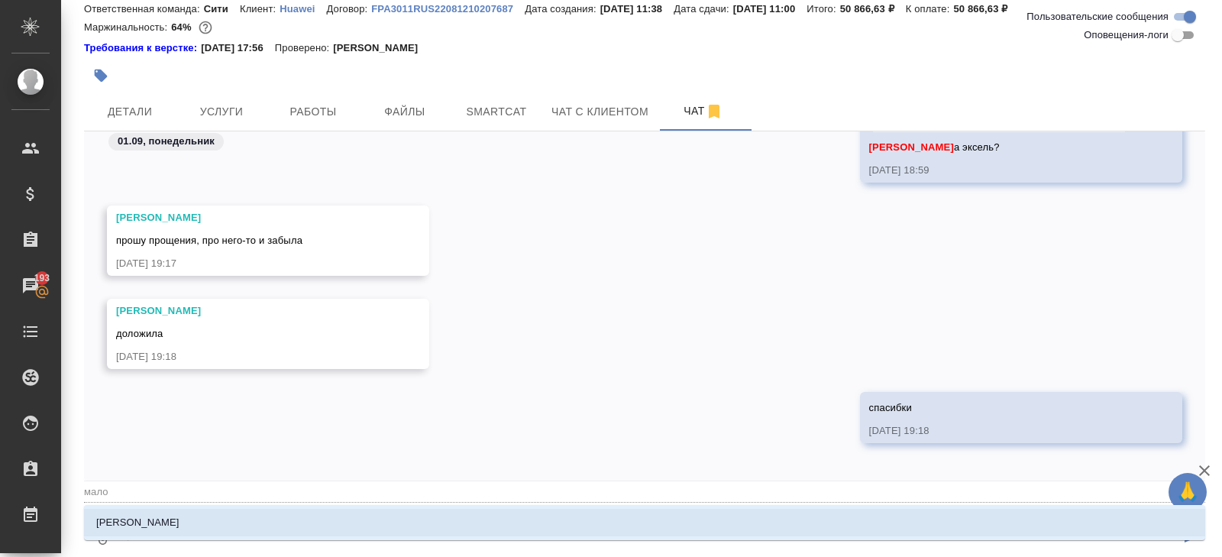
click at [263, 526] on li "[PERSON_NAME]" at bounding box center [644, 522] width 1121 height 27
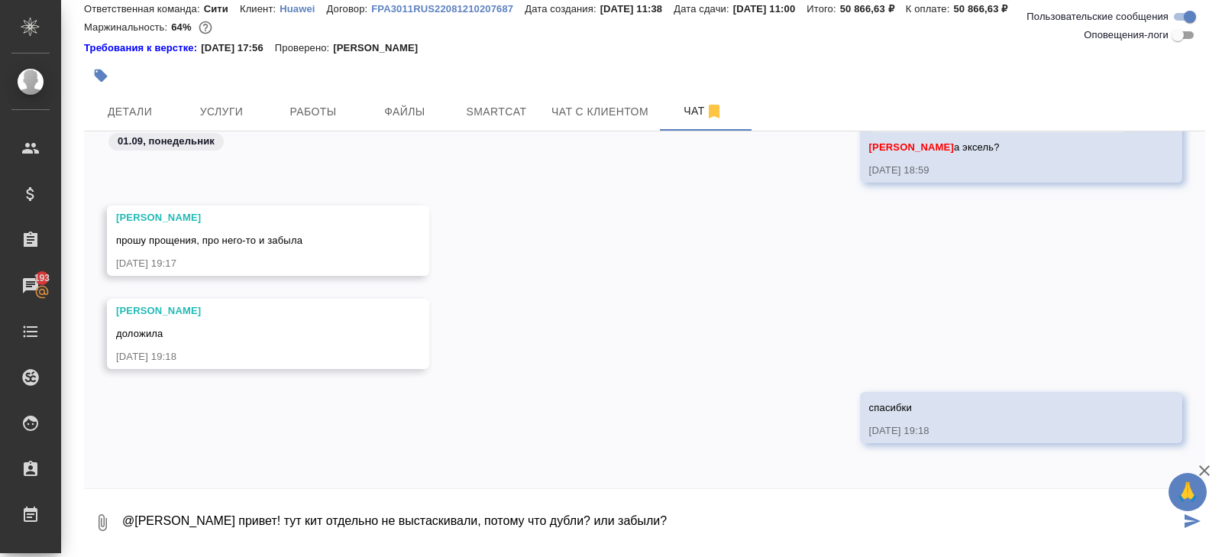
type textarea "@Малофеева Екатерина привет! тут кит отдельно не выстаскивали, потому что дубли…"
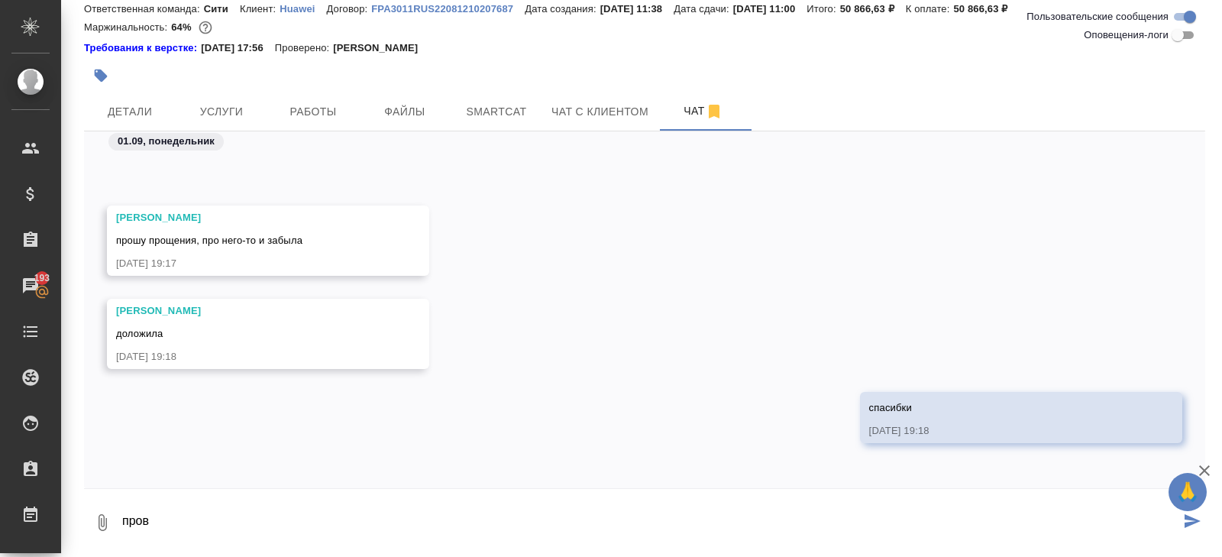
scroll to position [4500, 0]
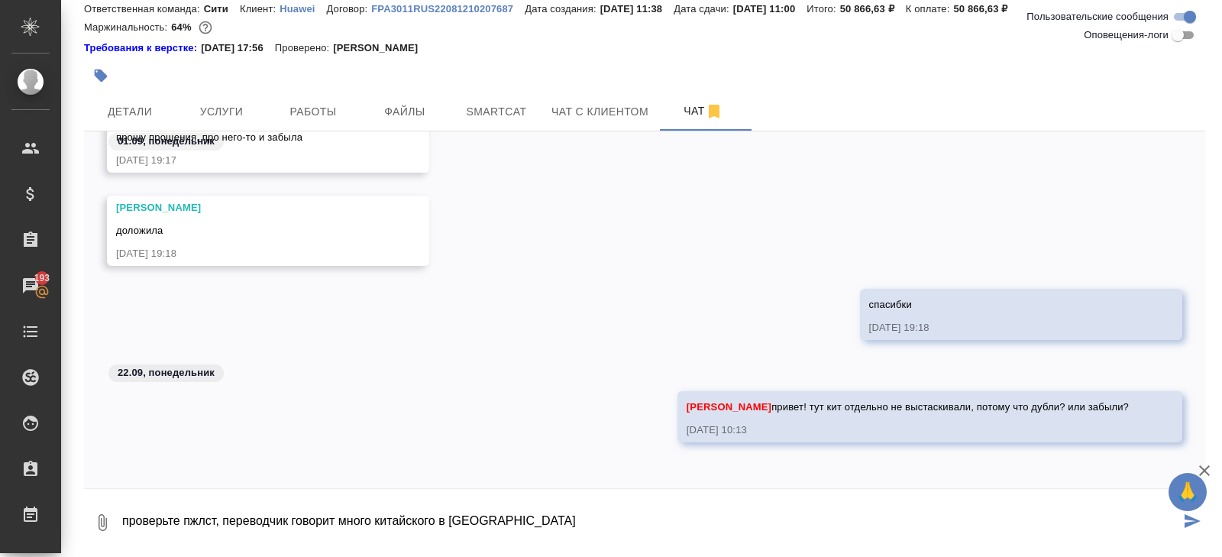
type textarea "проверьте пжлст, переводчик говорит много китайского в ориге"
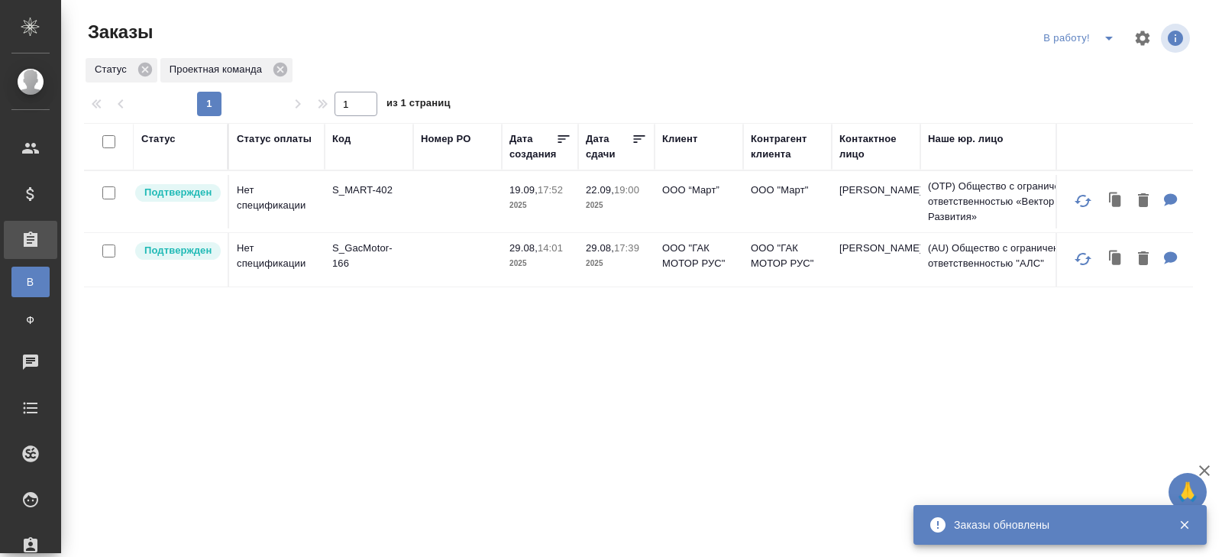
click at [350, 192] on p "S_MART-402" at bounding box center [368, 190] width 73 height 15
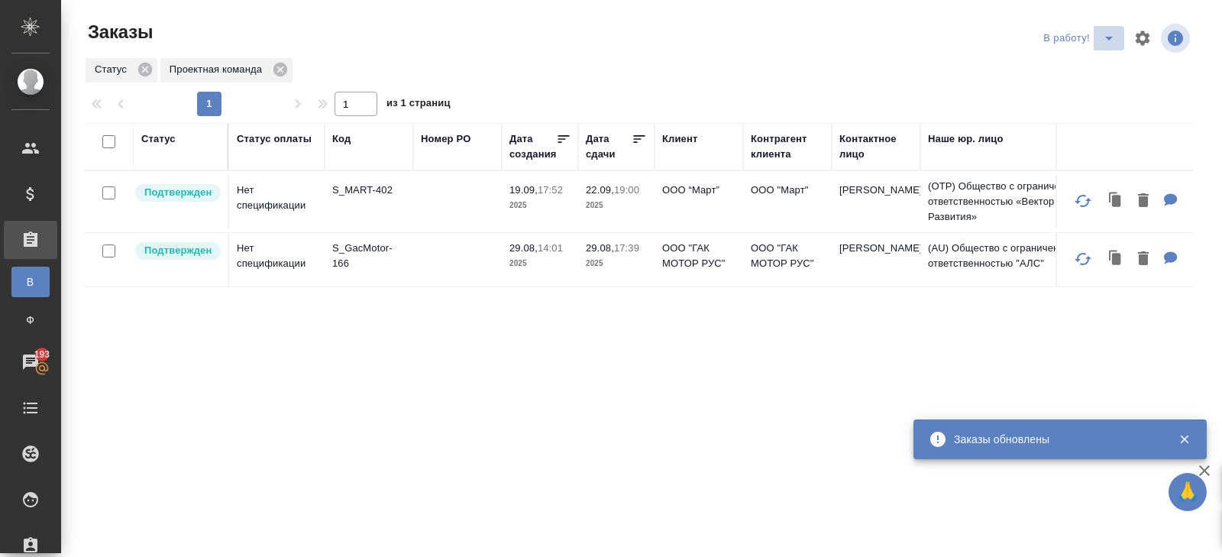
click at [1111, 37] on icon "split button" at bounding box center [1109, 38] width 18 height 18
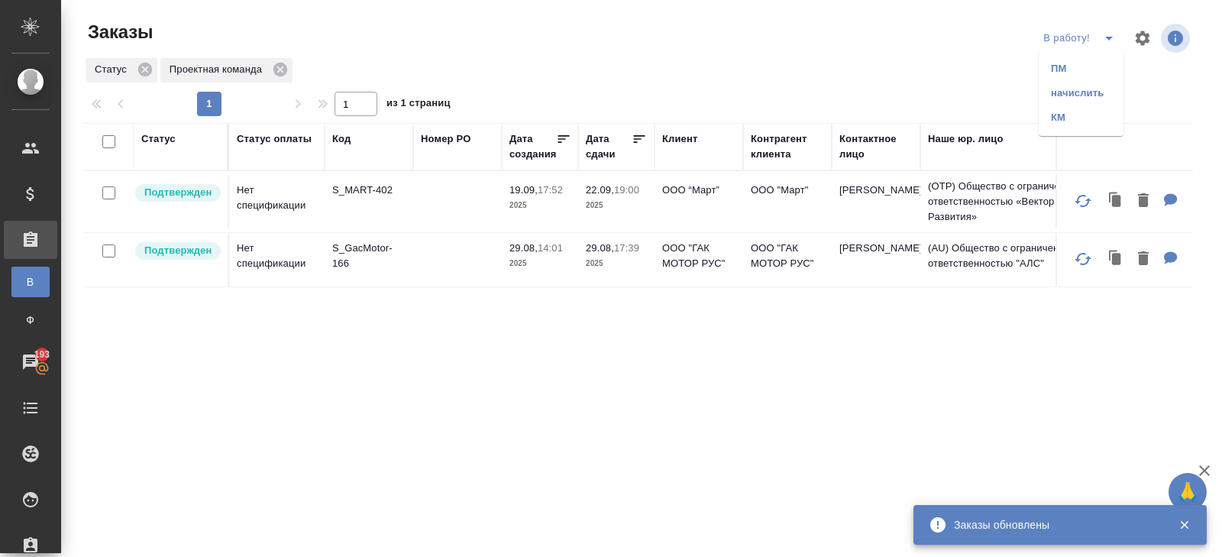
click at [1104, 90] on li "начислить" at bounding box center [1081, 93] width 85 height 24
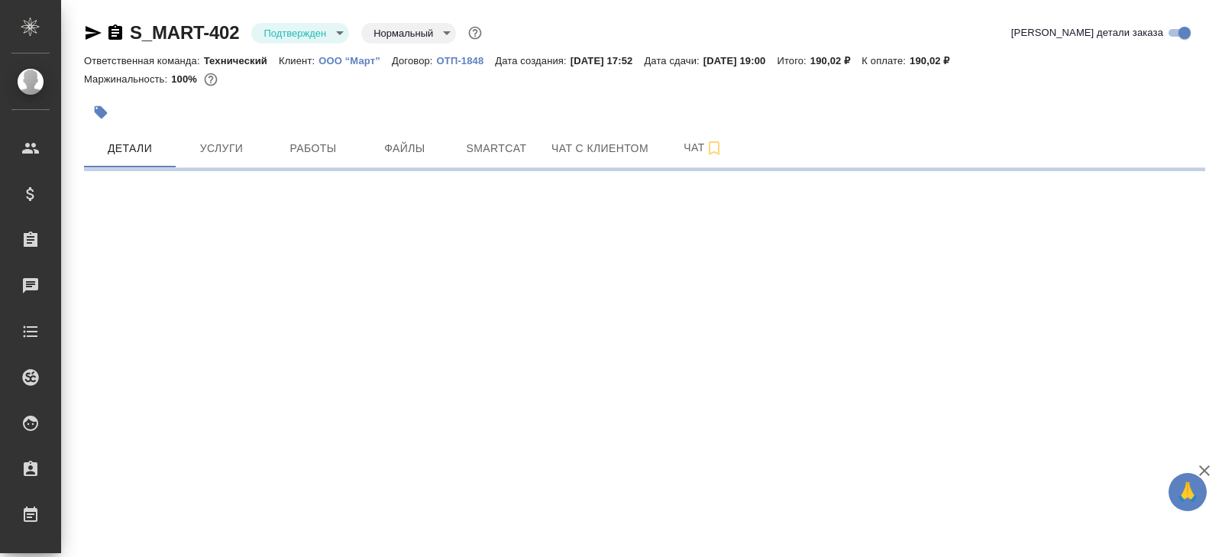
select select "RU"
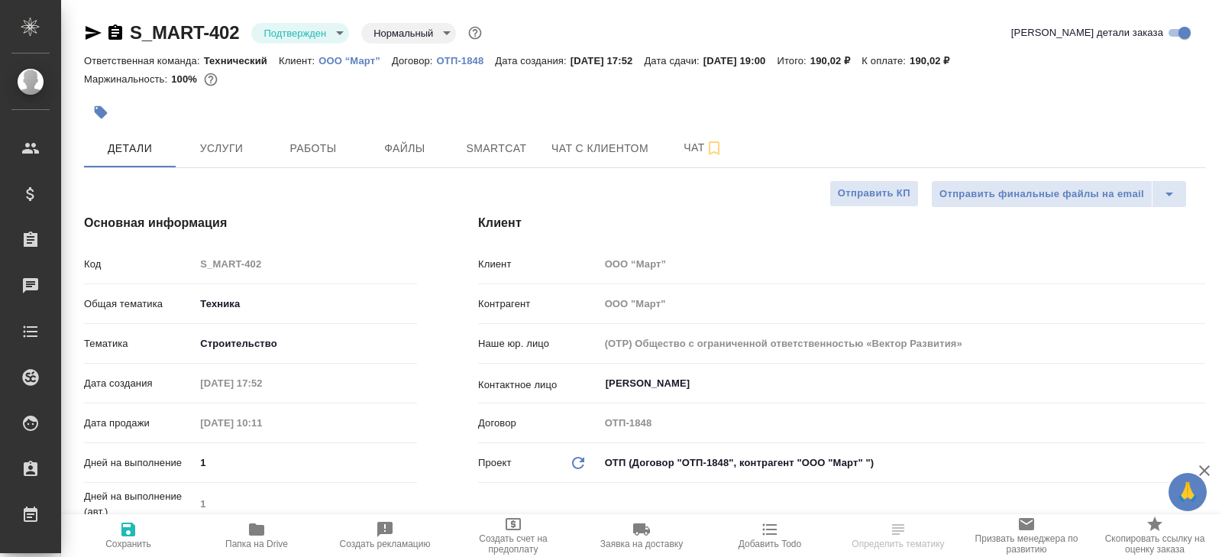
type textarea "x"
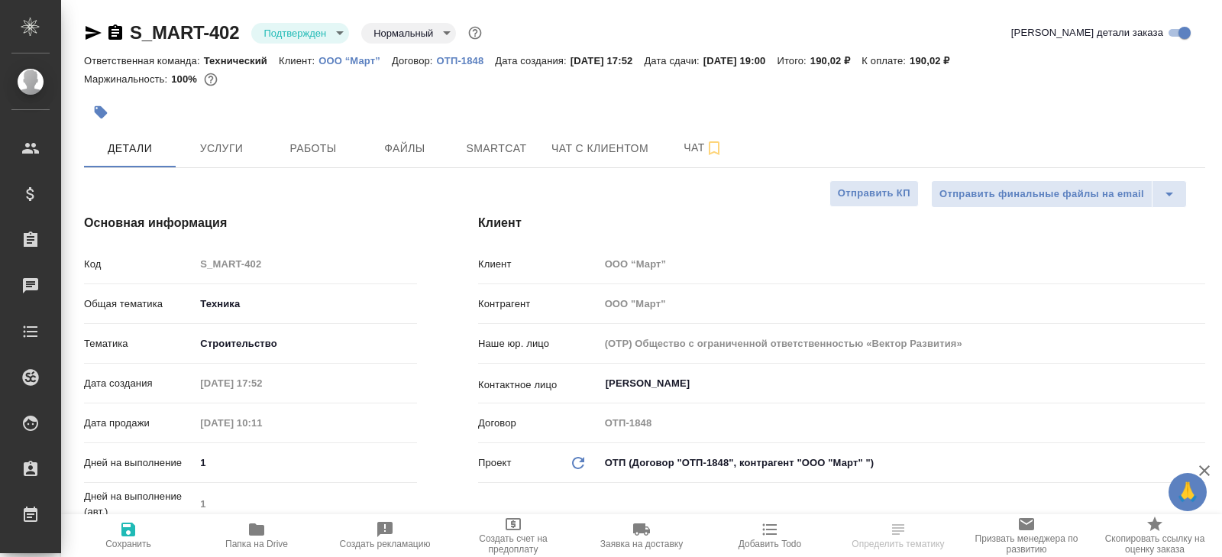
type textarea "x"
click at [91, 32] on icon "button" at bounding box center [93, 33] width 18 height 18
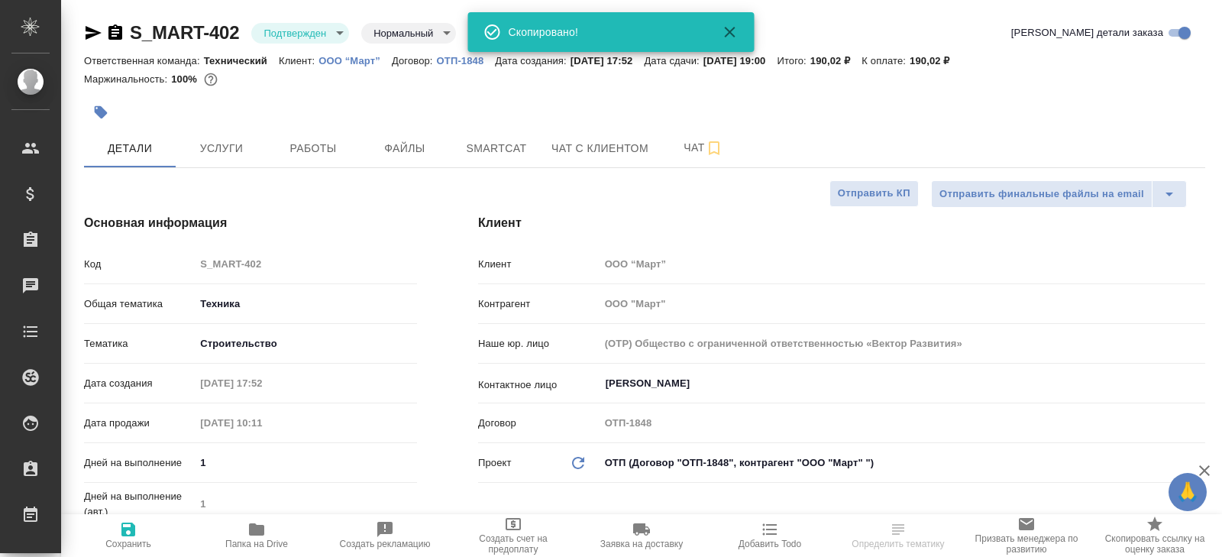
type textarea "x"
select select "RU"
type textarea "x"
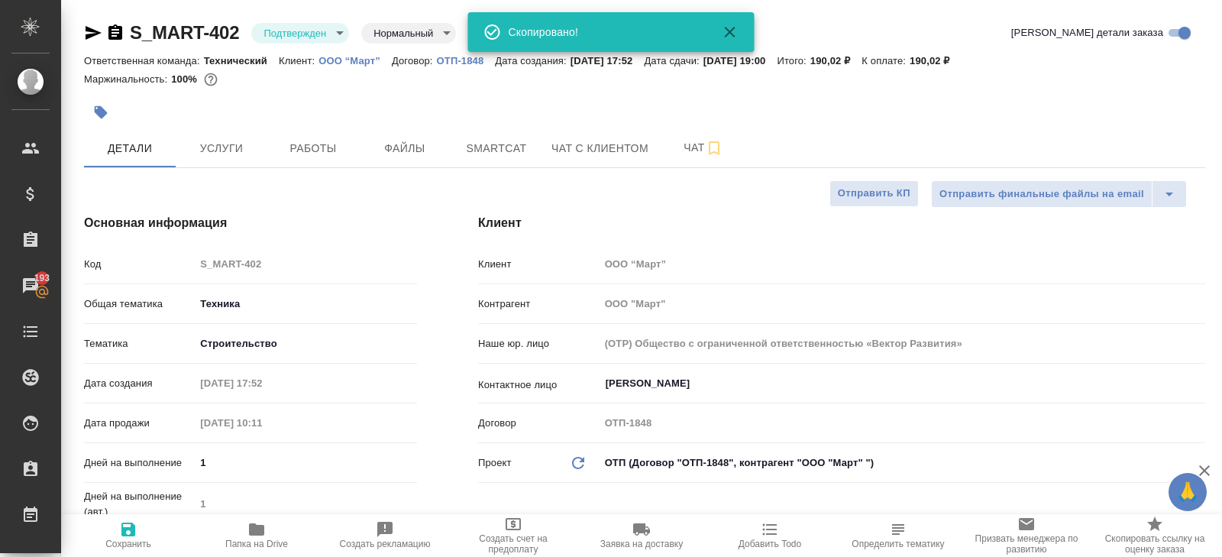
type textarea "x"
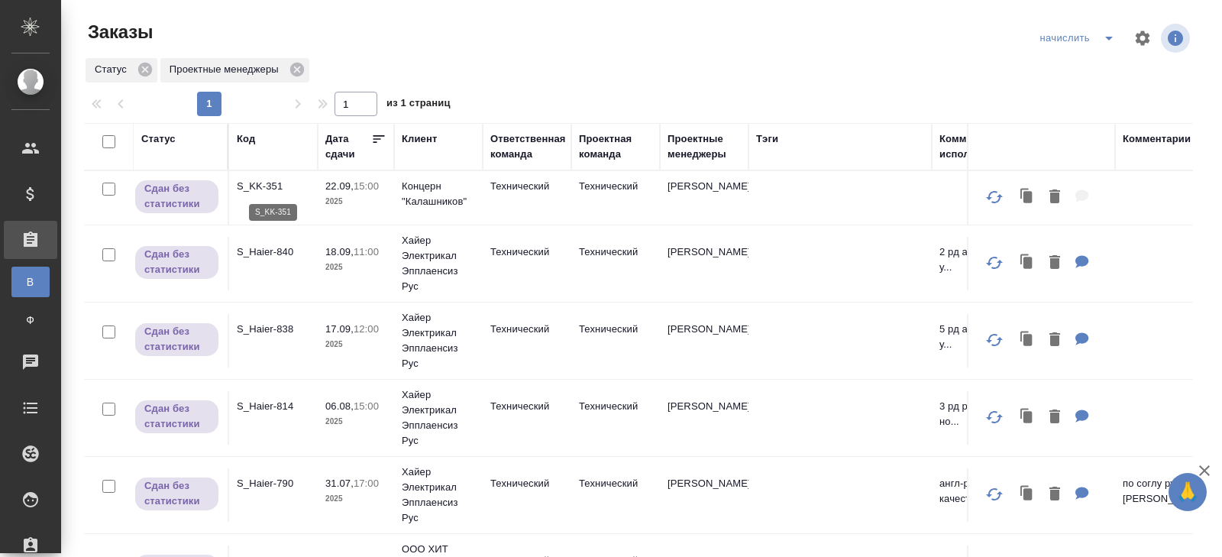
click at [260, 183] on p "S_KK-351" at bounding box center [273, 186] width 73 height 15
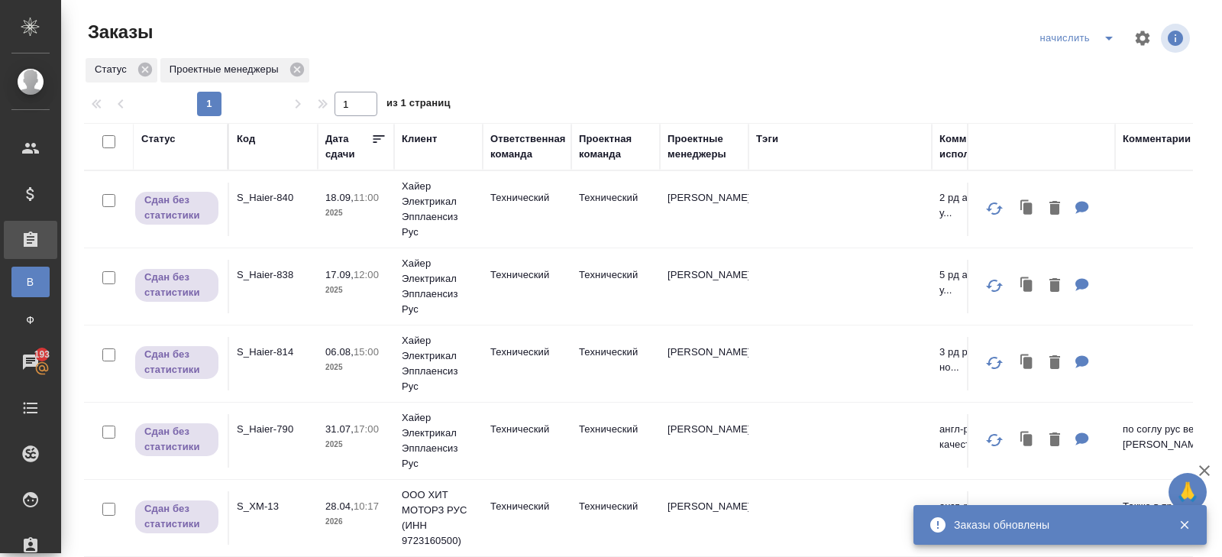
click at [1101, 50] on div "начислить" at bounding box center [1114, 38] width 157 height 37
click at [1108, 49] on button "split button" at bounding box center [1109, 38] width 31 height 24
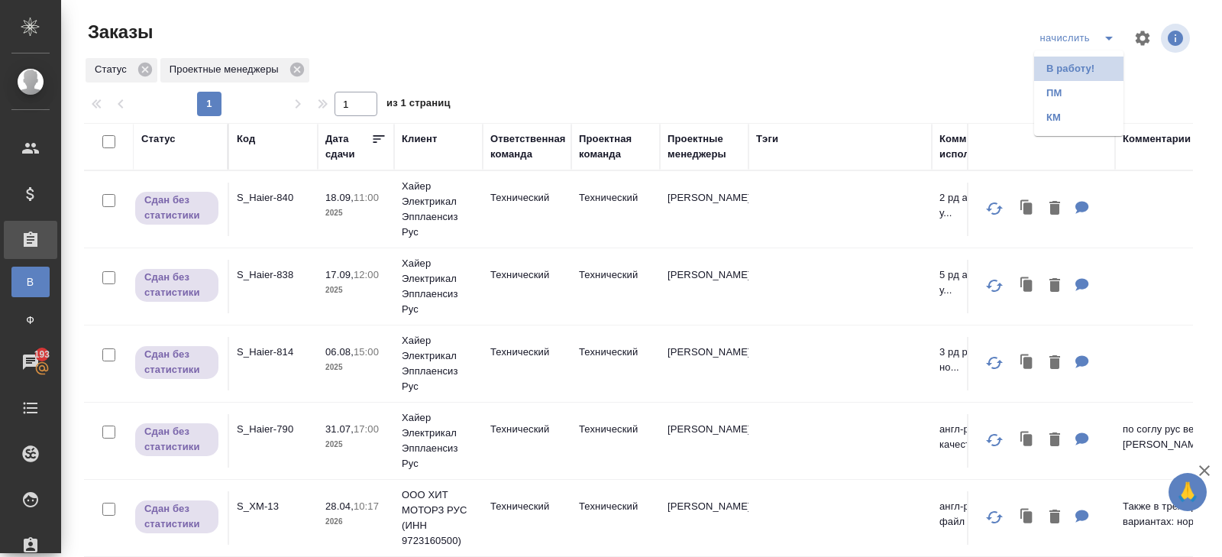
click at [1103, 67] on li "В работу!" at bounding box center [1078, 69] width 89 height 24
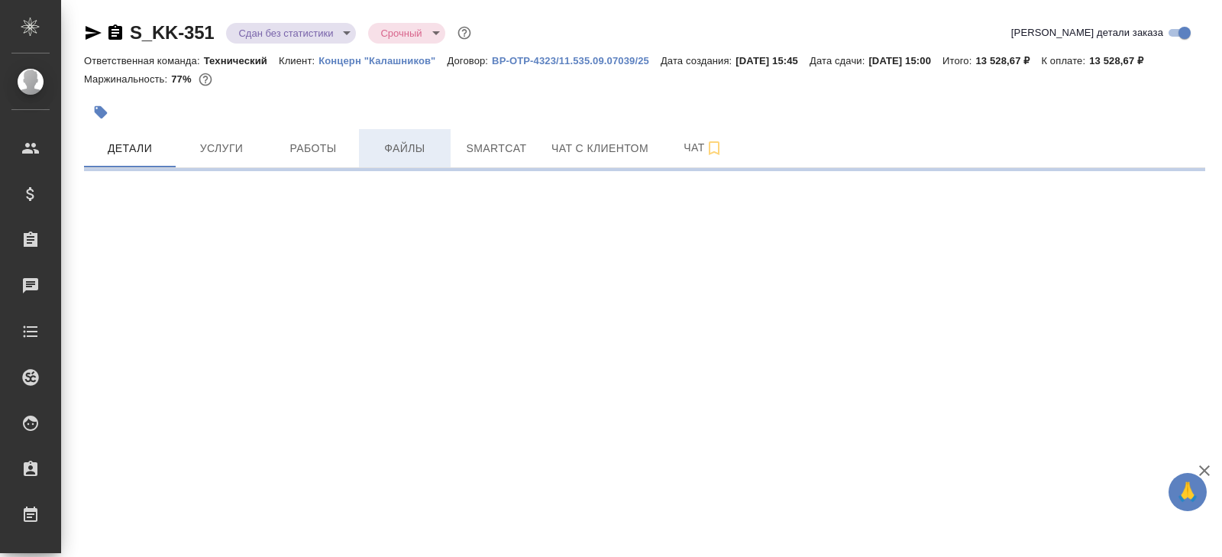
select select "RU"
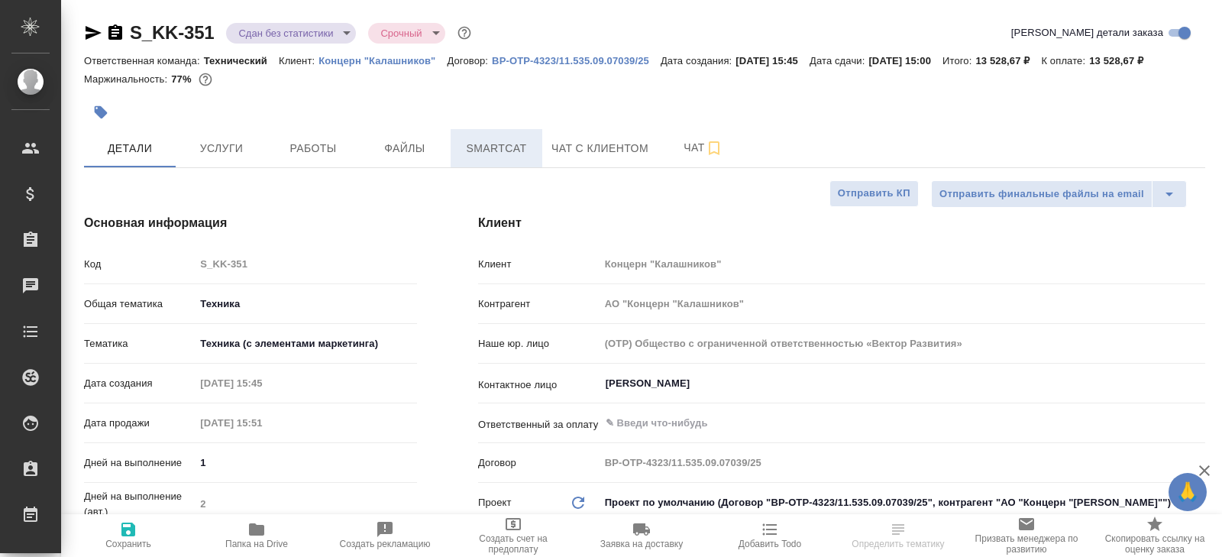
type textarea "x"
click at [477, 158] on span "Smartcat" at bounding box center [496, 148] width 73 height 19
type textarea "x"
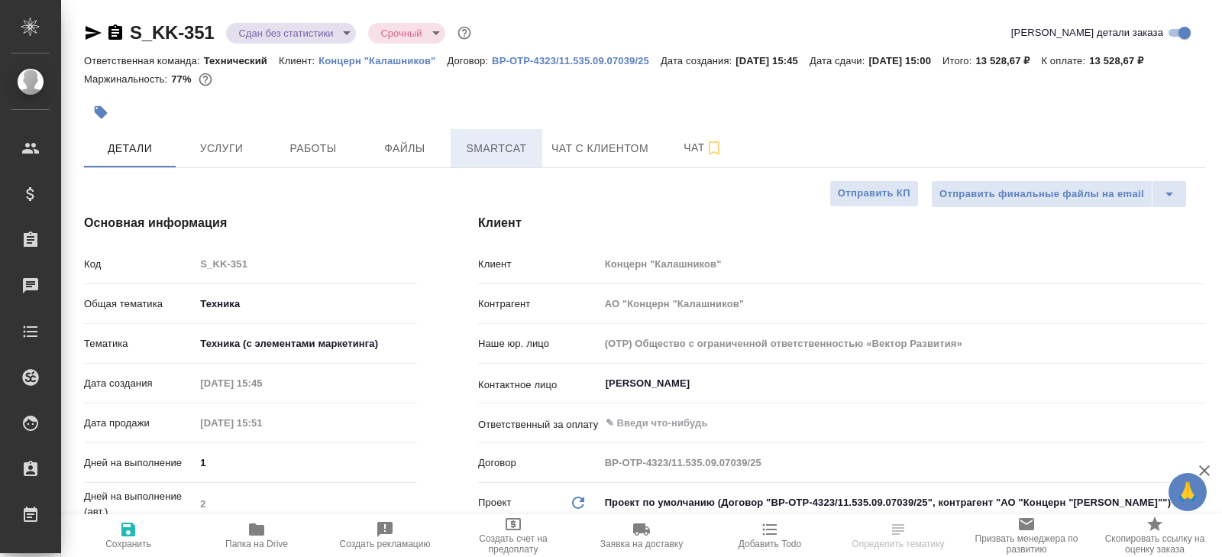
type textarea "x"
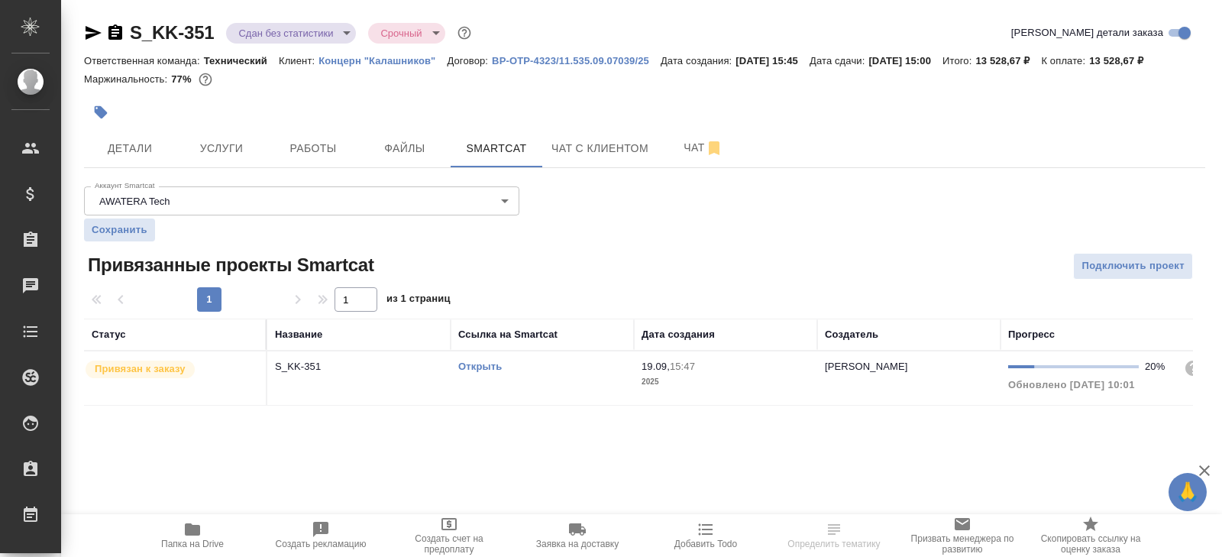
click at [549, 369] on td "Открыть" at bounding box center [542, 377] width 183 height 53
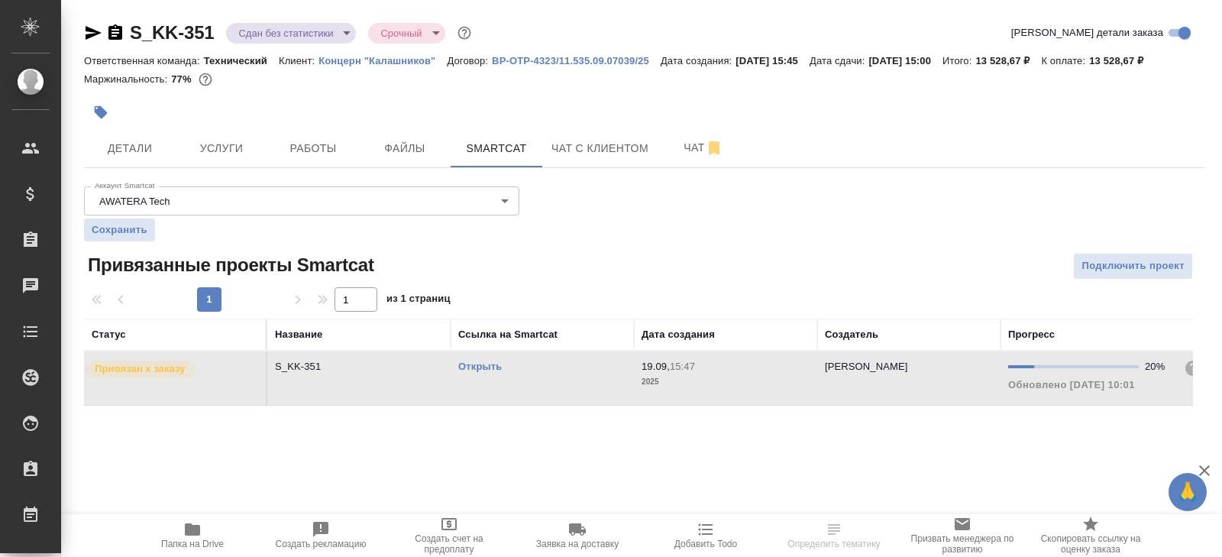
click at [549, 369] on td "Открыть" at bounding box center [542, 377] width 183 height 53
click at [309, 167] on button "Работы" at bounding box center [313, 148] width 92 height 38
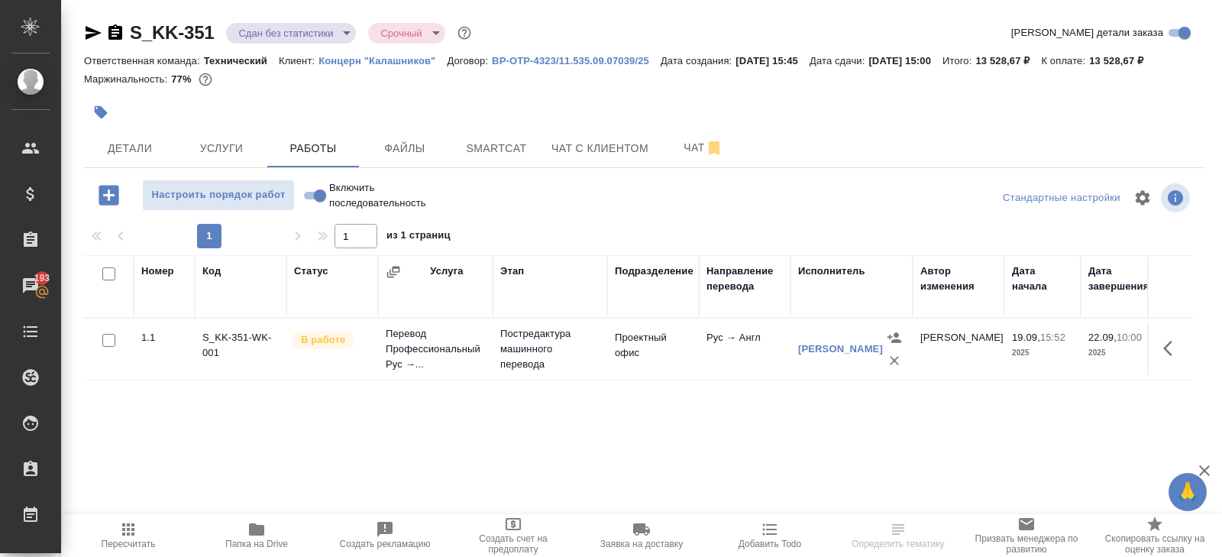
click at [125, 533] on icon "button" at bounding box center [128, 529] width 18 height 18
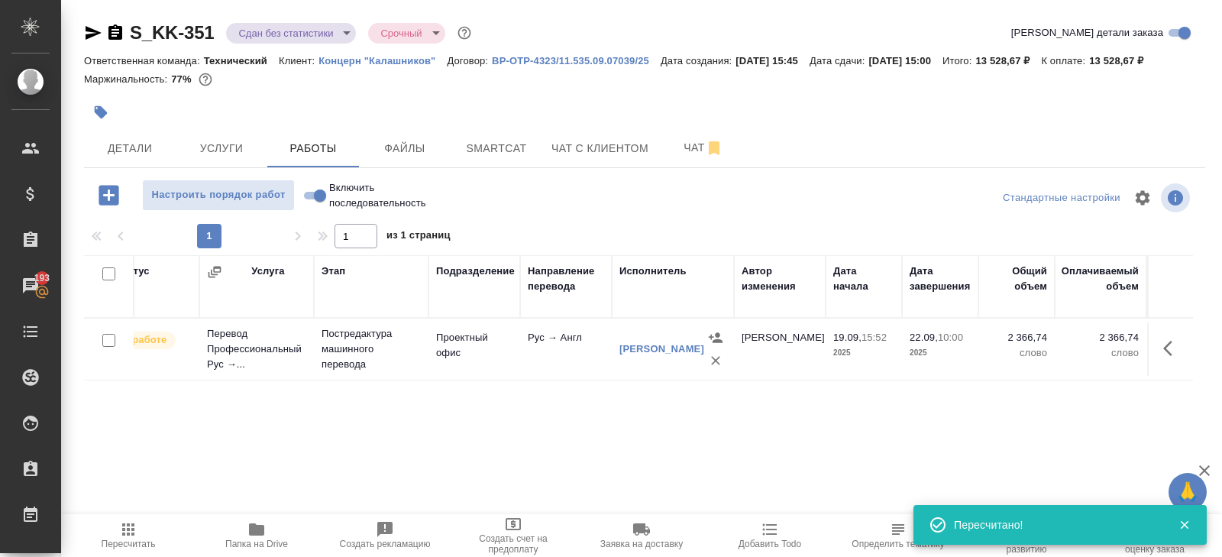
scroll to position [0, 204]
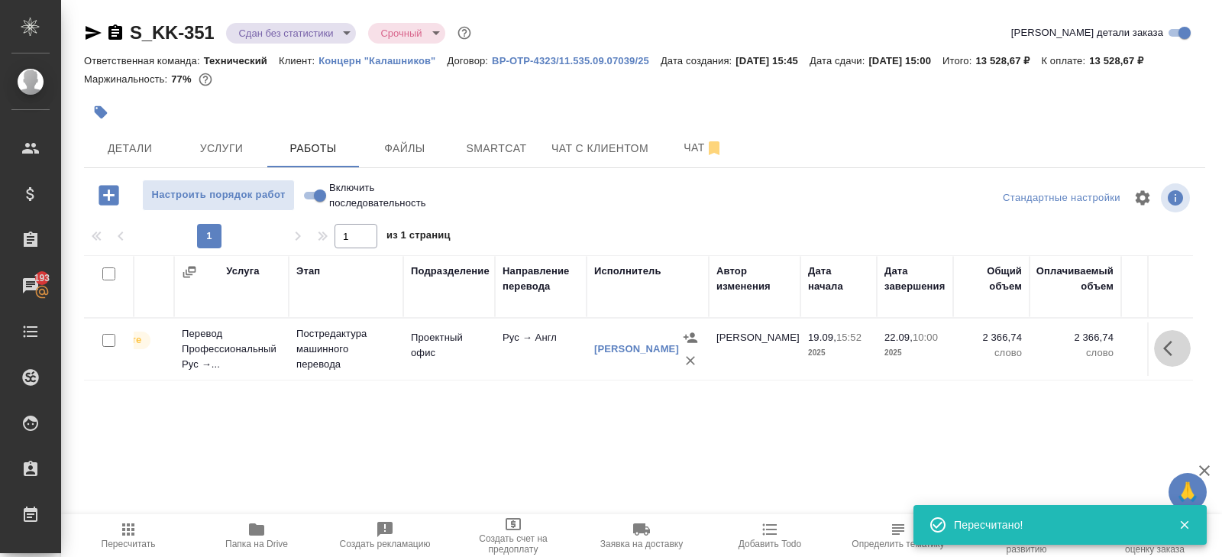
click at [1168, 357] on icon "button" at bounding box center [1172, 348] width 18 height 18
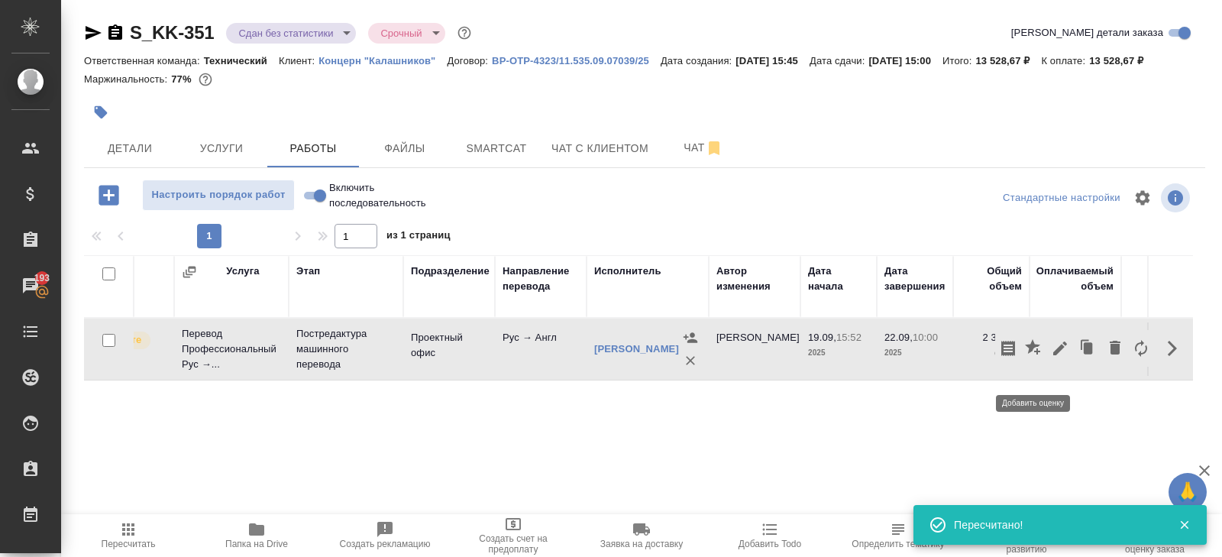
click at [1056, 355] on icon "button" at bounding box center [1060, 348] width 14 height 14
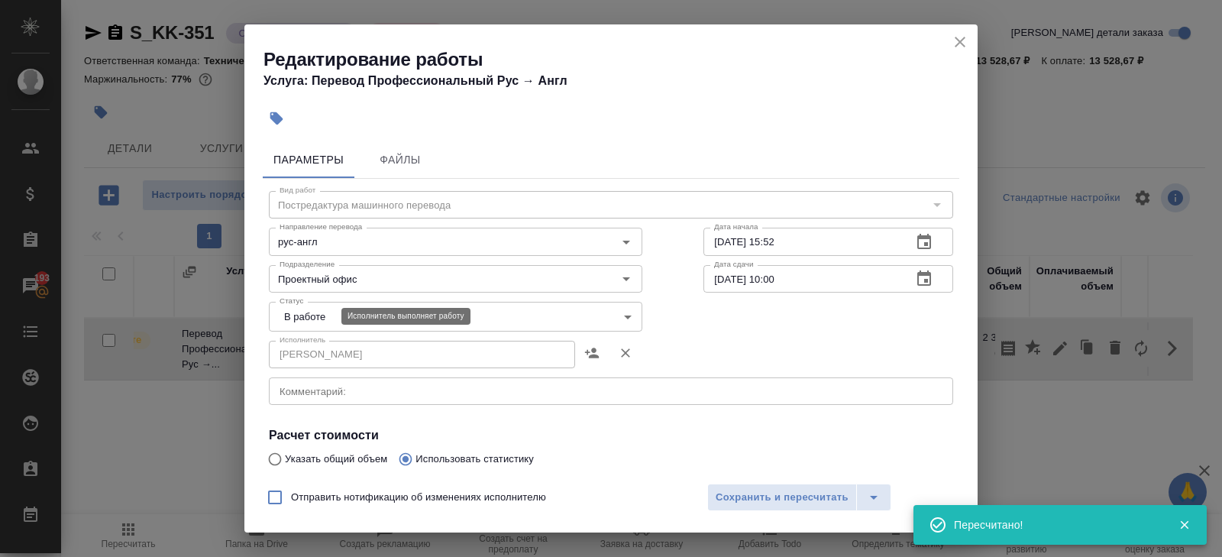
click at [296, 313] on body "🙏 .cls-1 fill:#fff; AWATERA Belyakova Yulia Клиенты Спецификации Заказы 193 Чат…" at bounding box center [611, 278] width 1222 height 557
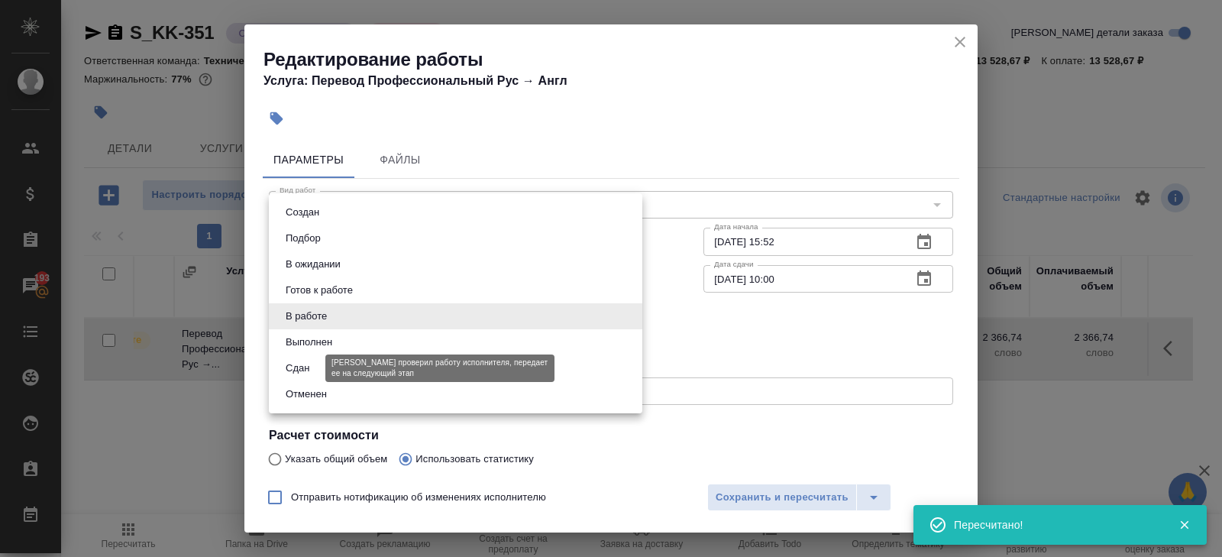
click at [301, 365] on button "Сдан" at bounding box center [297, 368] width 33 height 17
type input "closed"
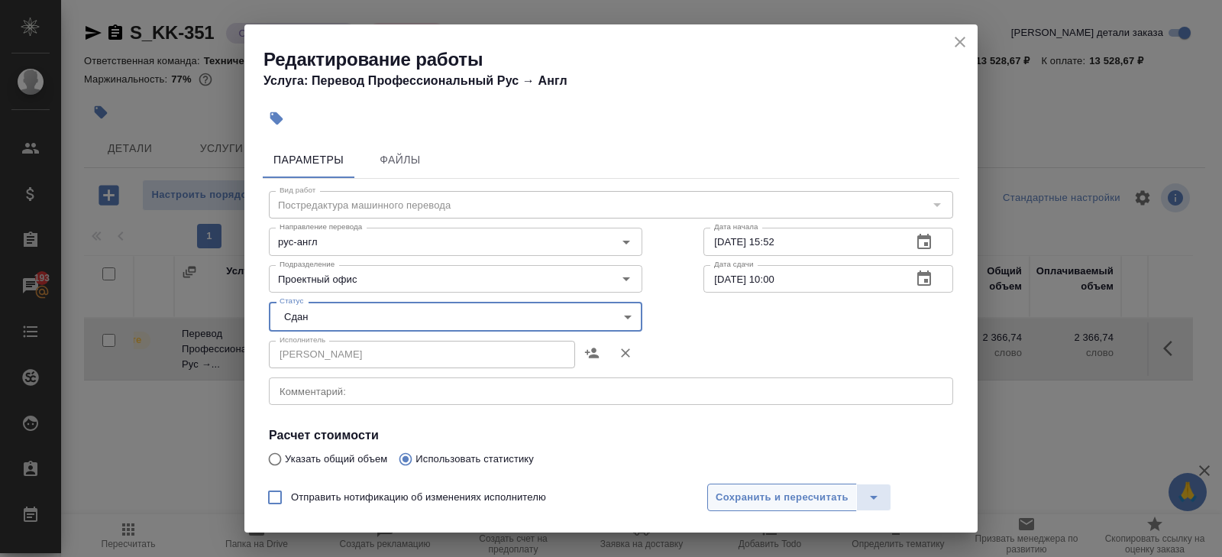
click at [733, 494] on span "Сохранить и пересчитать" at bounding box center [782, 498] width 133 height 18
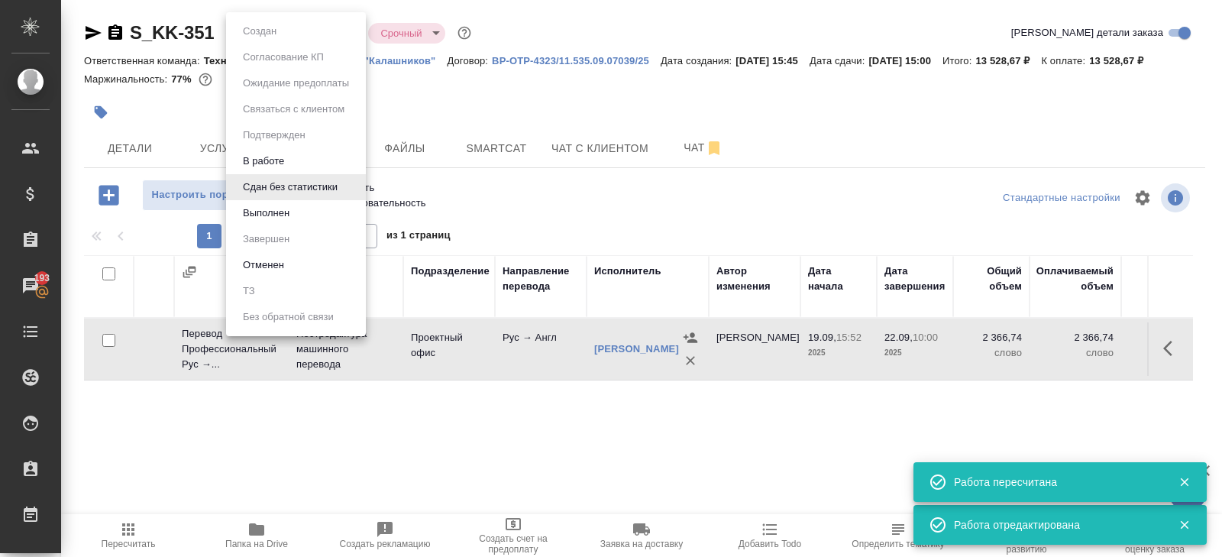
click at [276, 32] on body "🙏 .cls-1 fill:#fff; AWATERA Belyakova Yulia Клиенты Спецификации Заказы 193 Чат…" at bounding box center [611, 278] width 1222 height 557
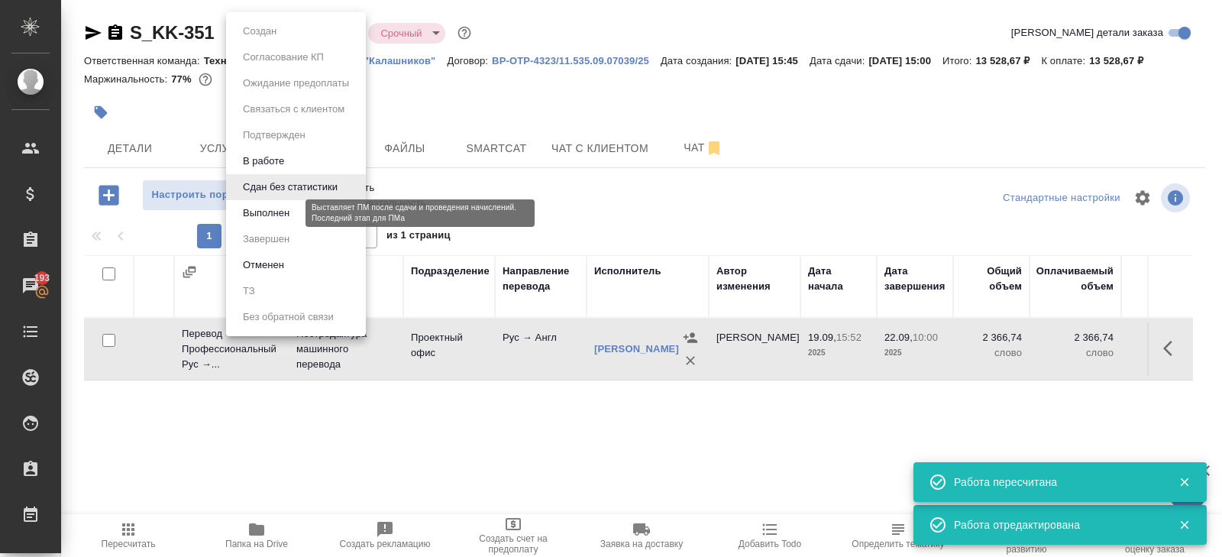
click at [273, 215] on button "Выполнен" at bounding box center [266, 213] width 56 height 17
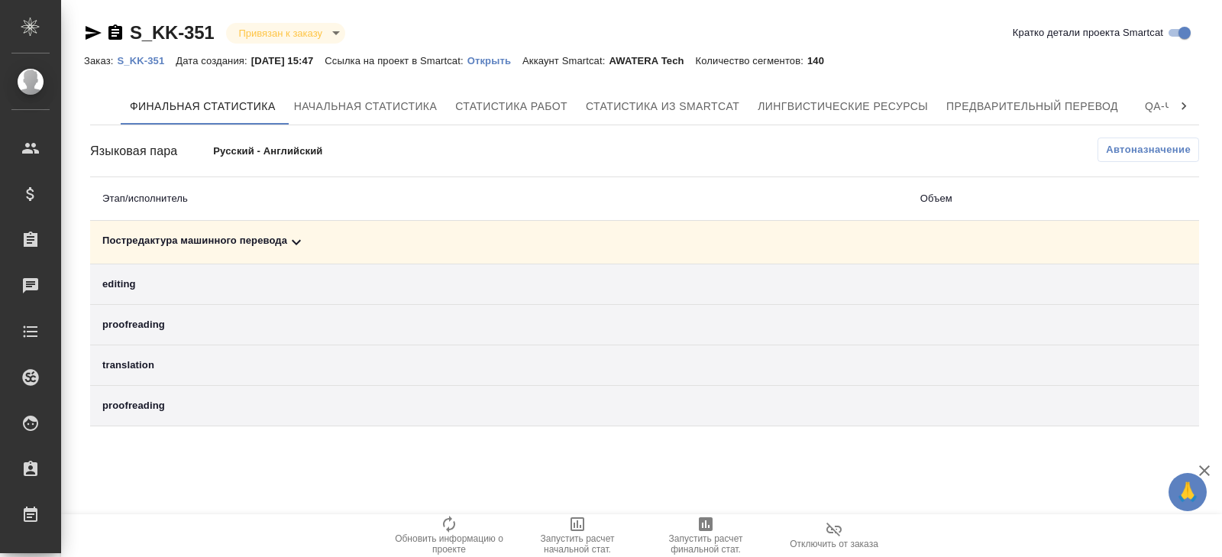
click at [296, 228] on td "Постредактура машинного перевода" at bounding box center [499, 243] width 818 height 44
click at [306, 245] on icon at bounding box center [296, 242] width 18 height 18
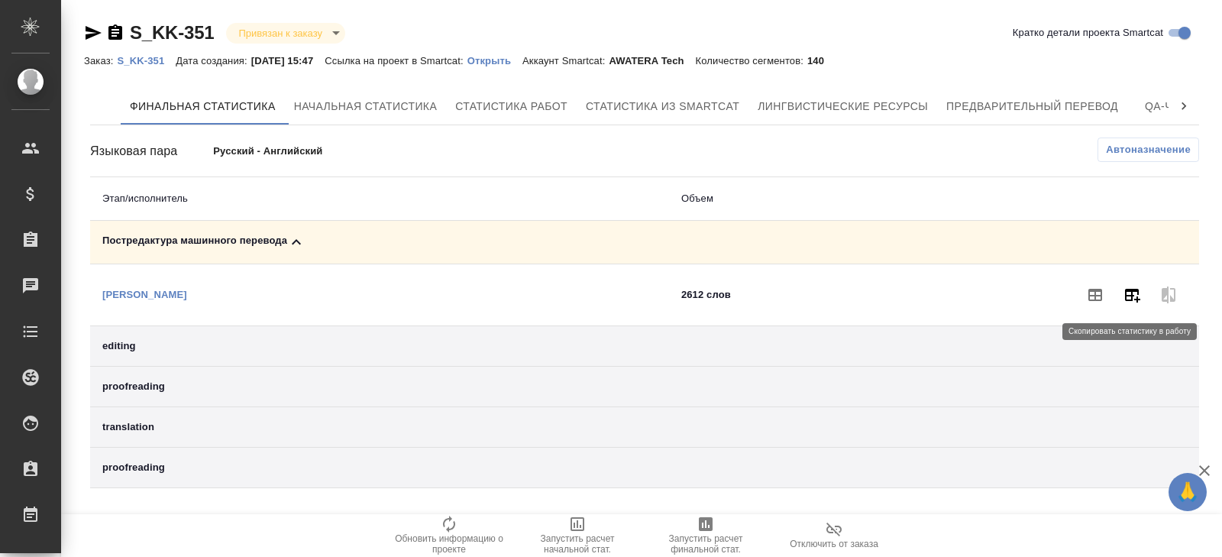
click at [1133, 294] on icon "button" at bounding box center [1132, 296] width 15 height 14
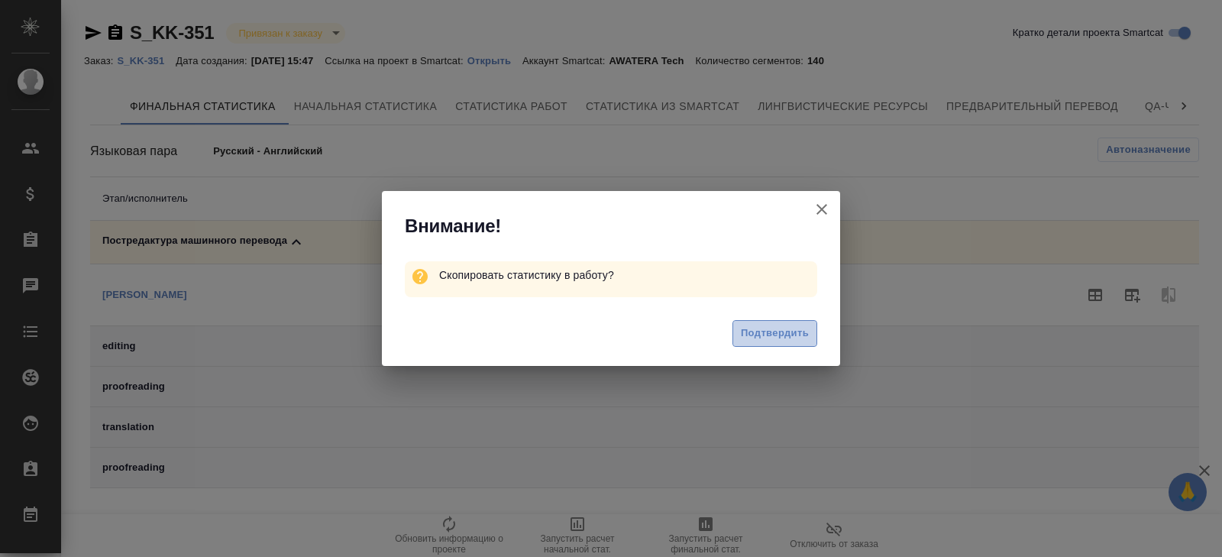
click at [774, 338] on span "Подтвердить" at bounding box center [775, 334] width 68 height 18
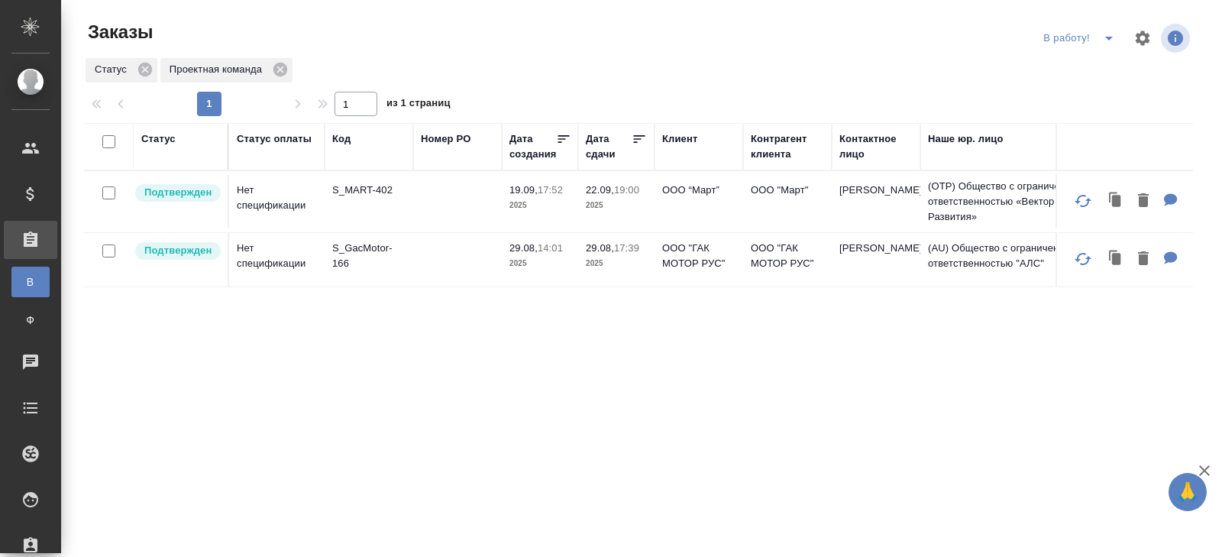
click at [1105, 43] on icon "split button" at bounding box center [1109, 38] width 18 height 18
click at [1085, 74] on li "ПМ" at bounding box center [1081, 69] width 85 height 24
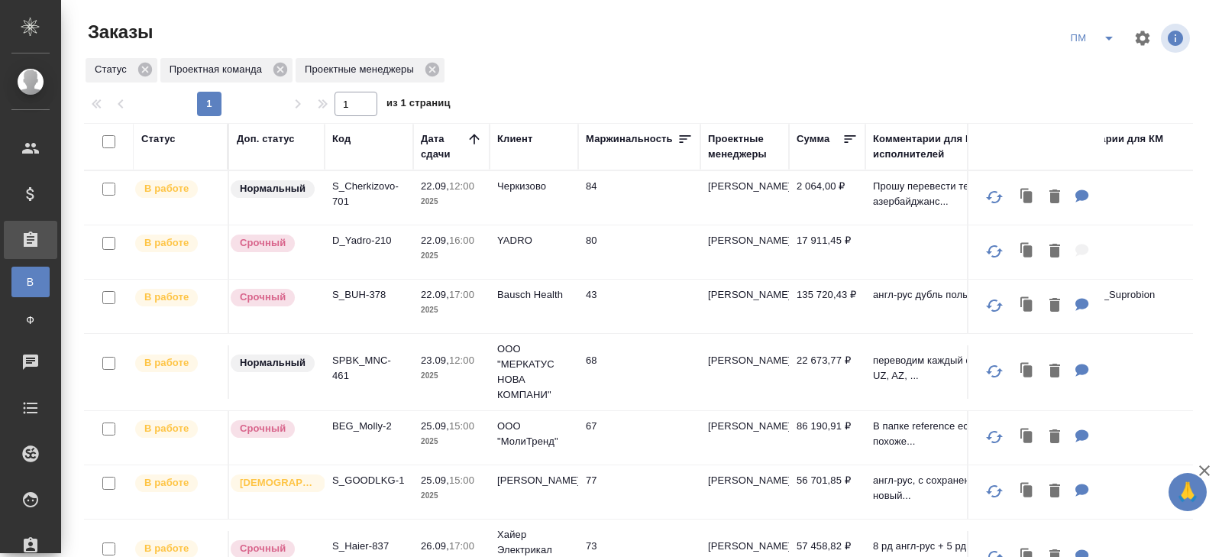
click at [348, 196] on p "S_Cherkizovo-701" at bounding box center [368, 194] width 73 height 31
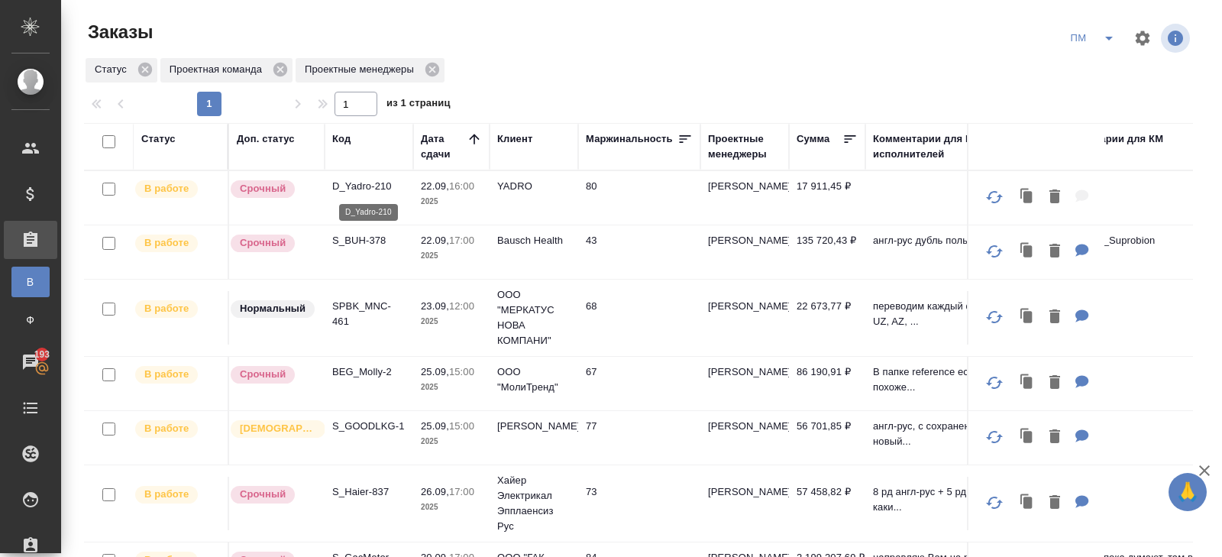
click at [352, 187] on p "D_Yadro-210" at bounding box center [368, 186] width 73 height 15
click at [357, 240] on p "S_BUH-378" at bounding box center [368, 240] width 73 height 15
click at [1111, 40] on icon "split button" at bounding box center [1109, 38] width 18 height 18
click at [1106, 68] on li "В работу!" at bounding box center [1093, 69] width 77 height 24
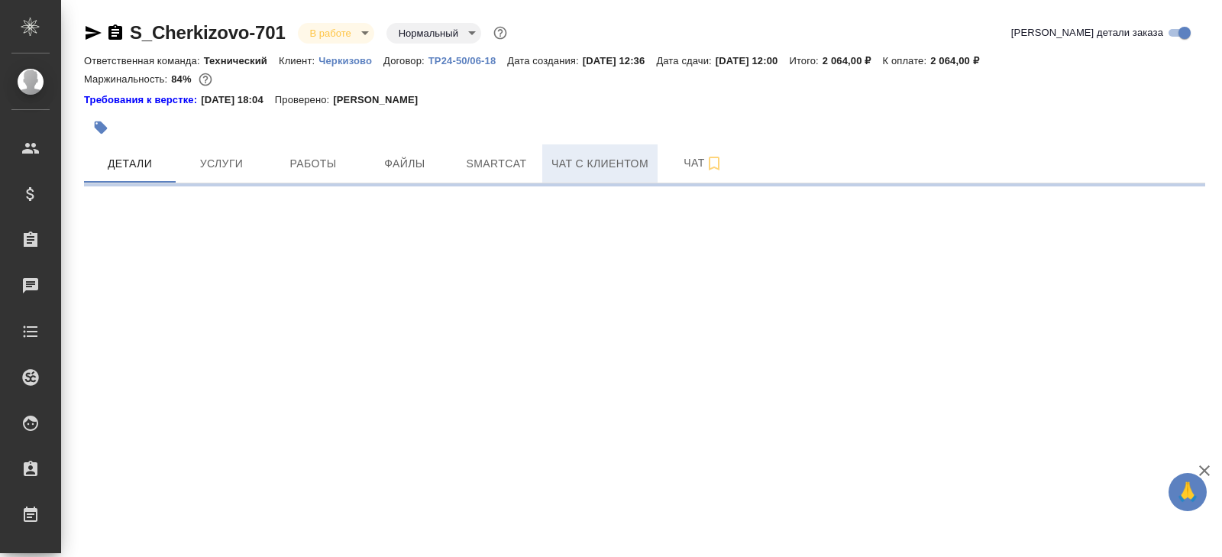
select select "RU"
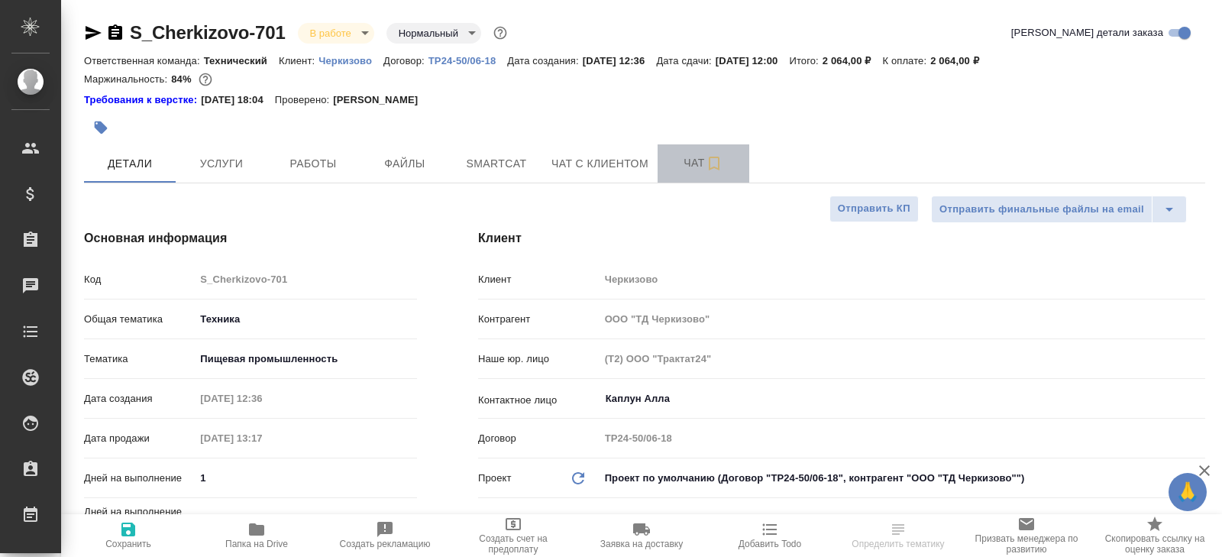
click at [684, 168] on span "Чат" at bounding box center [703, 163] width 73 height 19
type textarea "x"
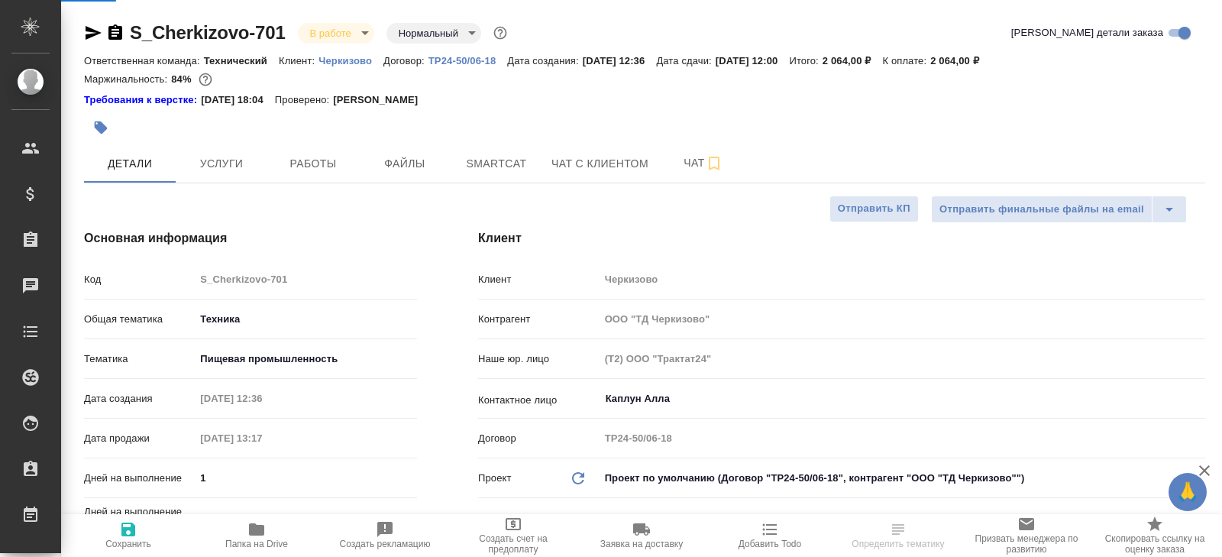
type textarea "x"
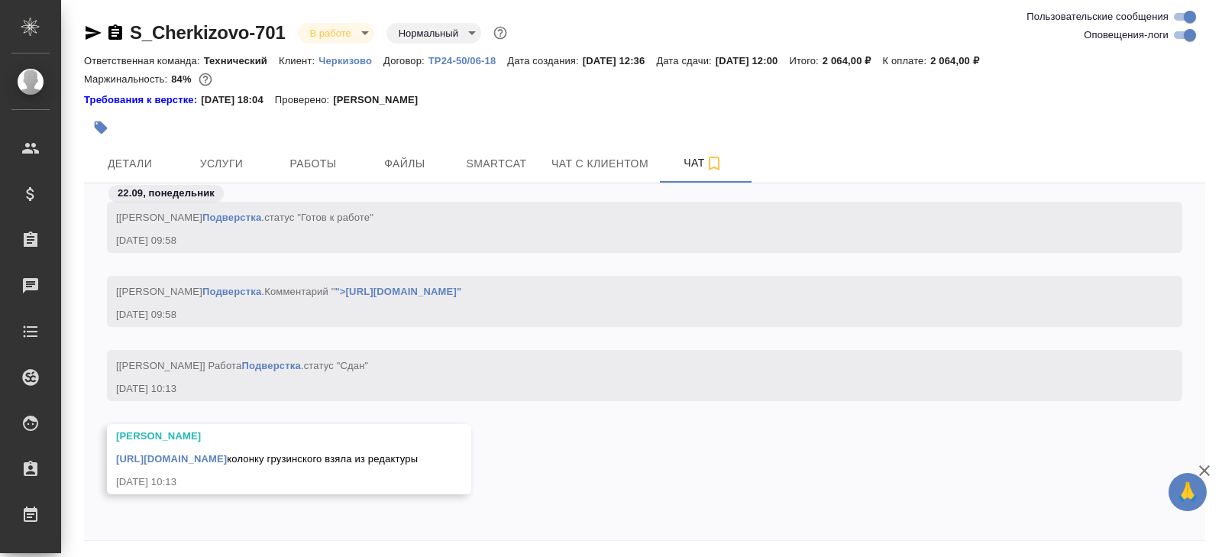
scroll to position [52, 0]
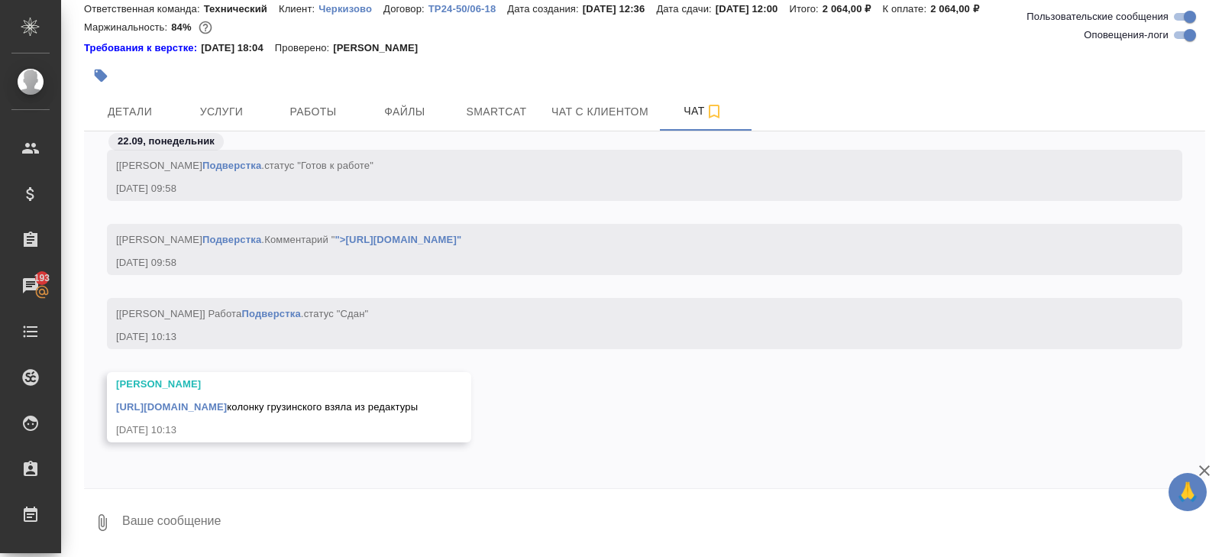
click at [143, 396] on div "[URL][DOMAIN_NAME] колонку грузинского взяла из редактуры" at bounding box center [267, 405] width 302 height 19
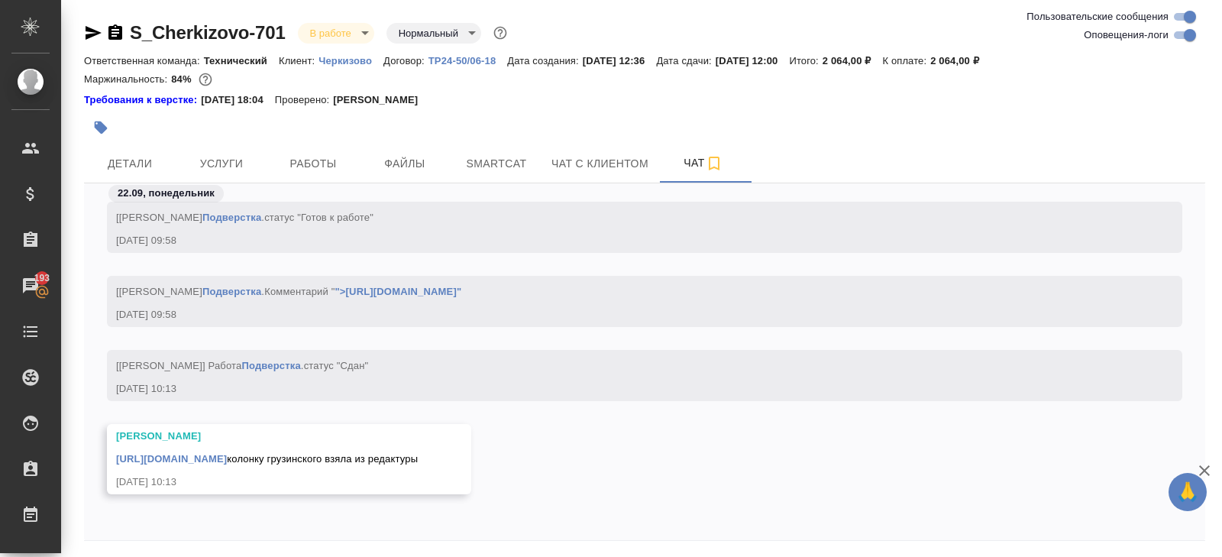
click at [88, 34] on icon "button" at bounding box center [94, 33] width 16 height 14
copy link "Shares"
click at [227, 453] on link "[URL][DOMAIN_NAME]" at bounding box center [171, 458] width 111 height 11
click at [334, 37] on body "🙏 .cls-1 fill:#fff; AWATERA [PERSON_NAME] Спецификации Заказы 193 Чаты Todo Про…" at bounding box center [611, 278] width 1222 height 557
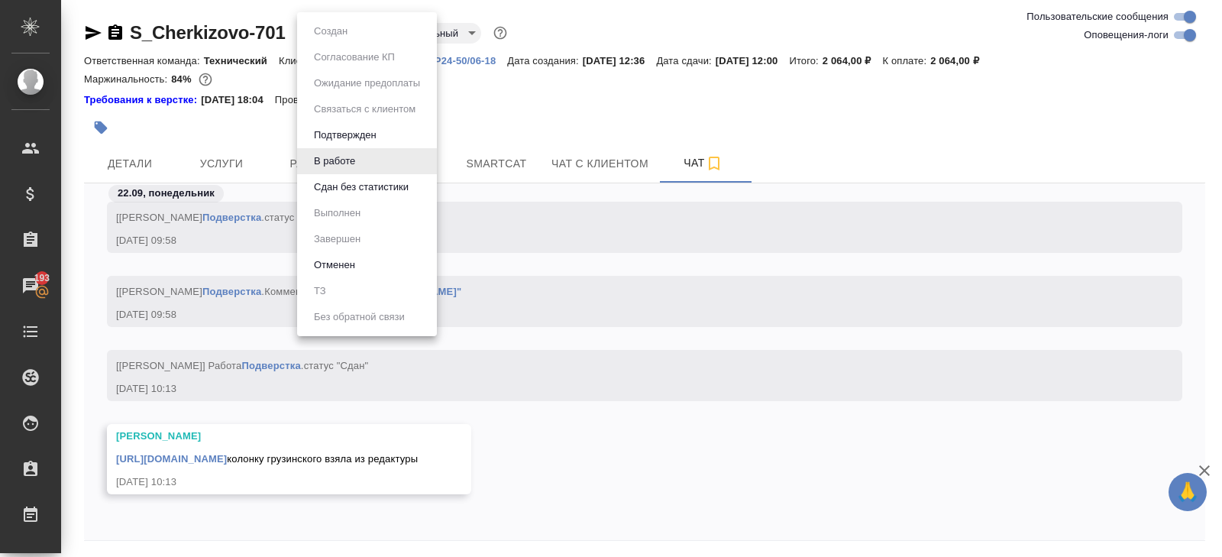
click at [331, 179] on button "Сдан без статистики" at bounding box center [361, 187] width 104 height 17
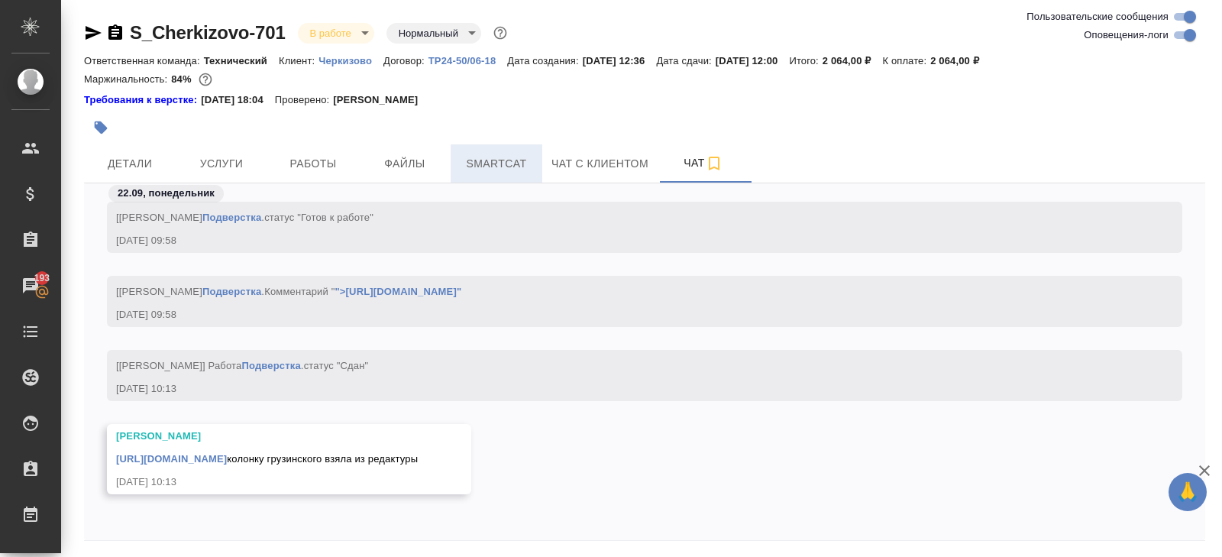
click at [509, 169] on span "Smartcat" at bounding box center [496, 163] width 73 height 19
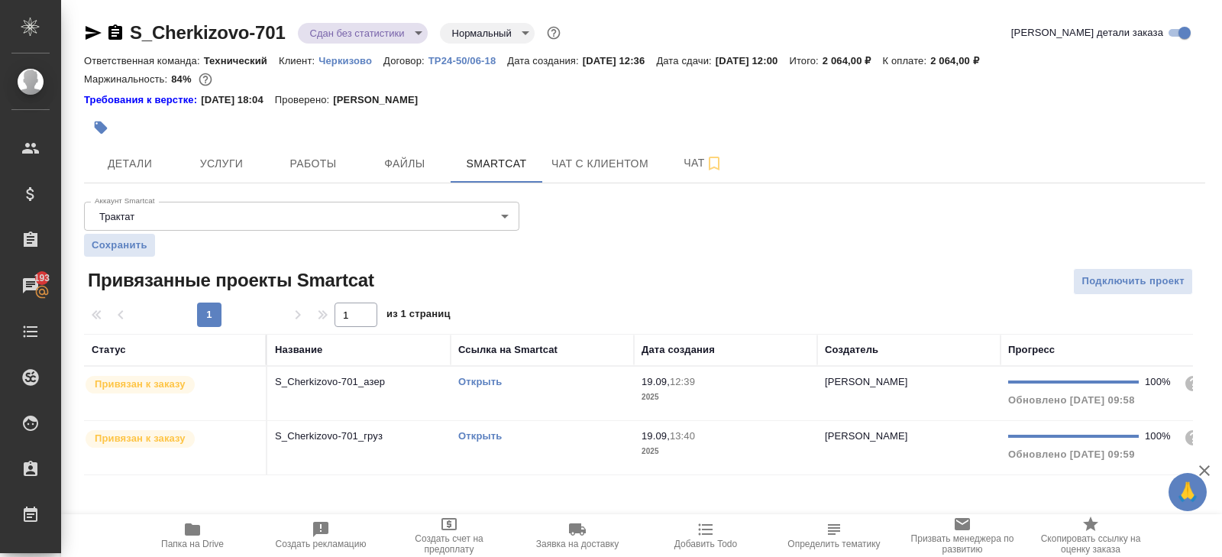
click at [571, 380] on div "Открыть" at bounding box center [542, 381] width 168 height 15
click at [552, 455] on td "Открыть" at bounding box center [542, 447] width 183 height 53
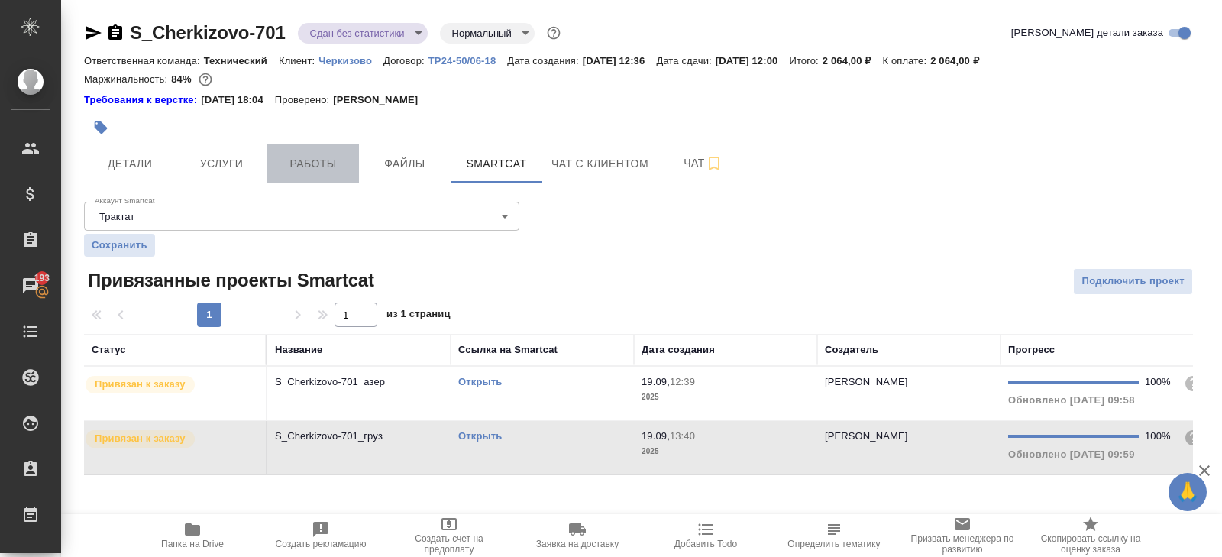
click at [323, 157] on span "Работы" at bounding box center [312, 163] width 73 height 19
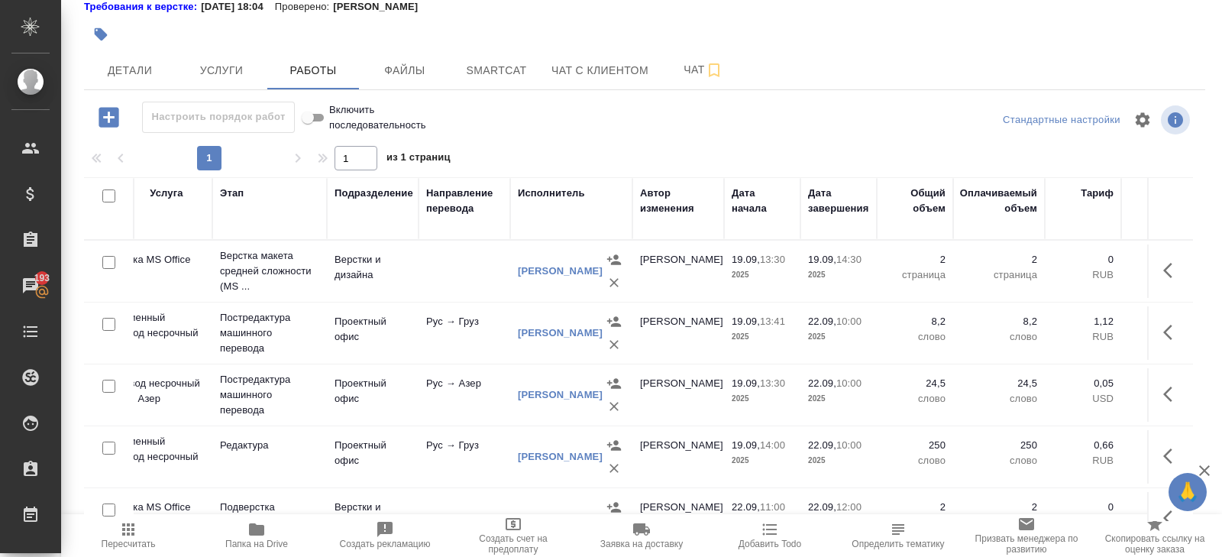
scroll to position [96, 0]
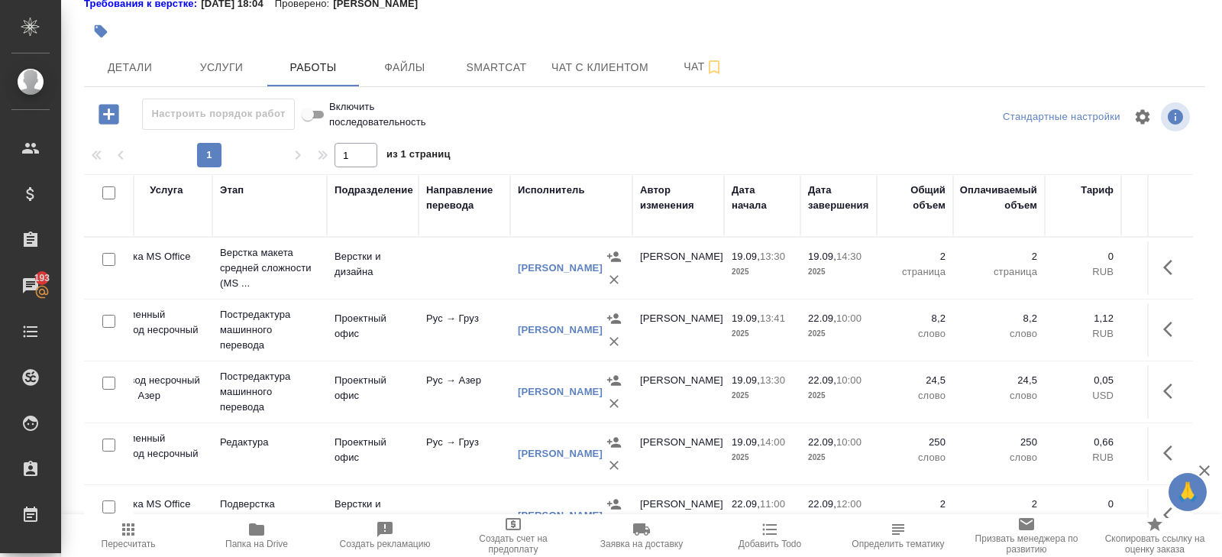
click at [132, 536] on icon "button" at bounding box center [128, 529] width 18 height 18
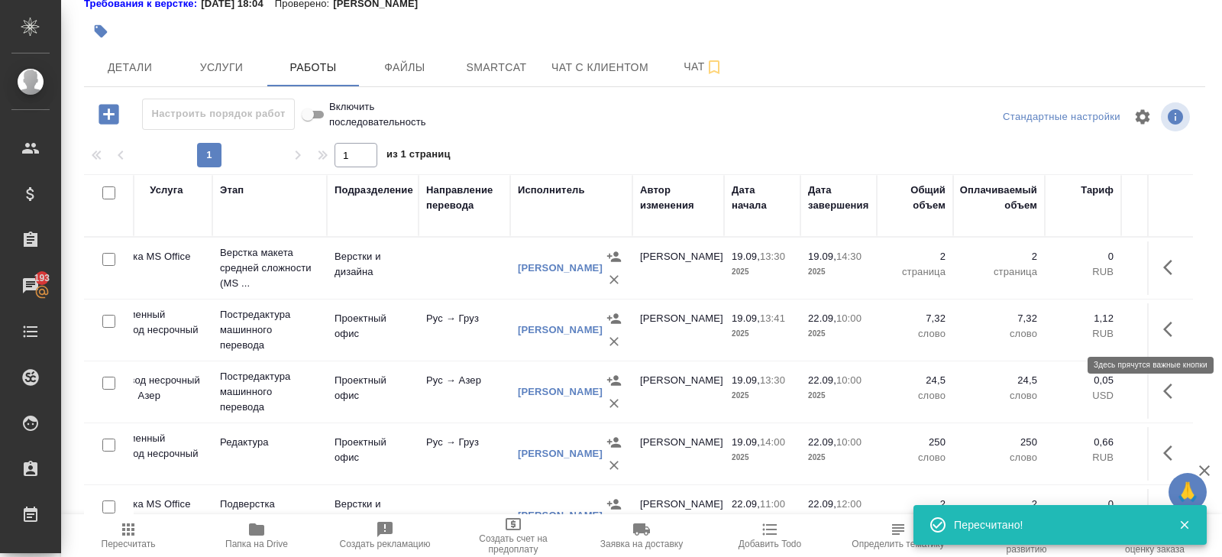
click at [1165, 323] on icon "button" at bounding box center [1172, 329] width 18 height 18
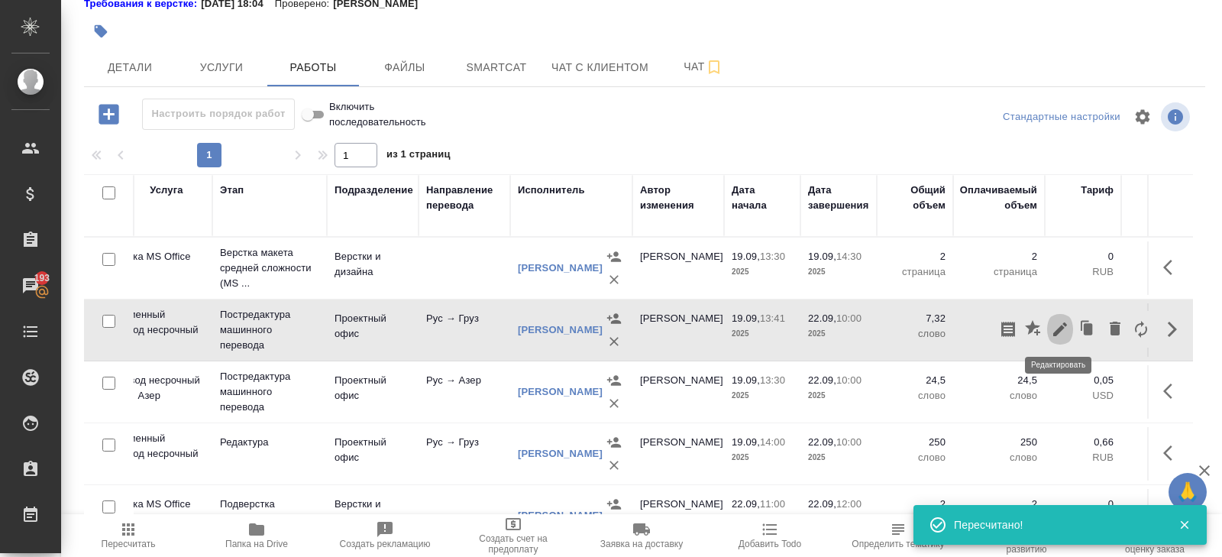
click at [1055, 331] on icon "button" at bounding box center [1060, 329] width 14 height 14
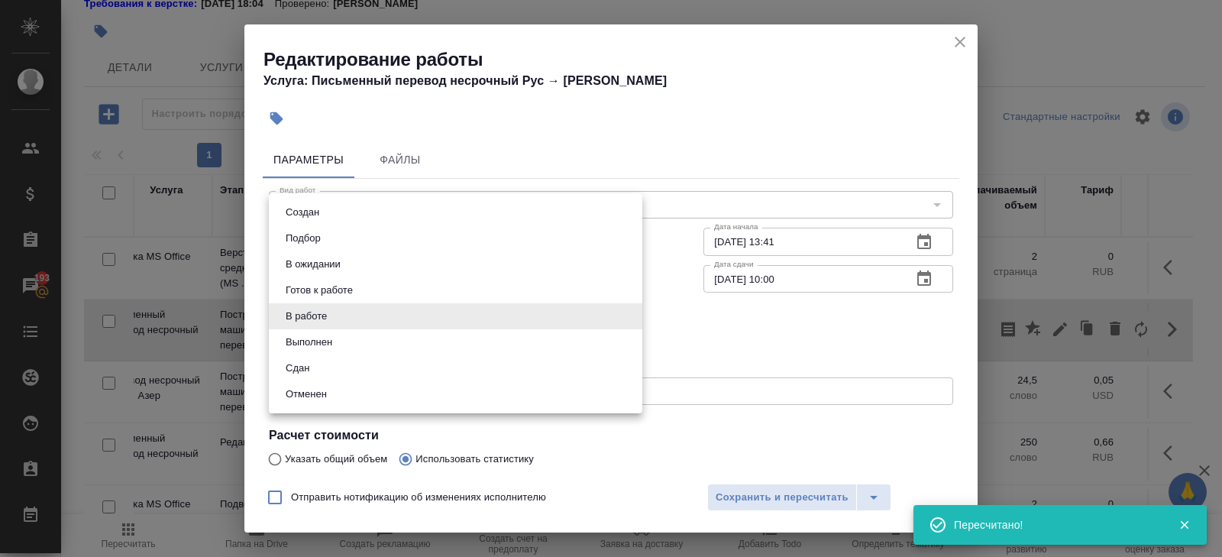
click at [424, 316] on body "🙏 .cls-1 fill:#fff; AWATERA [PERSON_NAME] Спецификации Заказы 193 Чаты Todo Про…" at bounding box center [611, 278] width 1222 height 557
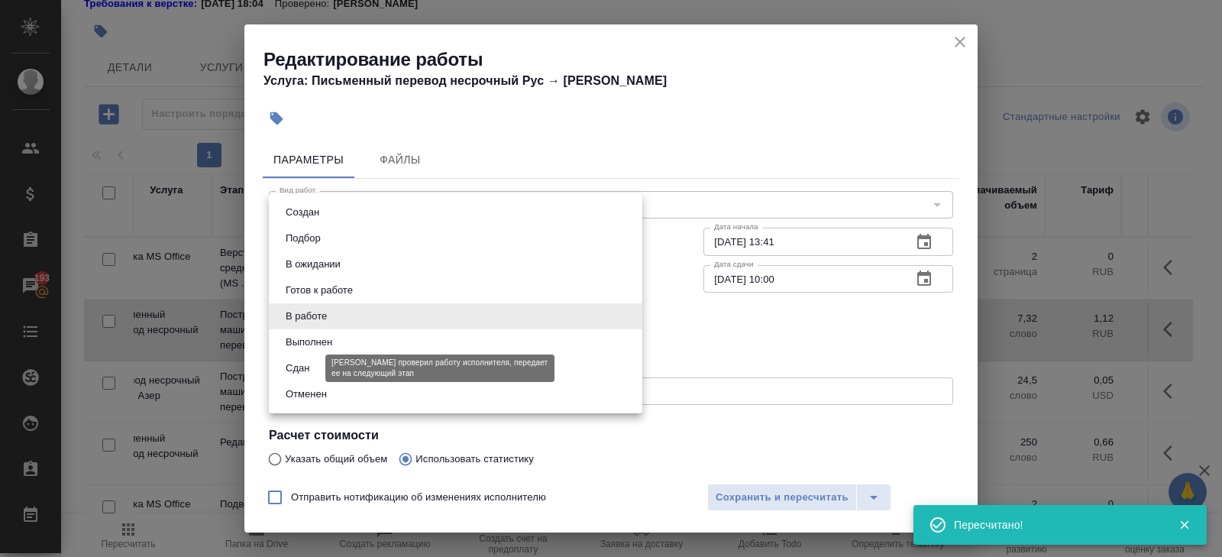
click at [309, 367] on button "Сдан" at bounding box center [297, 368] width 33 height 17
type input "closed"
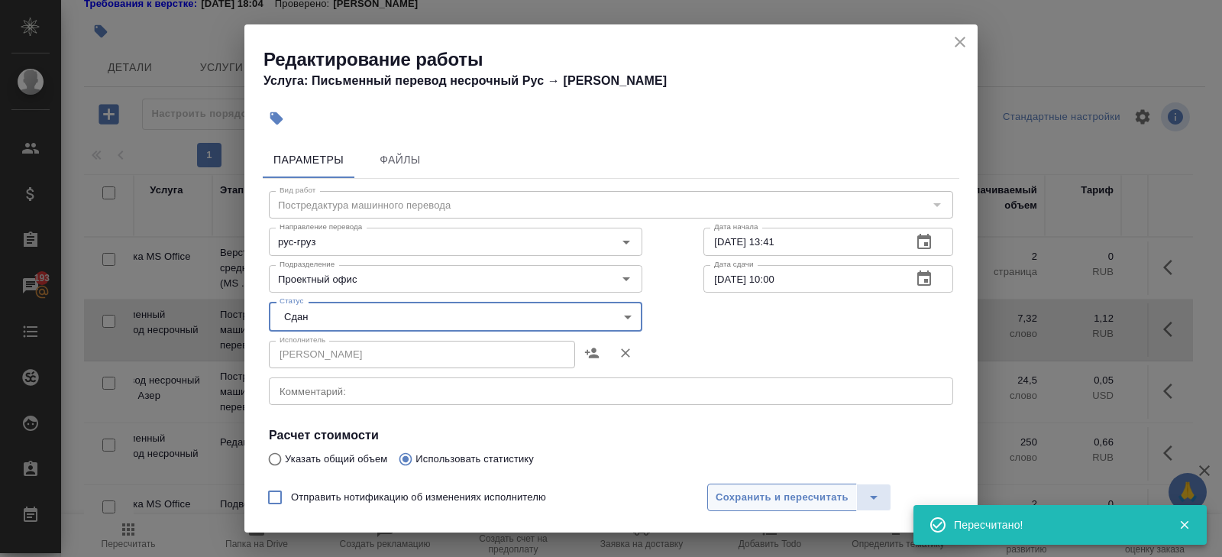
click at [718, 493] on span "Сохранить и пересчитать" at bounding box center [782, 498] width 133 height 18
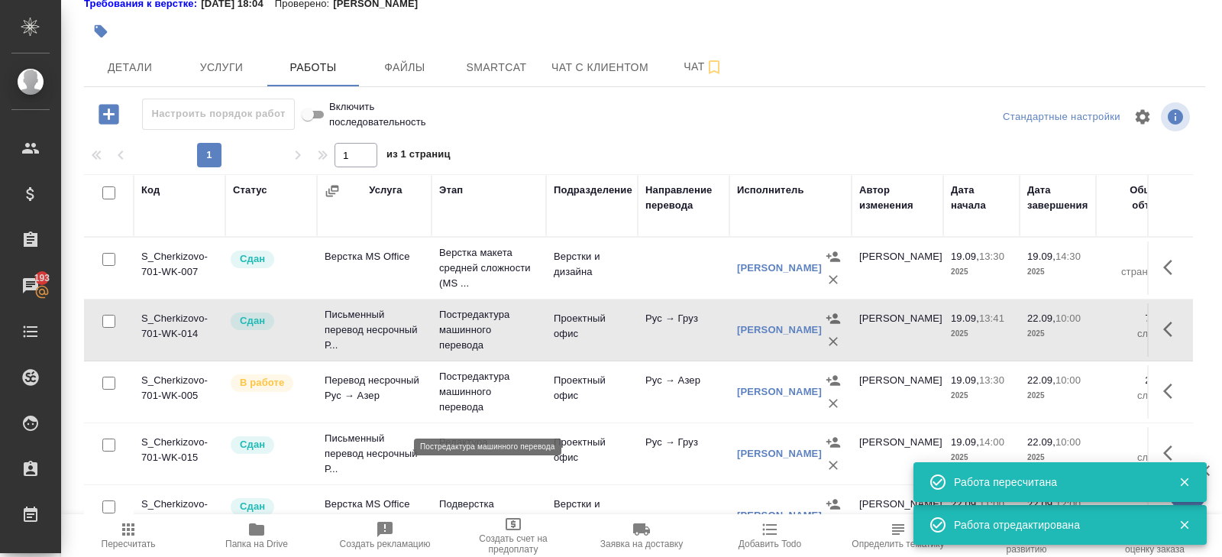
scroll to position [0, 0]
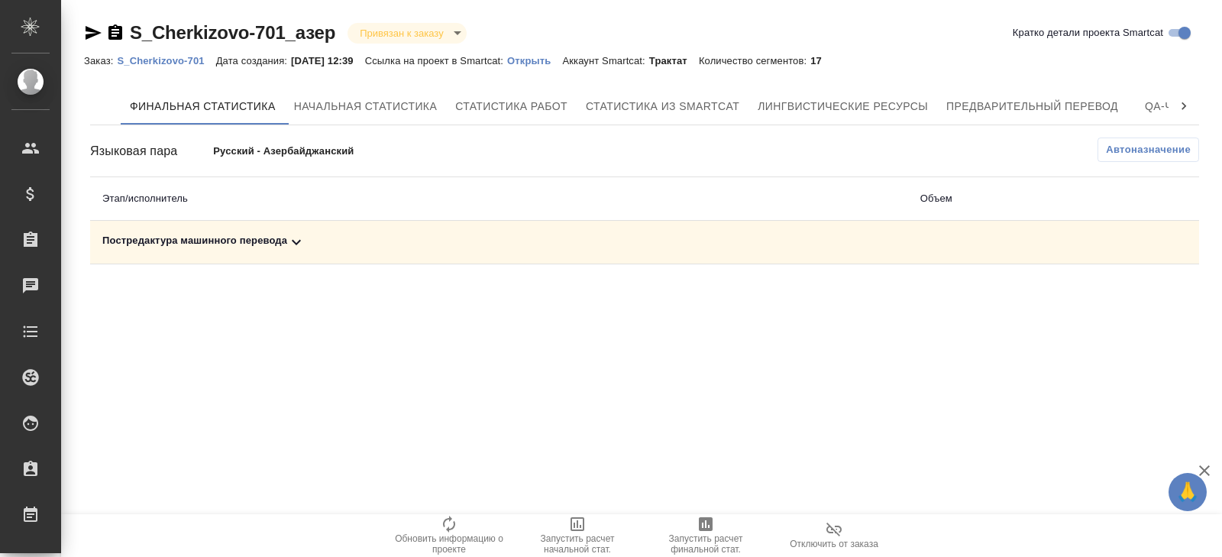
click at [288, 243] on div "Постредактура машинного перевода" at bounding box center [499, 242] width 794 height 18
click at [1115, 153] on span "Автоназначение" at bounding box center [1148, 149] width 85 height 15
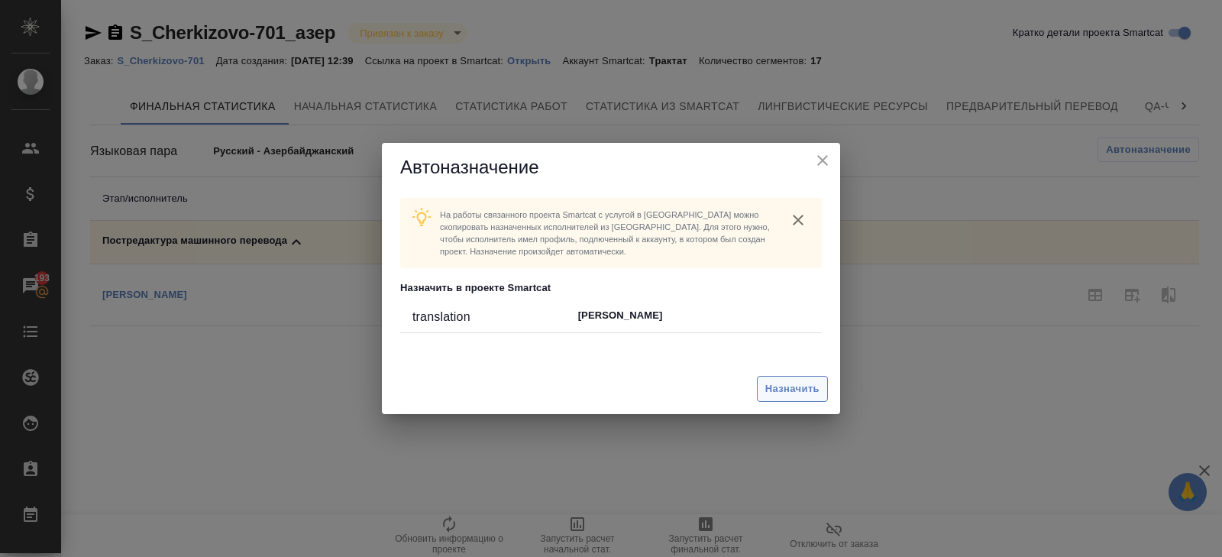
click at [800, 387] on span "Назначить" at bounding box center [792, 389] width 54 height 18
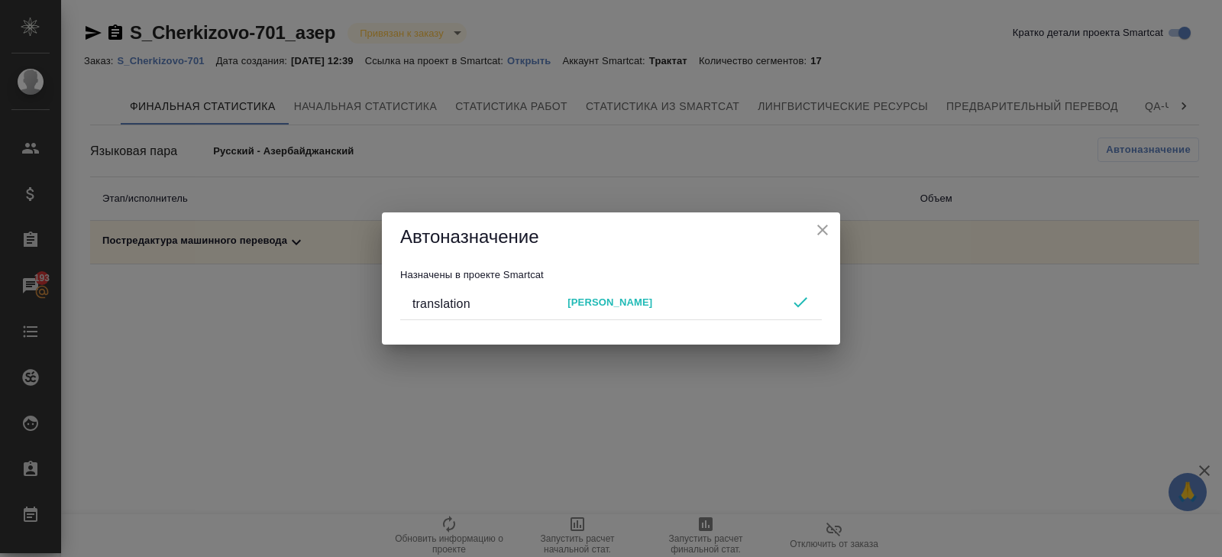
click at [758, 475] on div "Автоназначение Назначены в проекте Smartcat translation [PERSON_NAME]" at bounding box center [611, 278] width 1222 height 557
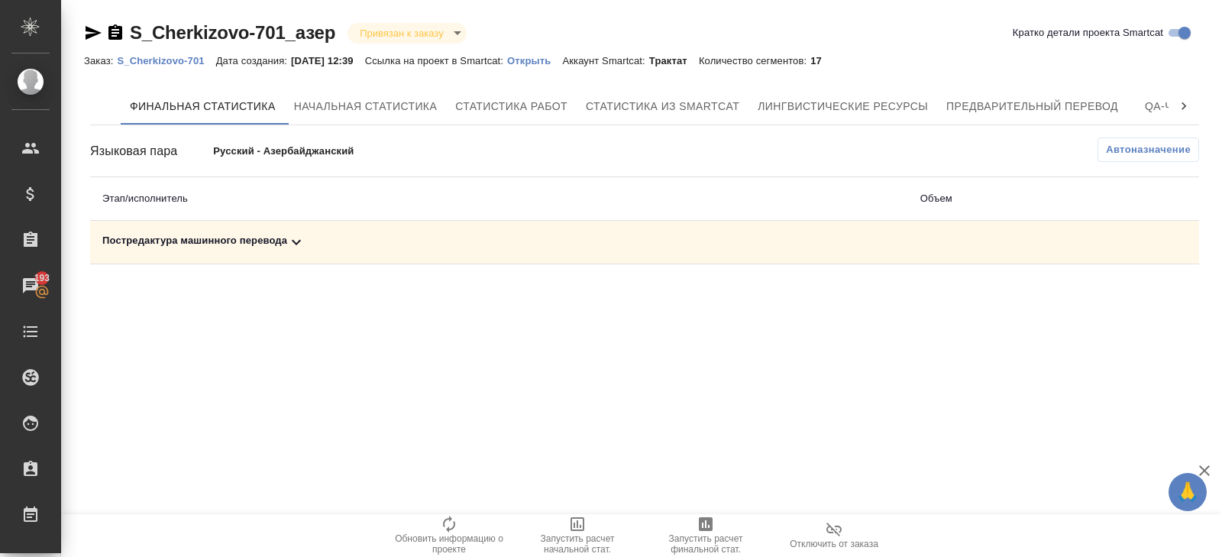
click at [709, 542] on span "Запустить расчет финальной стат." at bounding box center [706, 543] width 110 height 21
click at [1127, 296] on icon "button" at bounding box center [1132, 295] width 18 height 18
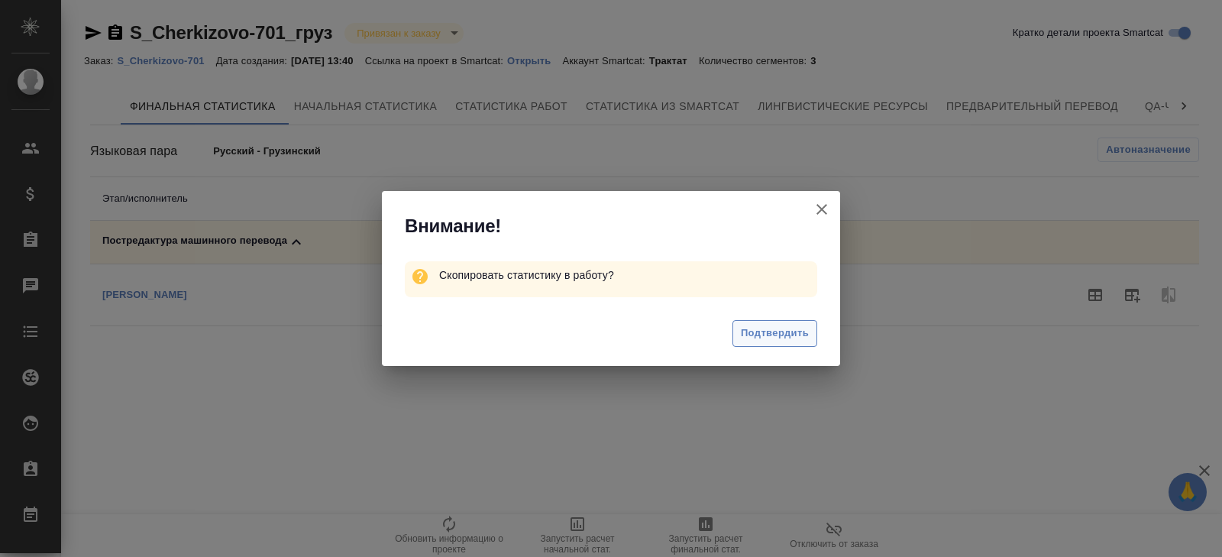
click at [784, 331] on span "Подтвердить" at bounding box center [775, 334] width 68 height 18
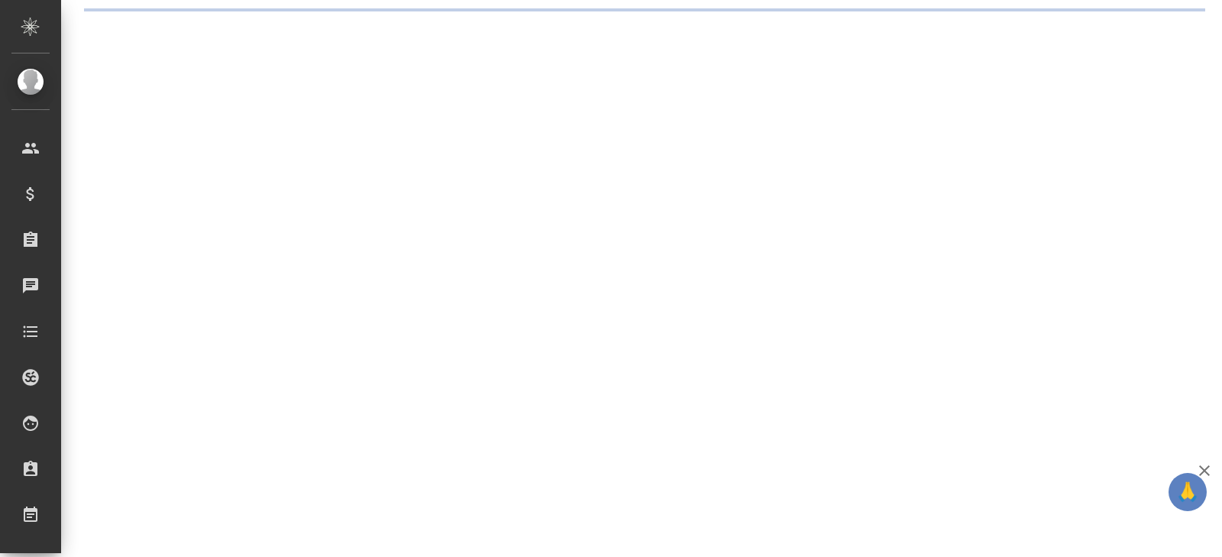
select select "RU"
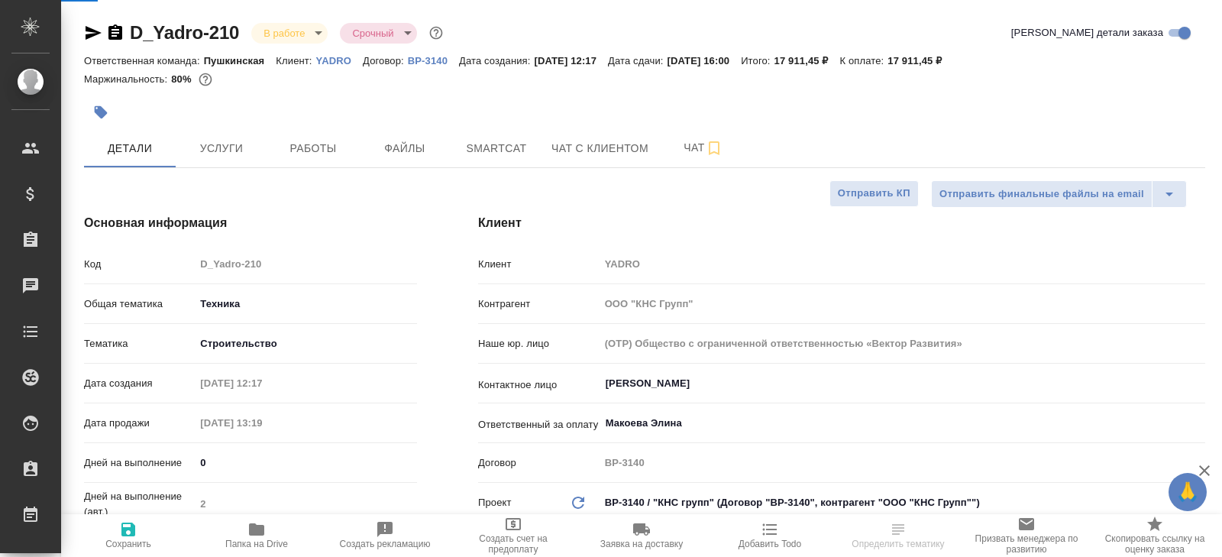
type textarea "x"
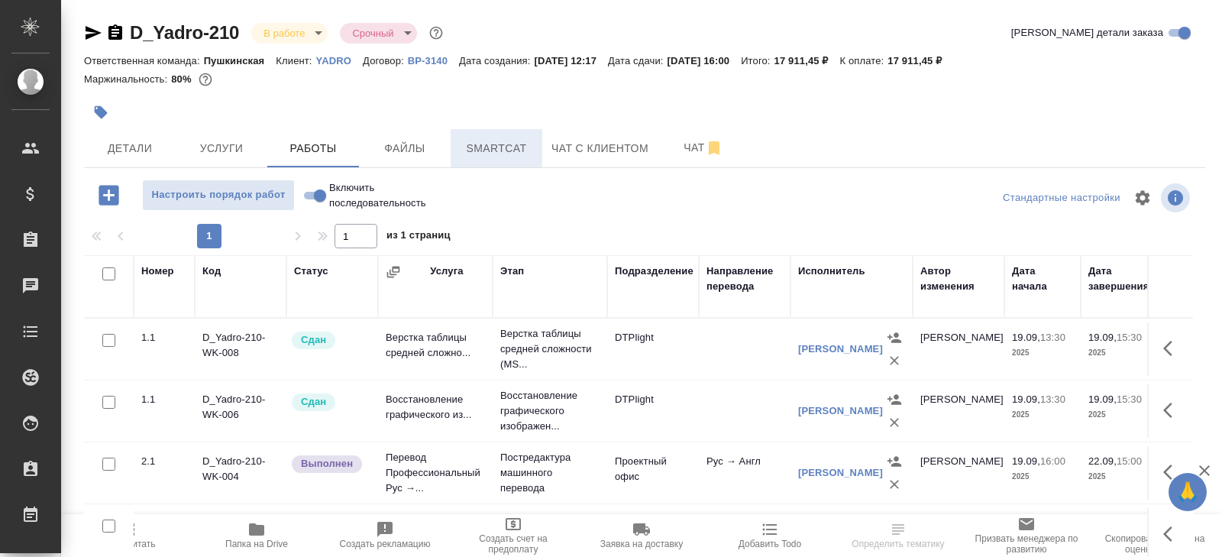
click at [488, 151] on span "Smartcat" at bounding box center [496, 148] width 73 height 19
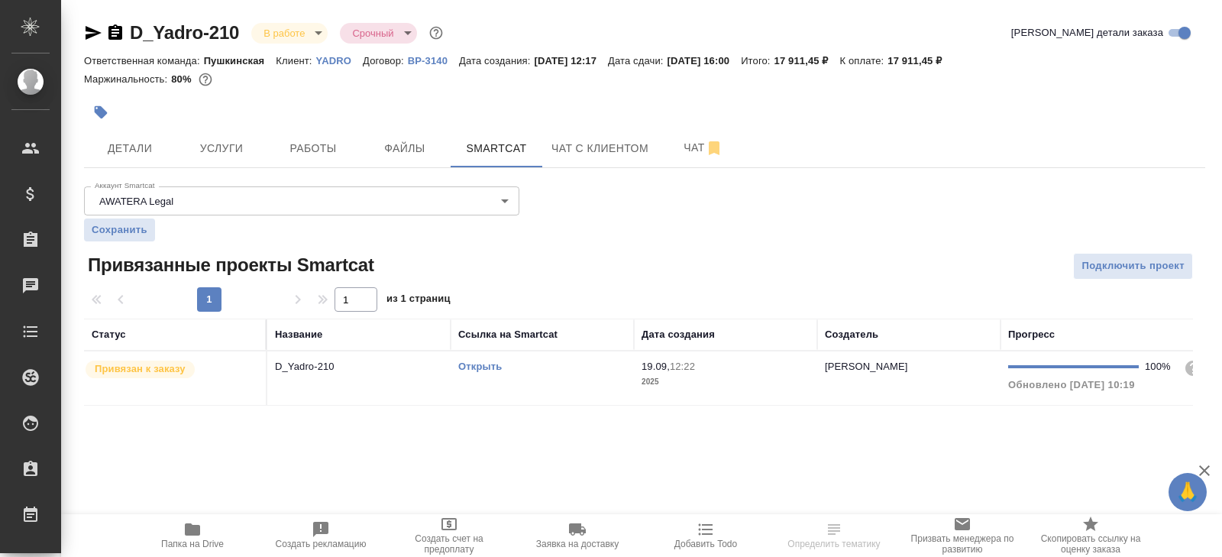
click at [474, 365] on link "Открыть" at bounding box center [480, 366] width 44 height 11
click at [325, 147] on span "Работы" at bounding box center [312, 148] width 73 height 19
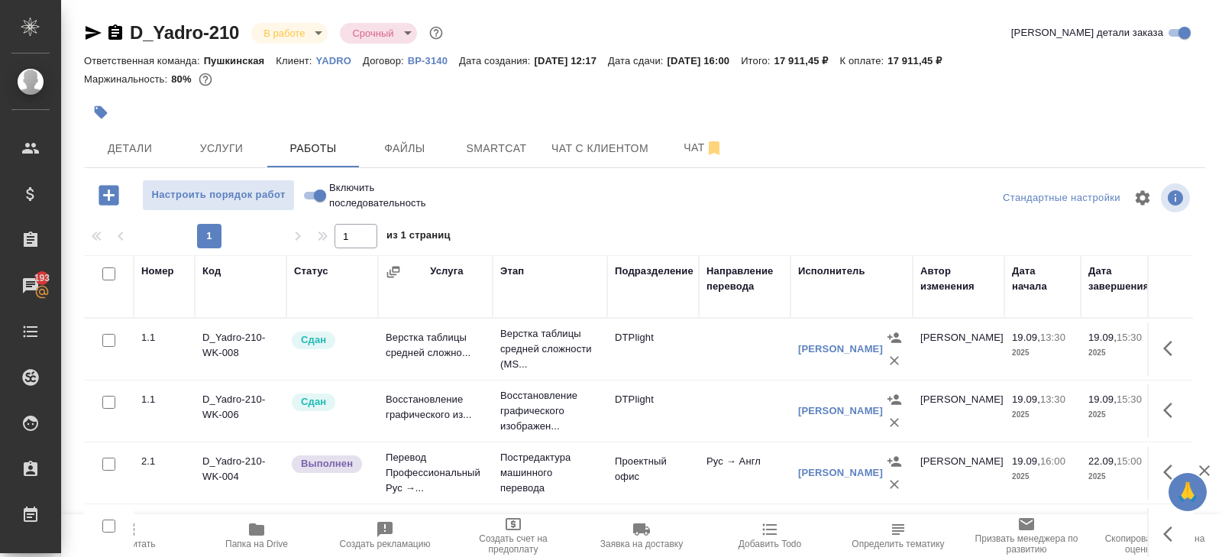
scroll to position [81, 0]
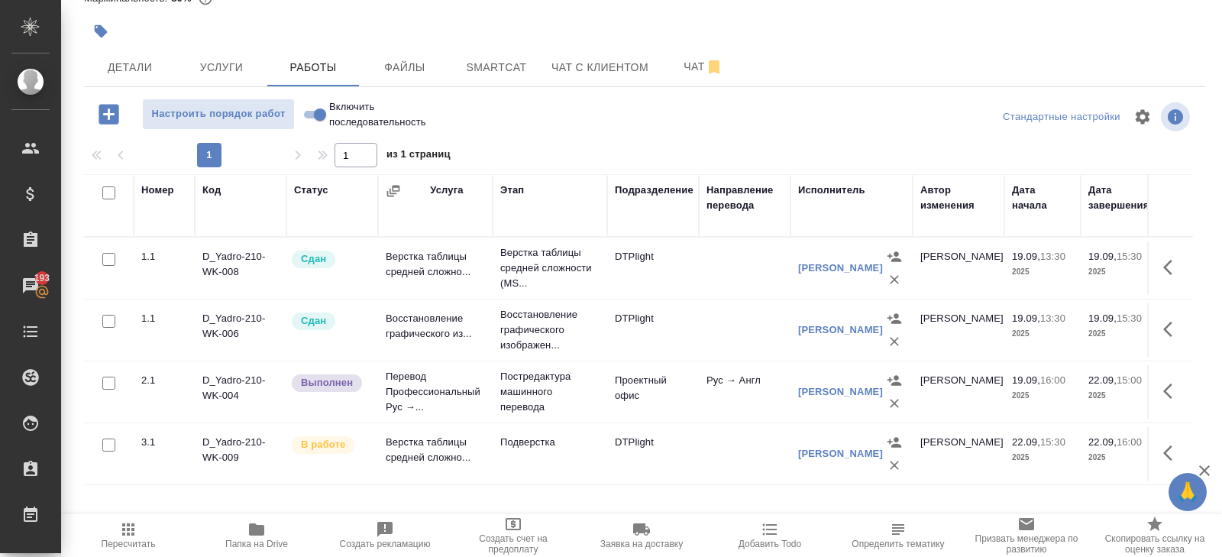
click at [498, 401] on td "Постредактура машинного перевода" at bounding box center [550, 391] width 115 height 61
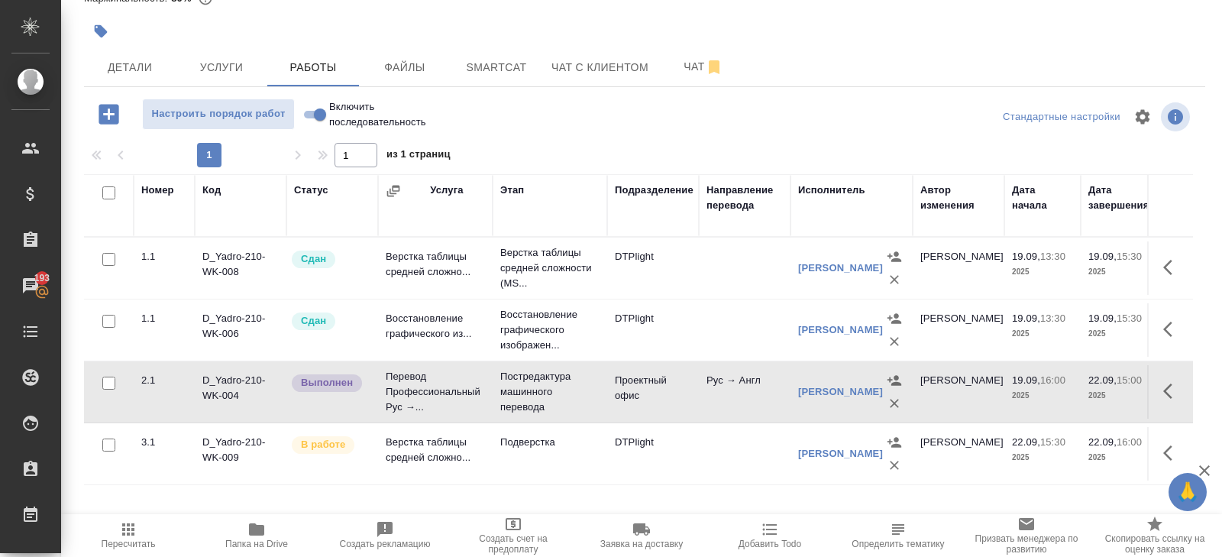
click at [498, 401] on td "Постредактура машинного перевода" at bounding box center [550, 391] width 115 height 61
click at [1175, 450] on icon "button" at bounding box center [1172, 453] width 18 height 18
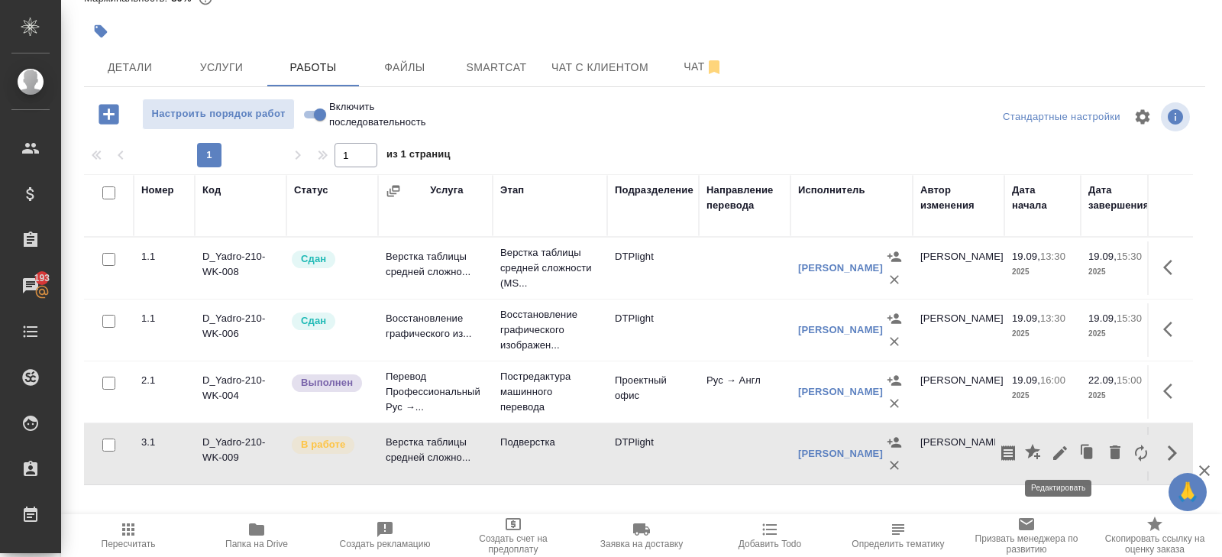
click at [1059, 459] on icon "button" at bounding box center [1060, 453] width 18 height 18
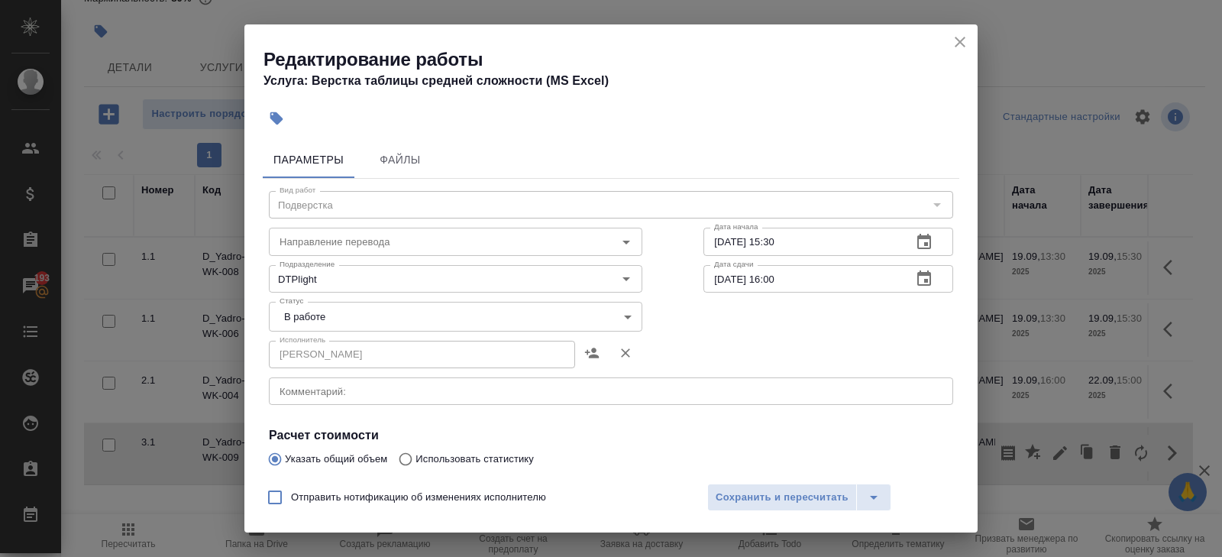
click at [314, 390] on textarea at bounding box center [611, 391] width 663 height 11
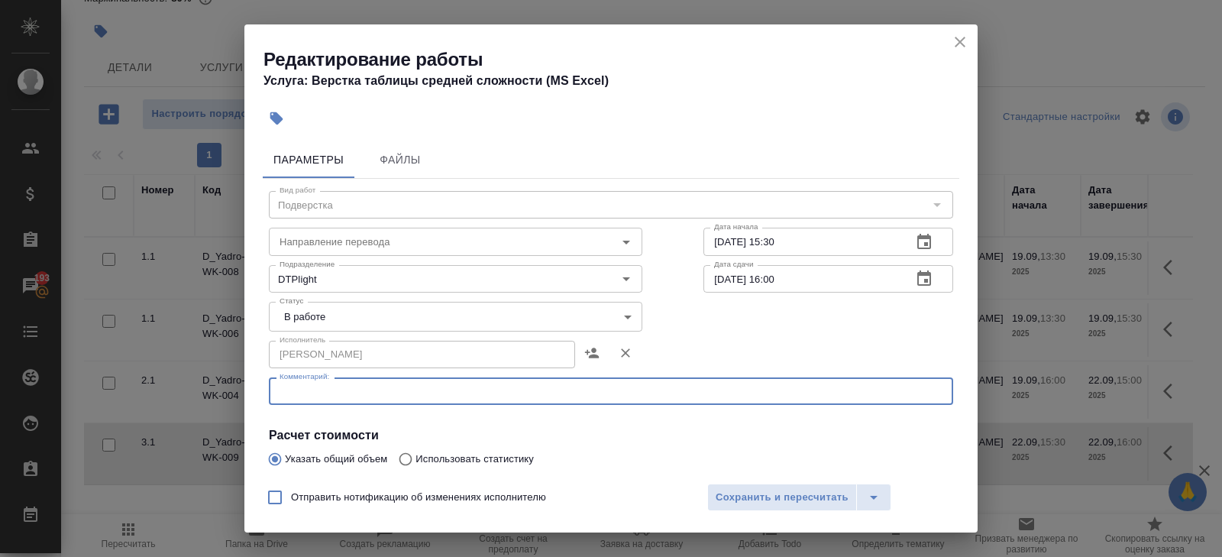
paste textarea "[URL][DOMAIN_NAME]"
type textarea "[URL][DOMAIN_NAME]"
click at [297, 314] on body "🙏 .cls-1 fill:#fff; AWATERA [PERSON_NAME] Спецификации Заказы 193 Чаты Todo Про…" at bounding box center [611, 278] width 1222 height 557
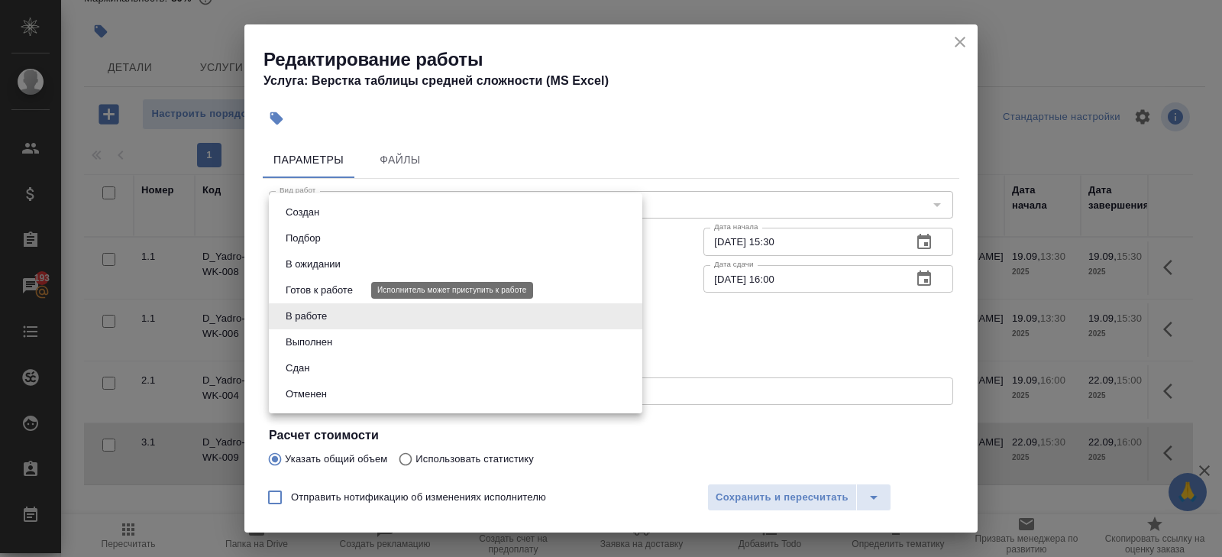
click at [302, 289] on button "Готов к работе" at bounding box center [319, 290] width 76 height 17
type input "readyForWork"
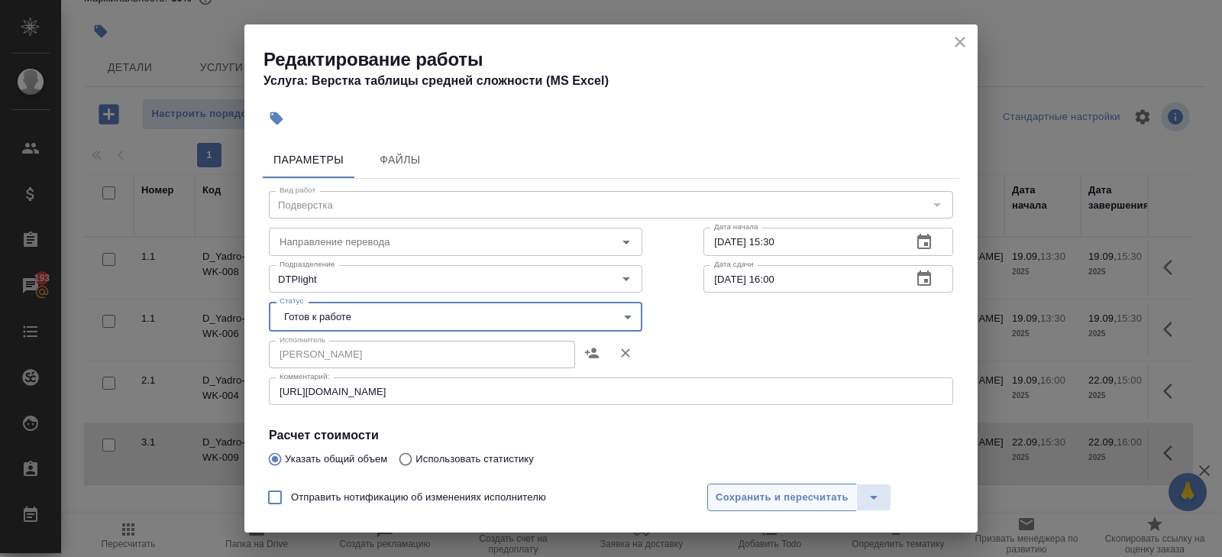
click at [731, 499] on span "Сохранить и пересчитать" at bounding box center [782, 498] width 133 height 18
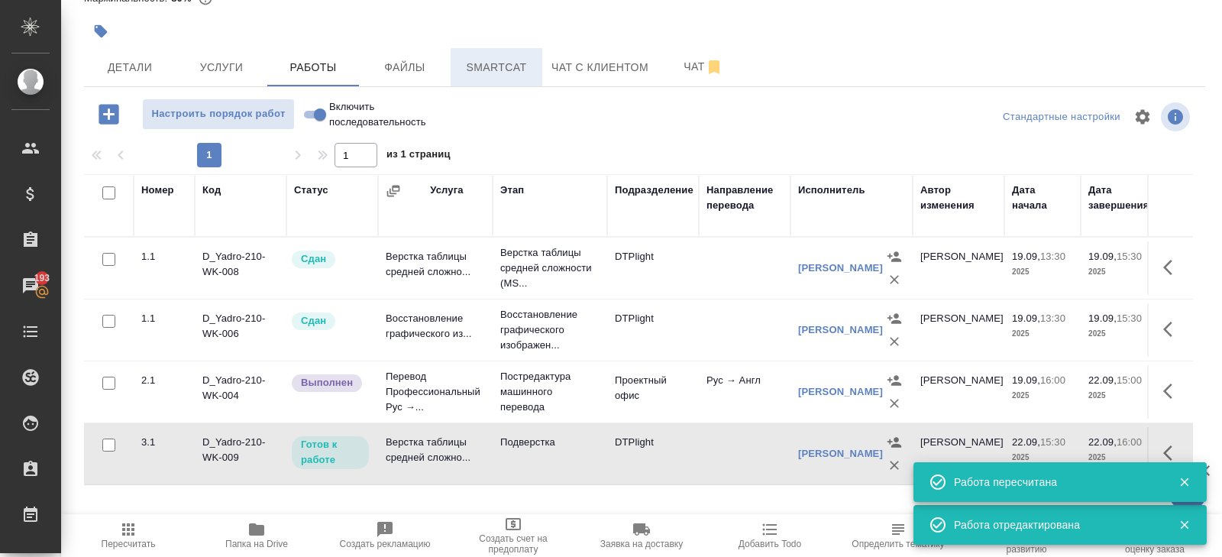
click at [522, 61] on span "Smartcat" at bounding box center [496, 67] width 73 height 19
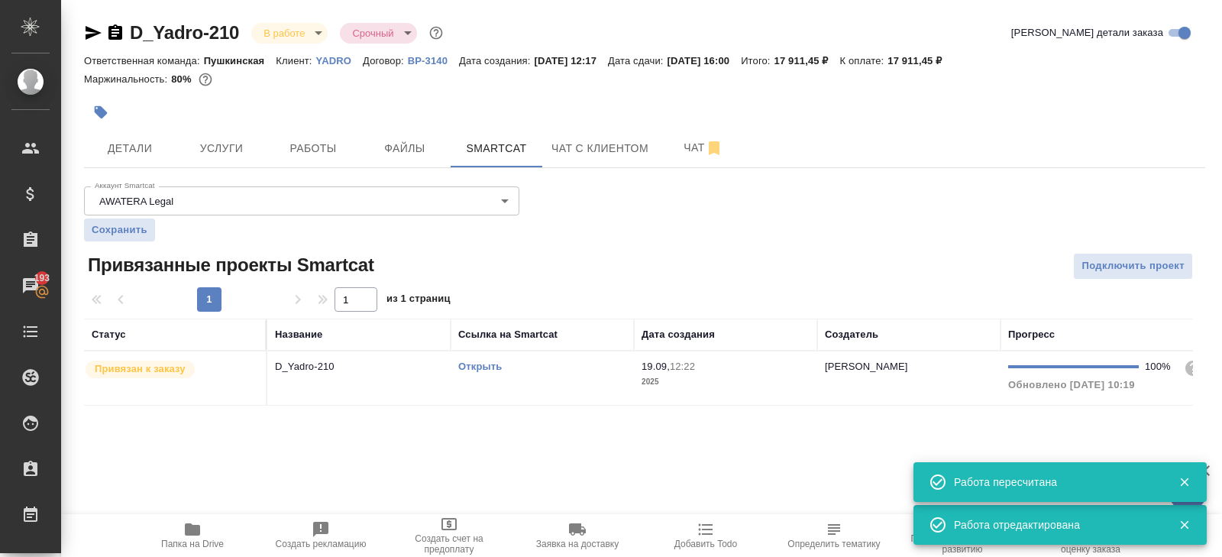
click at [551, 371] on div "Открыть" at bounding box center [542, 366] width 168 height 15
click at [303, 141] on span "Работы" at bounding box center [312, 148] width 73 height 19
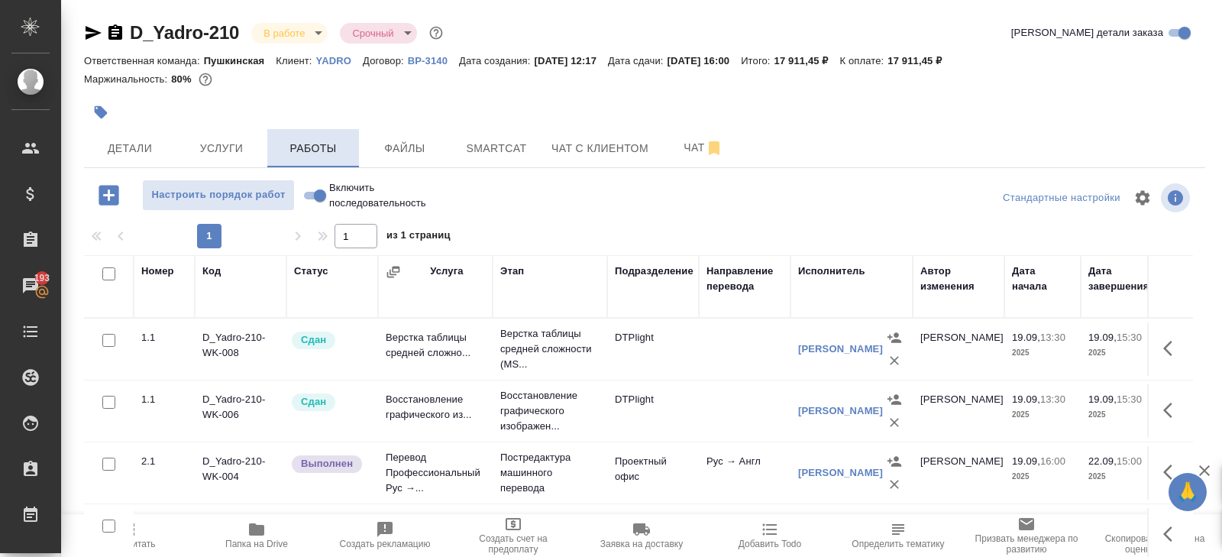
scroll to position [81, 0]
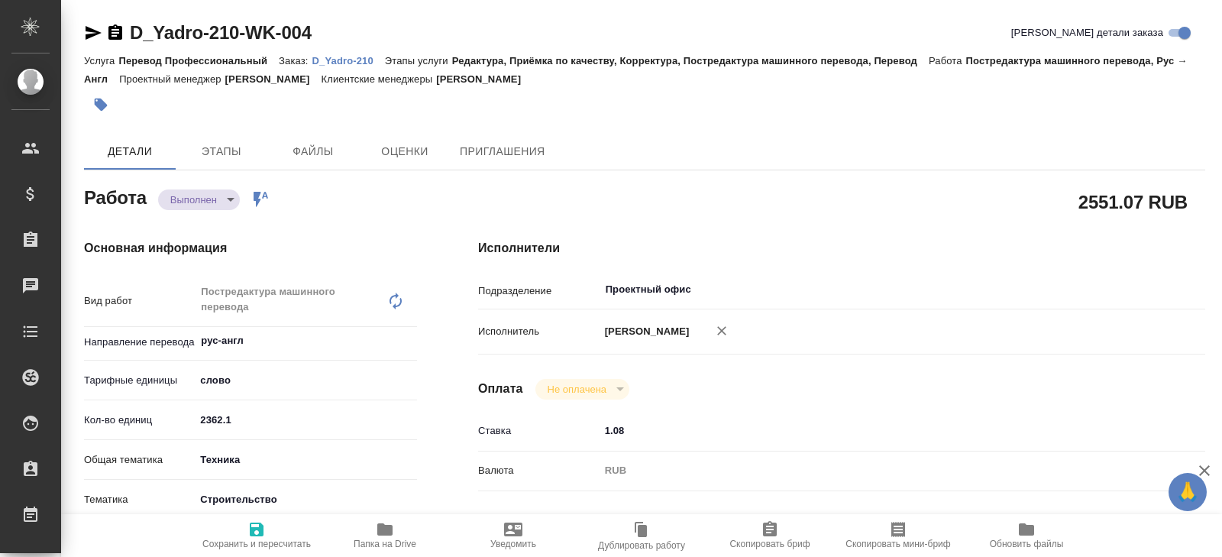
type textarea "x"
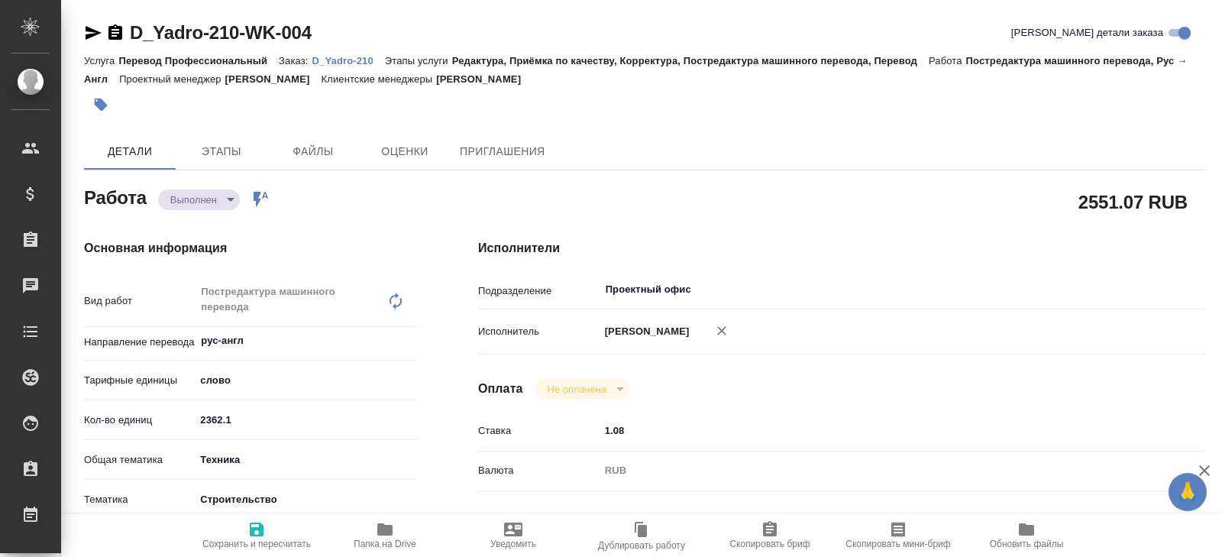
type textarea "x"
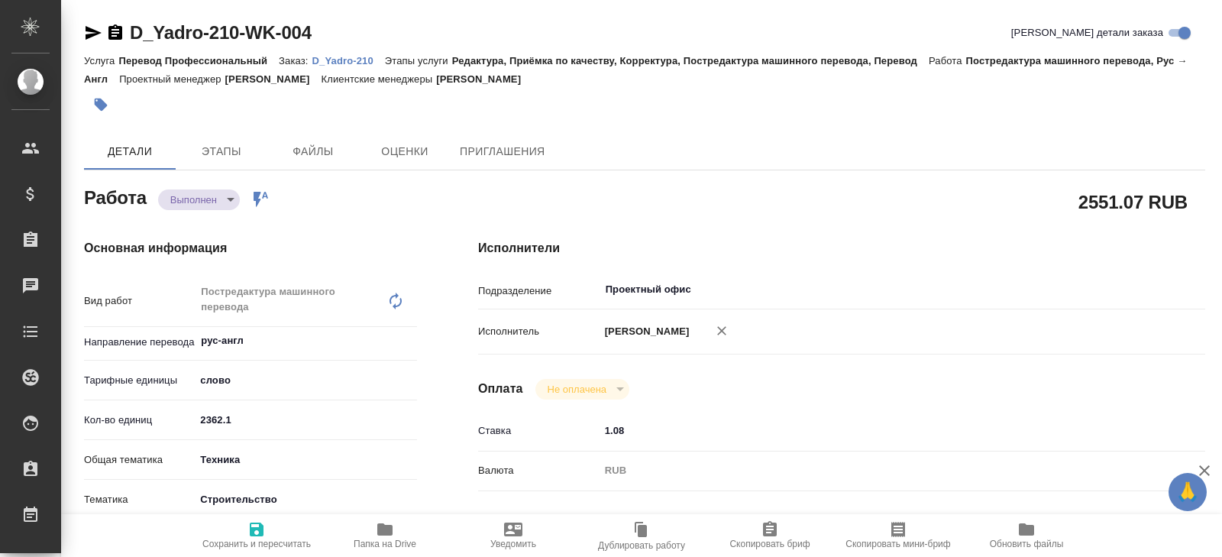
type textarea "x"
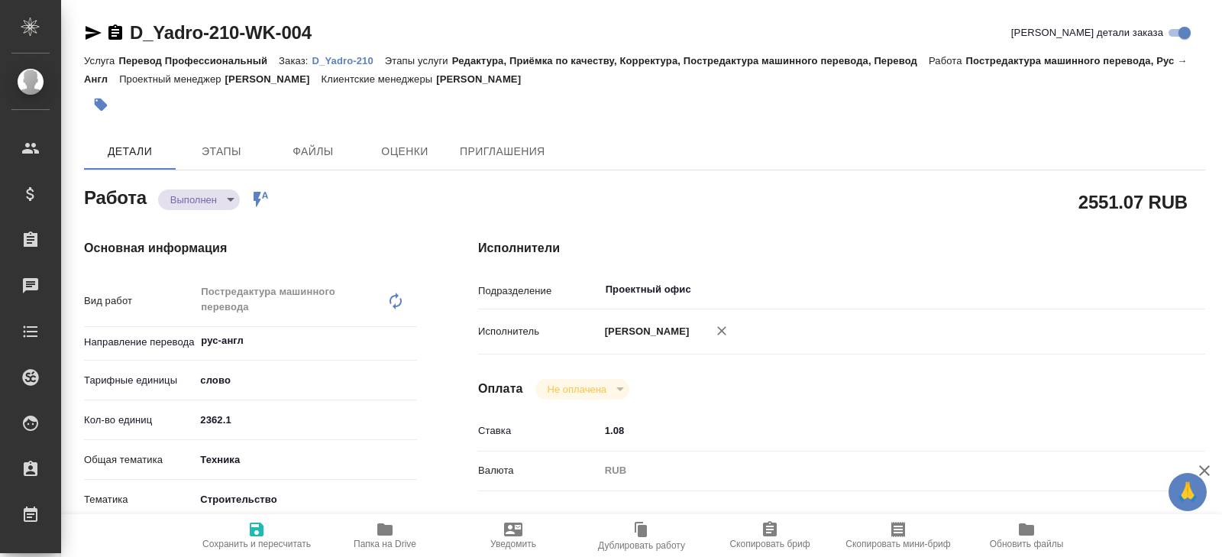
type textarea "x"
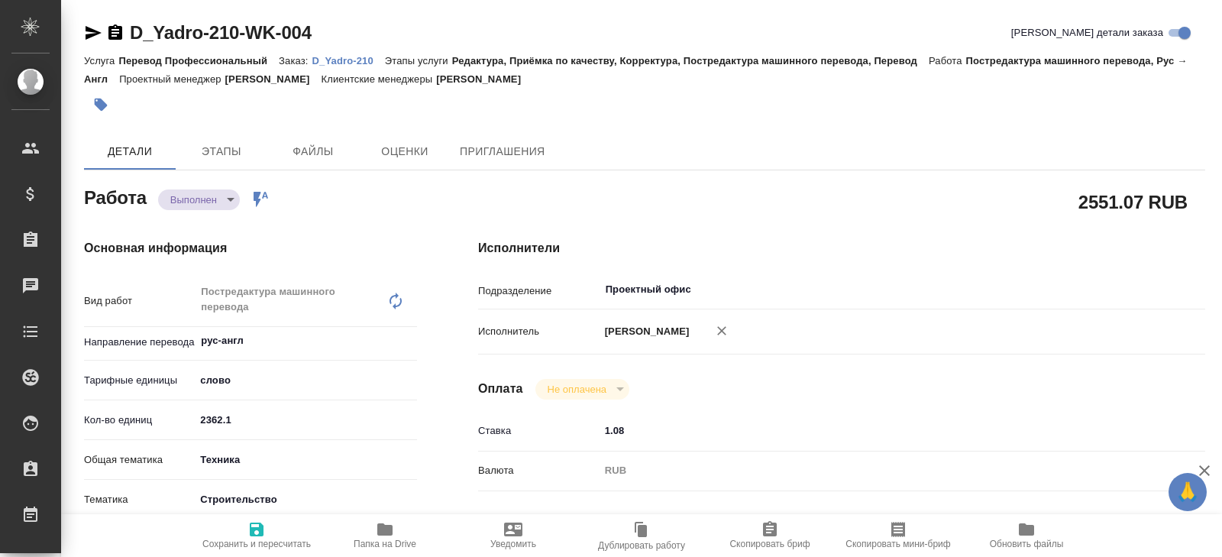
type textarea "x"
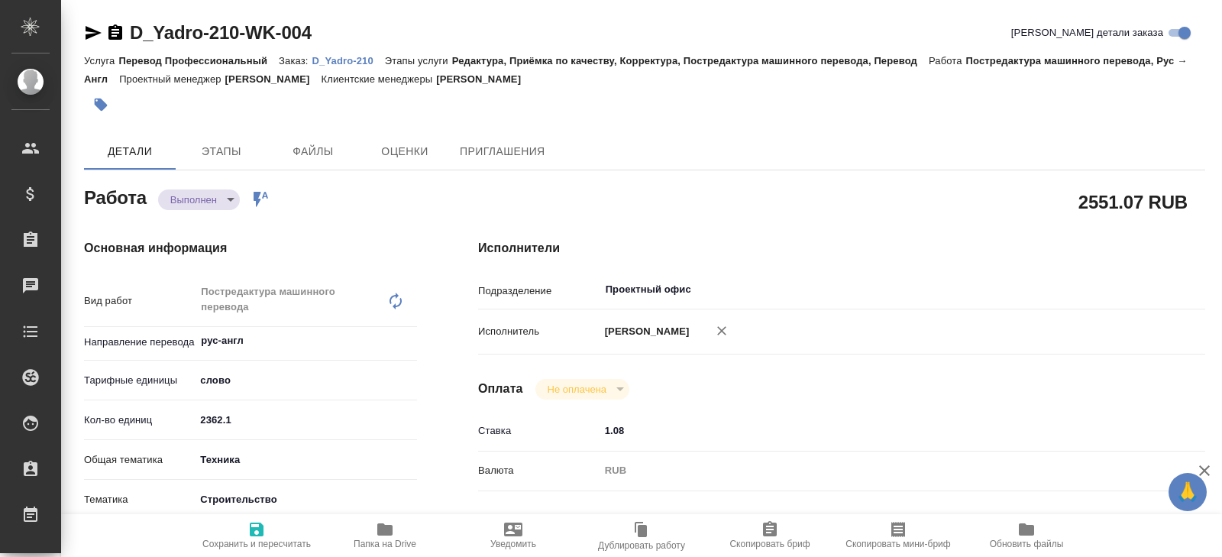
type textarea "x"
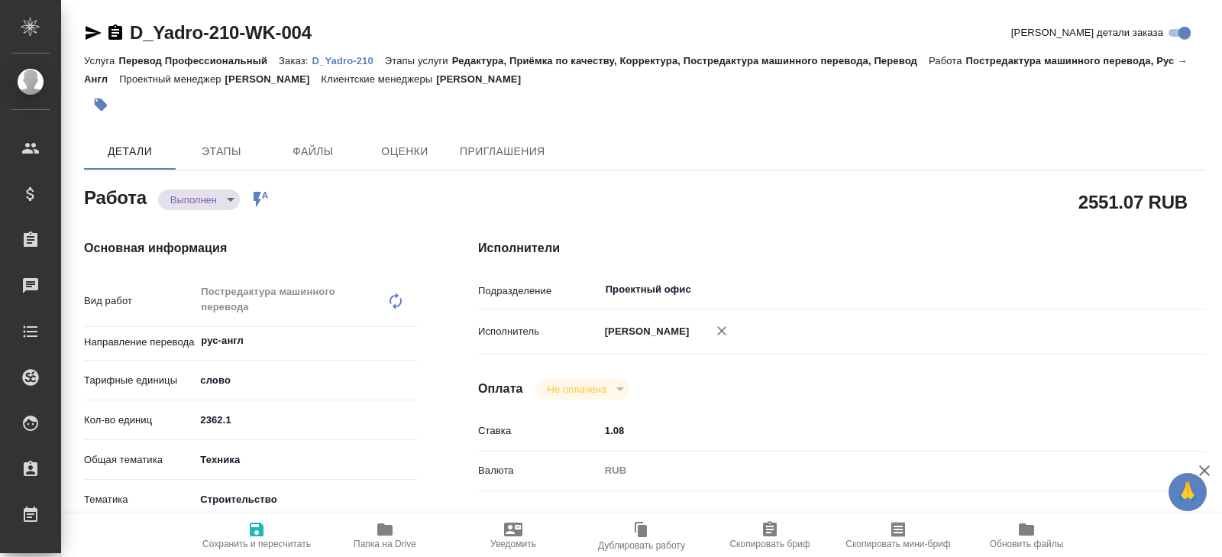
type textarea "x"
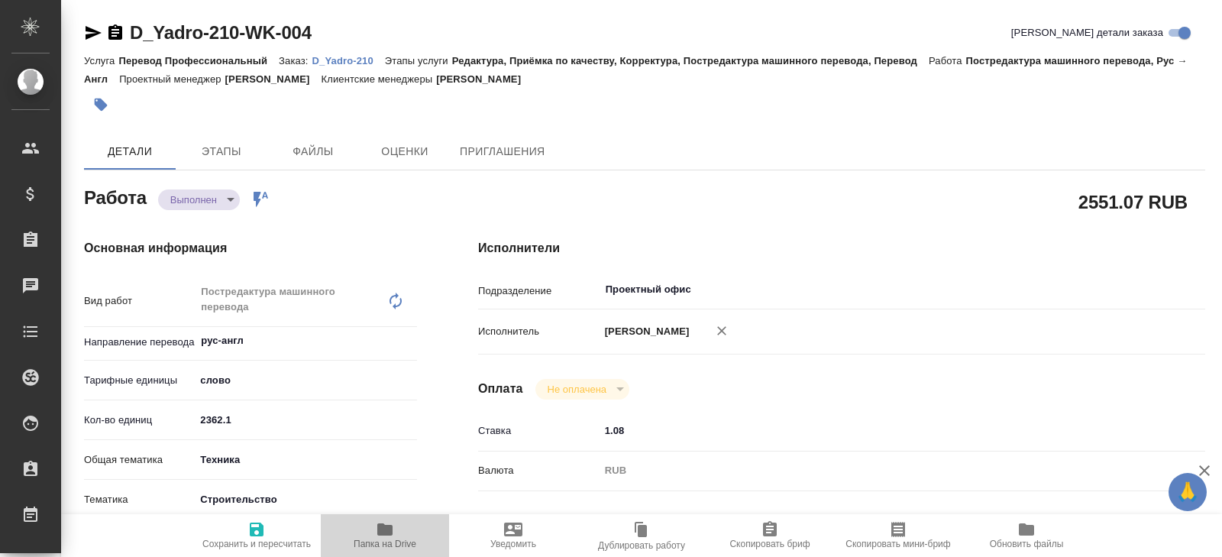
click at [380, 532] on icon "button" at bounding box center [384, 529] width 15 height 12
click at [377, 538] on span "Папка на Drive" at bounding box center [385, 543] width 63 height 11
click at [373, 527] on span "Папка на Drive" at bounding box center [385, 534] width 110 height 29
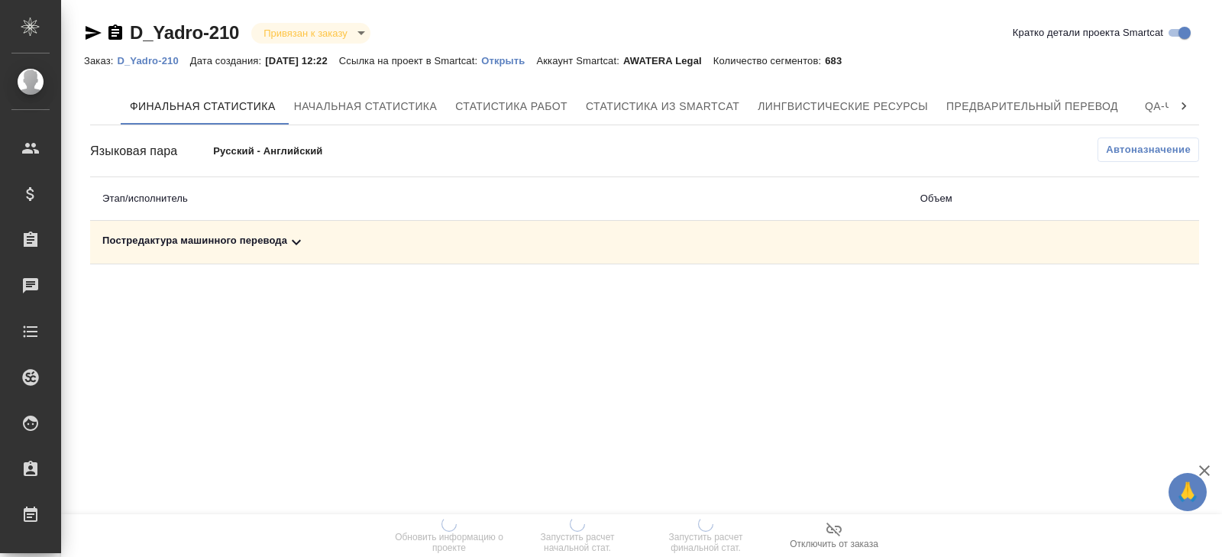
click at [1147, 143] on span "Автоназначение" at bounding box center [1148, 149] width 85 height 15
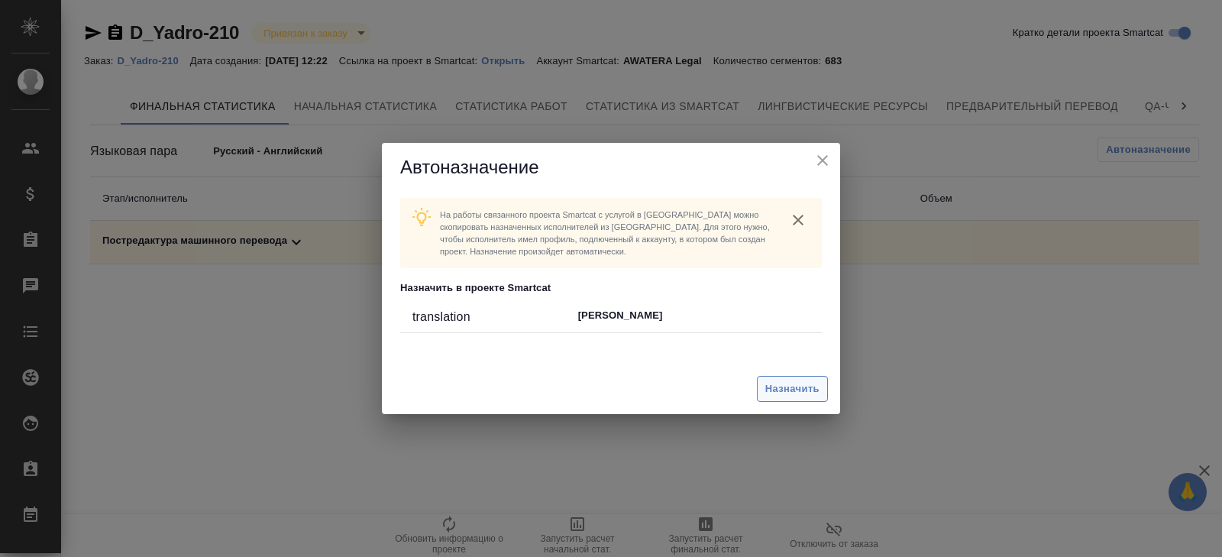
click at [781, 393] on span "Назначить" at bounding box center [792, 389] width 54 height 18
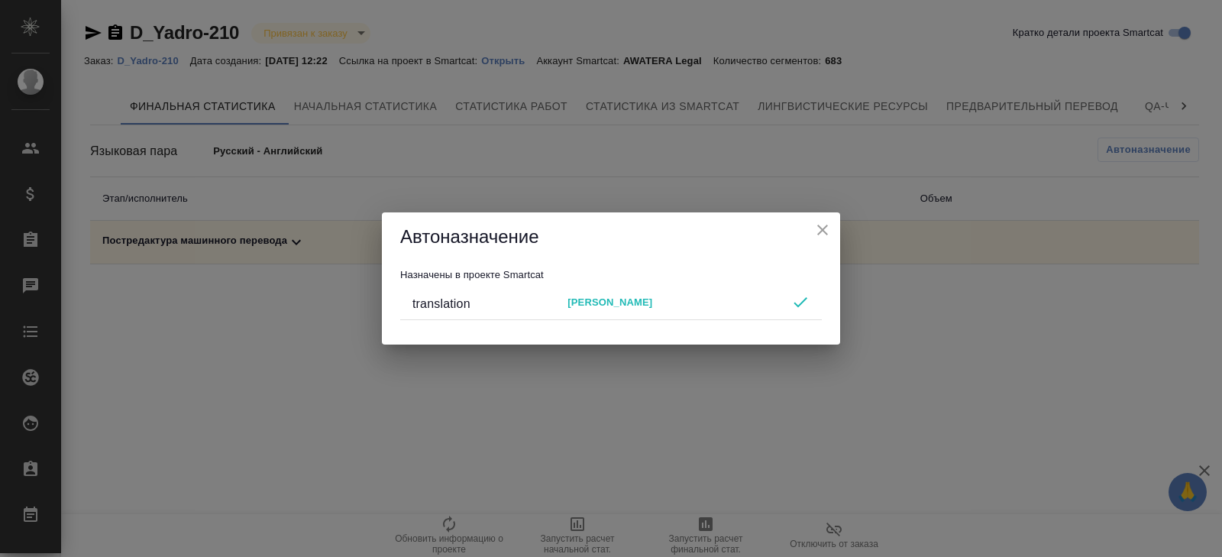
click at [676, 486] on div "Автоназначение Назначены в проекте Smartcat translation [PERSON_NAME]" at bounding box center [611, 278] width 1222 height 557
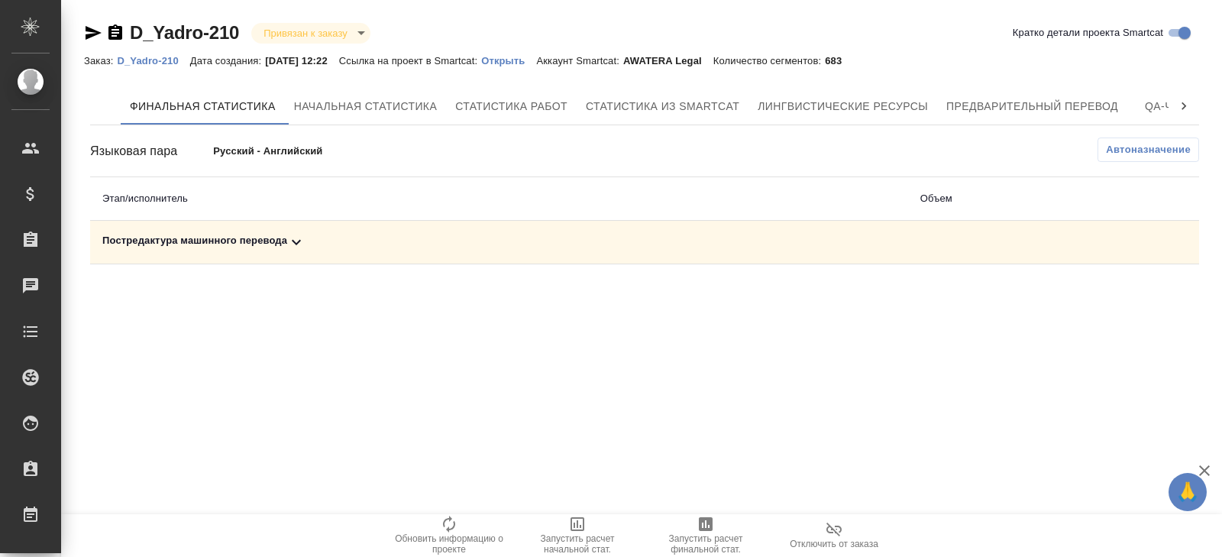
click at [697, 545] on span "Запустить расчет финальной стат." at bounding box center [706, 543] width 110 height 21
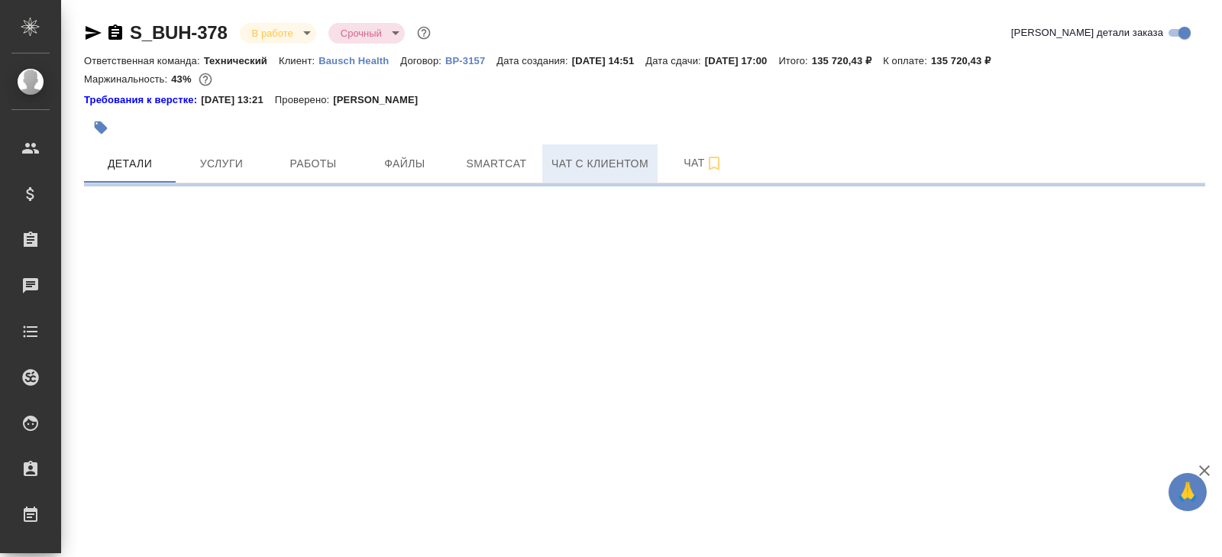
select select "RU"
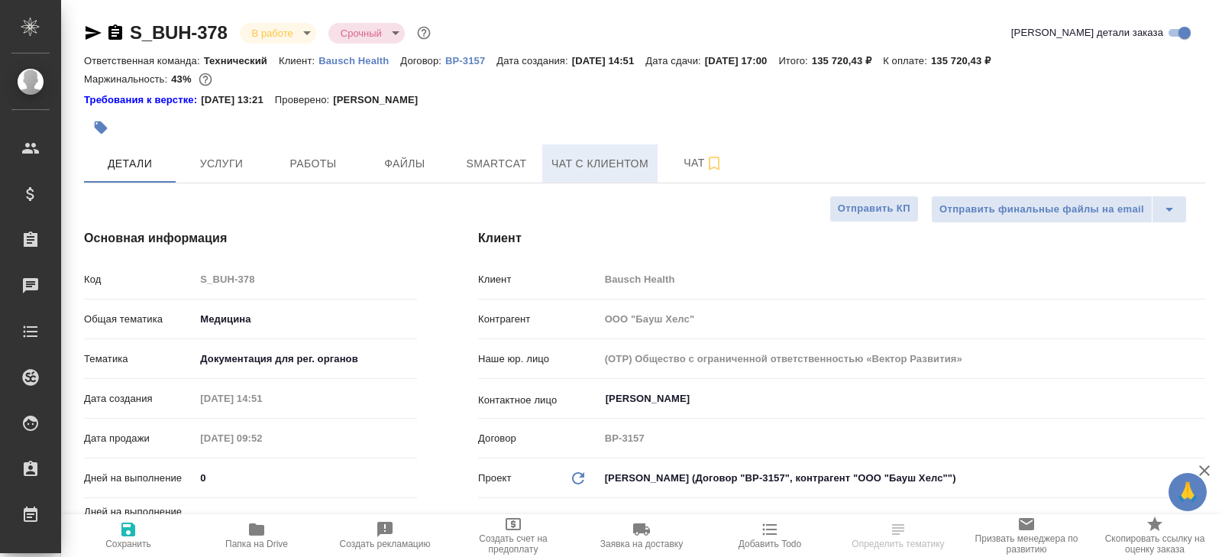
type textarea "x"
click at [685, 174] on button "Чат" at bounding box center [704, 163] width 92 height 38
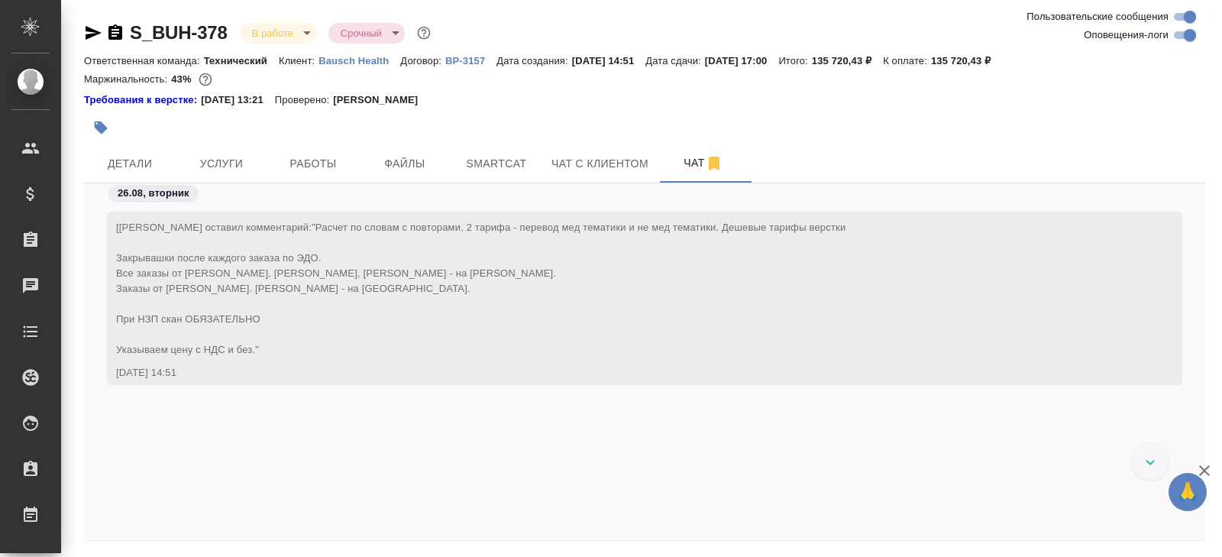
click at [1177, 33] on input "Оповещения-логи" at bounding box center [1189, 35] width 55 height 18
checkbox input "false"
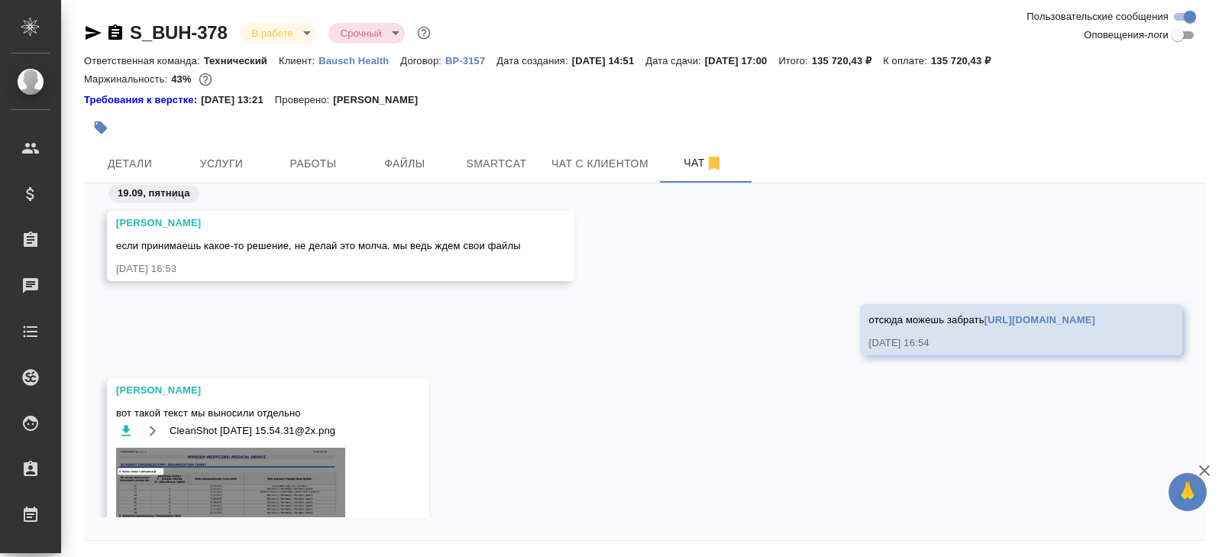
scroll to position [1962, 0]
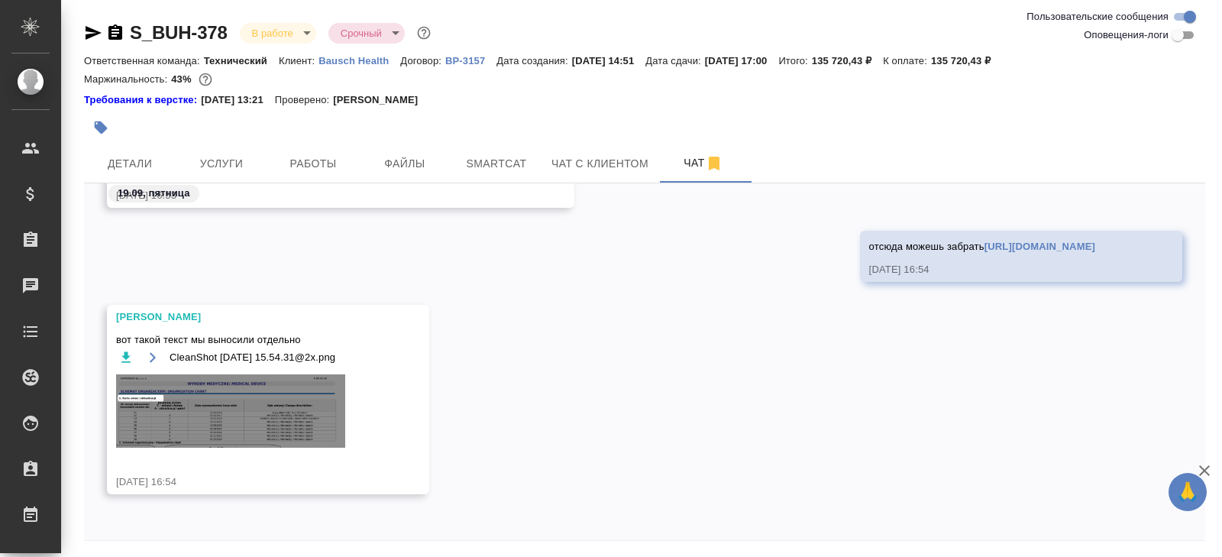
click at [306, 397] on img at bounding box center [230, 410] width 229 height 73
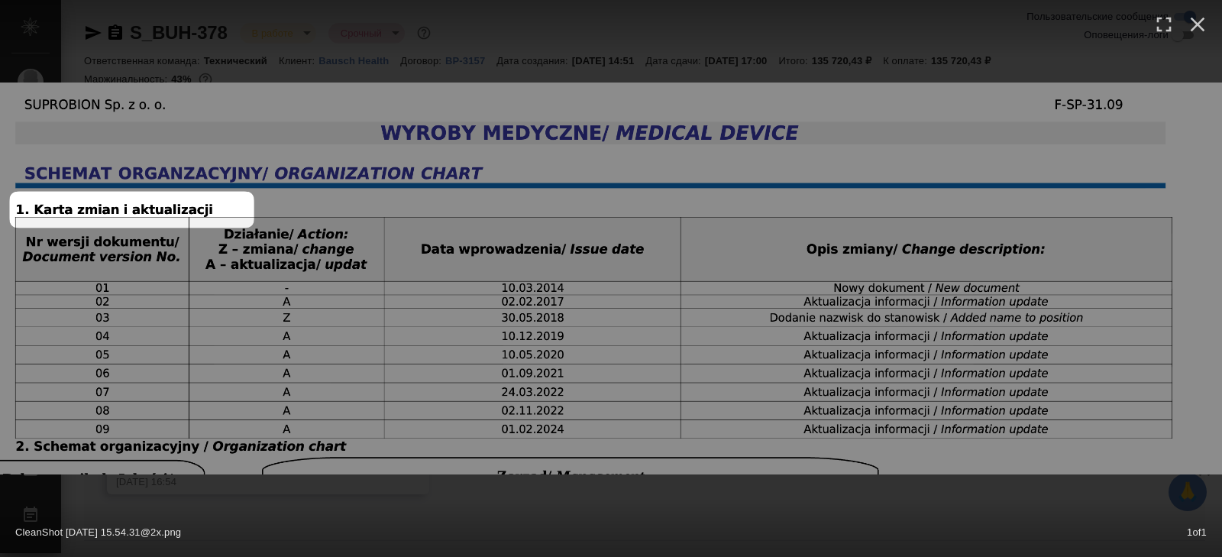
click at [397, 507] on div "CleanShot 2025-09-19 at 15.54.31@2x.png 1 of 1" at bounding box center [611, 528] width 1222 height 57
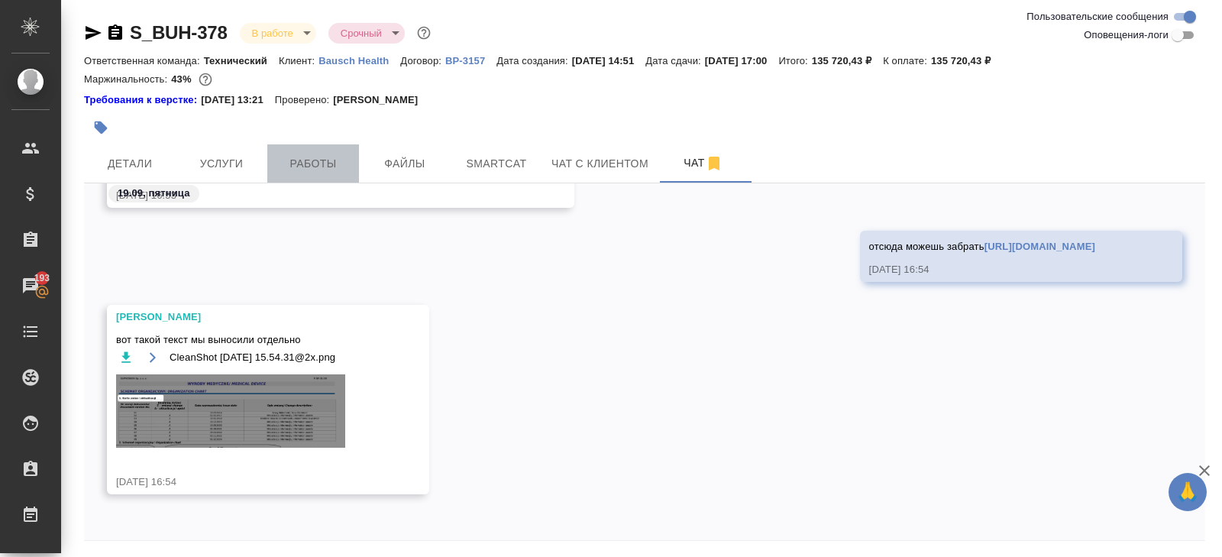
click at [308, 179] on button "Работы" at bounding box center [313, 163] width 92 height 38
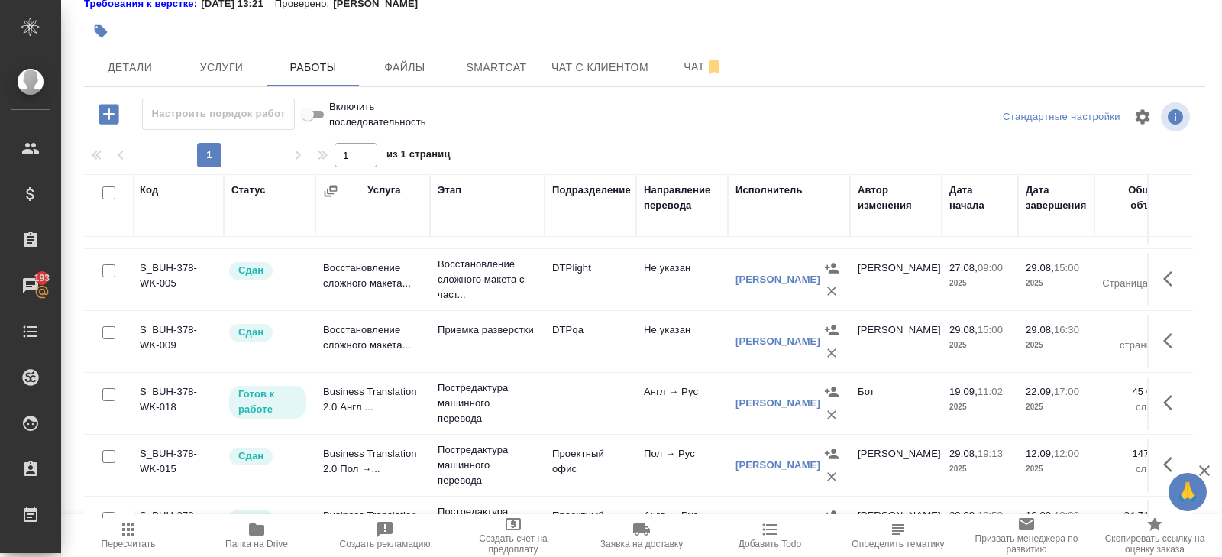
scroll to position [122, 2]
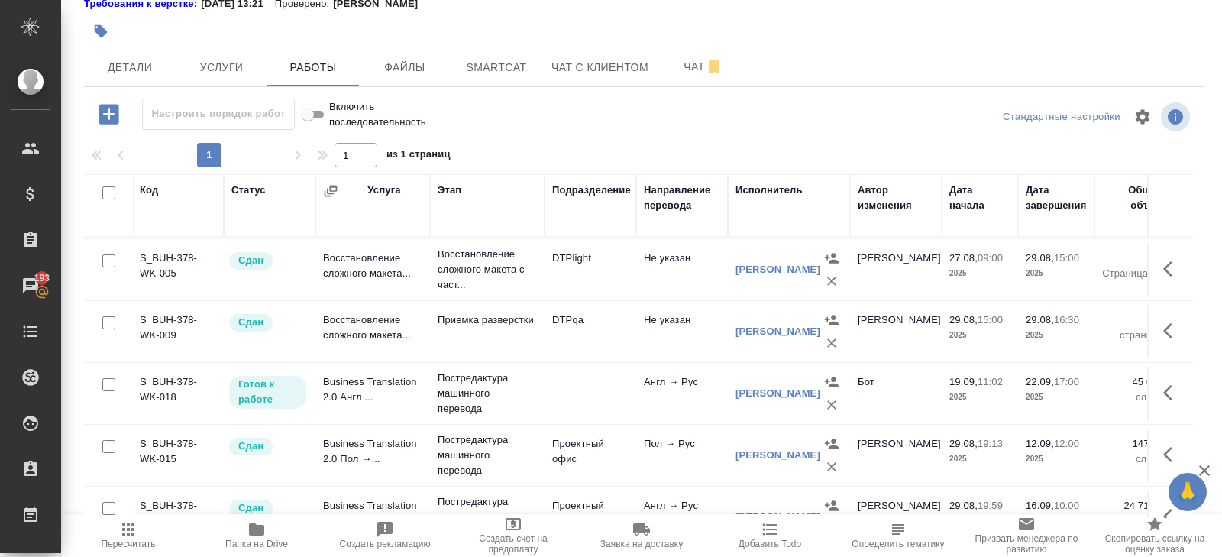
click at [826, 402] on icon "button" at bounding box center [831, 404] width 15 height 15
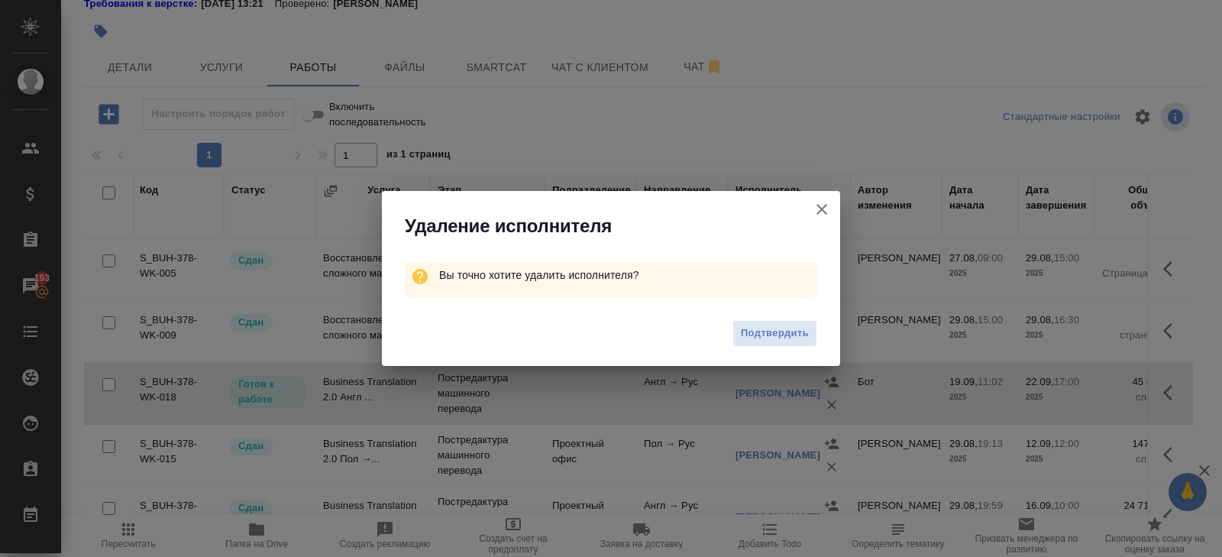
click at [809, 334] on button "Подтвердить" at bounding box center [774, 333] width 85 height 27
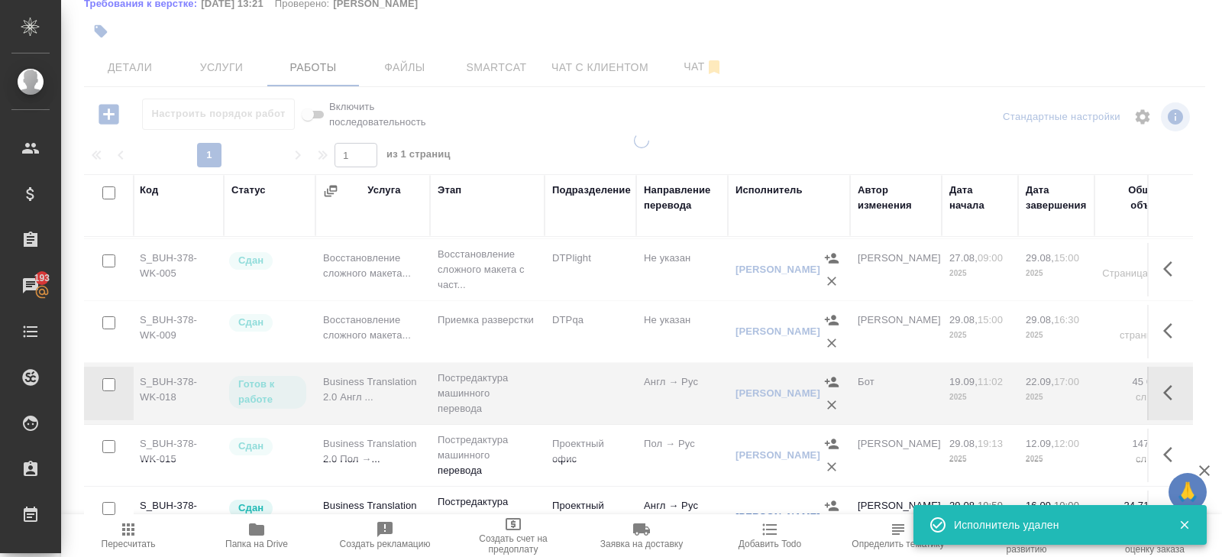
click at [1170, 387] on icon "button" at bounding box center [1172, 392] width 18 height 18
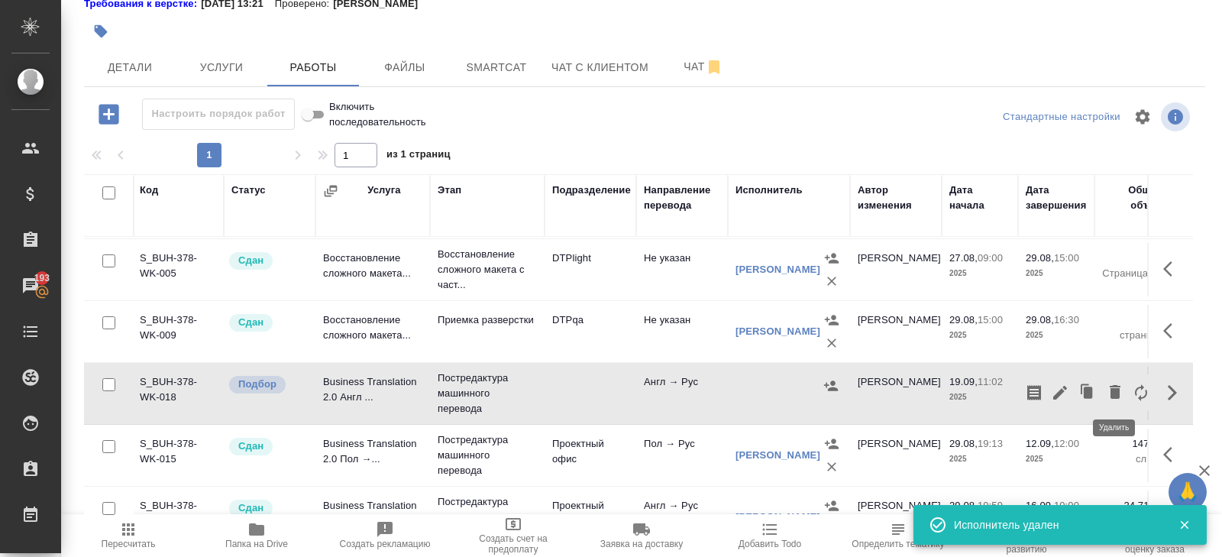
click at [1106, 387] on icon "button" at bounding box center [1115, 392] width 18 height 18
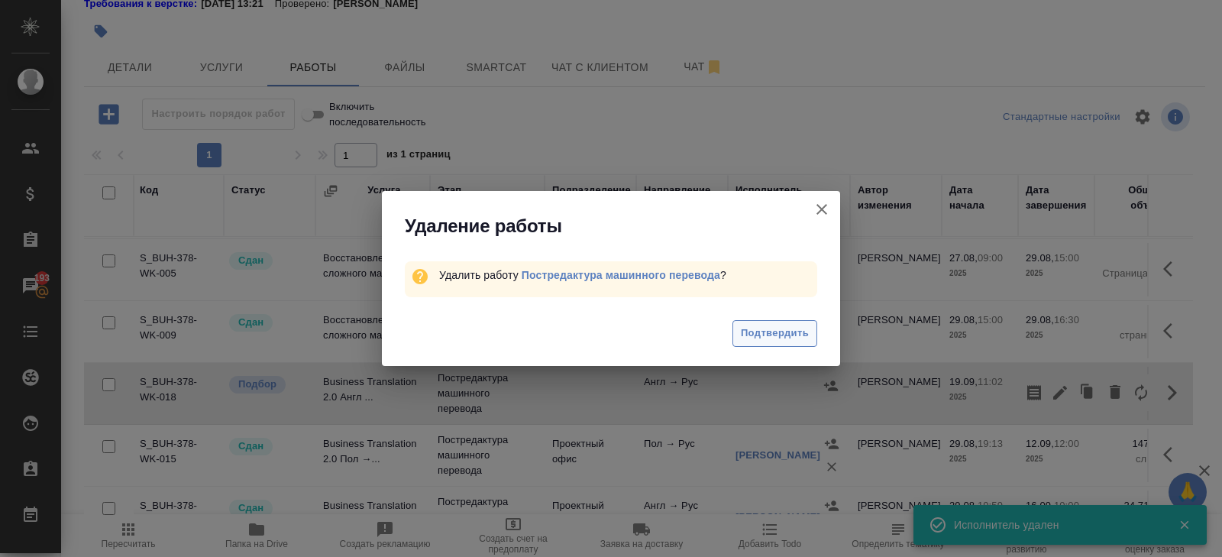
click at [766, 335] on span "Подтвердить" at bounding box center [775, 334] width 68 height 18
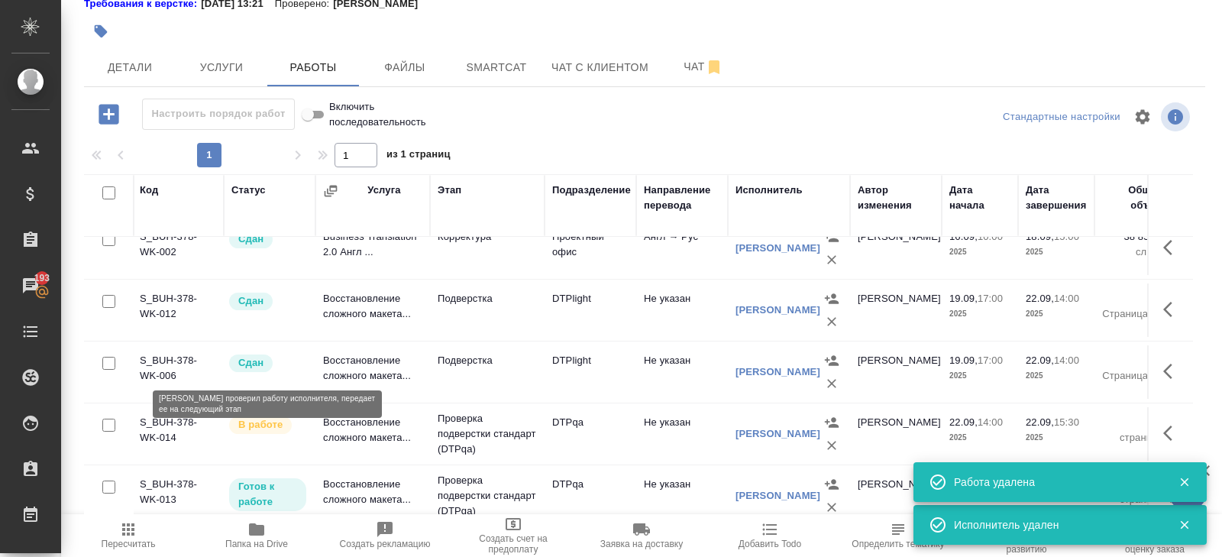
scroll to position [395, 2]
